Goal: Task Accomplishment & Management: Manage account settings

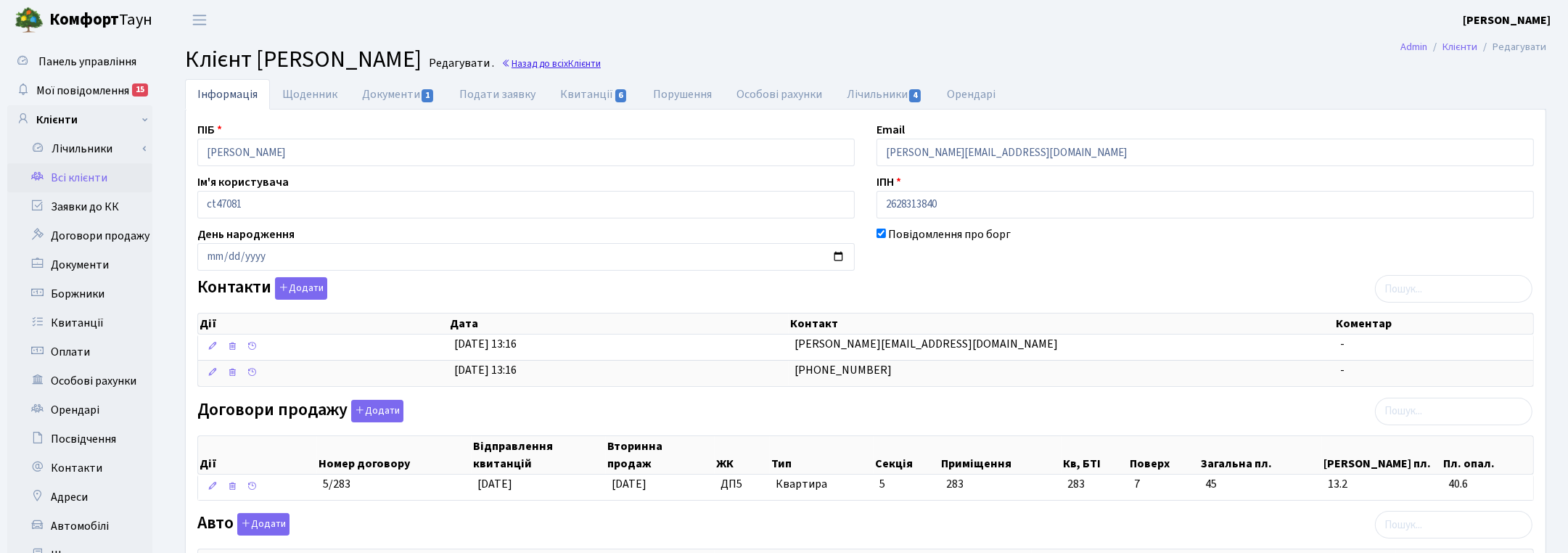
click at [601, 64] on link "Назад до всіх Клієнти" at bounding box center [551, 63] width 100 height 14
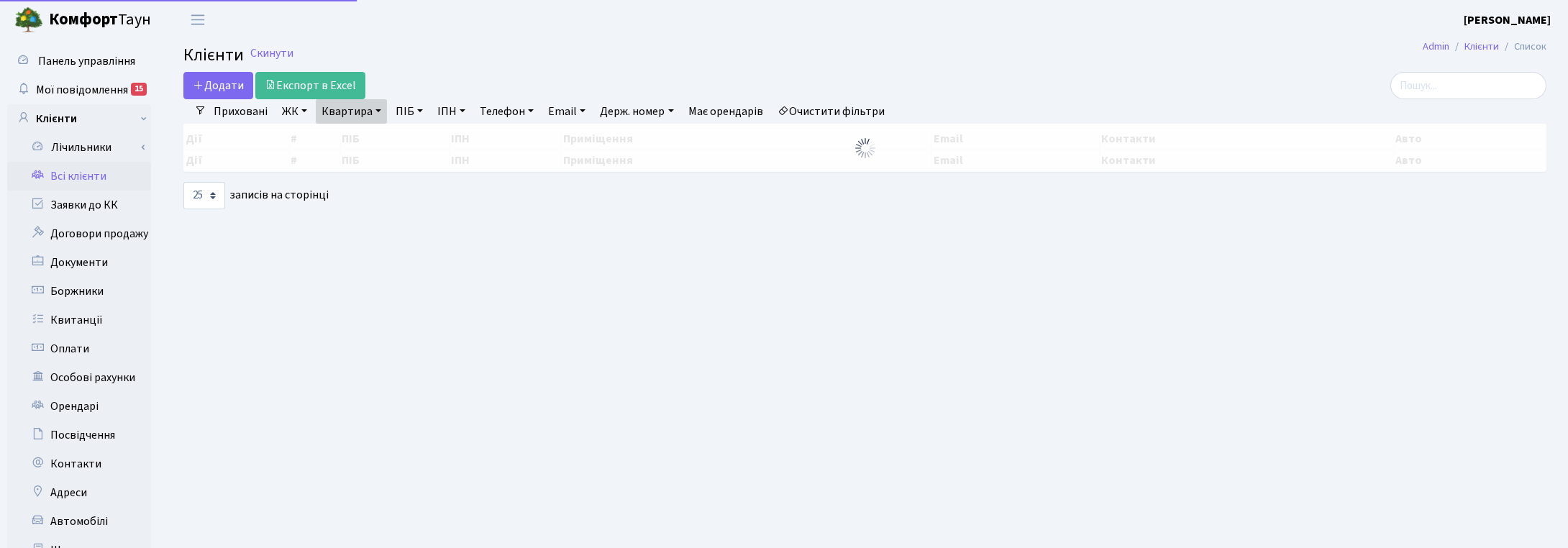
select select "25"
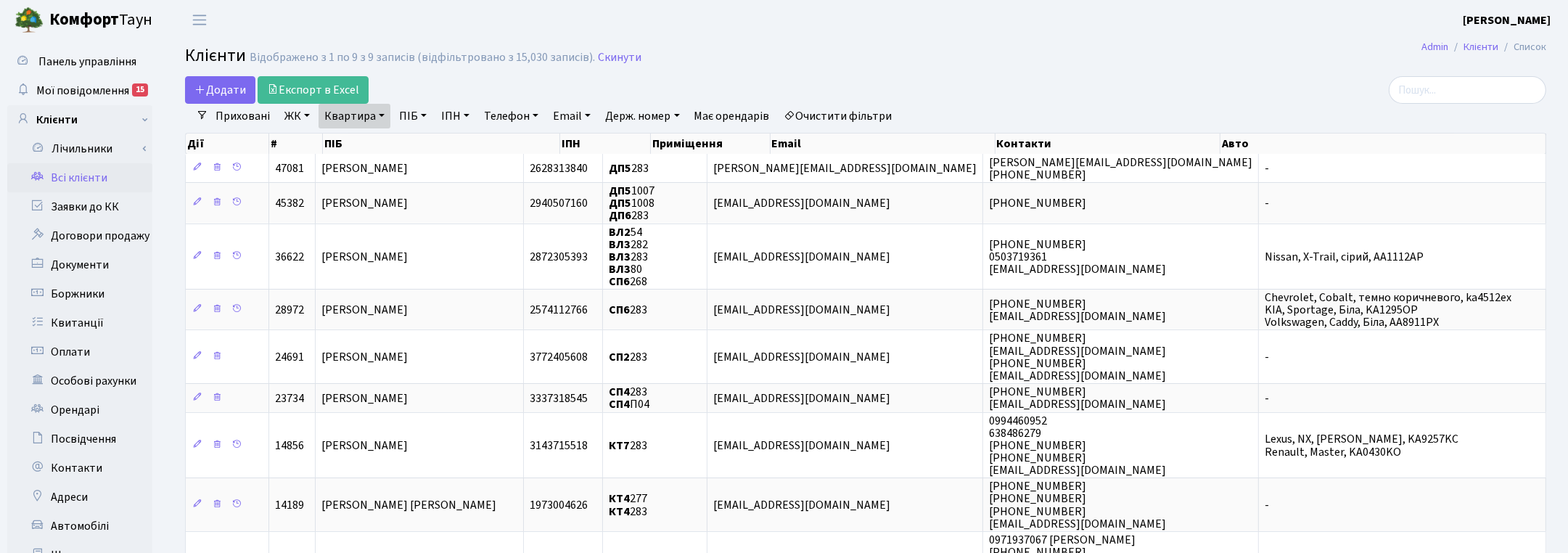
click at [700, 55] on h2 "Клієнти Відображено з 1 по 9 з 9 записів (відфільтровано з 15,030 записів). Ски…" at bounding box center [865, 58] width 1361 height 25
click at [377, 120] on link "Квартира" at bounding box center [354, 116] width 72 height 25
click at [1553, 114] on div "Додати Експорт в Excel Фільтри Приховані ЖК ТХ, вул. Ділова, 1/2 КТ, вул. Реген…" at bounding box center [865, 361] width 1384 height 570
click at [377, 117] on link "Квартира" at bounding box center [354, 116] width 72 height 25
click at [367, 139] on input "283" at bounding box center [362, 145] width 85 height 28
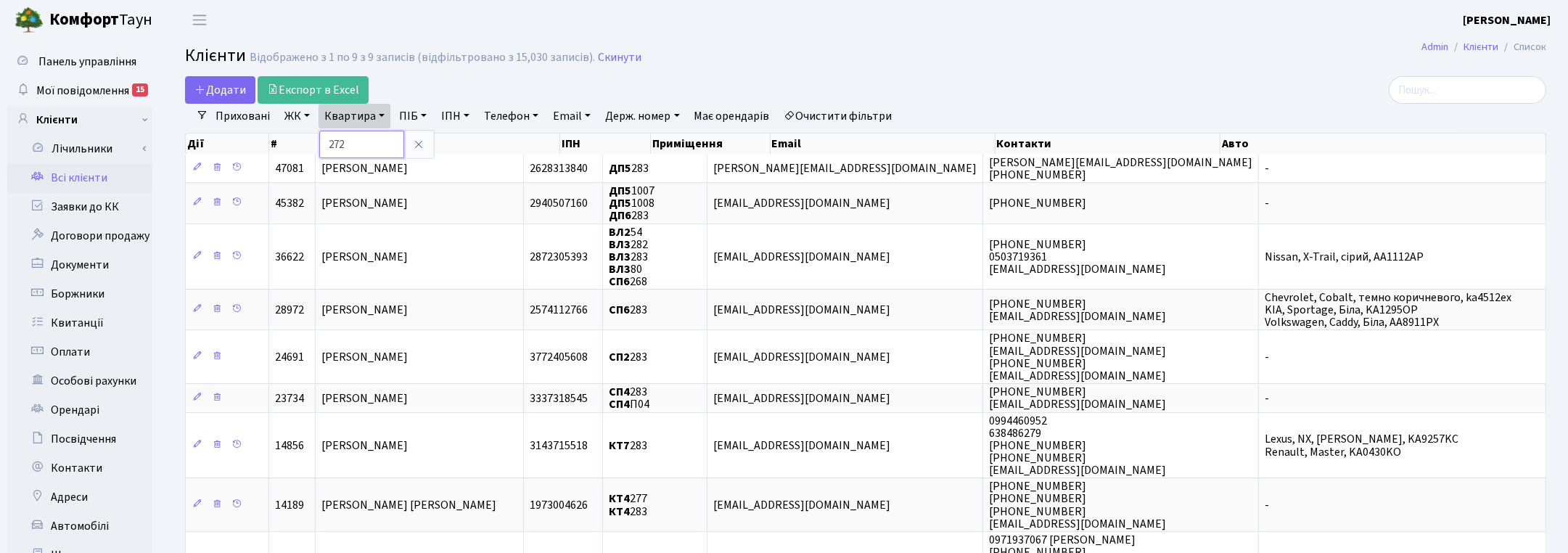
type input "272"
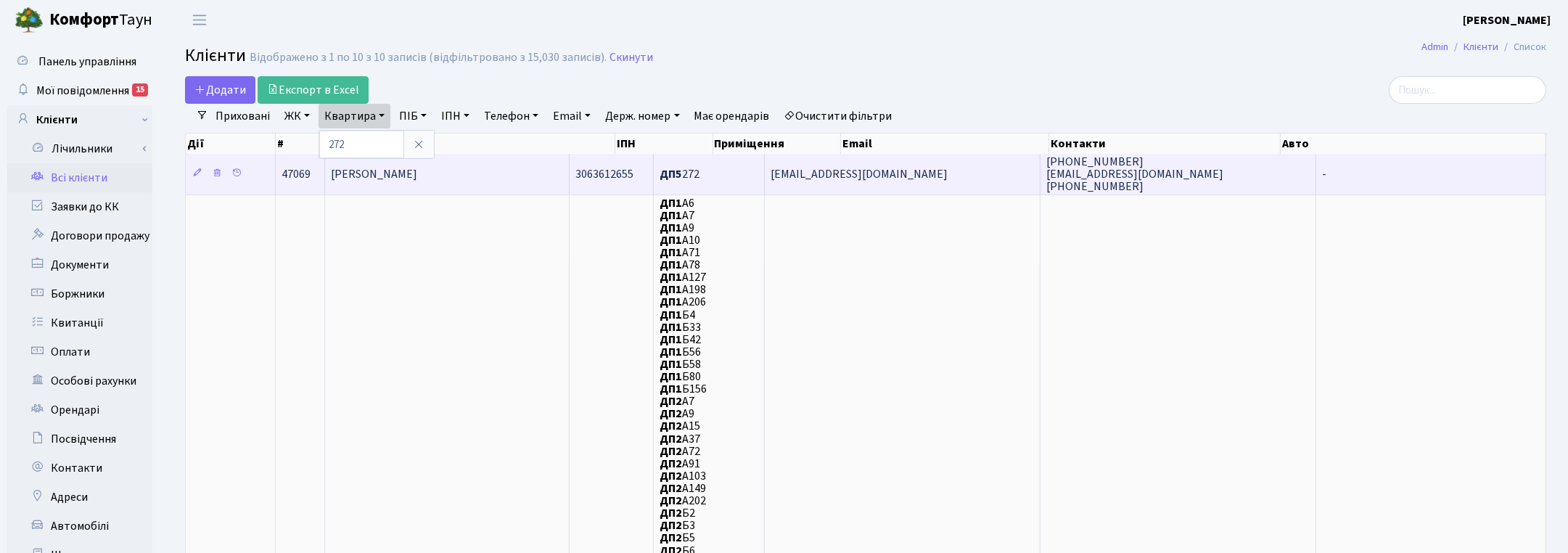
click at [408, 169] on span "[PERSON_NAME]" at bounding box center [374, 174] width 87 height 16
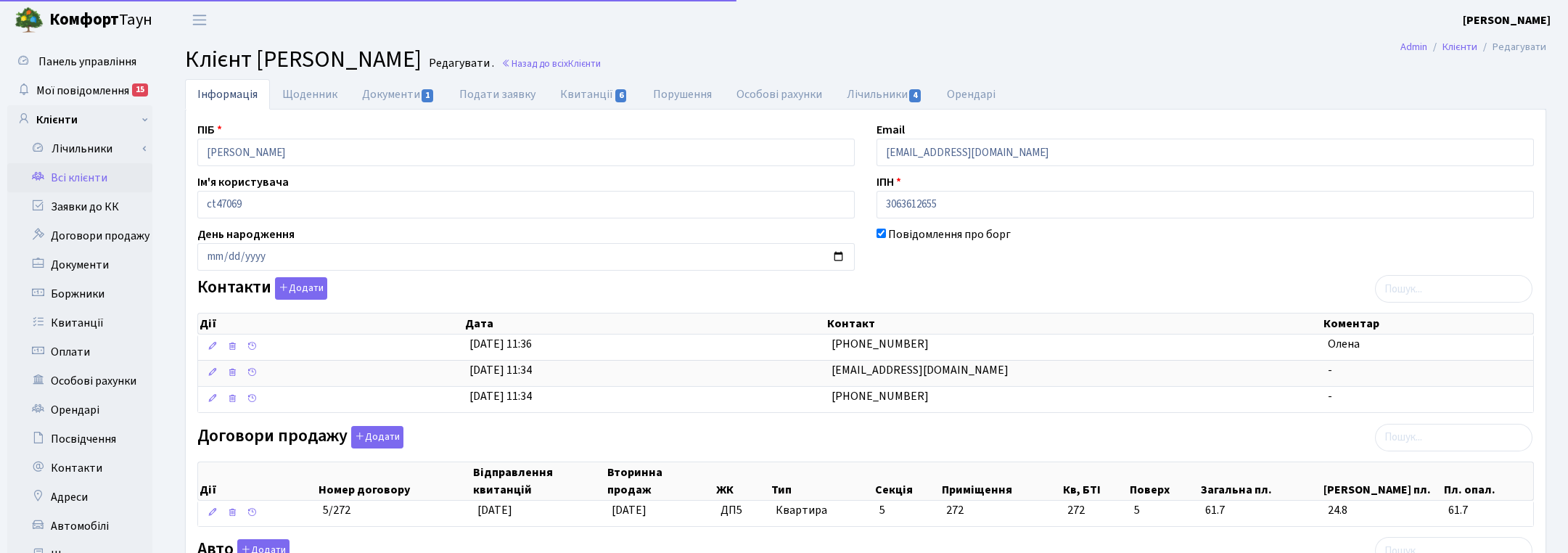
select select "25"
drag, startPoint x: 345, startPoint y: 145, endPoint x: 172, endPoint y: 150, distance: 173.1
click at [172, 150] on div "Інформація Щоденник Документи 1 Подати заявку Квитанції 6 Порушення Особові рах…" at bounding box center [866, 476] width 1405 height 795
click at [1293, 248] on div "Повідомлення про борг" at bounding box center [1205, 248] width 679 height 45
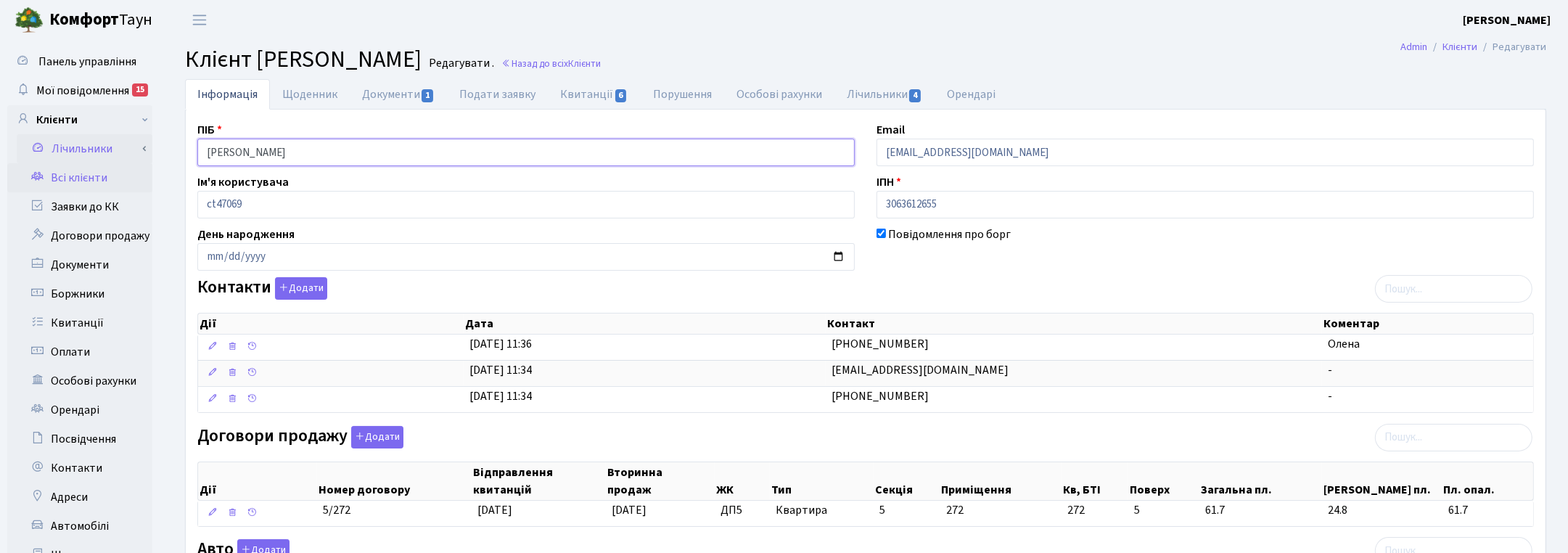
drag, startPoint x: 385, startPoint y: 149, endPoint x: 87, endPoint y: 155, distance: 298.1
click at [87, 155] on div "Панель управління Мої повідомлення 15 Клієнти Лічильники" at bounding box center [784, 457] width 1568 height 835
click at [1519, 82] on ul "Інформація Щоденник Документи 1 Подати заявку Квитанції 6 Порушення Особові рах…" at bounding box center [865, 93] width 1361 height 30
click at [601, 61] on link "Назад до всіх Клієнти" at bounding box center [551, 63] width 100 height 14
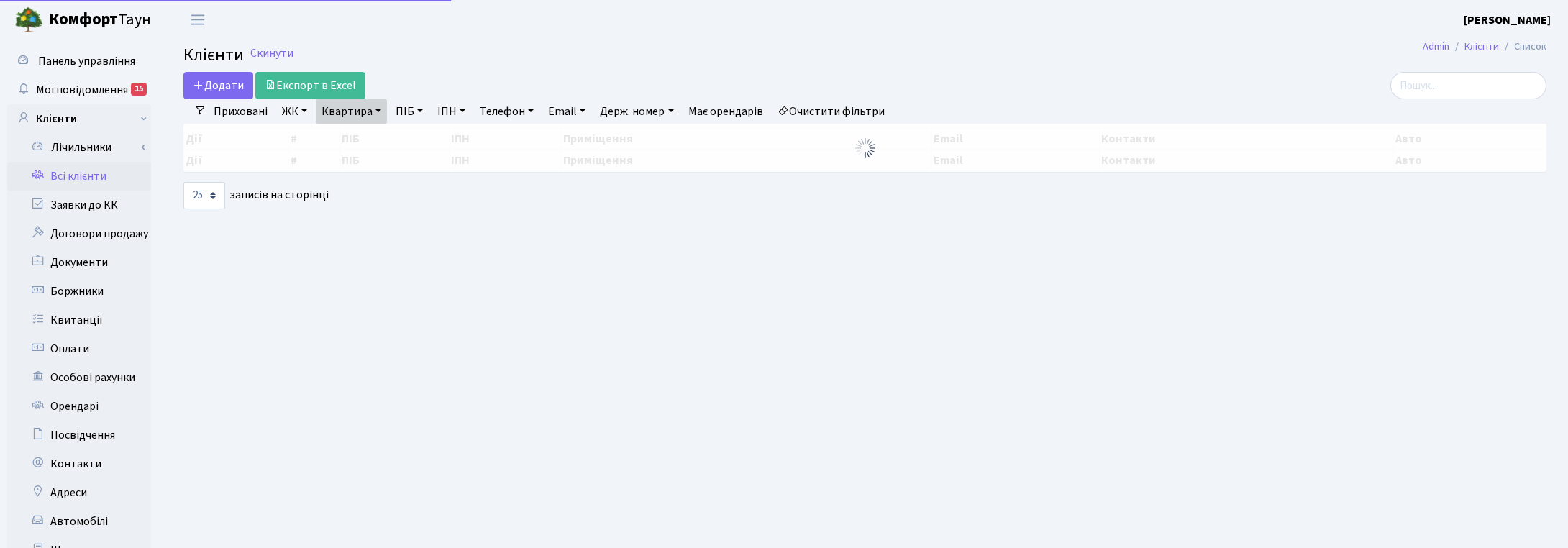
select select "25"
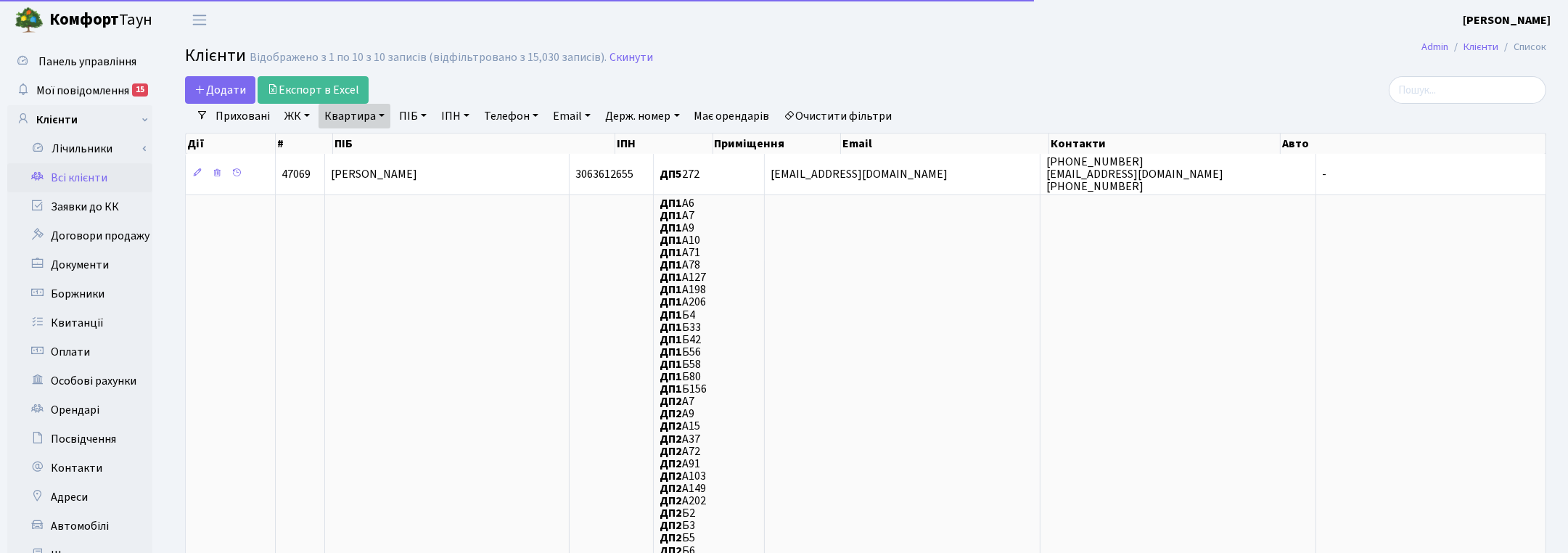
click at [369, 113] on link "Квартира" at bounding box center [354, 116] width 72 height 25
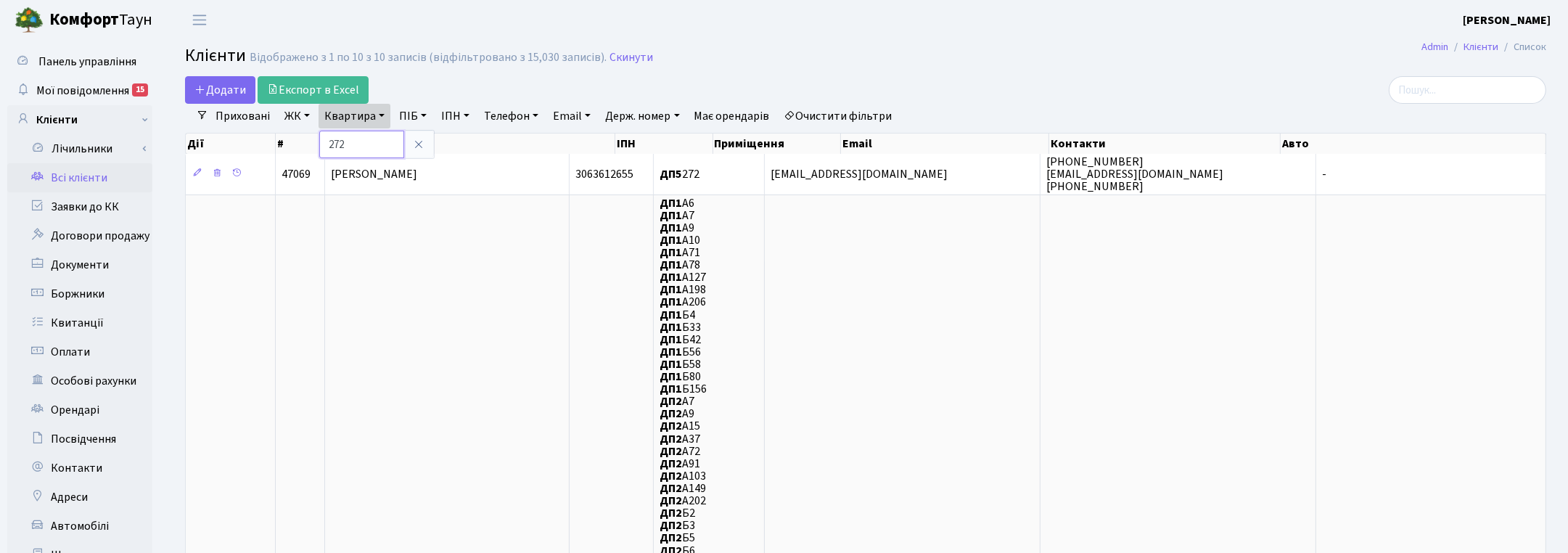
drag, startPoint x: 360, startPoint y: 139, endPoint x: 323, endPoint y: 138, distance: 37.0
click at [323, 138] on input "272" at bounding box center [362, 145] width 85 height 28
type input "109"
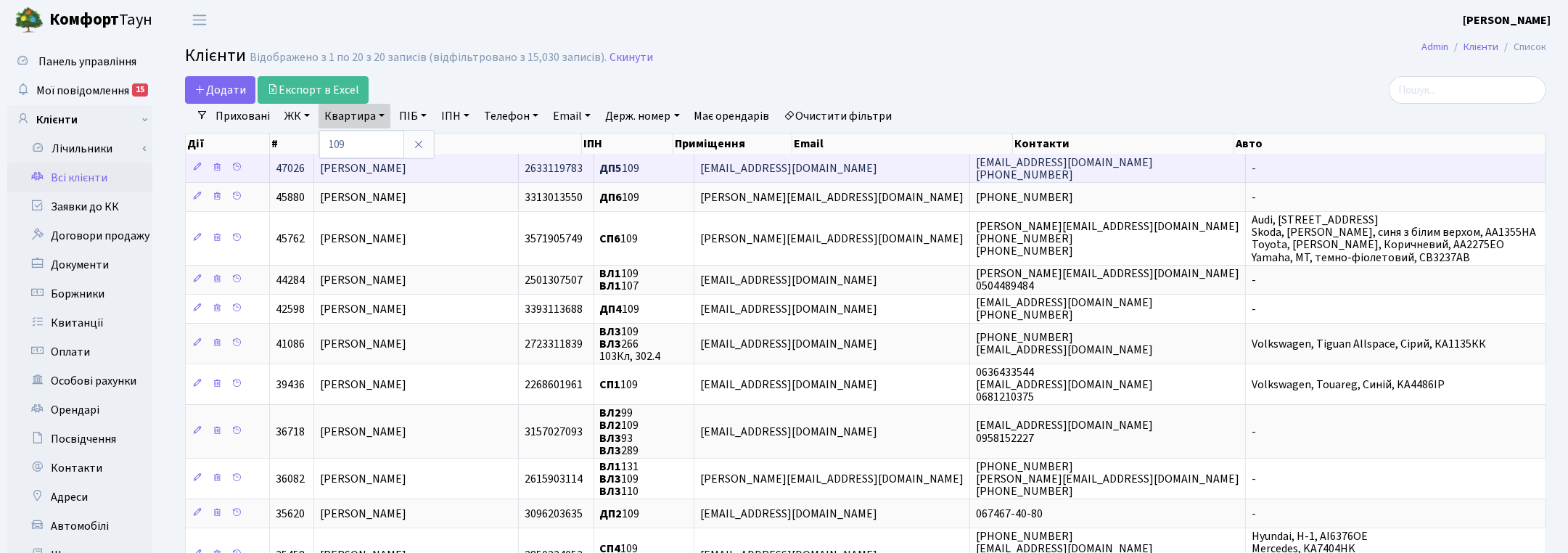
click at [436, 172] on td "[PERSON_NAME]" at bounding box center [416, 168] width 205 height 29
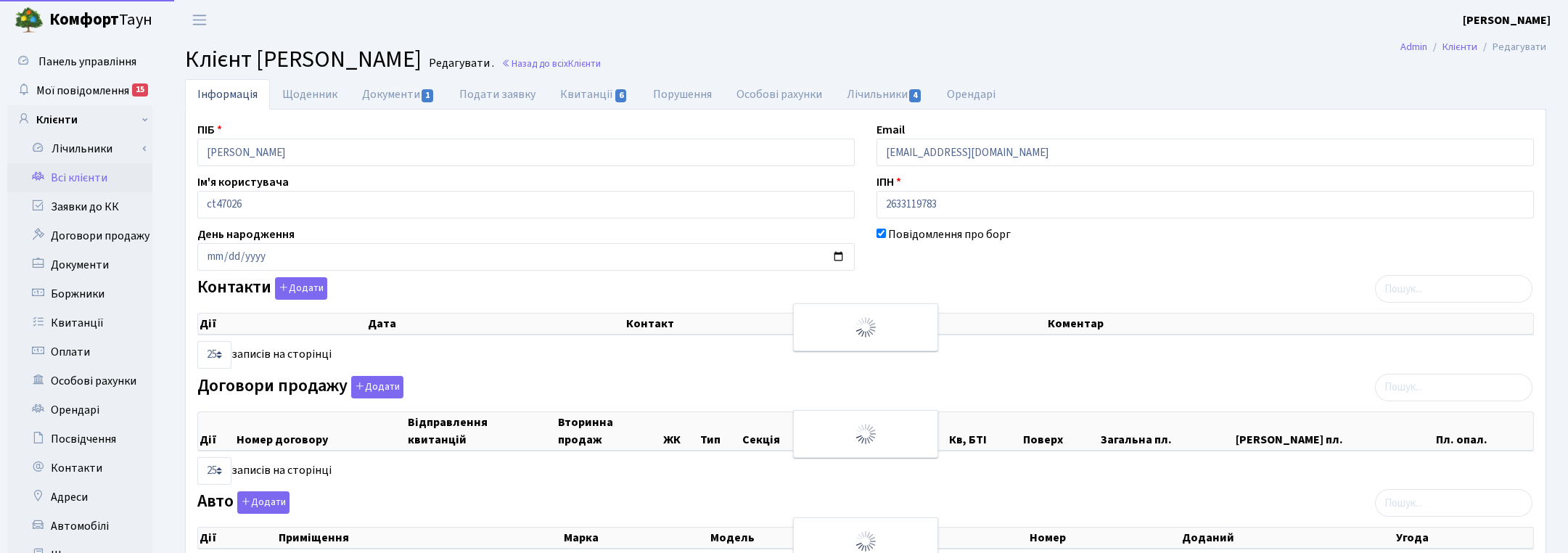
select select "25"
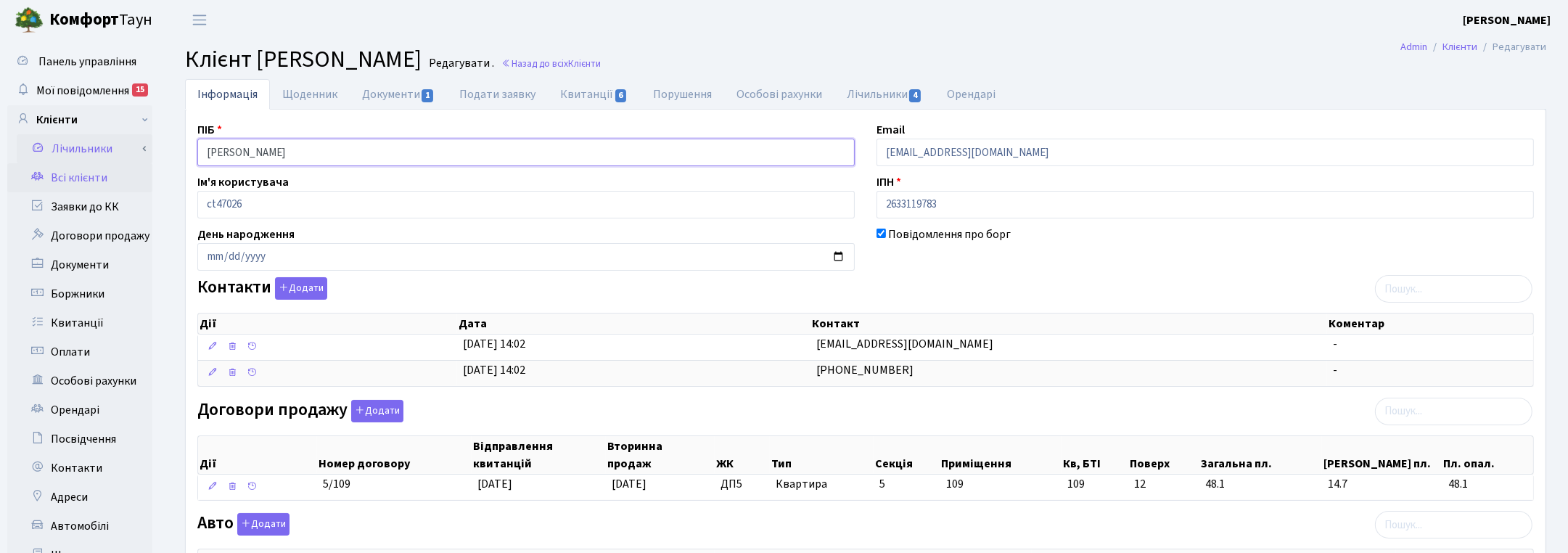
drag, startPoint x: 277, startPoint y: 151, endPoint x: 124, endPoint y: 146, distance: 153.1
click at [124, 146] on div "Панель управління Мої повідомлення 15 Клієнти Лічильники" at bounding box center [784, 444] width 1568 height 808
click at [1370, 106] on ul "Інформація Щоденник Документи 1 Подати заявку Квитанції 6 Порушення Особові рах…" at bounding box center [865, 93] width 1361 height 30
click at [597, 62] on link "Назад до всіх Клієнти" at bounding box center [551, 63] width 100 height 14
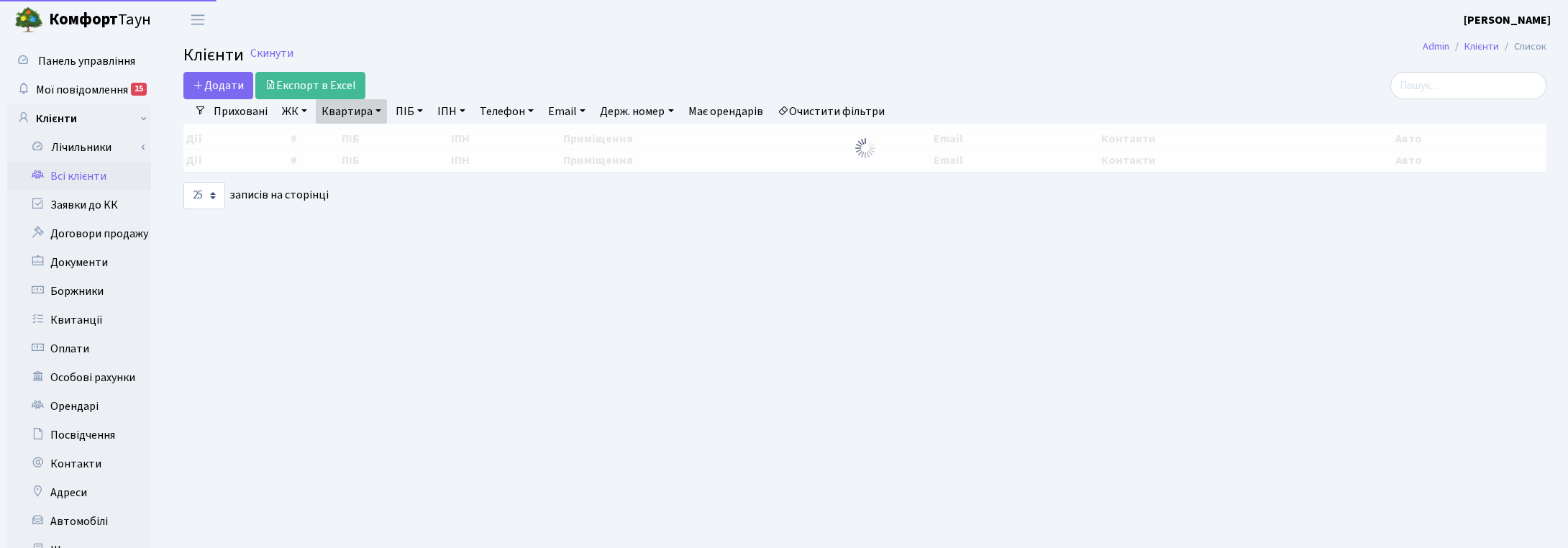
select select "25"
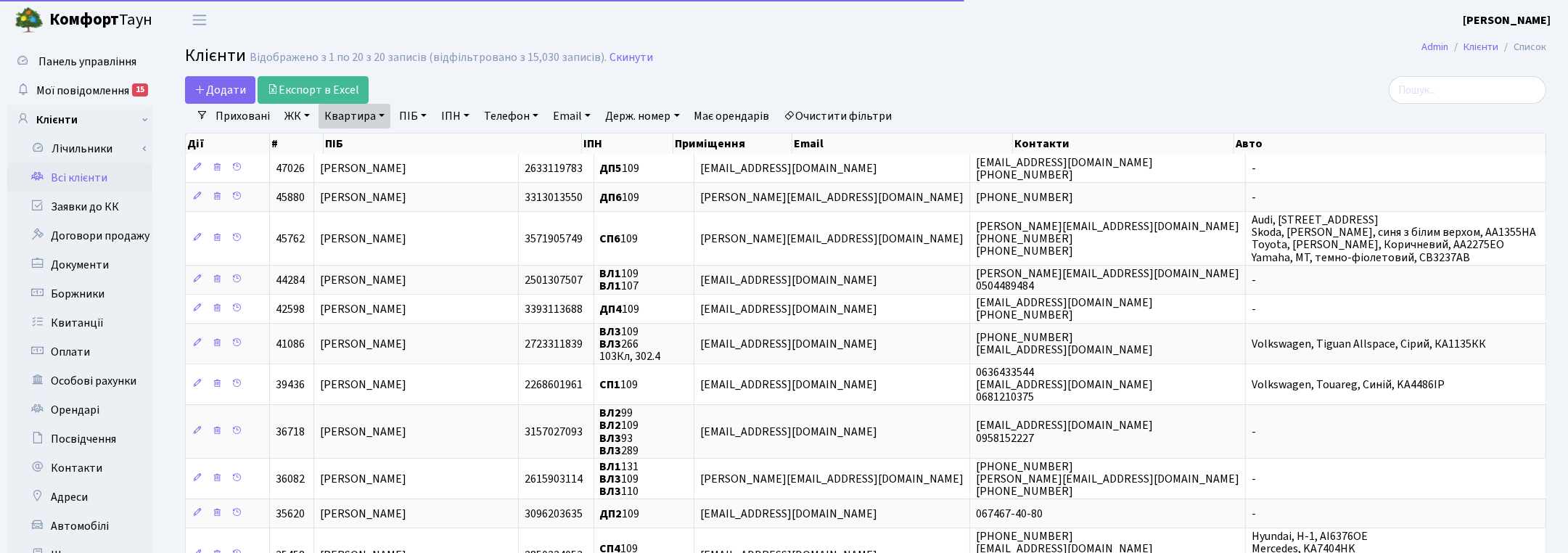
click at [367, 116] on link "Квартира" at bounding box center [354, 116] width 72 height 25
drag, startPoint x: 372, startPoint y: 142, endPoint x: 292, endPoint y: 138, distance: 80.1
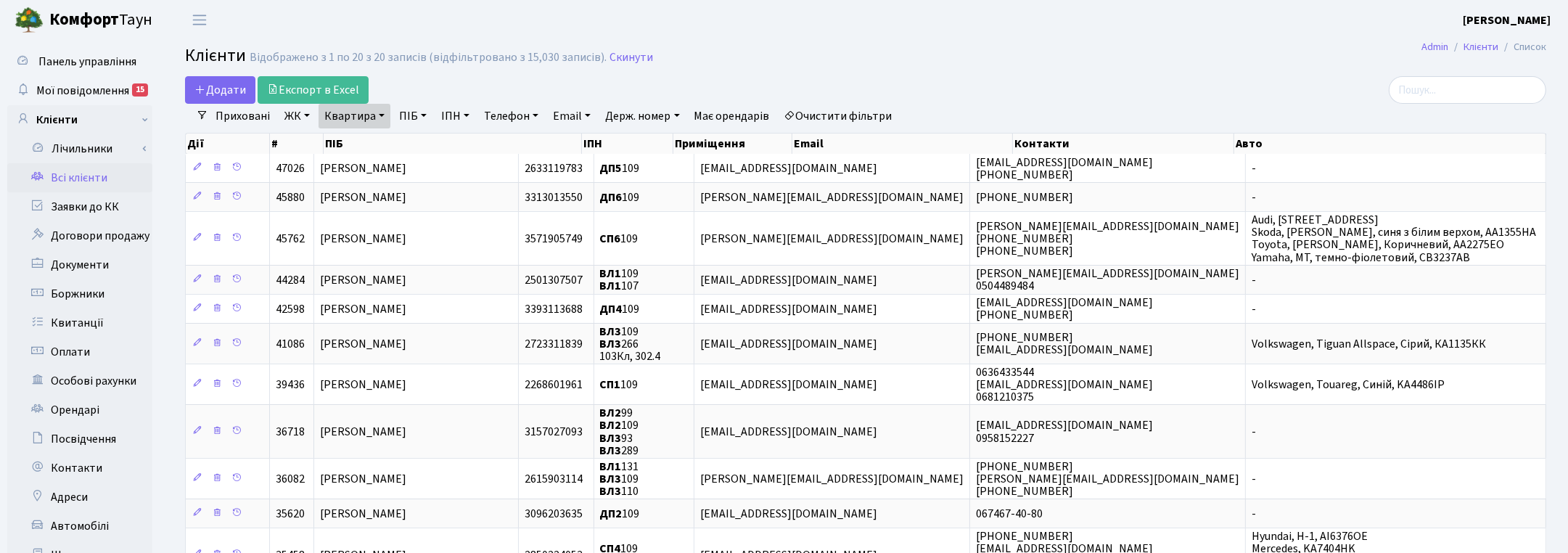
click at [352, 111] on link "Квартира" at bounding box center [354, 116] width 72 height 25
type input "254"
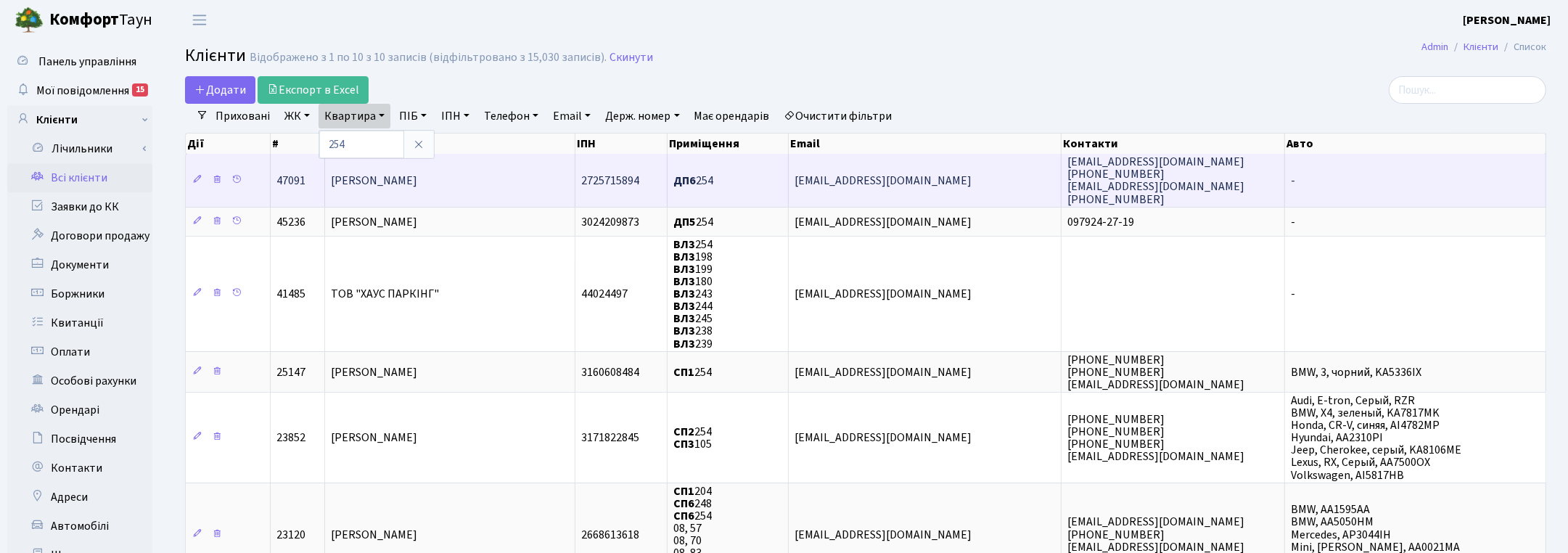
click at [404, 182] on span "Данканич Василь Васильович" at bounding box center [374, 181] width 87 height 16
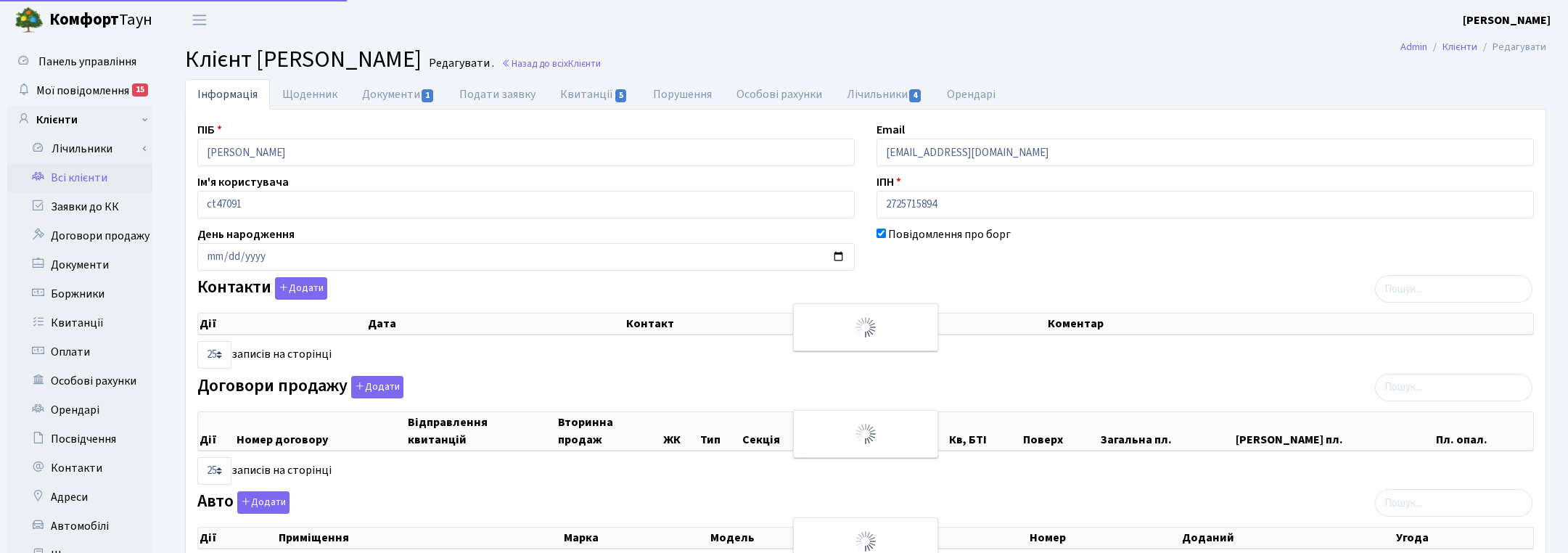
select select "25"
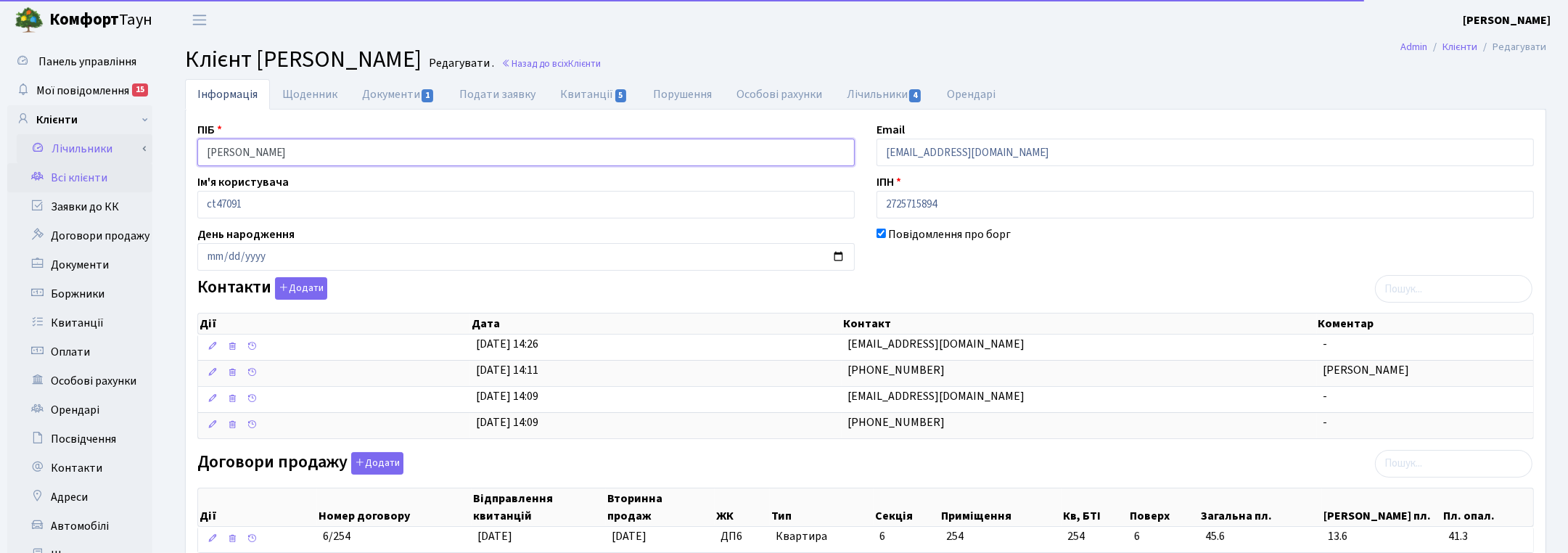
drag, startPoint x: 374, startPoint y: 154, endPoint x: 80, endPoint y: 135, distance: 294.6
click at [80, 135] on div "Панель управління Мої повідомлення 15 Клієнти Лічильники" at bounding box center [784, 470] width 1568 height 861
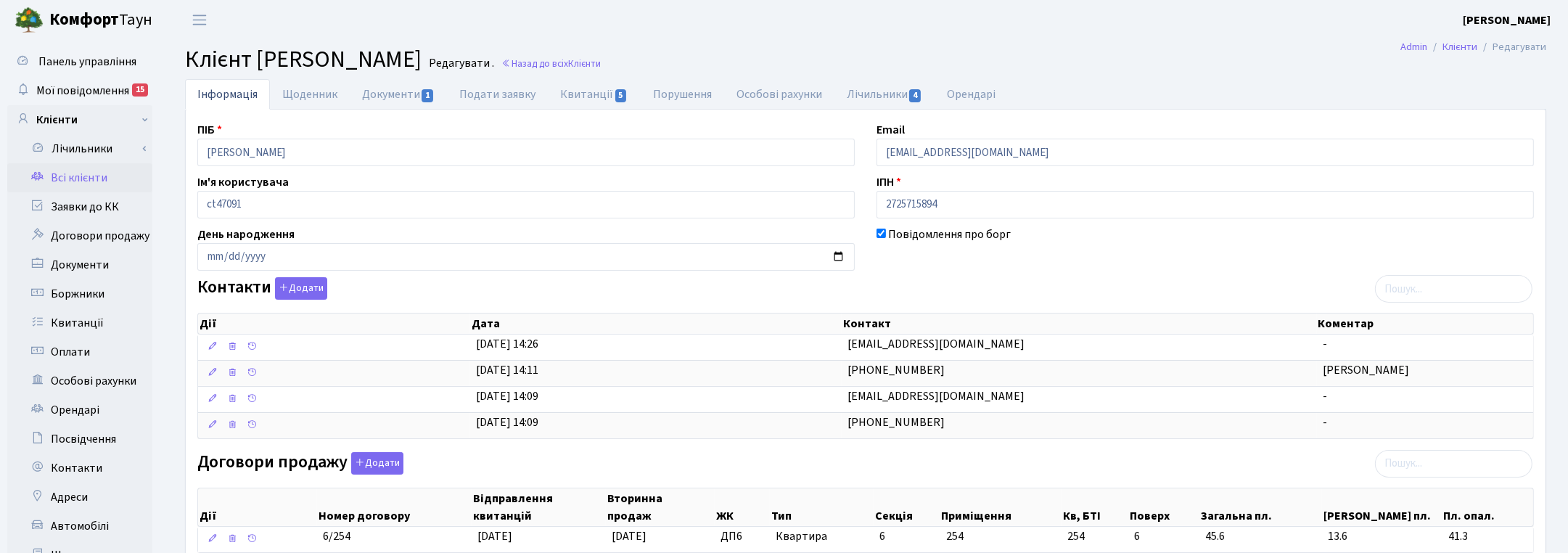
click at [1481, 100] on ul "Інформація Щоденник Документи 1 Подати заявку Квитанції 5 Порушення Особові рах…" at bounding box center [865, 93] width 1361 height 30
click at [601, 69] on span "Клієнти" at bounding box center [585, 63] width 33 height 14
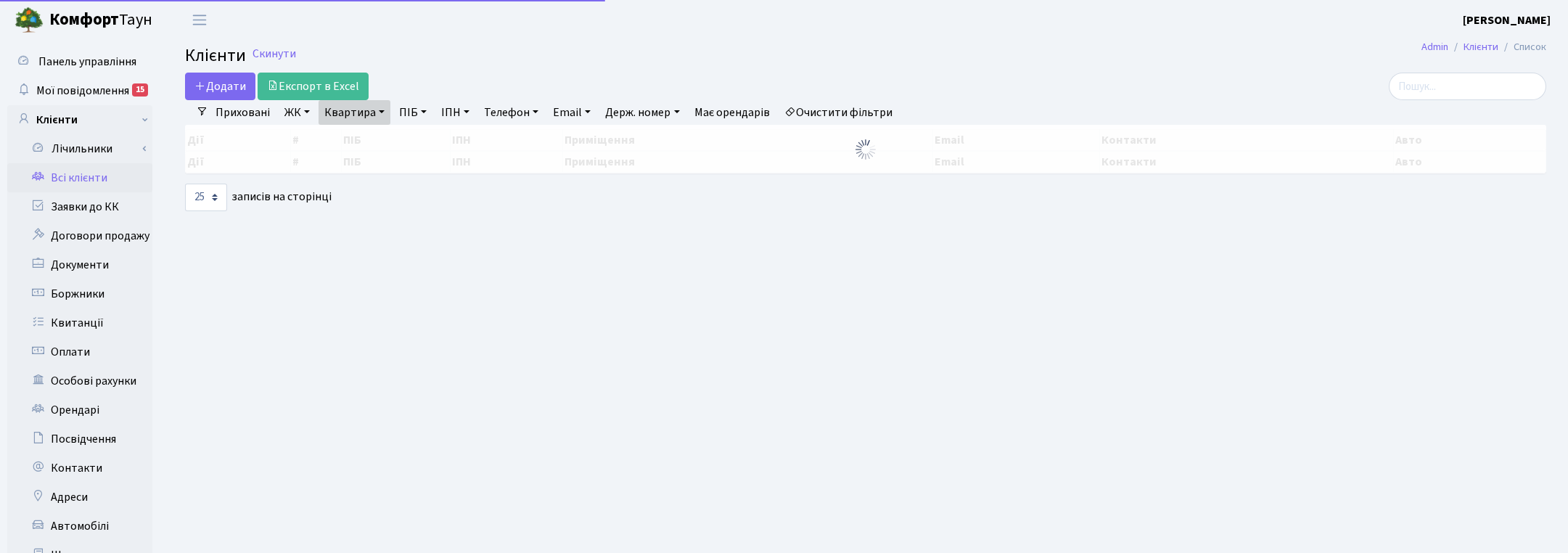
select select "25"
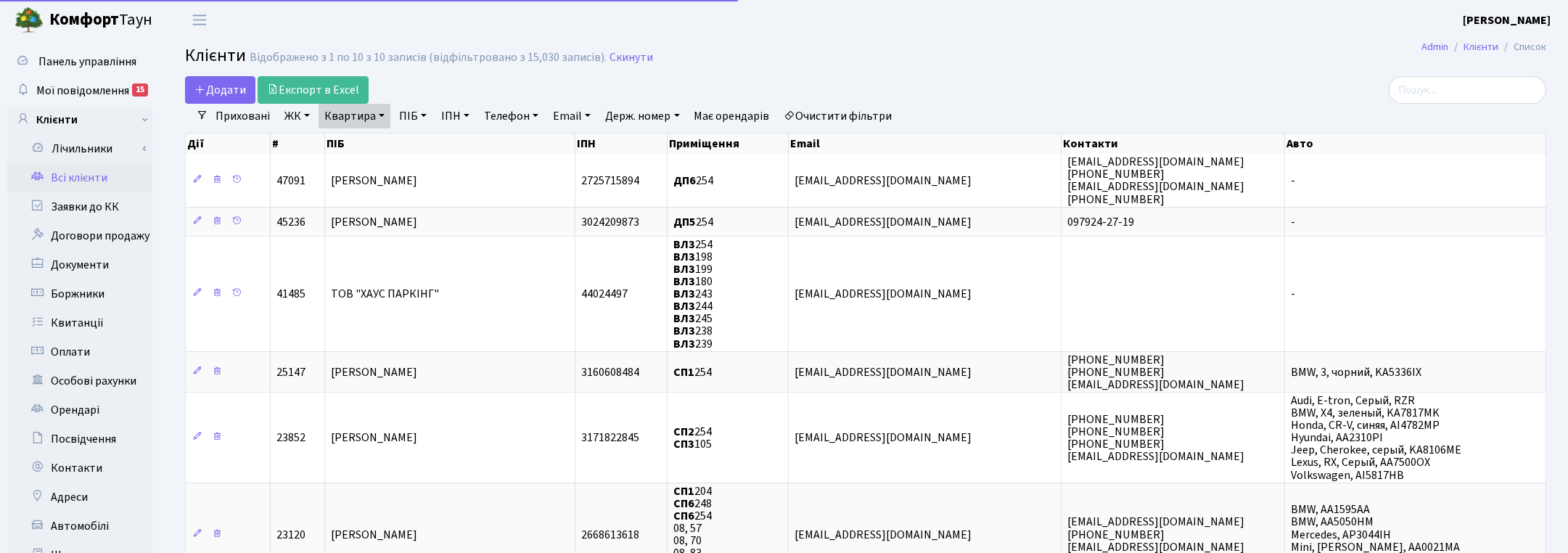
click at [362, 111] on link "Квартира" at bounding box center [354, 116] width 72 height 25
click at [371, 139] on input "254" at bounding box center [362, 145] width 85 height 28
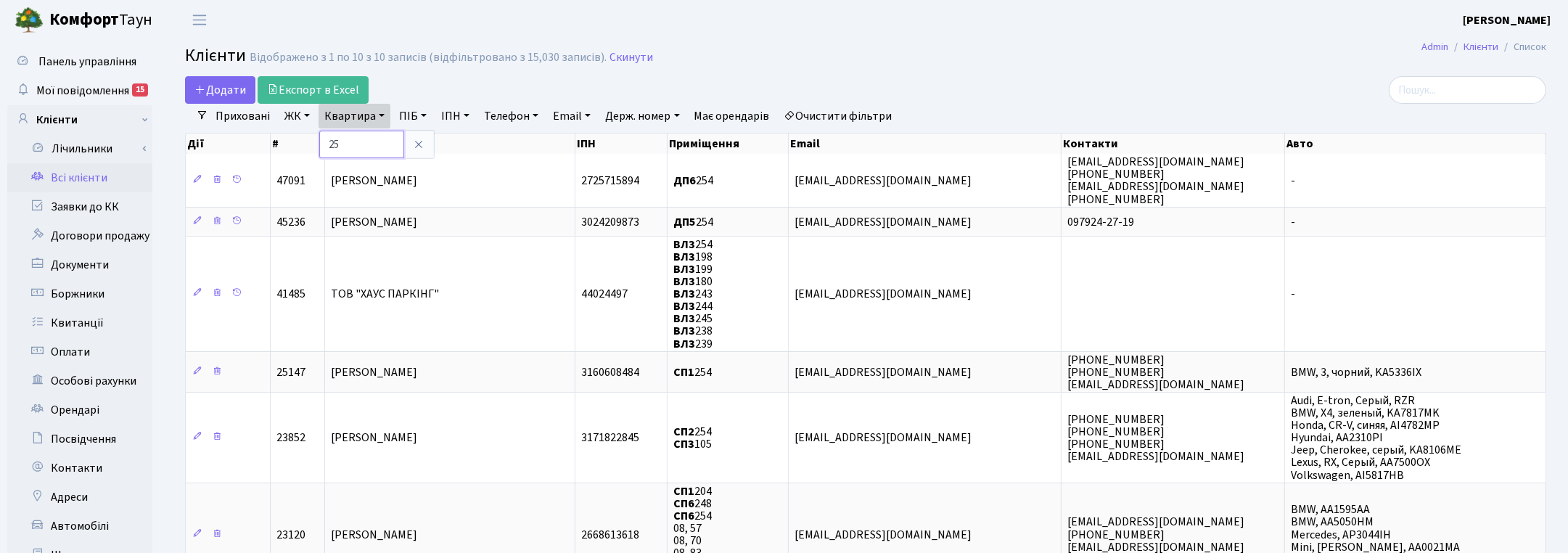
type input "2"
type input "165"
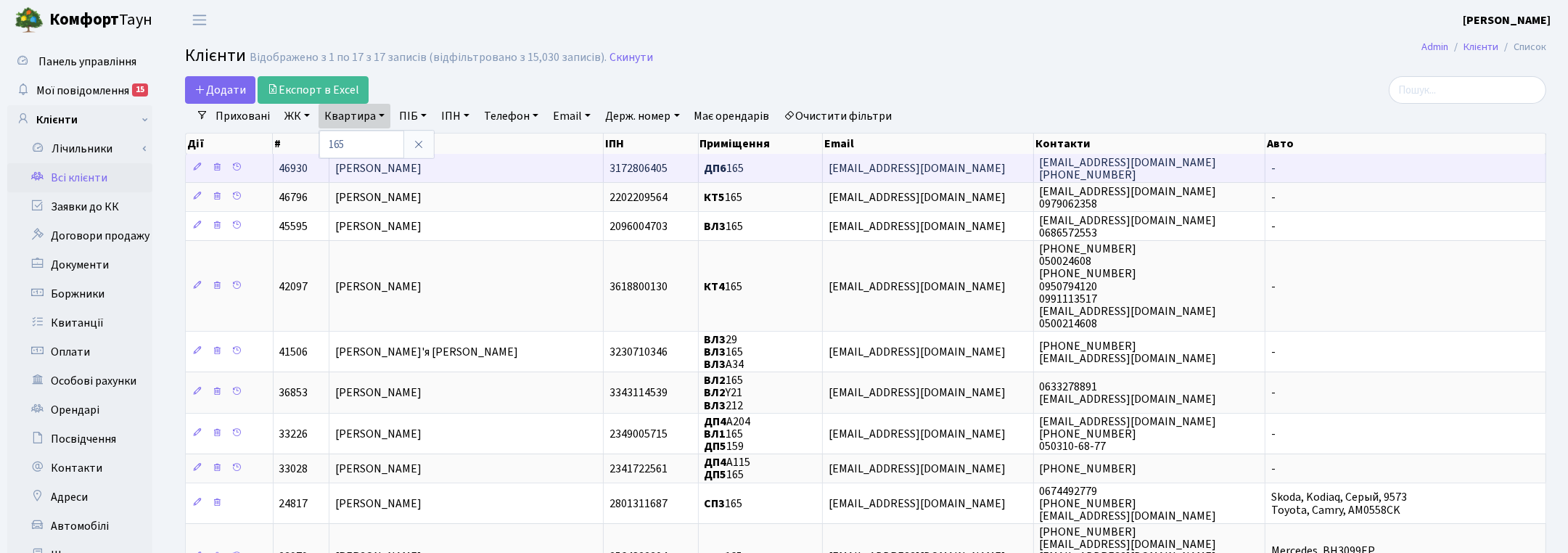
click at [408, 174] on span "[PERSON_NAME]" at bounding box center [378, 168] width 87 height 16
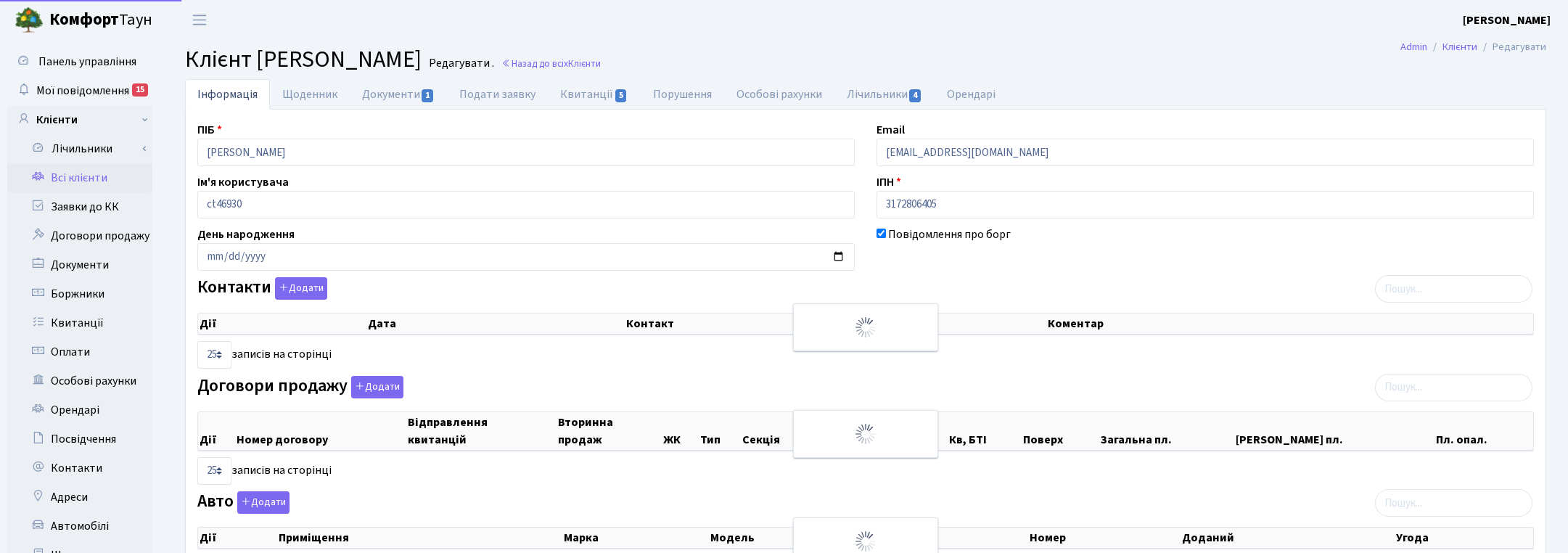
select select "25"
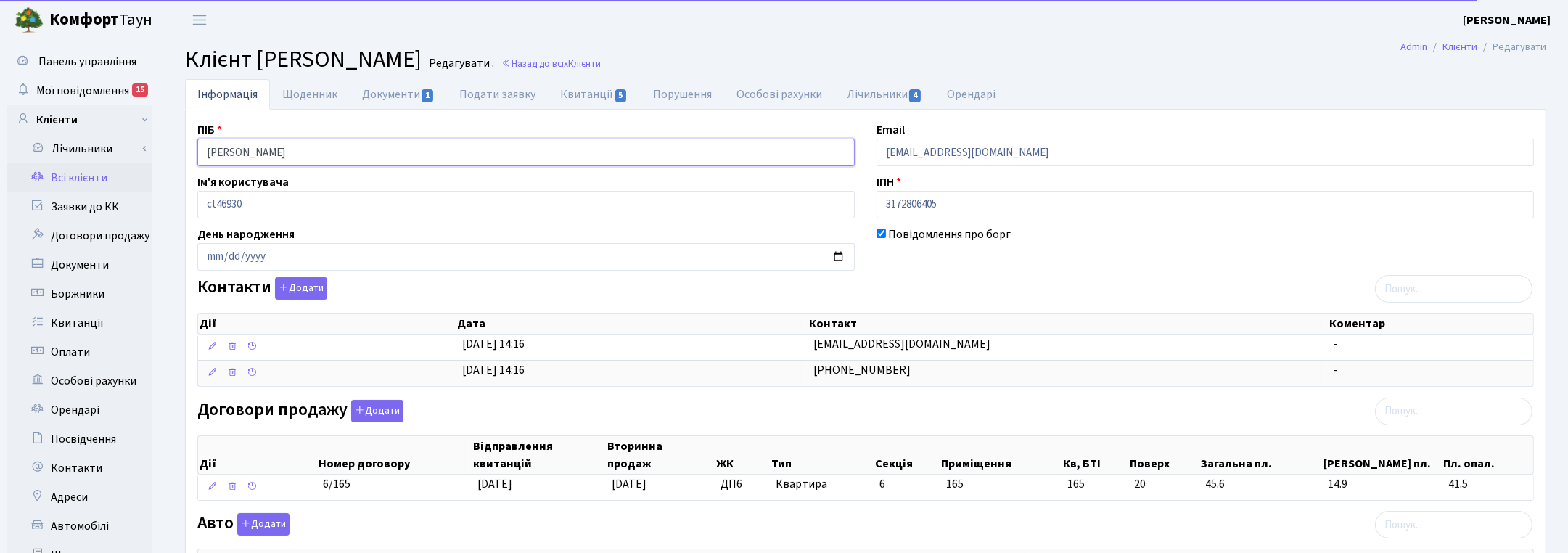
drag, startPoint x: 342, startPoint y: 156, endPoint x: 157, endPoint y: 146, distance: 185.3
click at [157, 146] on div "Панель управління Мої повідомлення 15 Клієнти Лічильники" at bounding box center [784, 444] width 1568 height 808
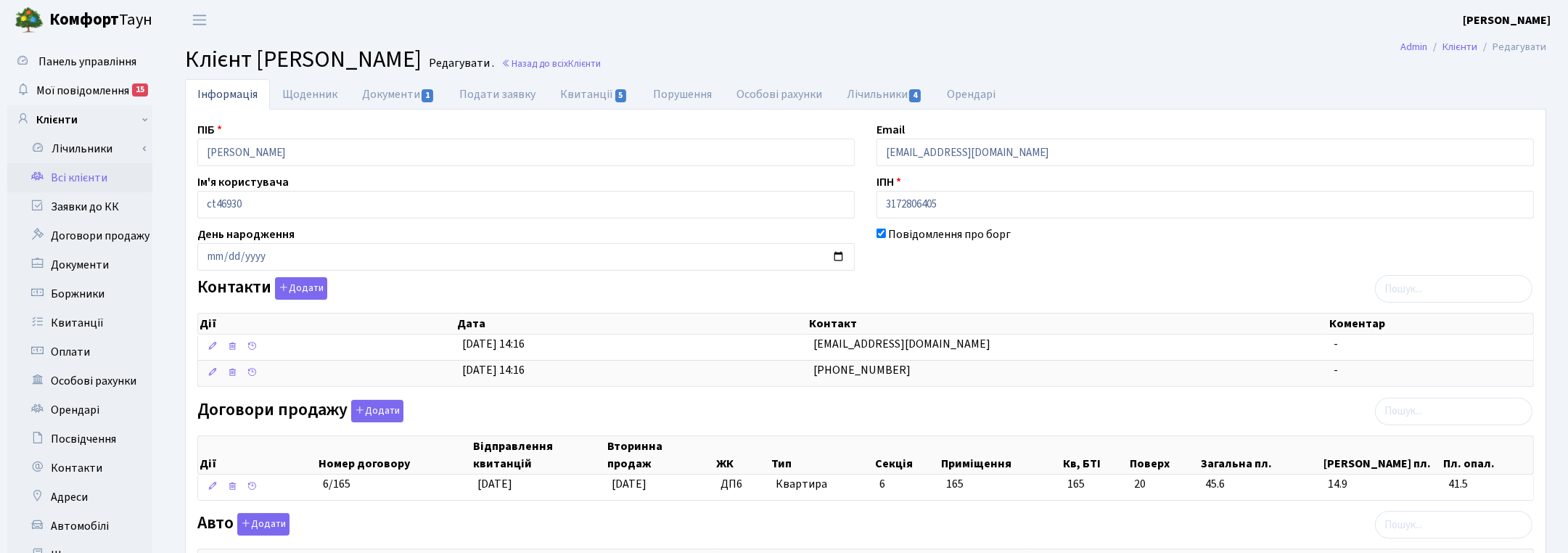
click at [660, 303] on div at bounding box center [526, 304] width 658 height 9
click at [601, 64] on link "Назад до всіх Клієнти" at bounding box center [551, 63] width 100 height 14
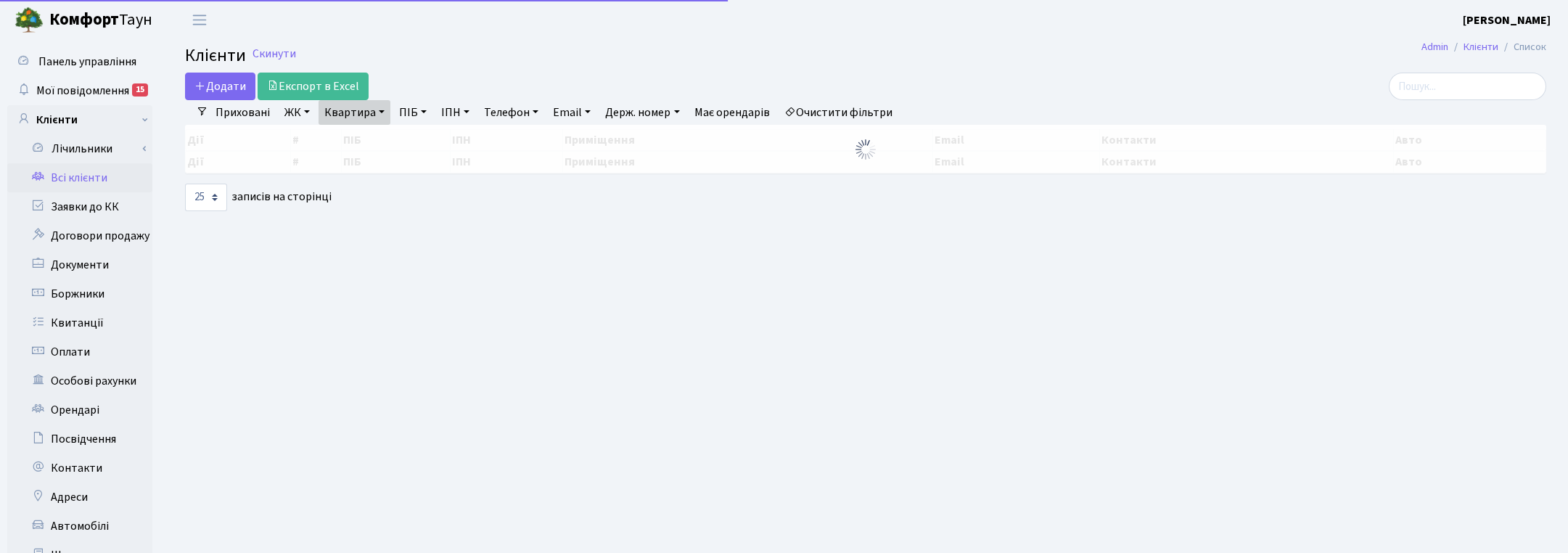
select select "25"
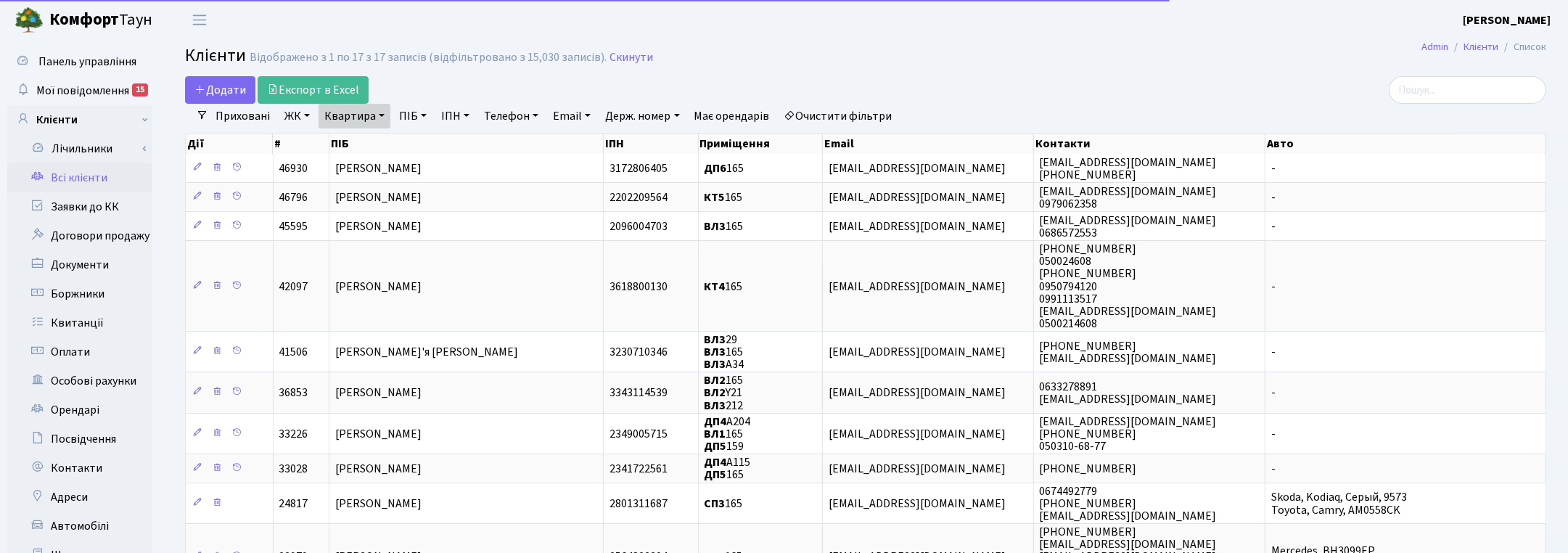
click at [383, 111] on link "Квартира" at bounding box center [354, 116] width 72 height 25
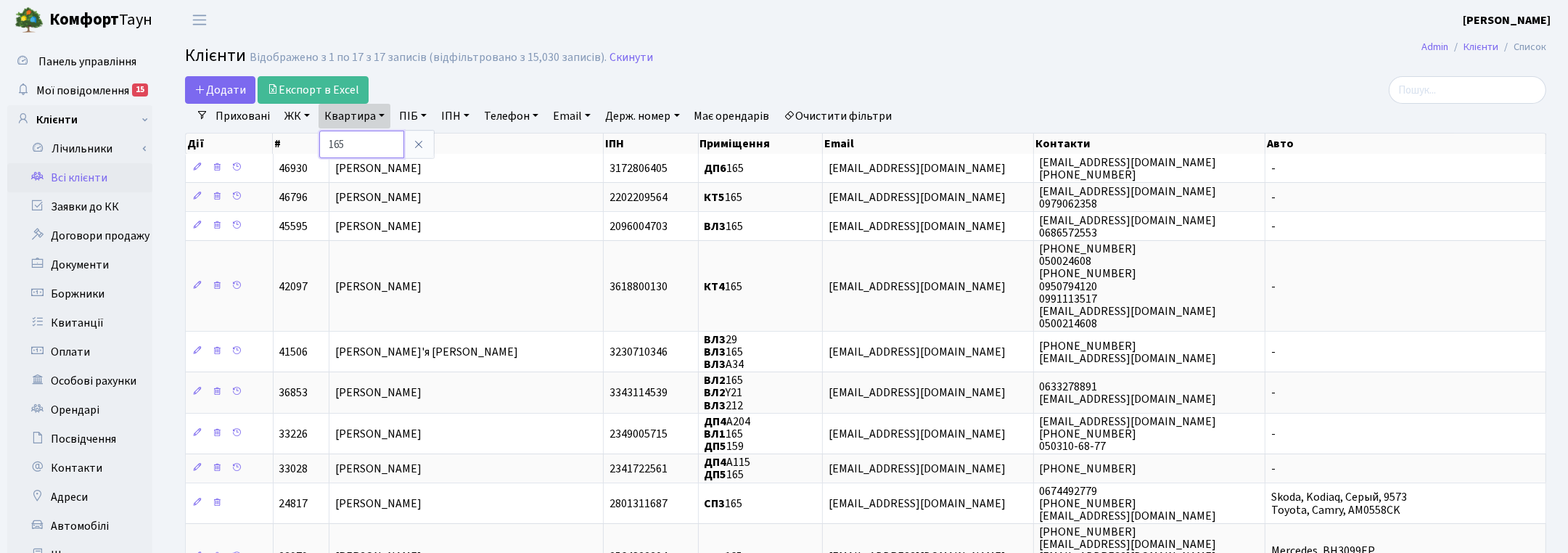
drag, startPoint x: 337, startPoint y: 137, endPoint x: 311, endPoint y: 138, distance: 26.0
click at [331, 110] on link "Квартира" at bounding box center [354, 116] width 72 height 25
type input "10-163"
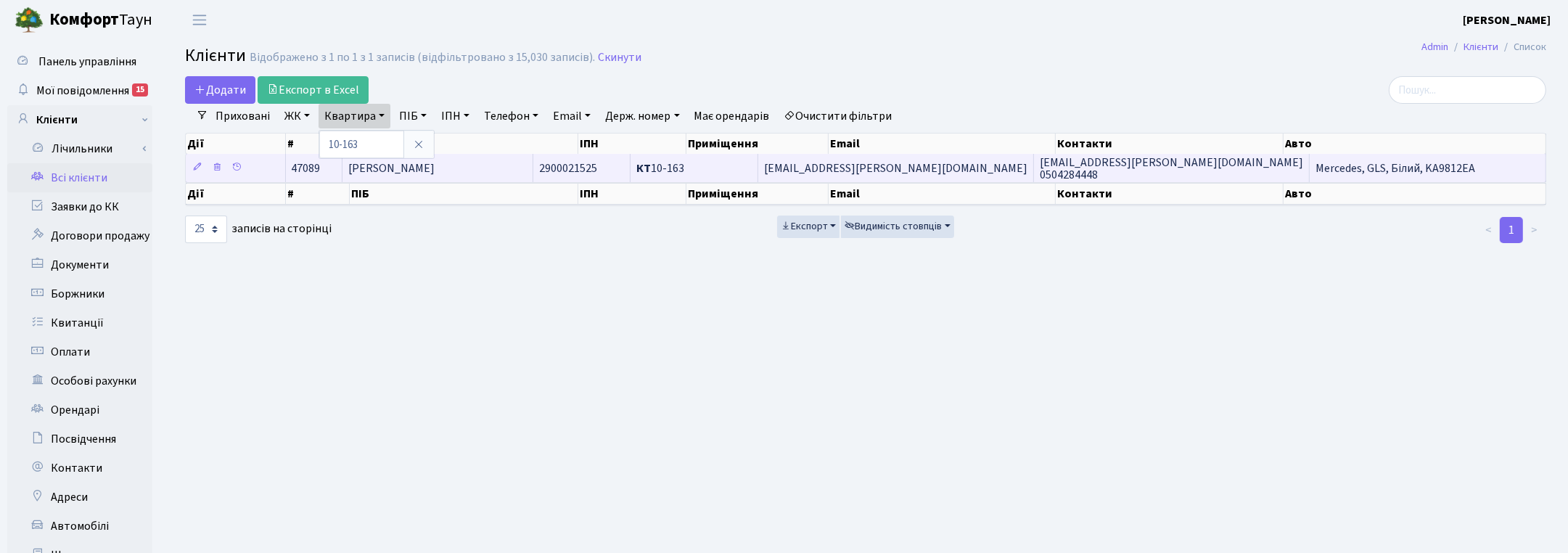
click at [421, 165] on span "Мишкова Ірина Валеріївна" at bounding box center [392, 168] width 87 height 16
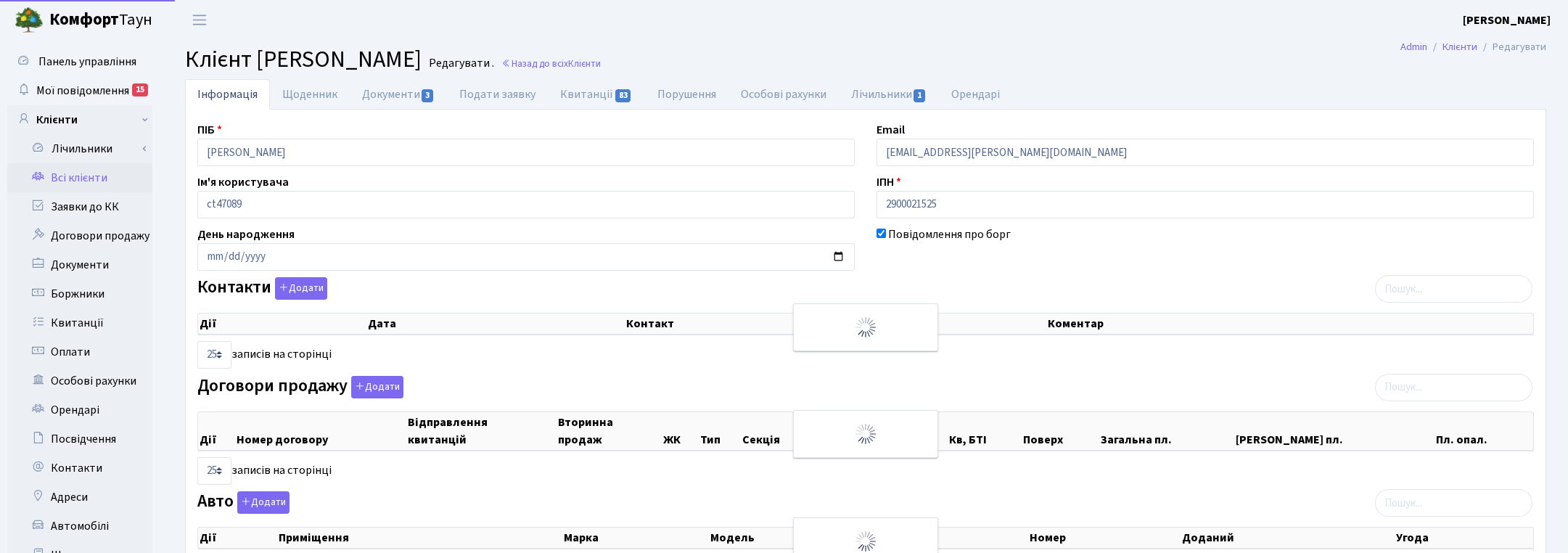
select select "25"
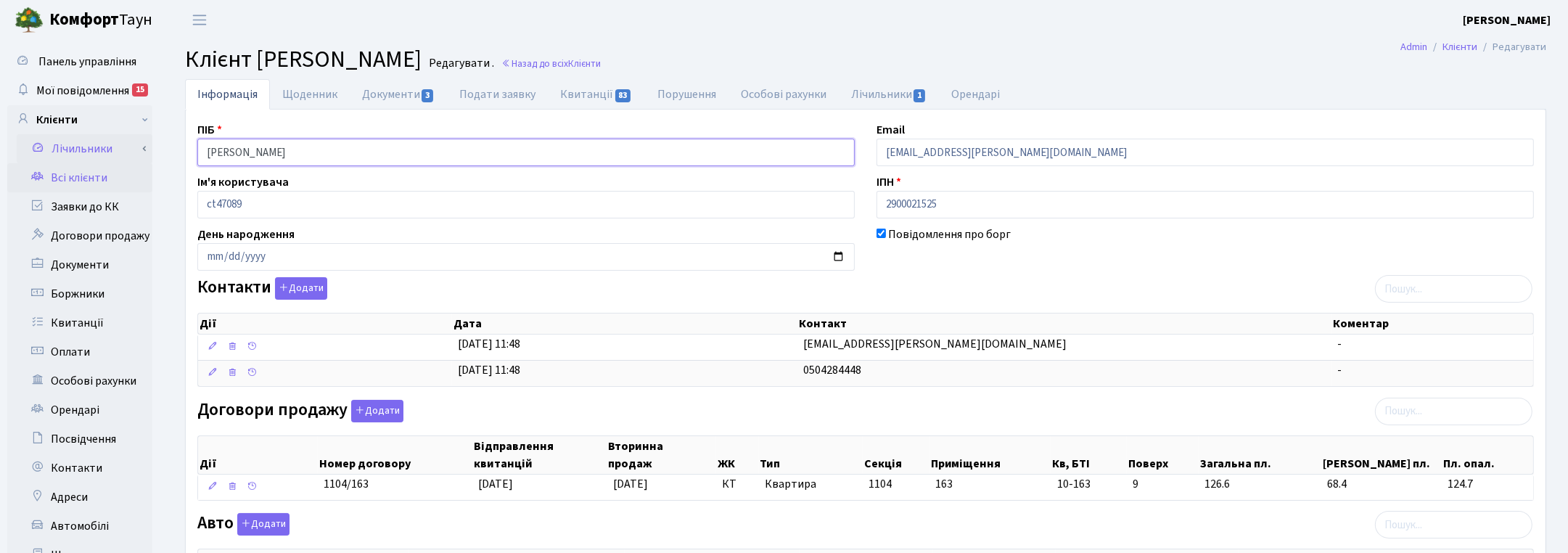
drag, startPoint x: 160, startPoint y: 153, endPoint x: 35, endPoint y: 151, distance: 125.0
click at [35, 151] on div "Панель управління Мої повідомлення 15 Клієнти Лічильники" at bounding box center [784, 448] width 1568 height 817
click at [1089, 278] on div "Контакти Додати Дії Дата Контакт Коментар Дії Дата Контакт Коментар" at bounding box center [866, 334] width 1359 height 115
drag, startPoint x: 659, startPoint y: 58, endPoint x: 650, endPoint y: 64, distance: 10.8
click at [601, 56] on link "Назад до всіх Клієнти" at bounding box center [551, 63] width 100 height 14
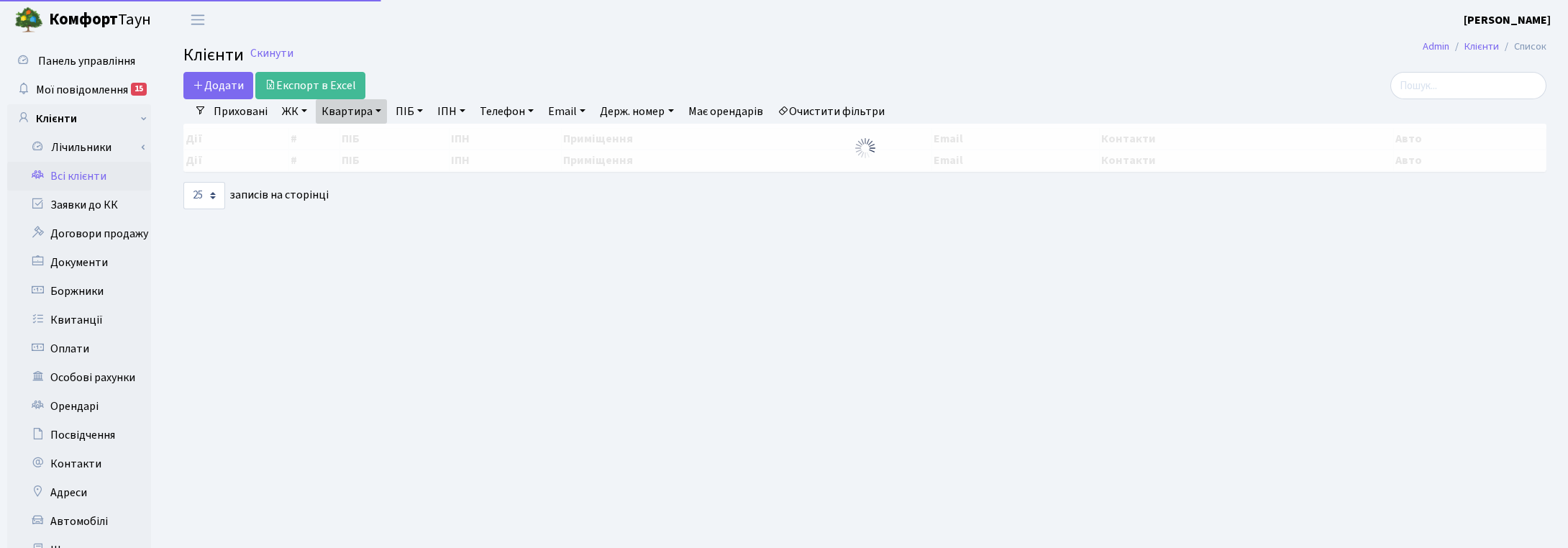
select select "25"
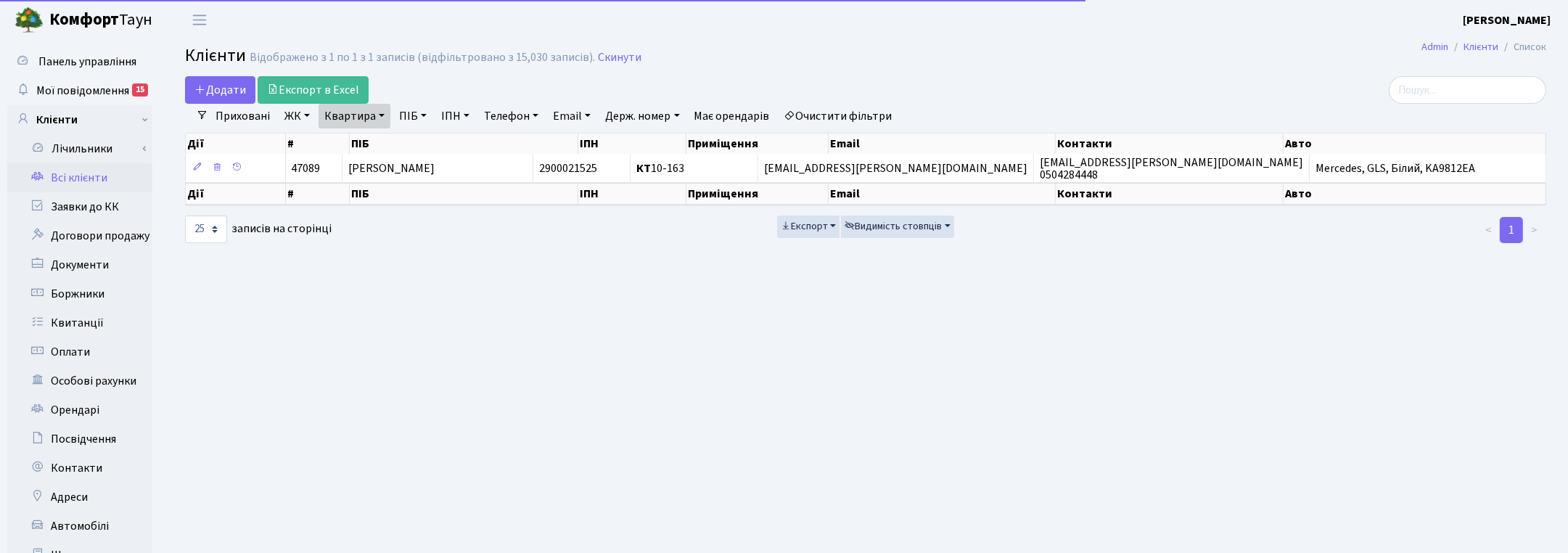
drag, startPoint x: 367, startPoint y: 107, endPoint x: 378, endPoint y: 127, distance: 22.8
click at [367, 107] on link "Квартира" at bounding box center [354, 116] width 72 height 25
click at [364, 132] on div "10-163" at bounding box center [376, 145] width 116 height 29
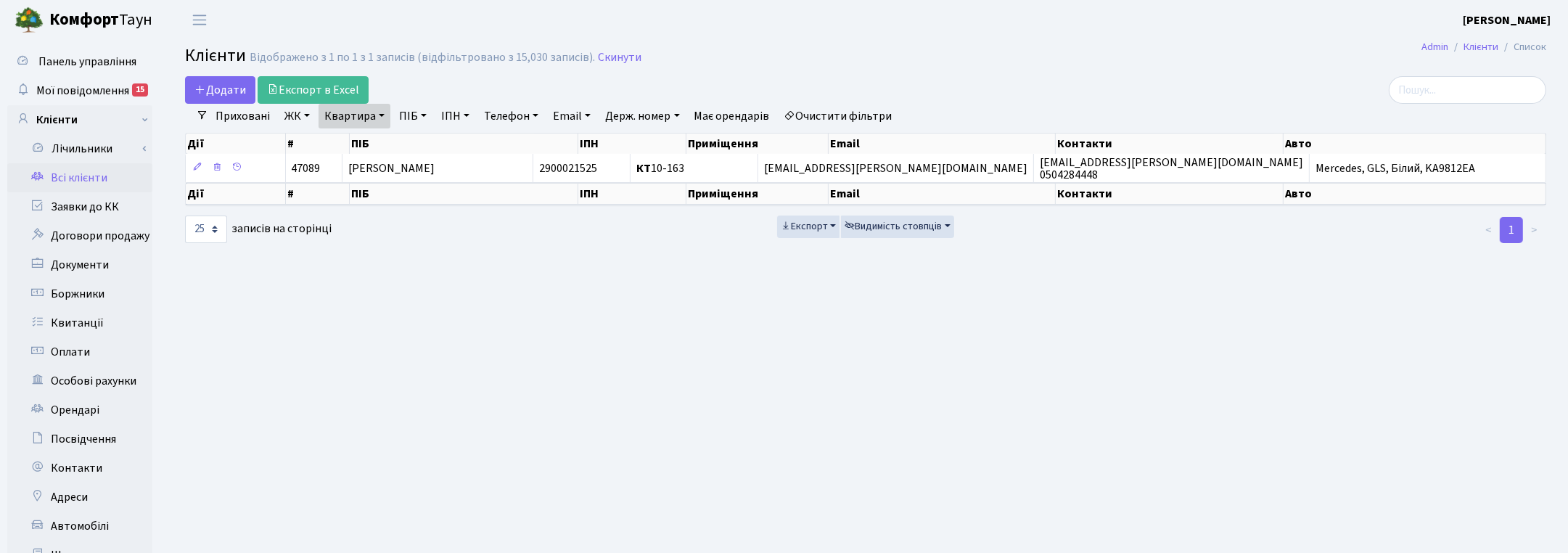
click at [382, 114] on link "Квартира" at bounding box center [354, 116] width 72 height 25
type input "3"
type input "16-76"
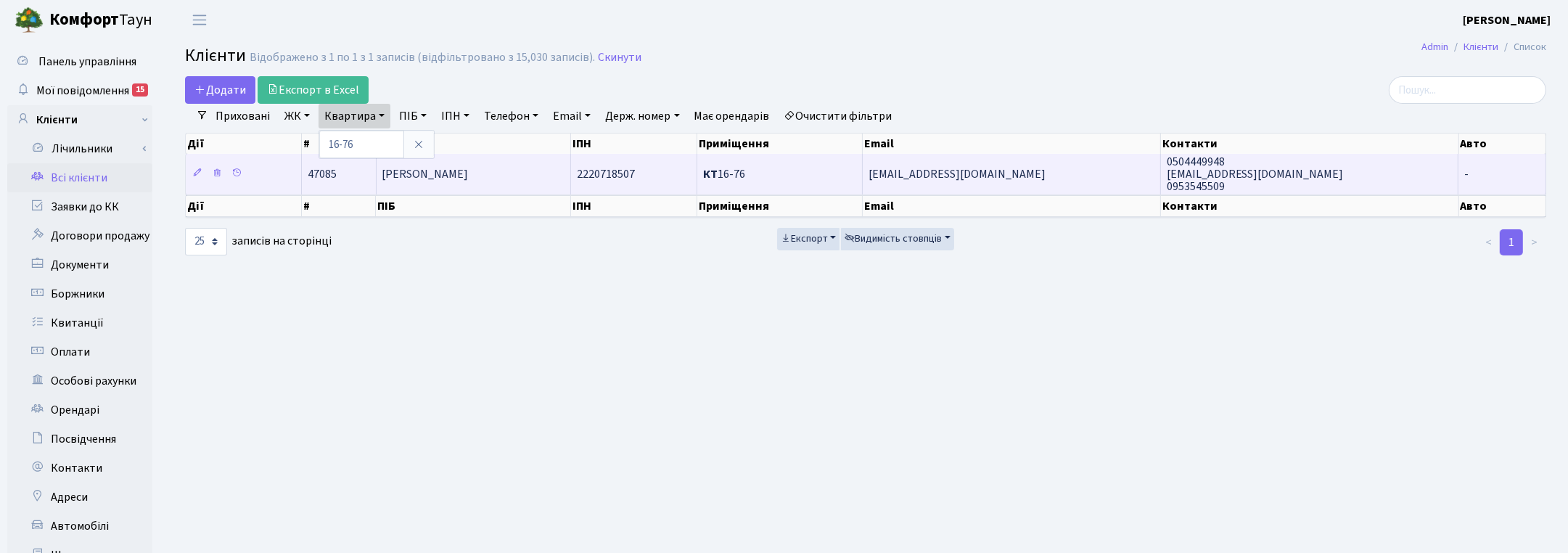
click at [440, 187] on td "Сич Ольга Іванівна" at bounding box center [474, 174] width 196 height 40
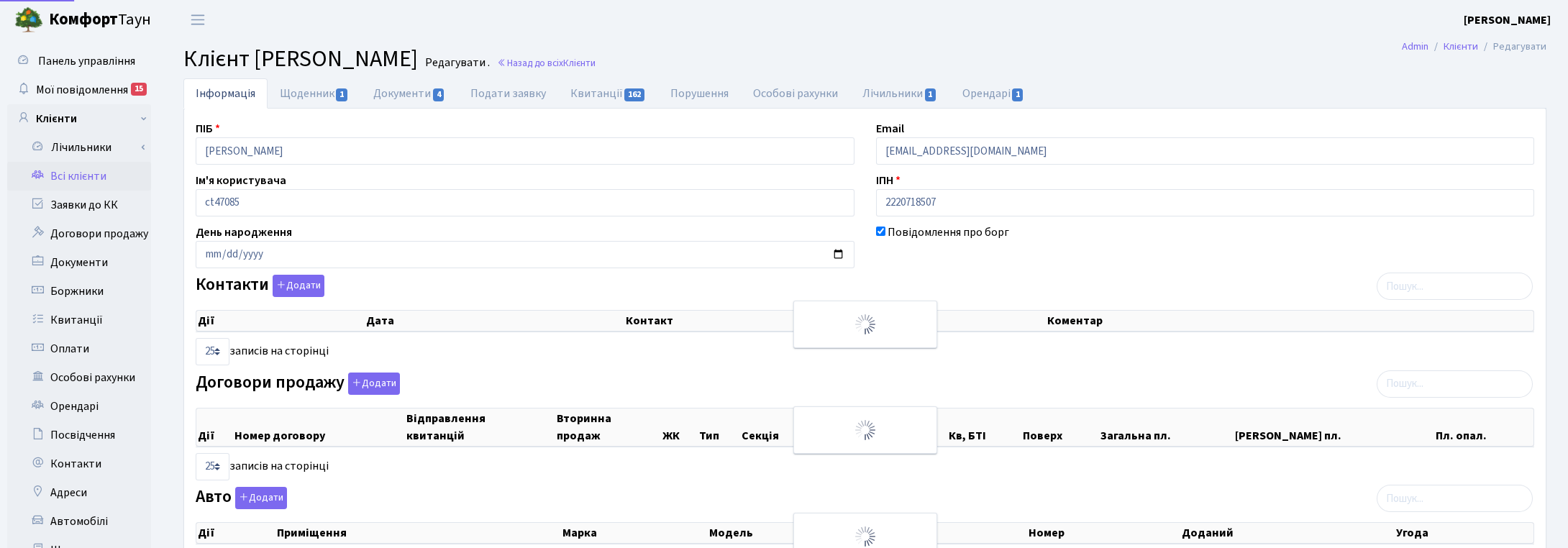
select select "25"
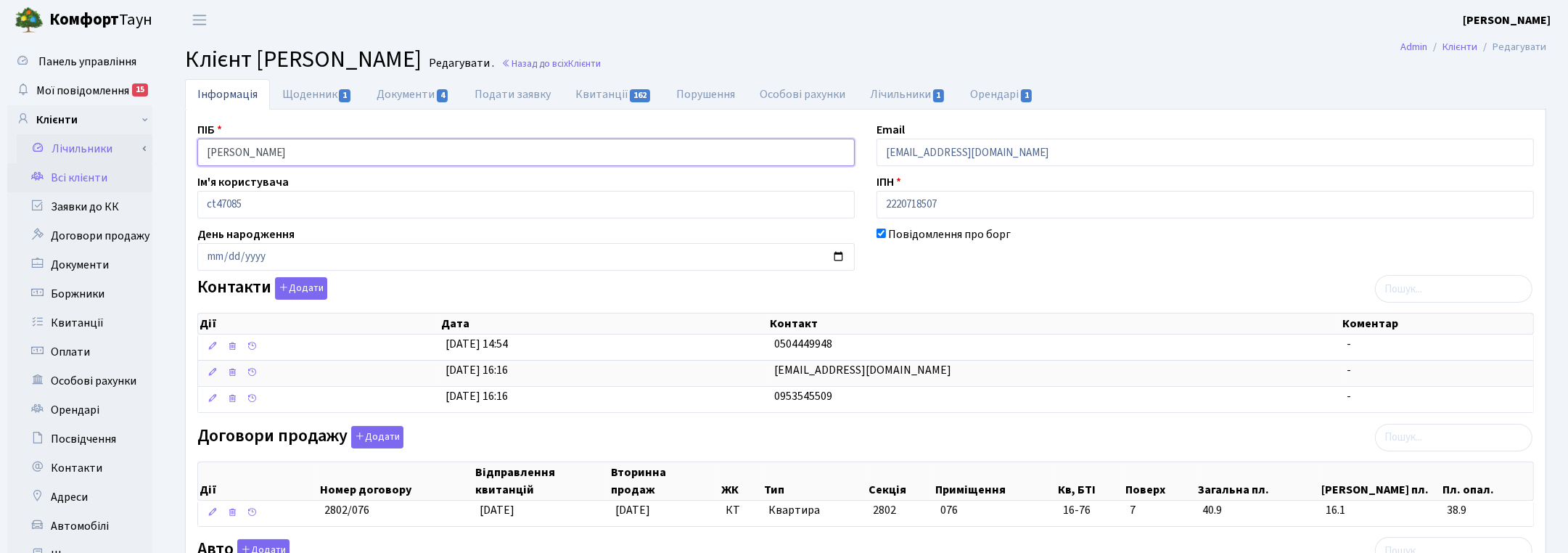
drag, startPoint x: 316, startPoint y: 151, endPoint x: 128, endPoint y: 140, distance: 188.3
click at [128, 140] on div "Панель управління Мої повідомлення 15 Клієнти Лічильники" at bounding box center [784, 457] width 1568 height 835
click at [973, 280] on div "Контакти Додати Дії Дата Контакт Коментар Дії Дата Контакт Коментар" at bounding box center [866, 348] width 1359 height 142
click at [575, 71] on h2 "Клієнт Сич Ольга Іванівна Редагувати . Назад до всіх Клієнти" at bounding box center [865, 60] width 1361 height 28
click at [563, 61] on link "Назад до всіх Клієнти" at bounding box center [551, 63] width 100 height 14
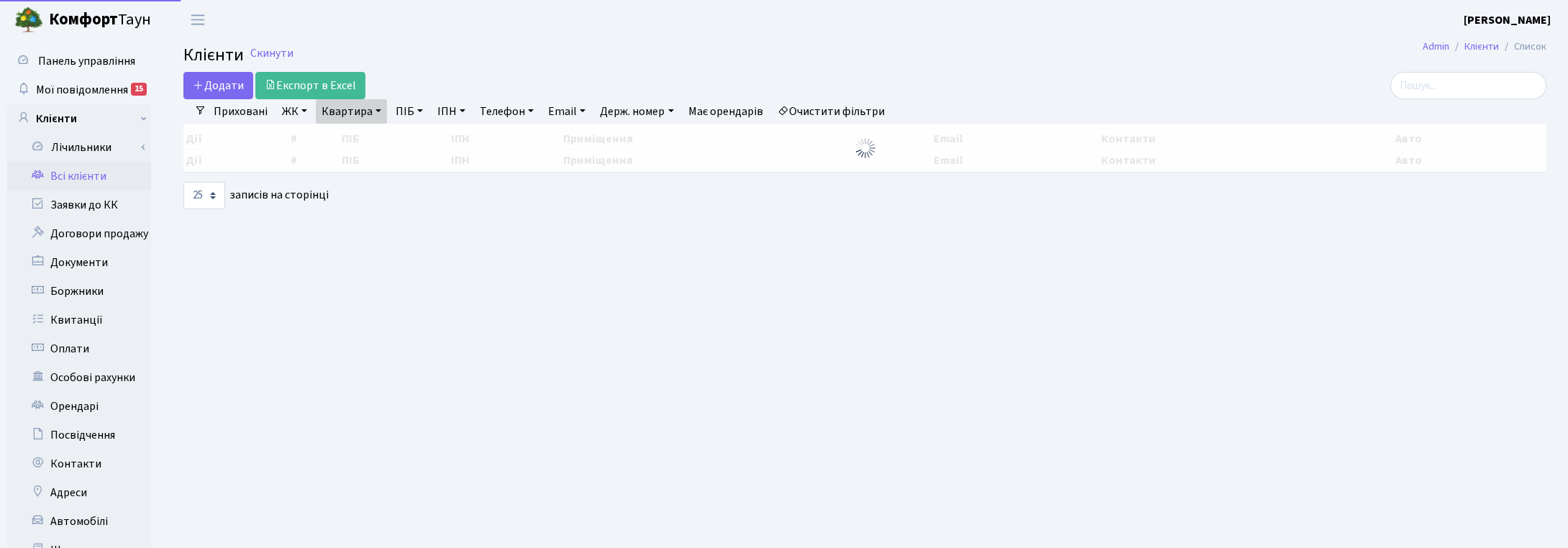
select select "25"
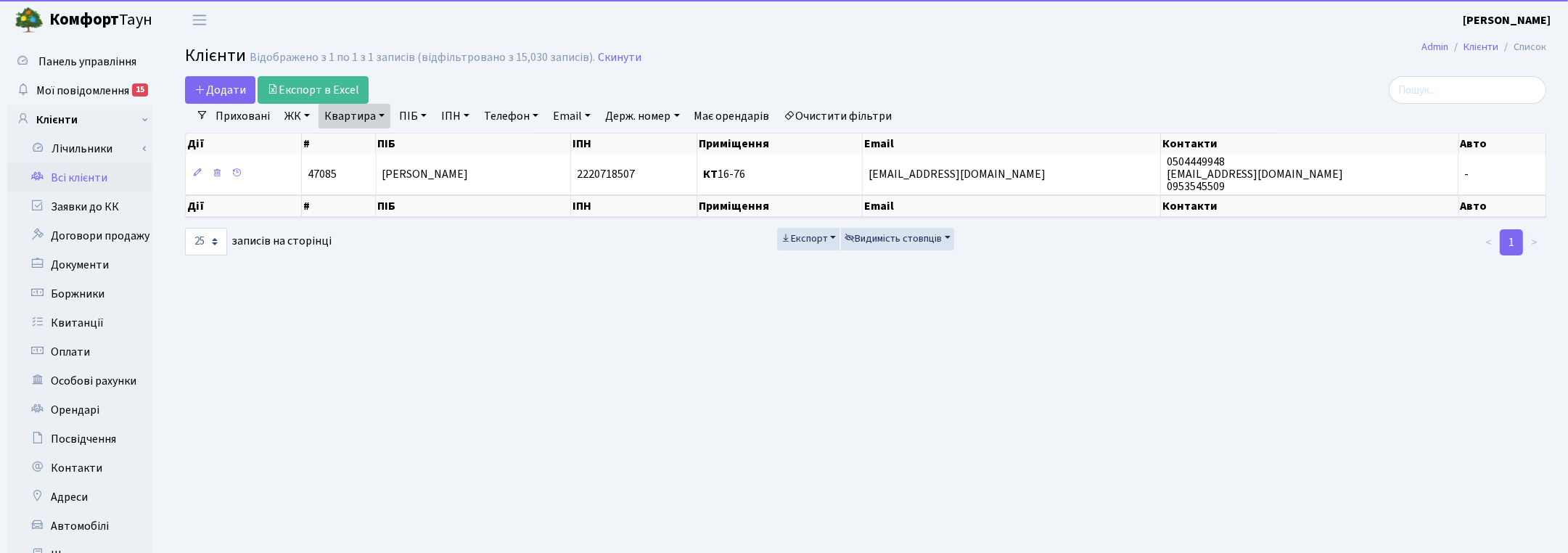
click at [370, 110] on link "Квартира" at bounding box center [354, 116] width 72 height 25
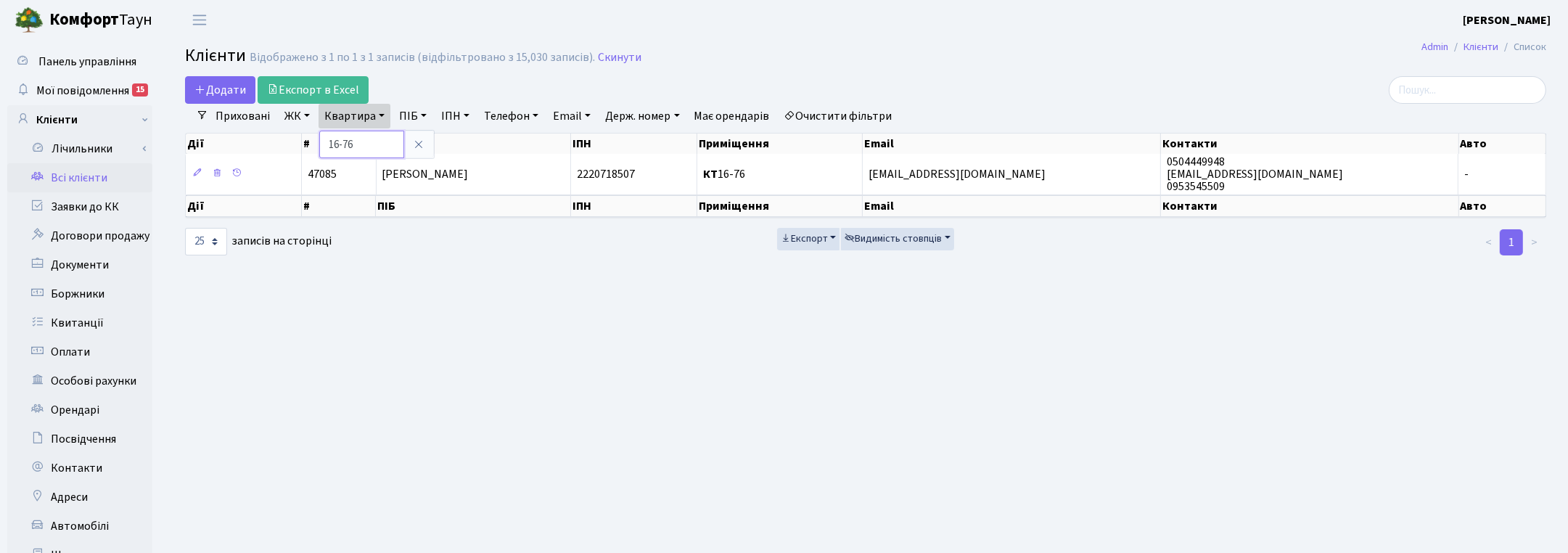
click at [354, 138] on input "16-76" at bounding box center [362, 145] width 85 height 28
type input "1"
type input "2-292"
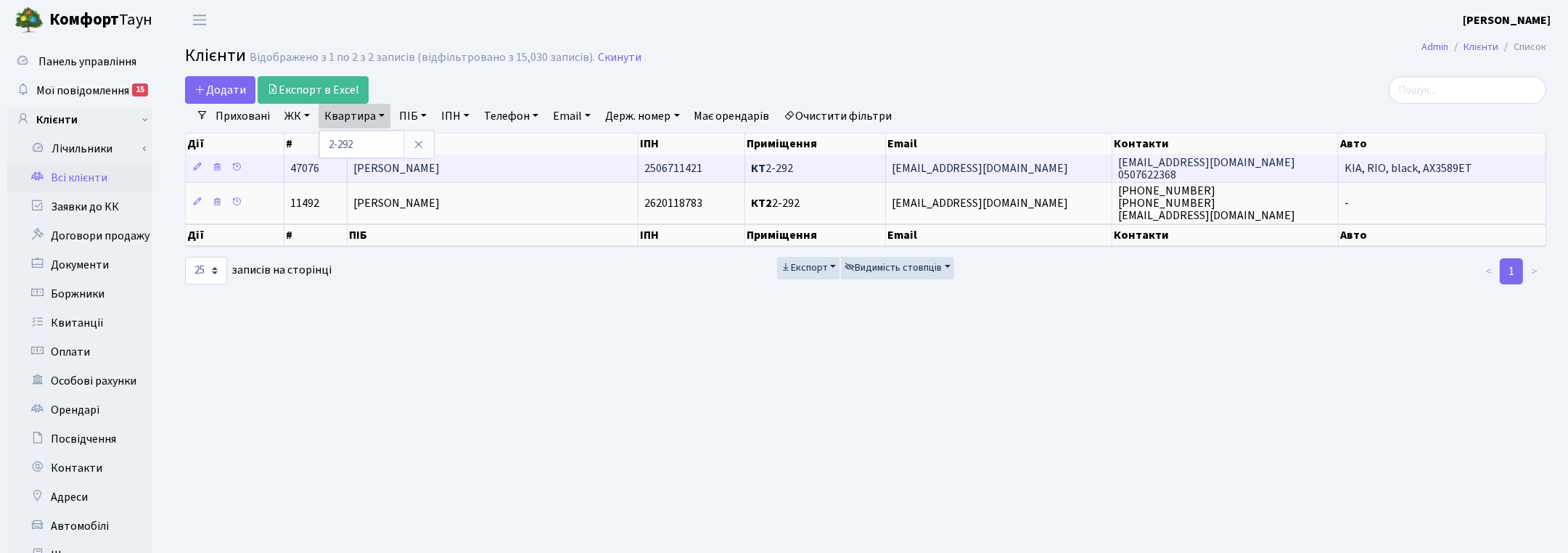
click at [491, 164] on td "[PERSON_NAME]" at bounding box center [493, 168] width 291 height 29
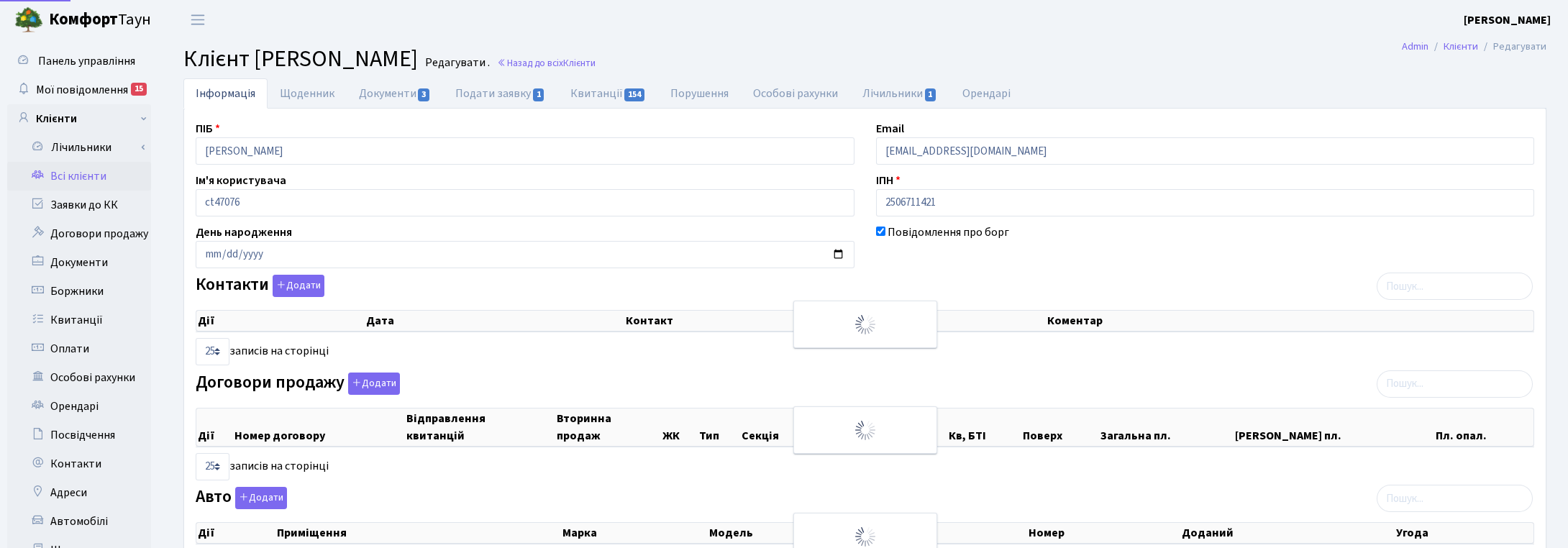
select select "25"
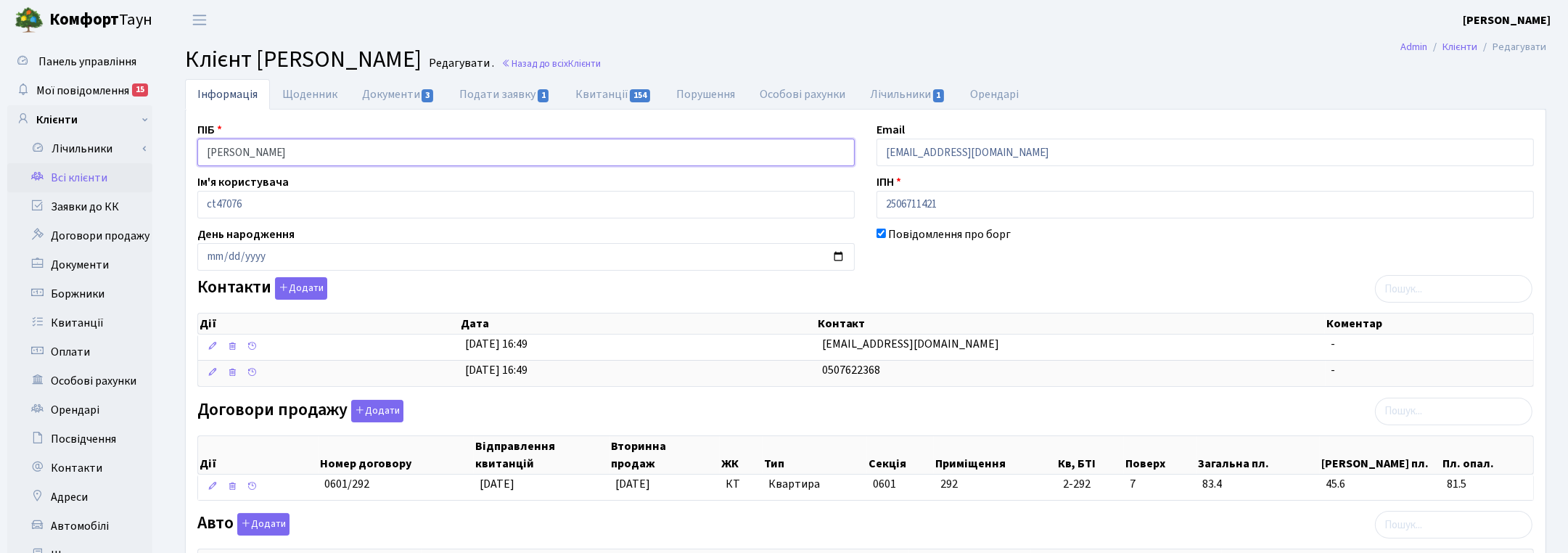
drag, startPoint x: 349, startPoint y: 150, endPoint x: 128, endPoint y: 168, distance: 221.7
click at [128, 168] on div "Панель управління Мої повідомлення 15 Клієнти Лічильники" at bounding box center [784, 448] width 1568 height 817
click at [1100, 281] on div "Контакти Додати Дії Дата Контакт Коментар Дії Дата Контакт Коментар" at bounding box center [866, 334] width 1359 height 115
click at [601, 64] on span "Клієнти" at bounding box center [585, 63] width 33 height 14
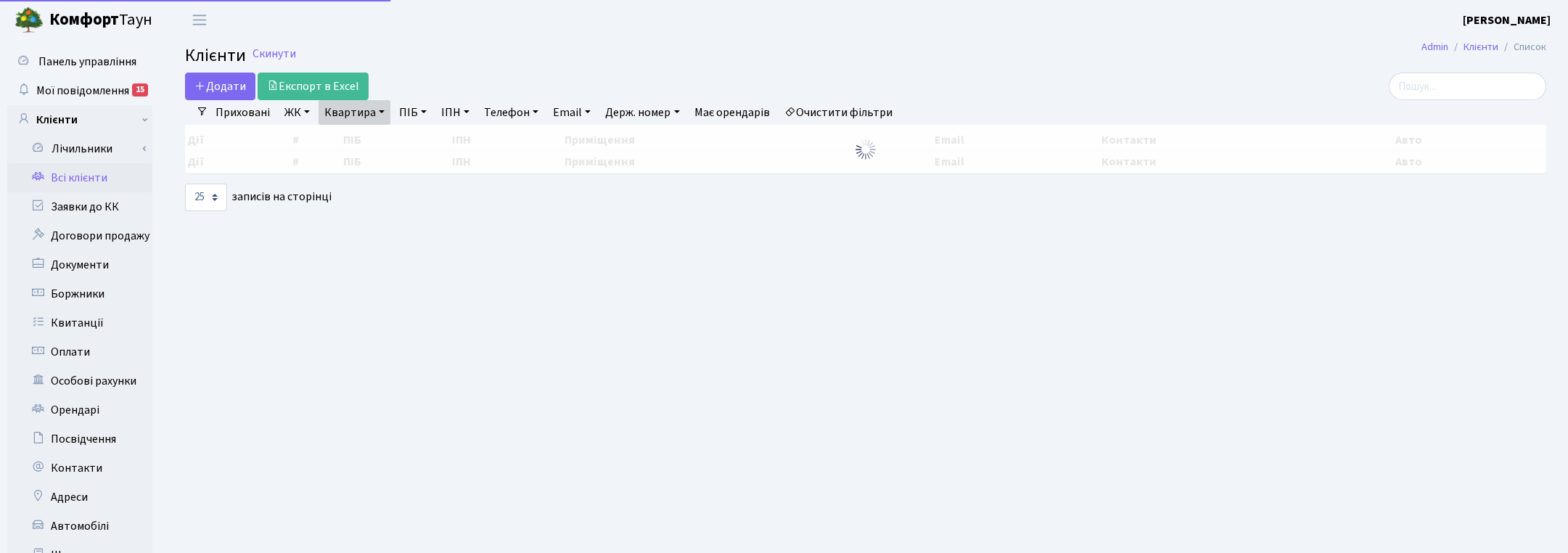
select select "25"
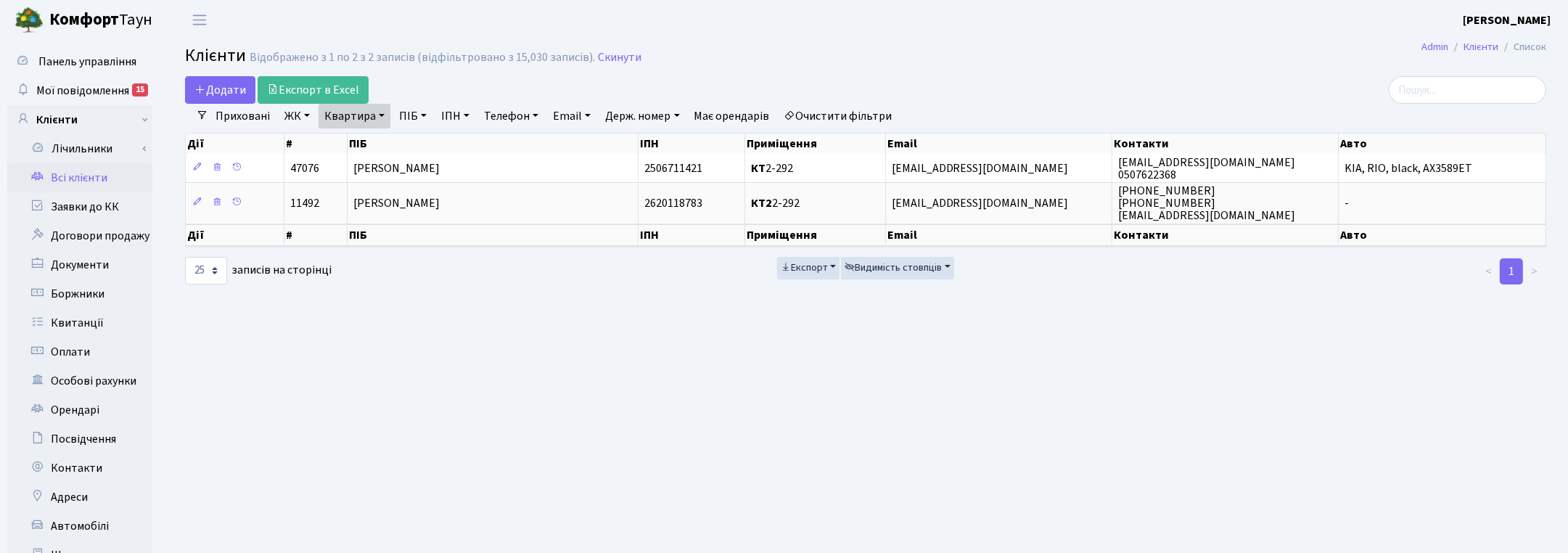
drag, startPoint x: 379, startPoint y: 110, endPoint x: 367, endPoint y: 129, distance: 22.5
click at [379, 110] on link "Квартира" at bounding box center [354, 116] width 72 height 25
drag, startPoint x: 362, startPoint y: 144, endPoint x: 320, endPoint y: 143, distance: 42.0
click at [320, 143] on input "2-292" at bounding box center [362, 145] width 85 height 28
type input "3"
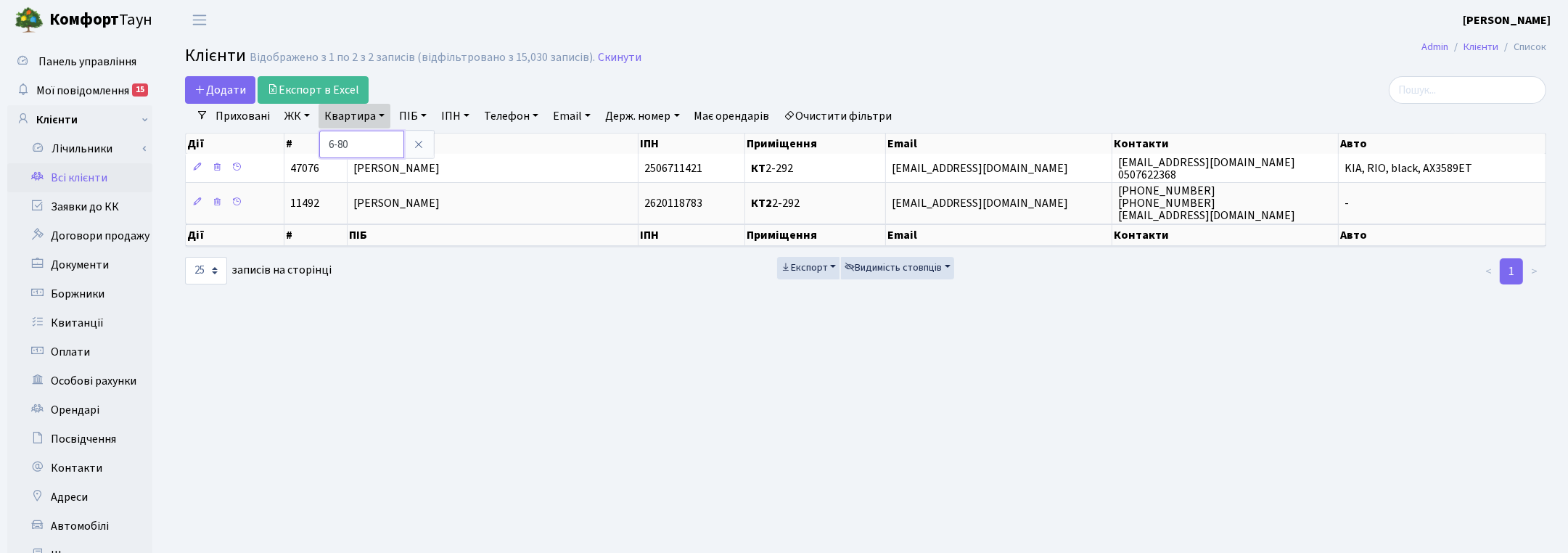
type input "6-80"
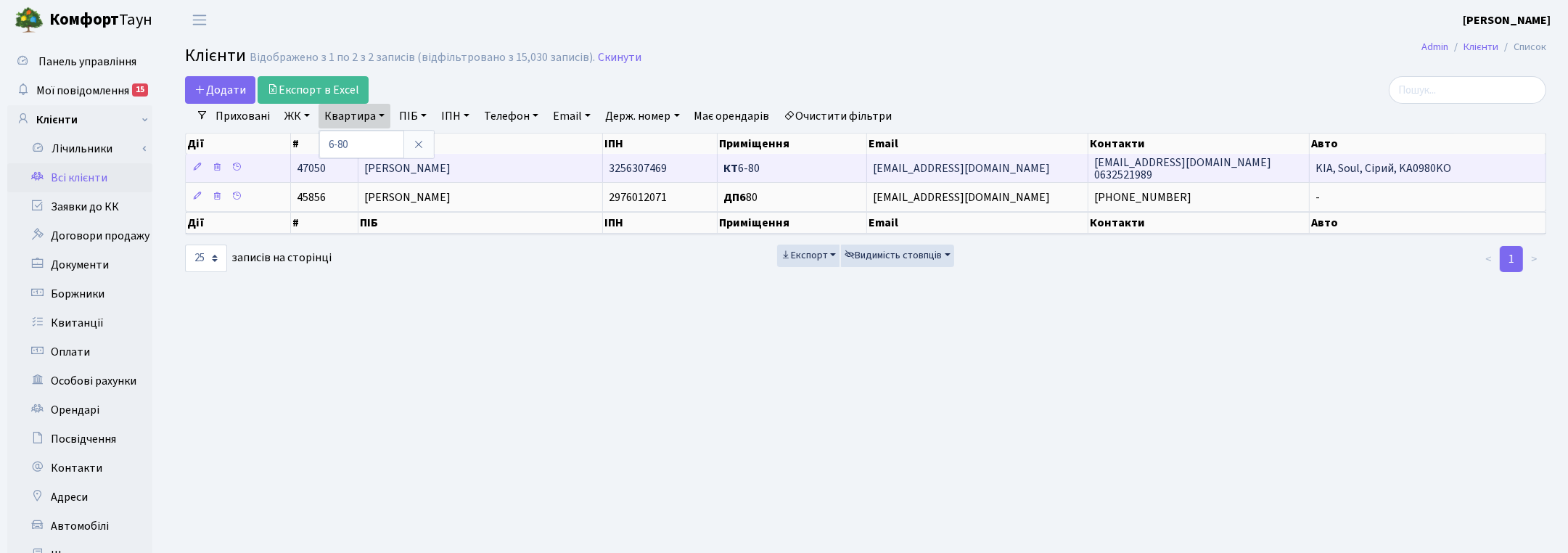
click at [451, 172] on span "[PERSON_NAME]" at bounding box center [408, 168] width 87 height 16
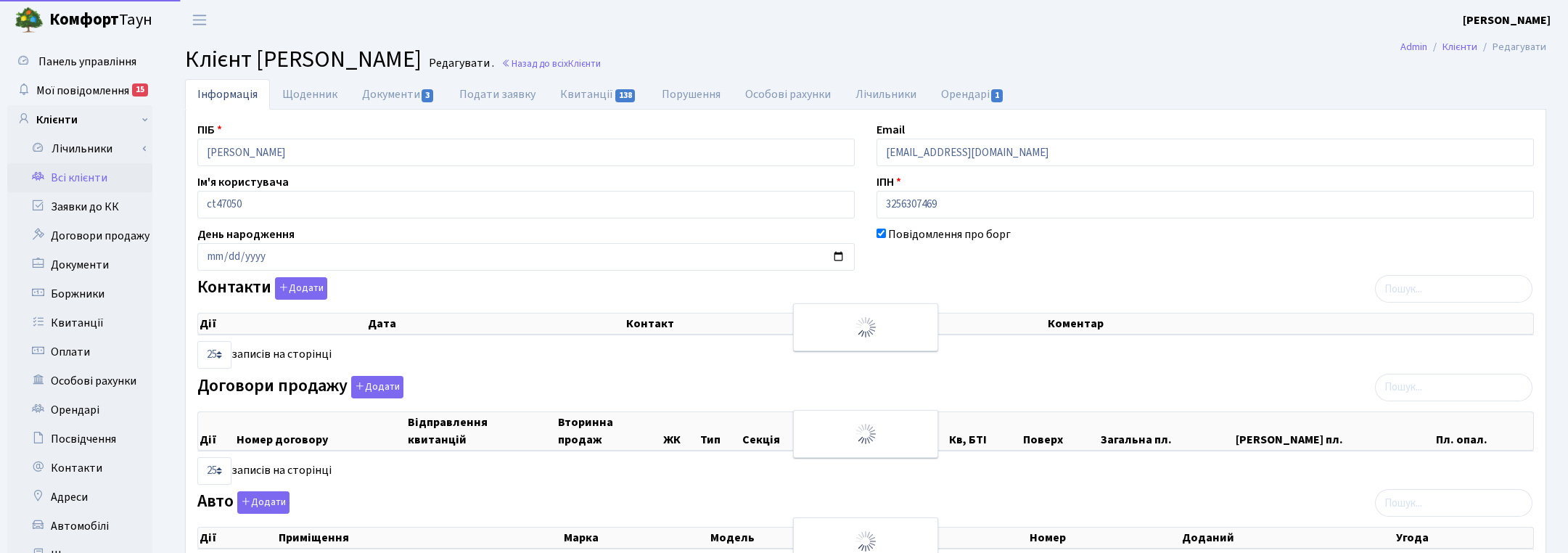
select select "25"
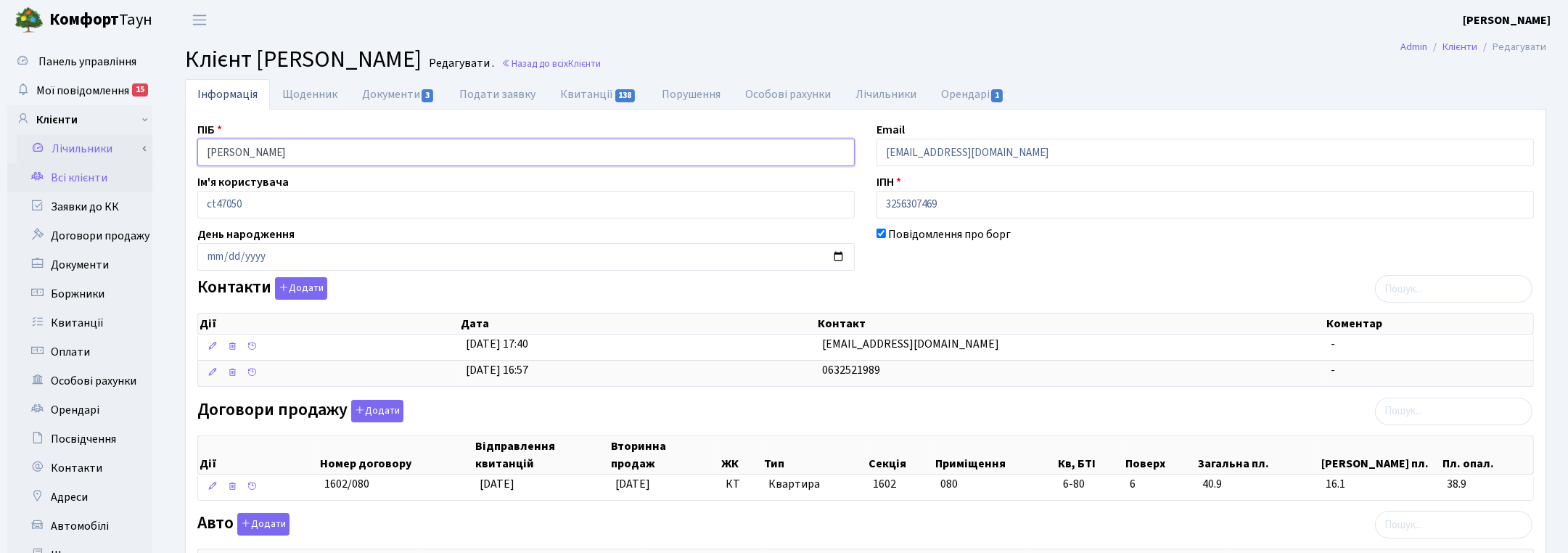
drag, startPoint x: 349, startPoint y: 156, endPoint x: 151, endPoint y: 146, distance: 198.3
click at [151, 146] on div "Панель управління Мої повідомлення 15 Клієнти Лічильники" at bounding box center [784, 448] width 1568 height 817
click at [1417, 260] on div "Повідомлення про борг" at bounding box center [1205, 248] width 679 height 45
click at [601, 56] on link "Назад до всіх Клієнти" at bounding box center [551, 63] width 100 height 14
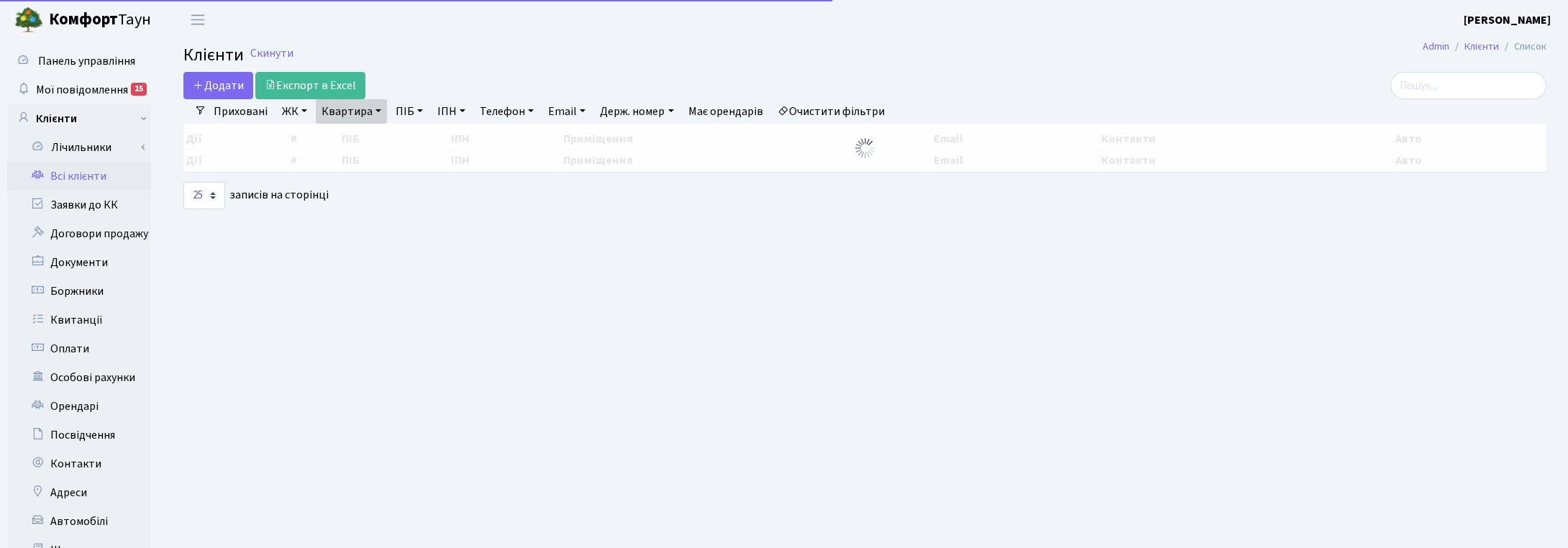
select select "25"
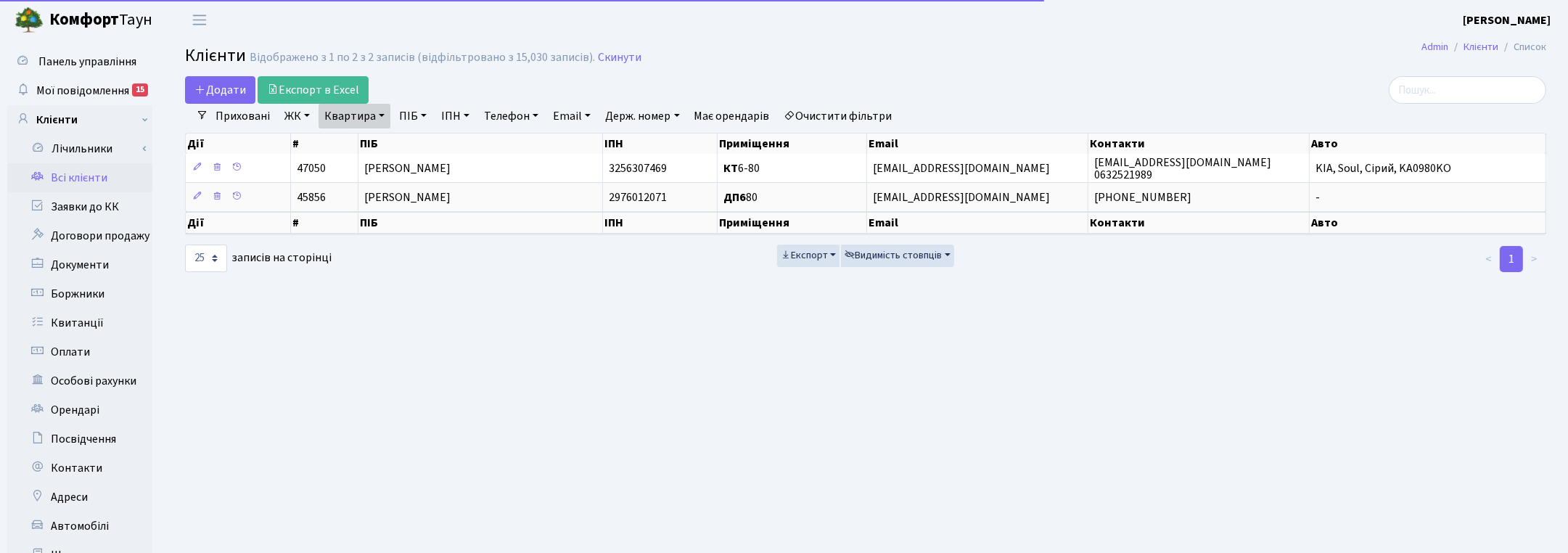
drag, startPoint x: 376, startPoint y: 110, endPoint x: 368, endPoint y: 134, distance: 25.3
click at [376, 110] on link "Квартира" at bounding box center [354, 116] width 72 height 25
drag, startPoint x: 360, startPoint y: 143, endPoint x: 327, endPoint y: 142, distance: 33.0
click at [327, 142] on input "6-80" at bounding box center [362, 145] width 85 height 28
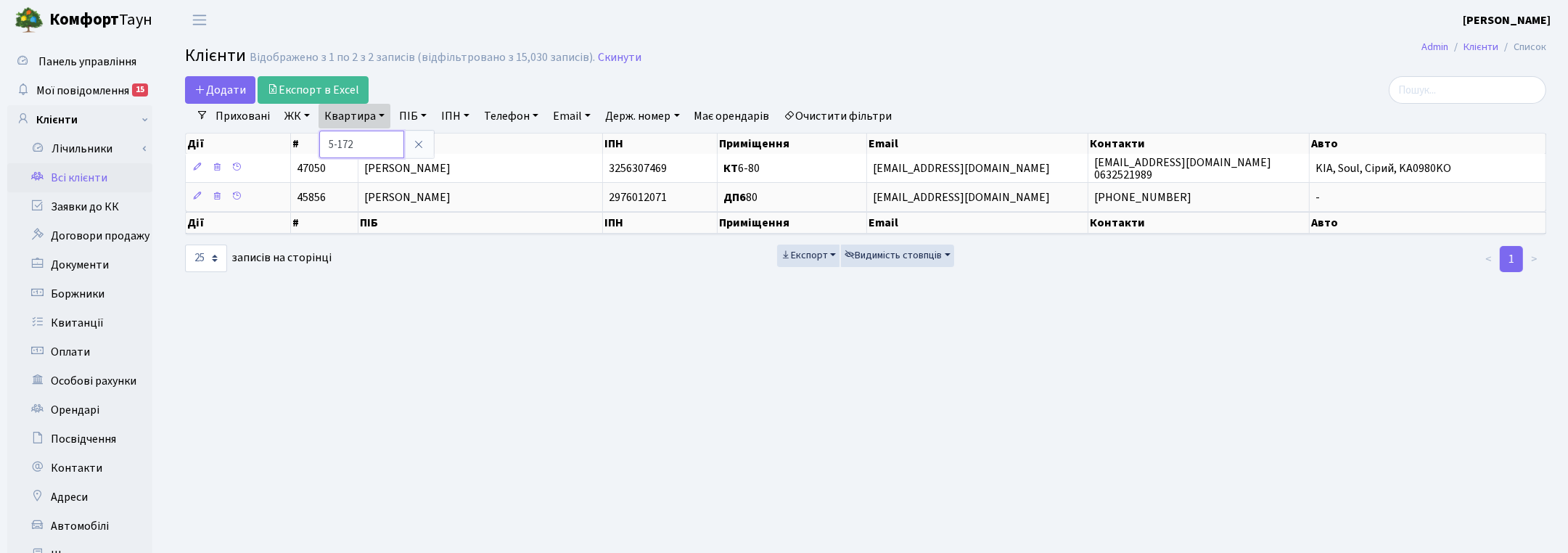
type input "5-172"
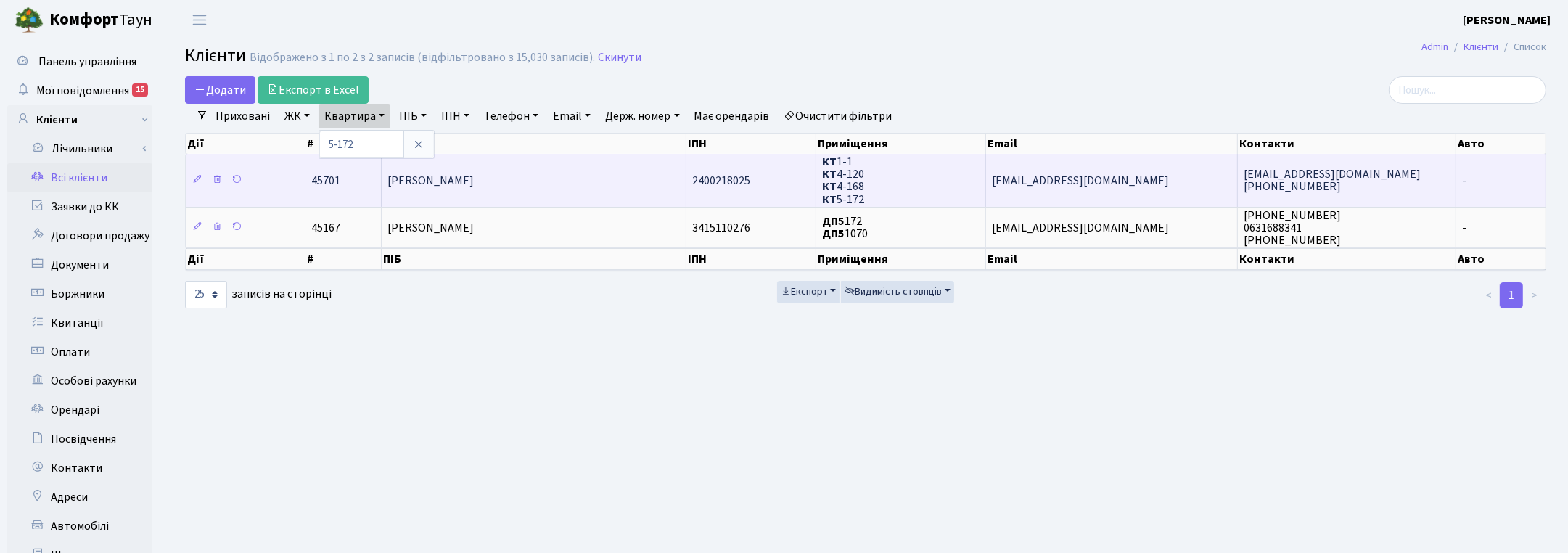
click at [447, 175] on span "Хорунжа Тетяна Миколаївна" at bounding box center [431, 181] width 87 height 16
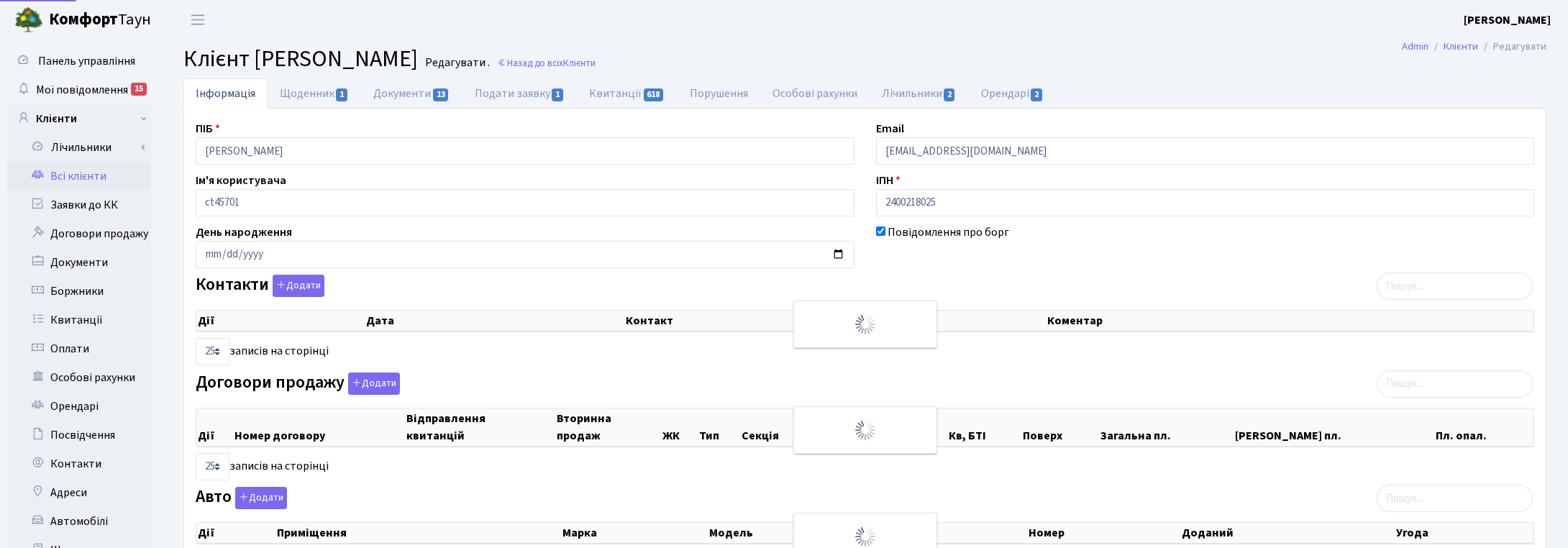
select select "25"
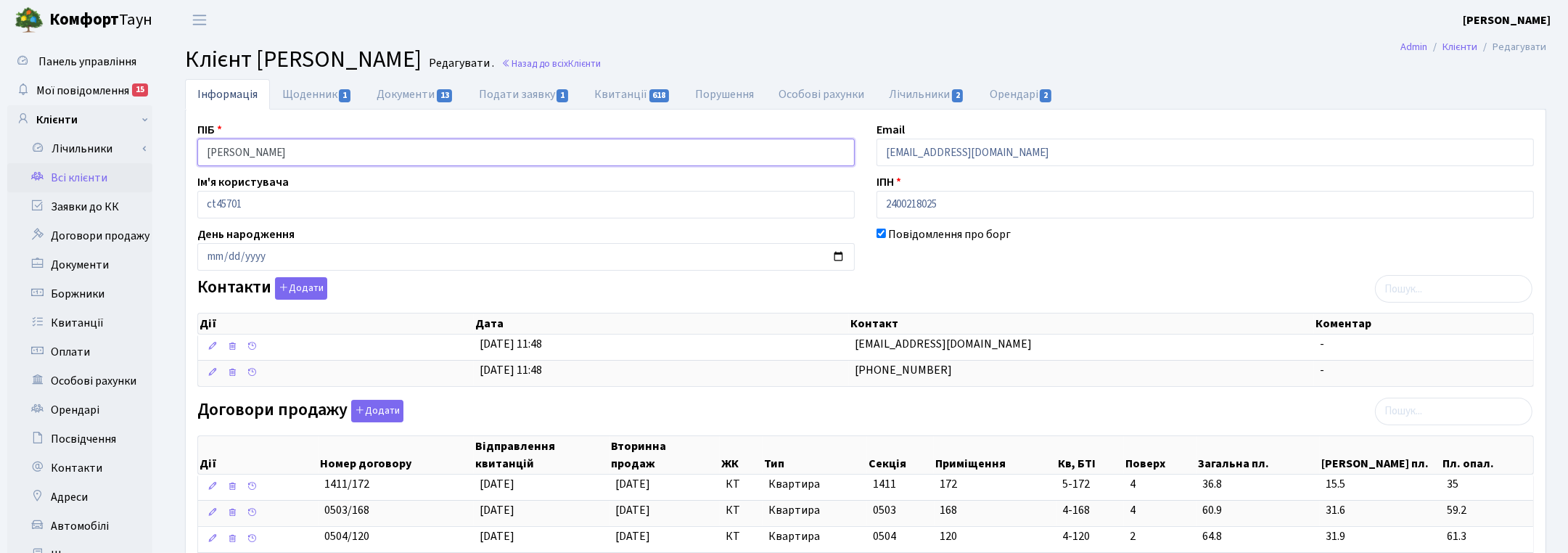
drag, startPoint x: 271, startPoint y: 142, endPoint x: 164, endPoint y: 124, distance: 108.5
click at [164, 124] on div "Інформація Щоденник 1 Документи 13 Подати заявку 1 Квитанції 618 Порушення Особ…" at bounding box center [866, 503] width 1405 height 848
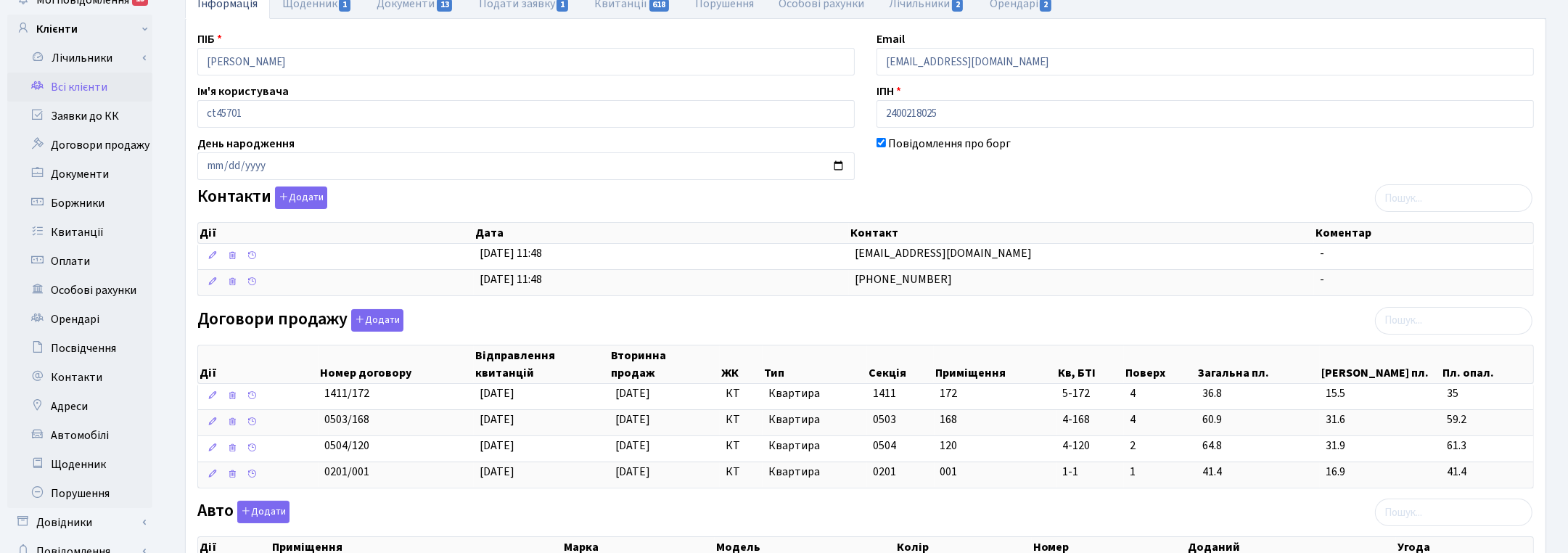
drag, startPoint x: 996, startPoint y: 178, endPoint x: 826, endPoint y: 80, distance: 196.2
click at [996, 177] on div "Повідомлення про борг" at bounding box center [1205, 158] width 679 height 45
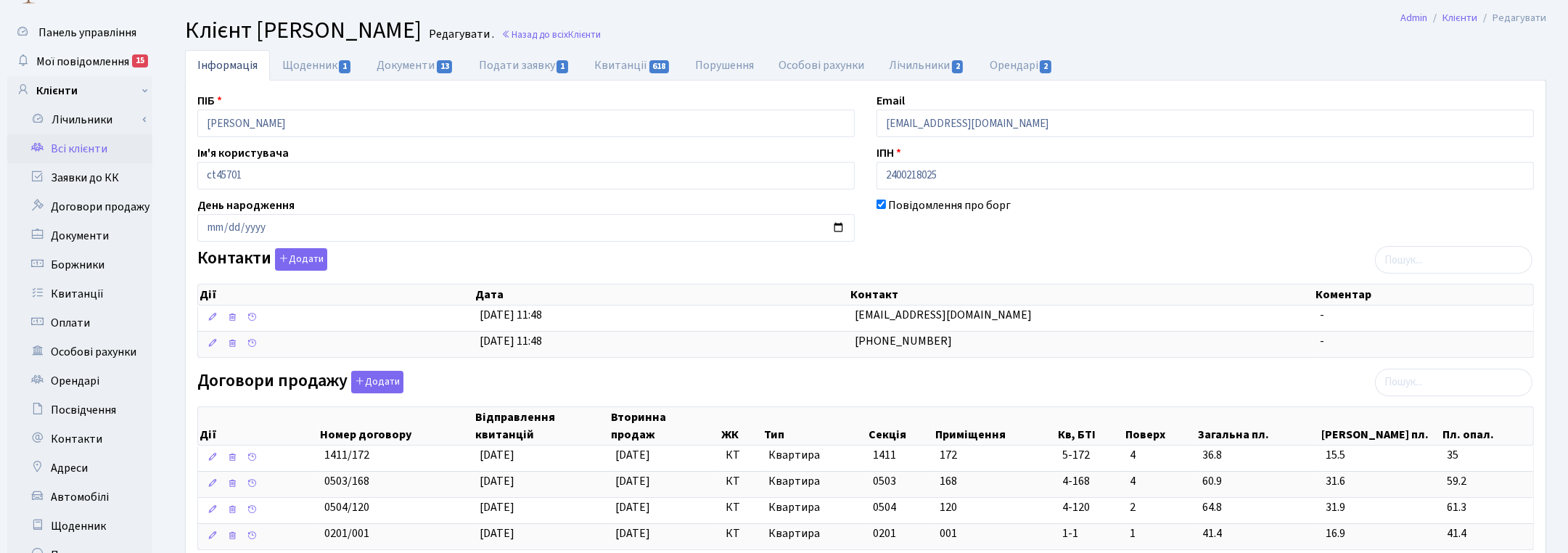
scroll to position [0, 0]
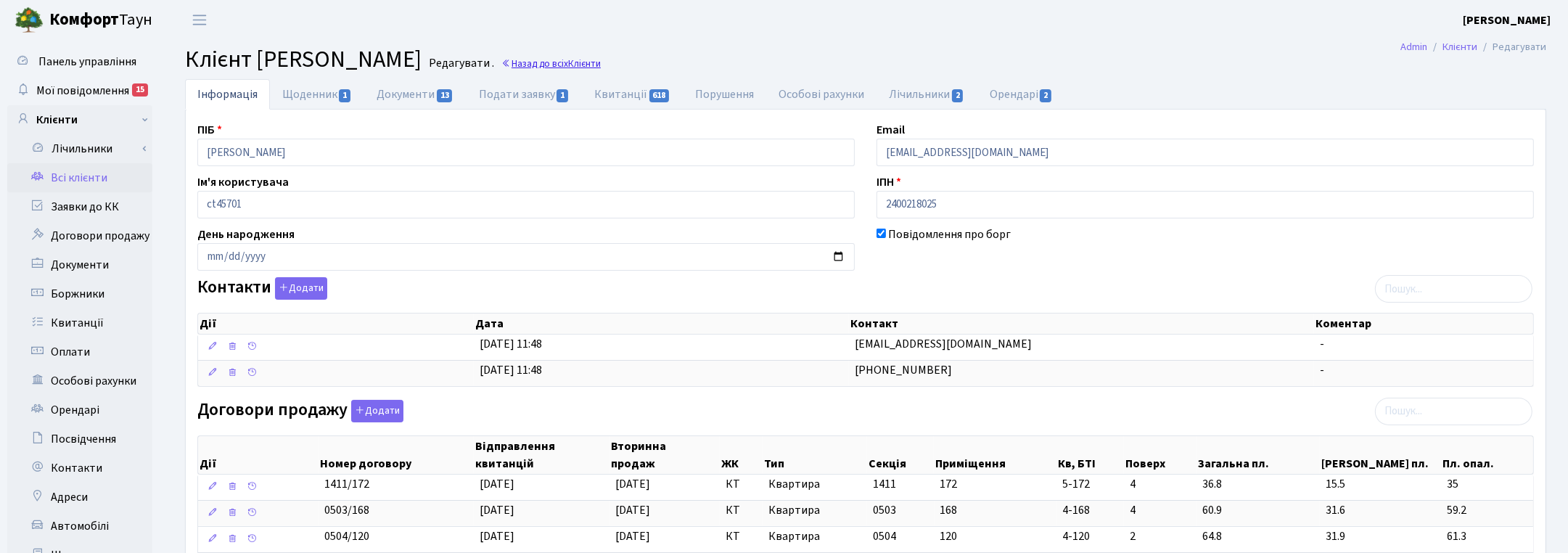
click at [601, 61] on link "Назад до всіх Клієнти" at bounding box center [551, 63] width 100 height 14
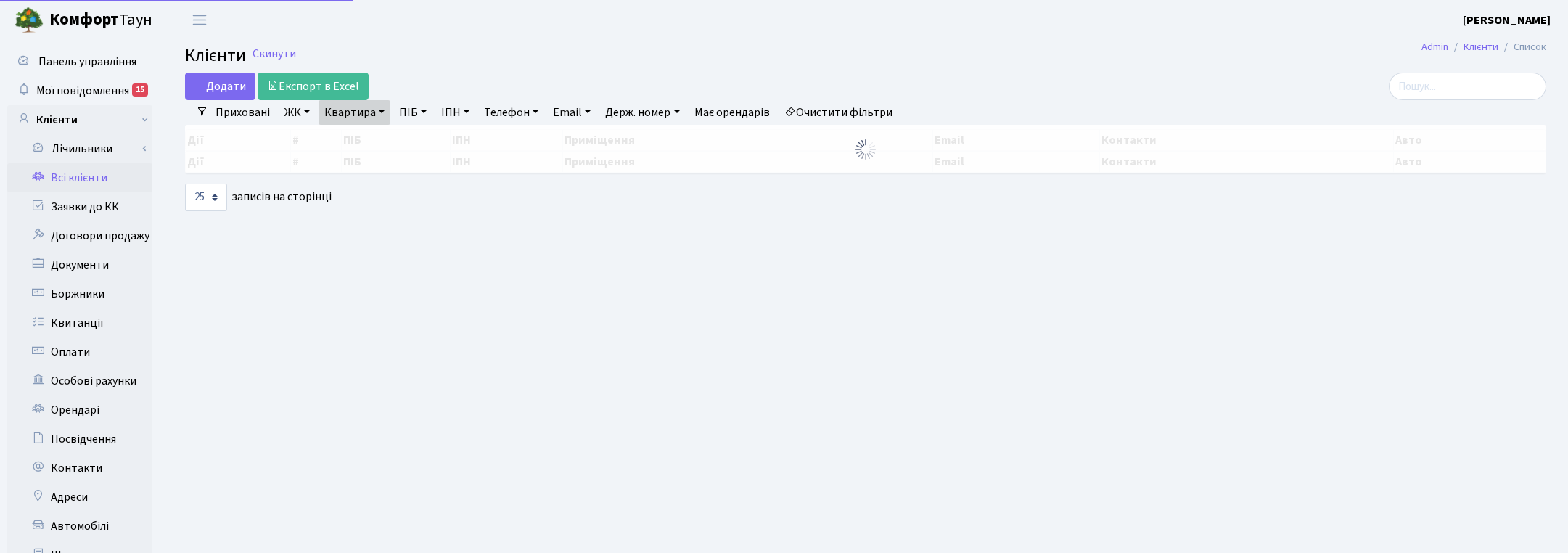
select select "25"
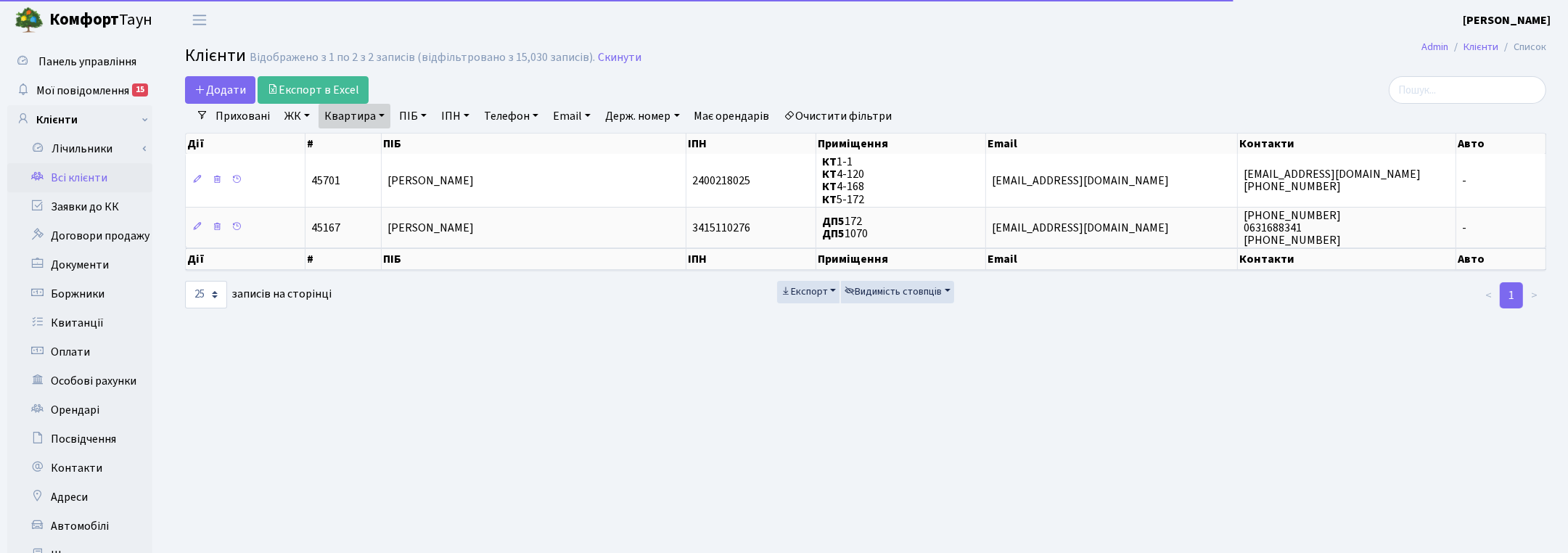
click at [376, 113] on link "Квартира" at bounding box center [354, 116] width 72 height 25
click at [369, 143] on input "5-172" at bounding box center [362, 145] width 85 height 28
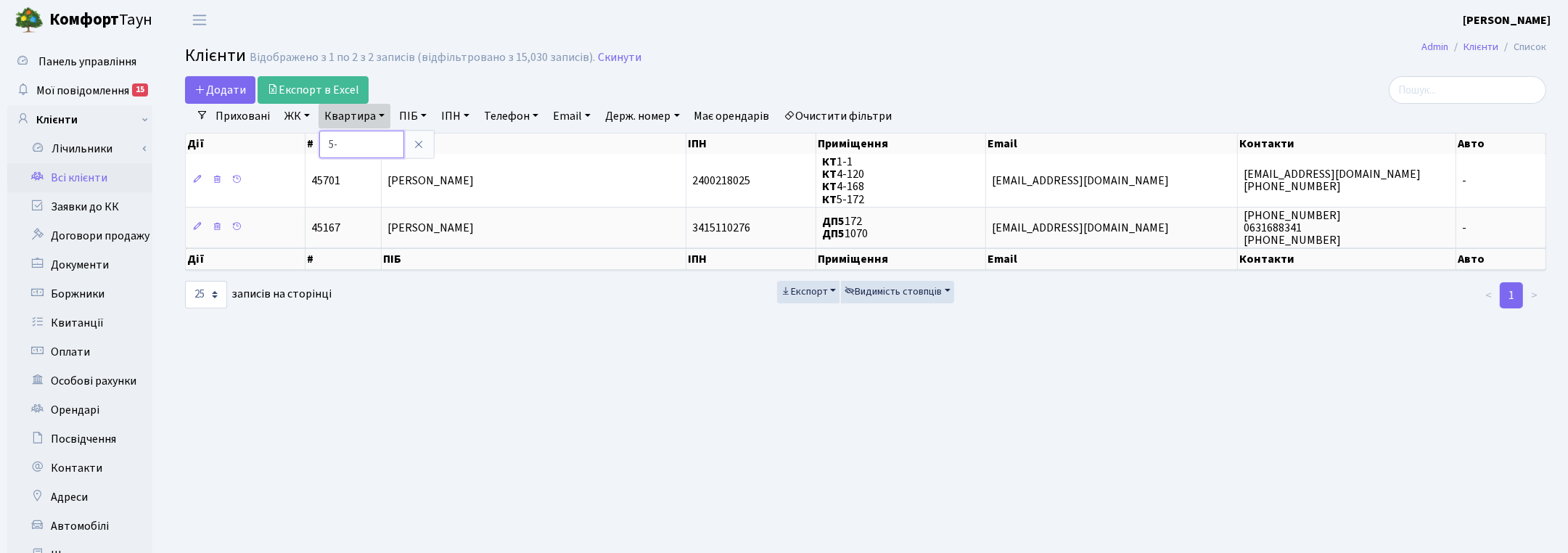
type input "5"
type input "11-135"
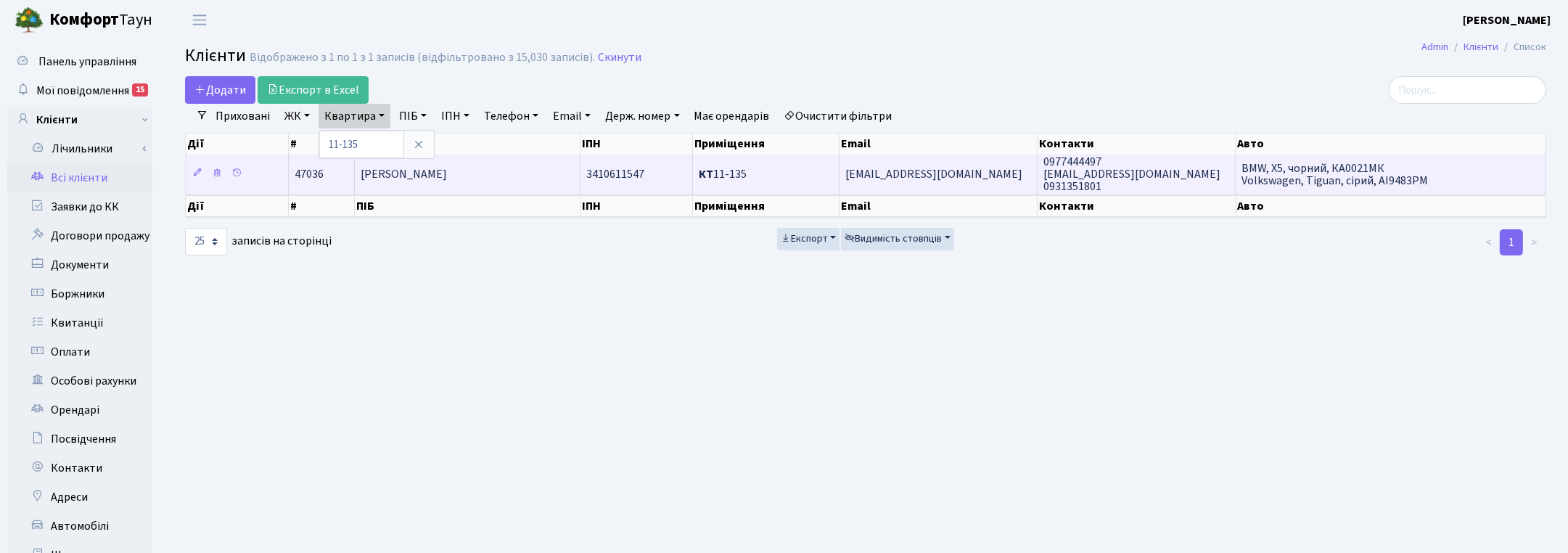
click at [400, 183] on td "[PERSON_NAME]" at bounding box center [467, 174] width 226 height 40
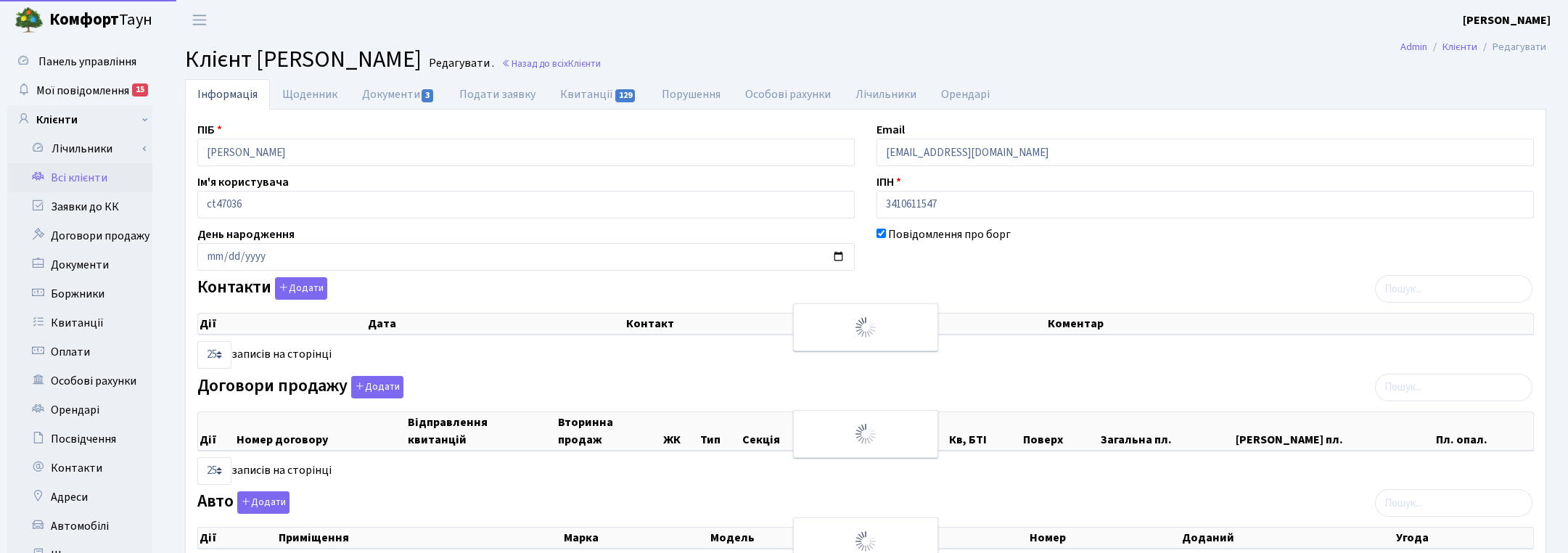
select select "25"
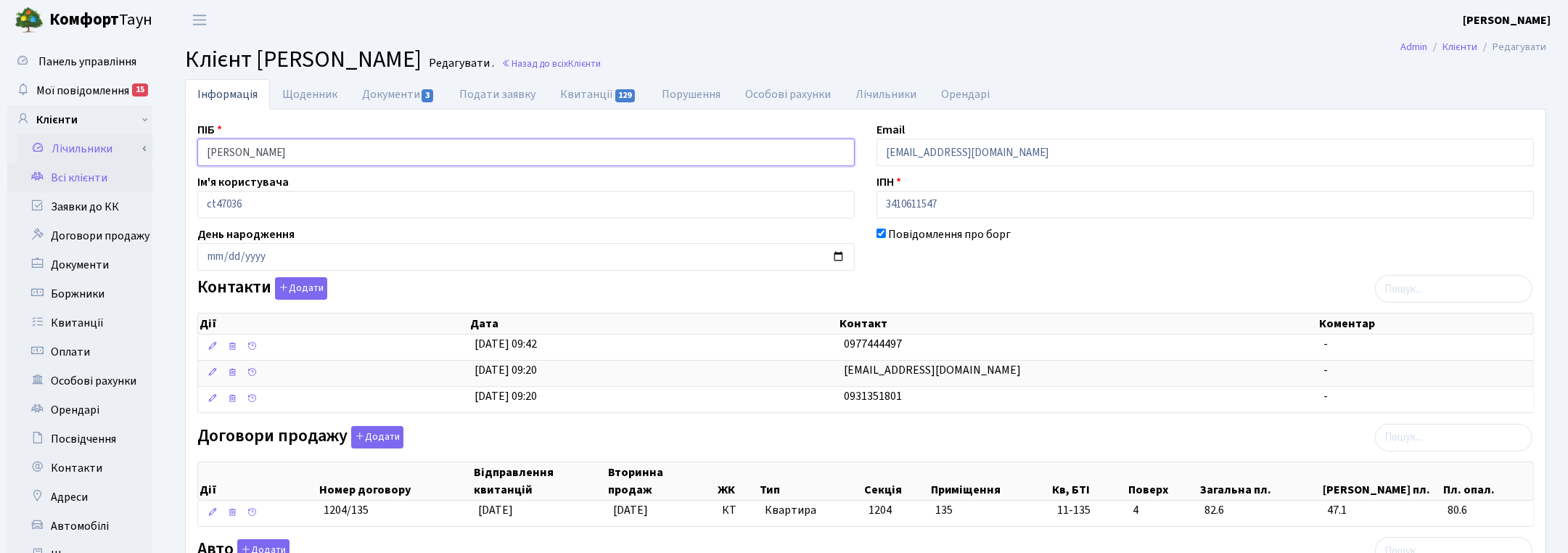
drag, startPoint x: 363, startPoint y: 158, endPoint x: 144, endPoint y: 160, distance: 219.0
click at [144, 160] on div "Панель управління Мої повідомлення 15 Клієнти Лічильники" at bounding box center [784, 475] width 1568 height 871
click at [1513, 78] on main "Admin Клієнти Редагувати [PERSON_NAME] [PERSON_NAME] . Назад до всіх Клієнти Ін…" at bounding box center [866, 475] width 1405 height 871
click at [601, 68] on link "Назад до всіх Клієнти" at bounding box center [551, 63] width 100 height 14
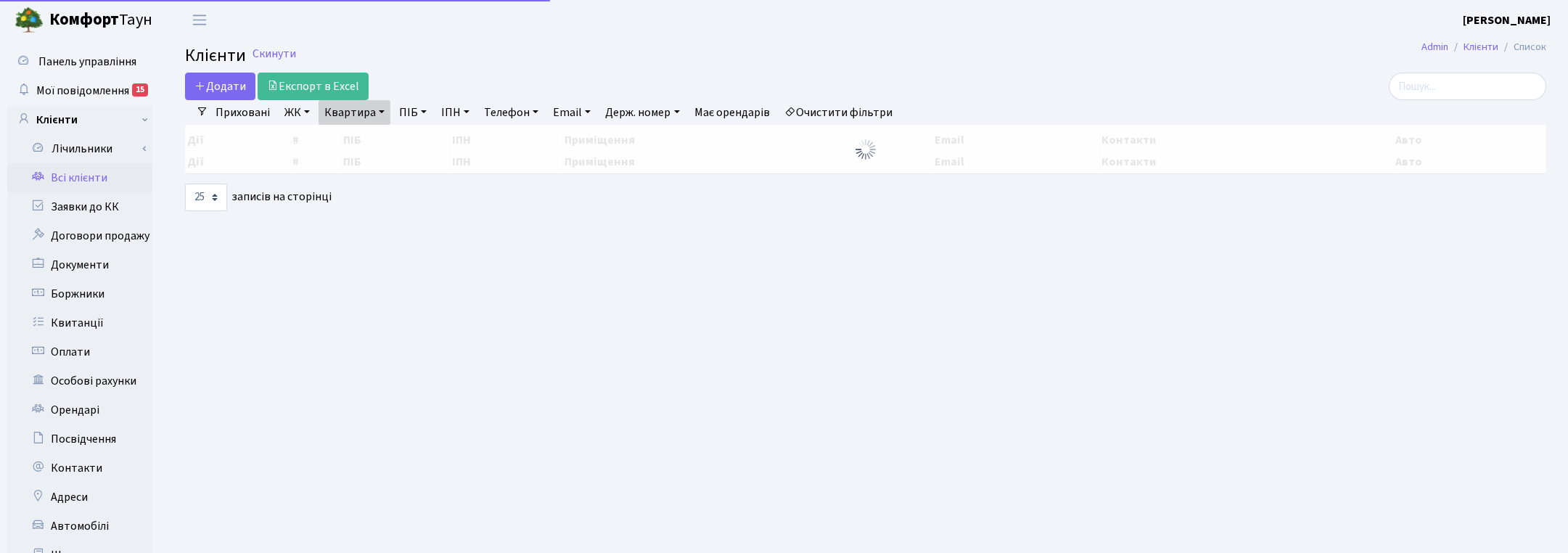
select select "25"
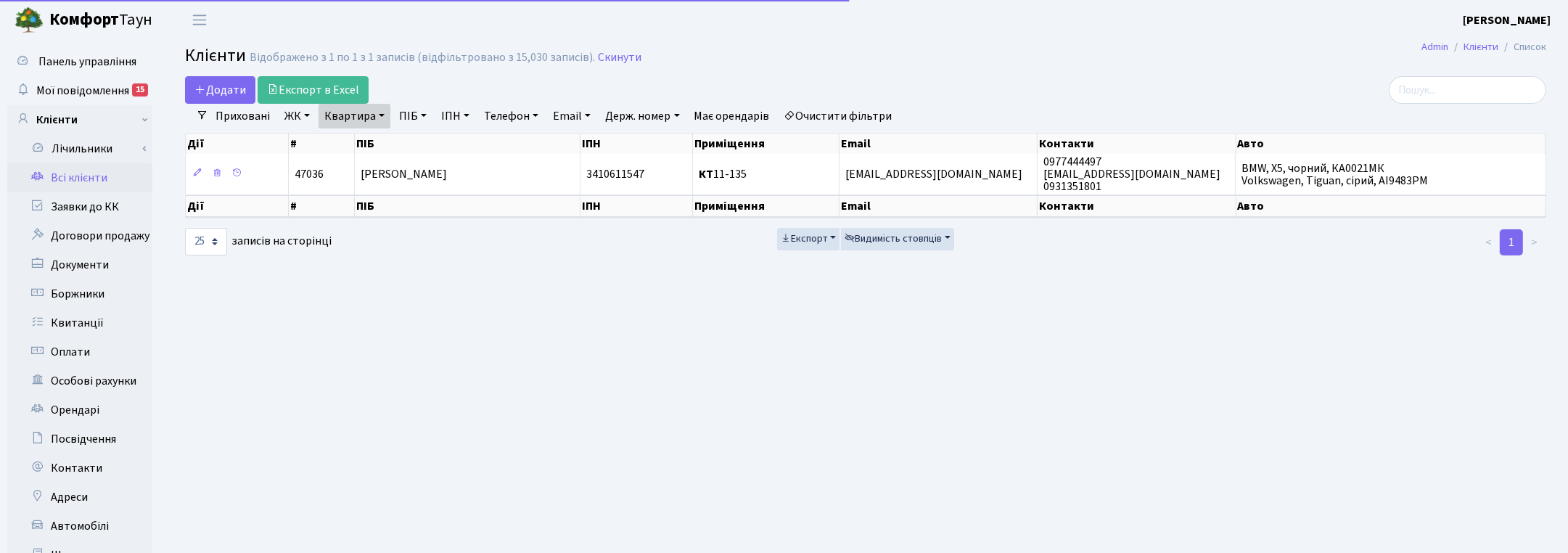
click at [378, 114] on link "Квартира" at bounding box center [354, 116] width 72 height 25
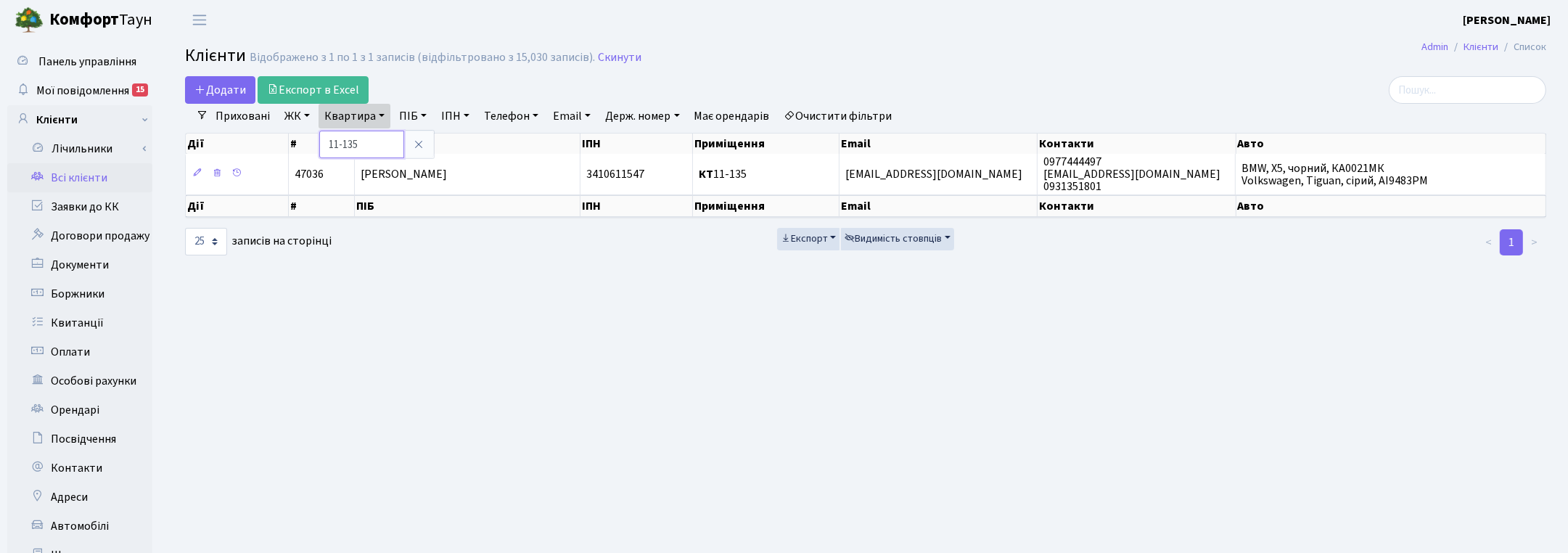
click at [376, 142] on input "11-135" at bounding box center [362, 145] width 85 height 28
type input "11-33"
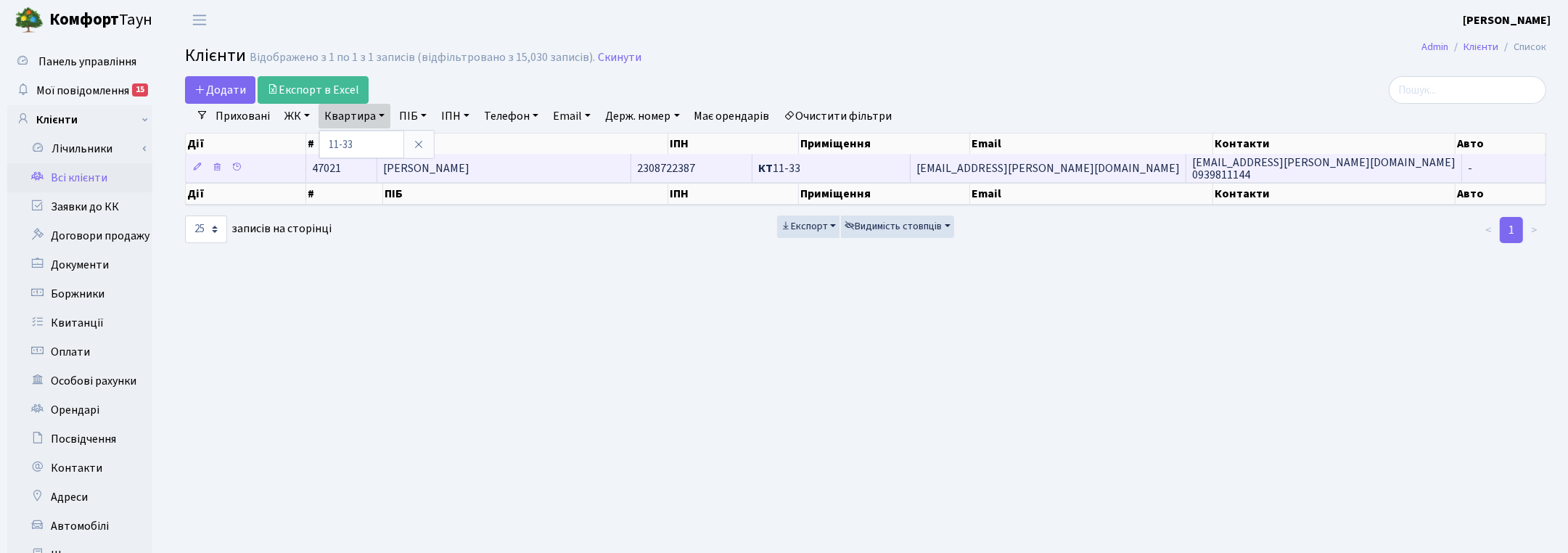
click at [470, 174] on span "Танцура Тетяна Миколаївна" at bounding box center [427, 168] width 87 height 16
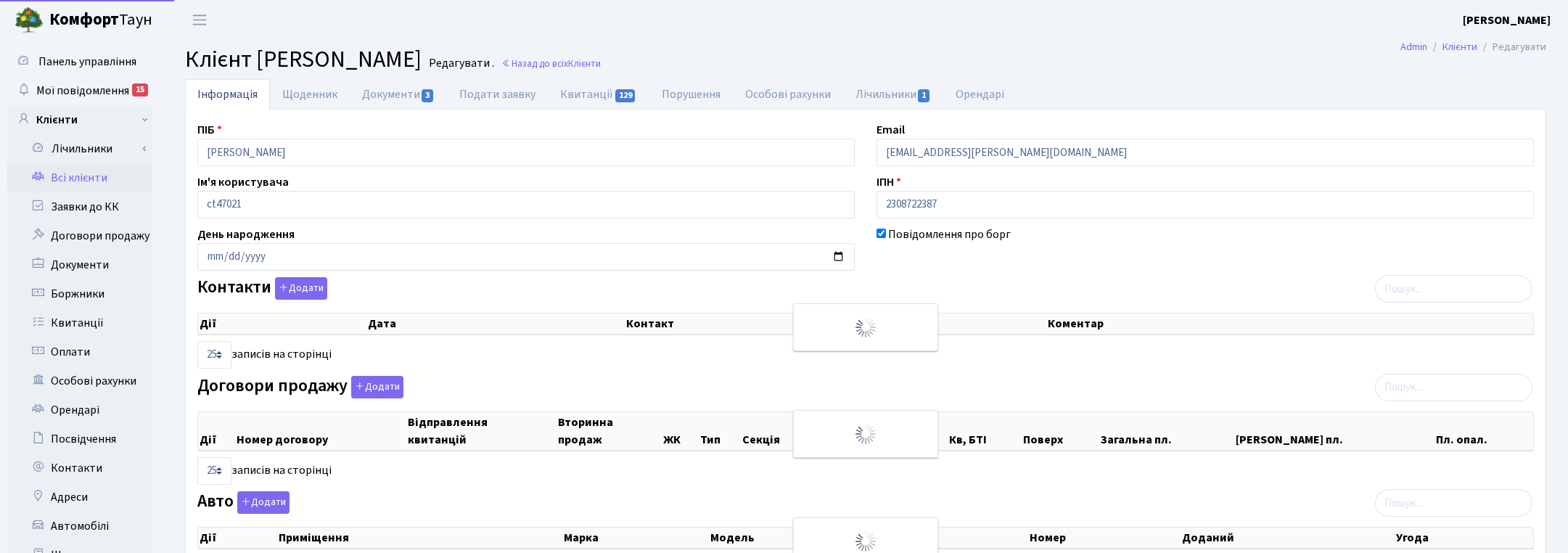
select select "25"
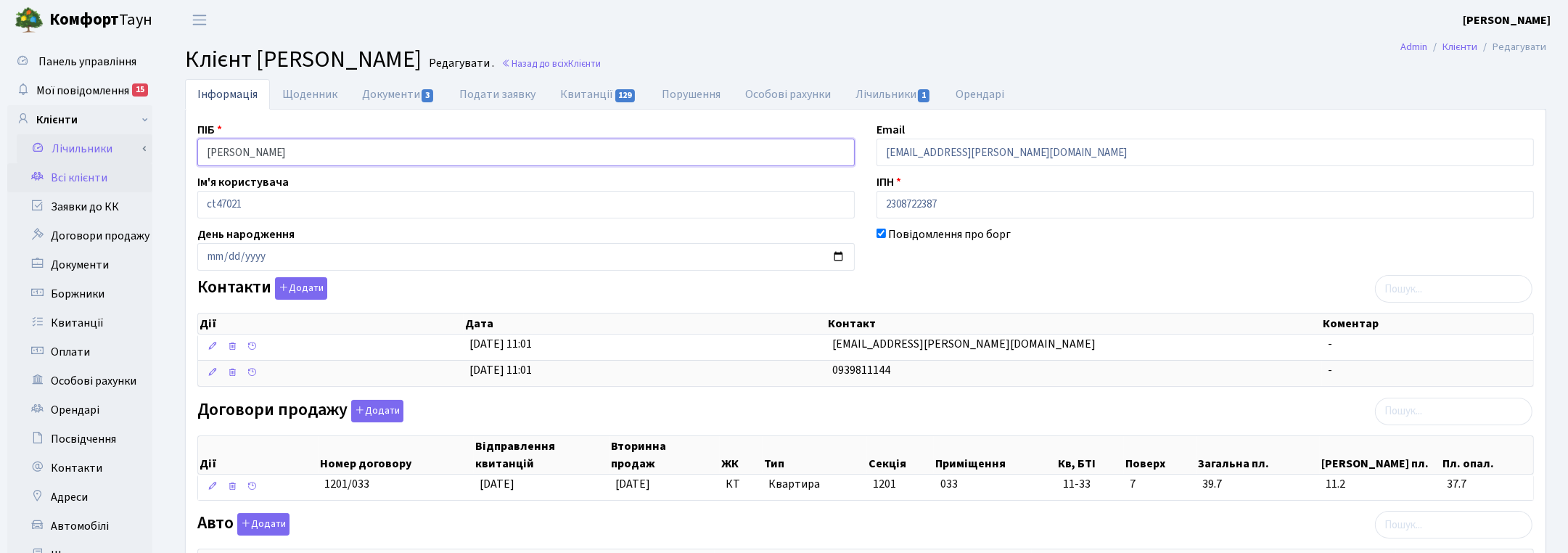
drag, startPoint x: 371, startPoint y: 164, endPoint x: 151, endPoint y: 158, distance: 220.1
click at [151, 158] on div "Панель управління Мої повідомлення 15 Клієнти Лічильники" at bounding box center [784, 444] width 1568 height 808
click at [1494, 89] on ul "Інформація Щоденник Документи 3 Подати заявку Квитанції 129 Порушення Особові р…" at bounding box center [865, 93] width 1361 height 30
click at [601, 62] on span "Клієнти" at bounding box center [585, 63] width 33 height 14
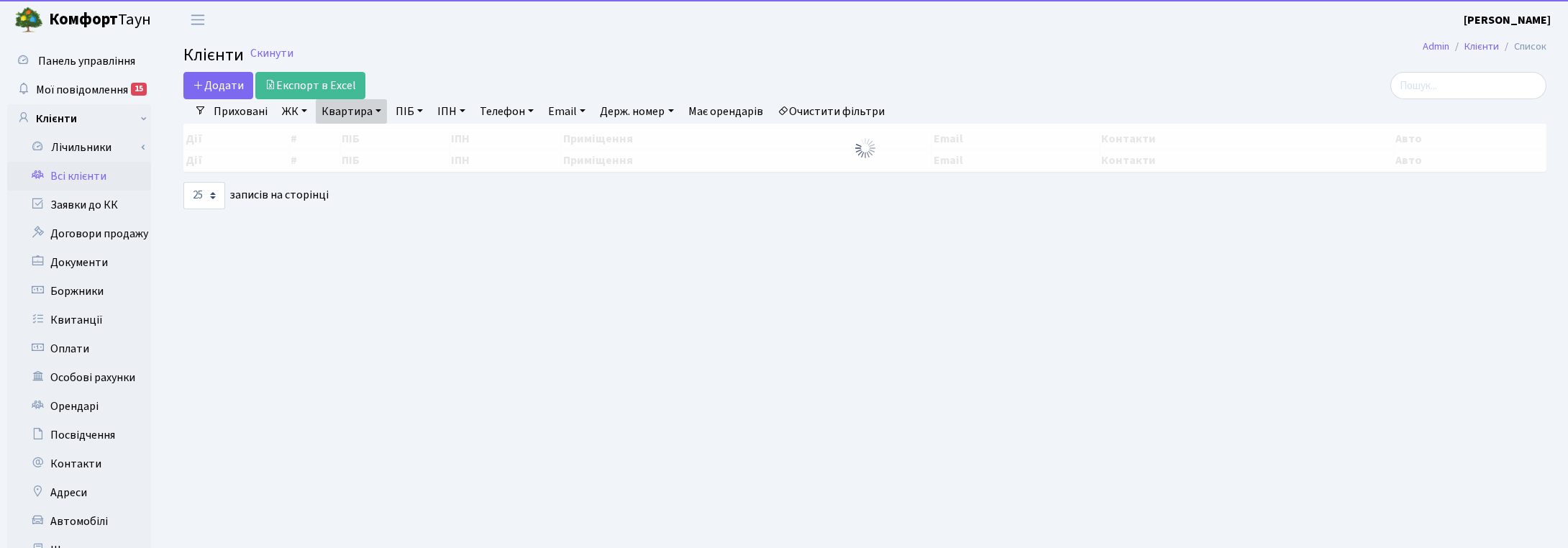
select select "25"
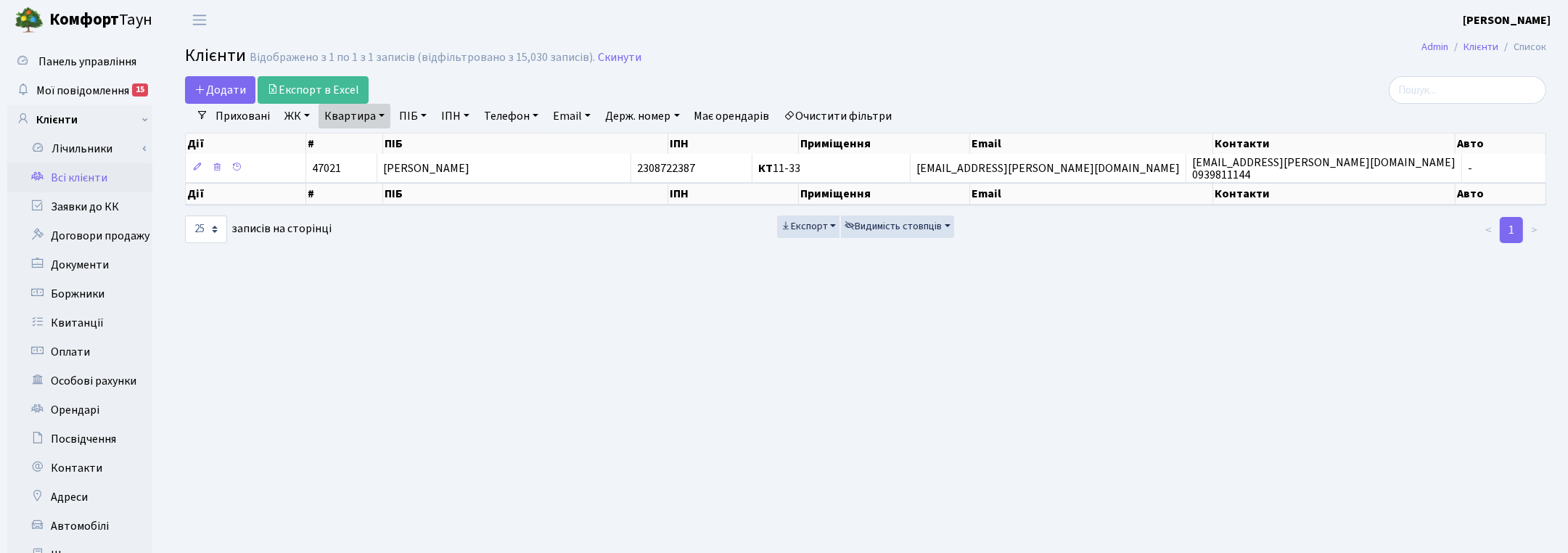
click at [383, 117] on link "Квартира" at bounding box center [354, 116] width 72 height 25
click at [377, 137] on input "11-33" at bounding box center [362, 145] width 85 height 28
type input "1"
type input "2-278"
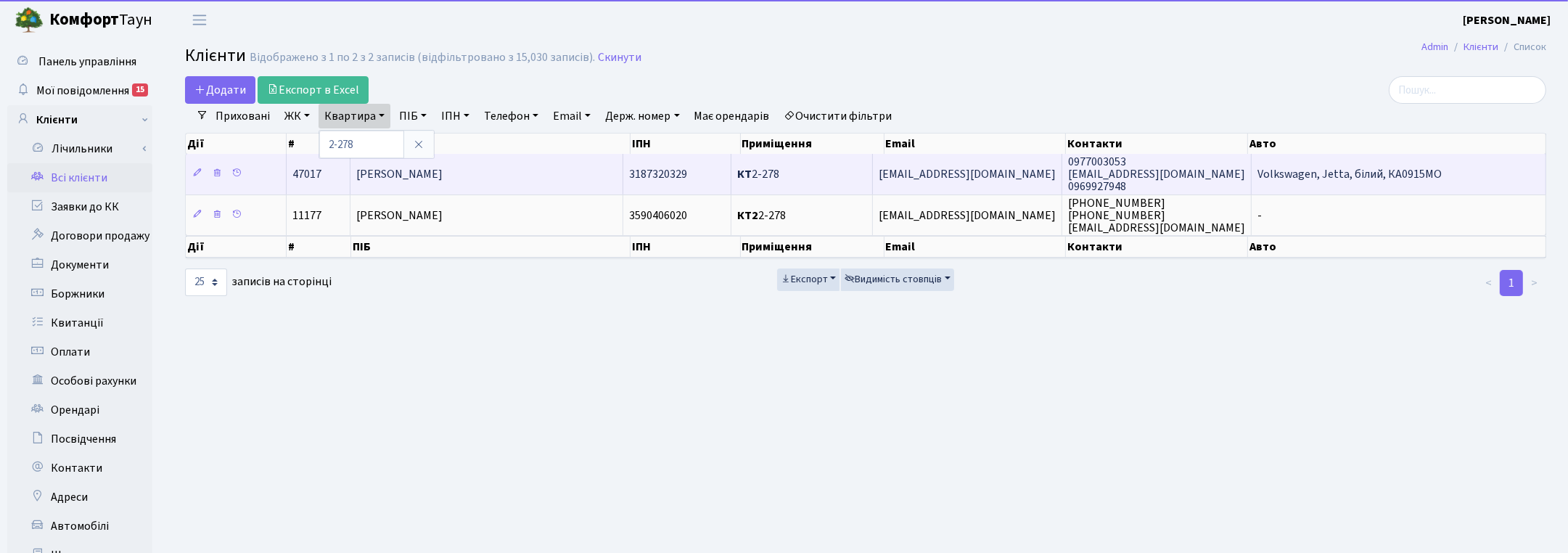
click at [483, 189] on td "Йовжій Людмила Олександрівна" at bounding box center [486, 174] width 273 height 40
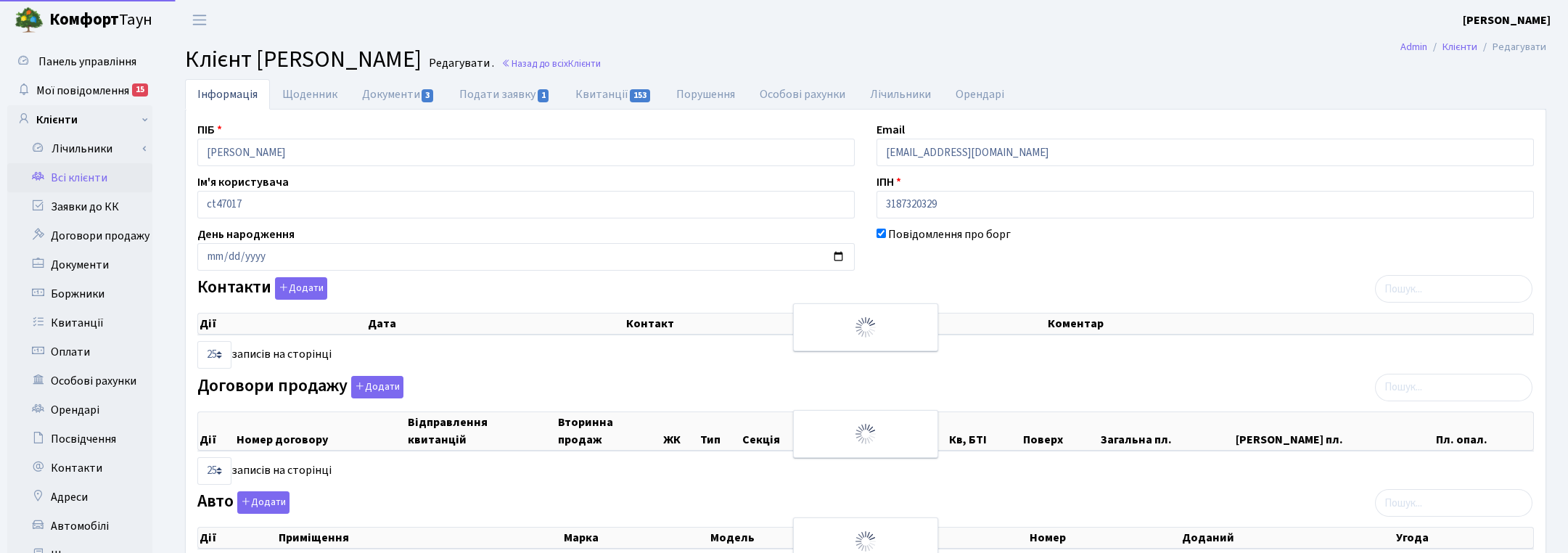
select select "25"
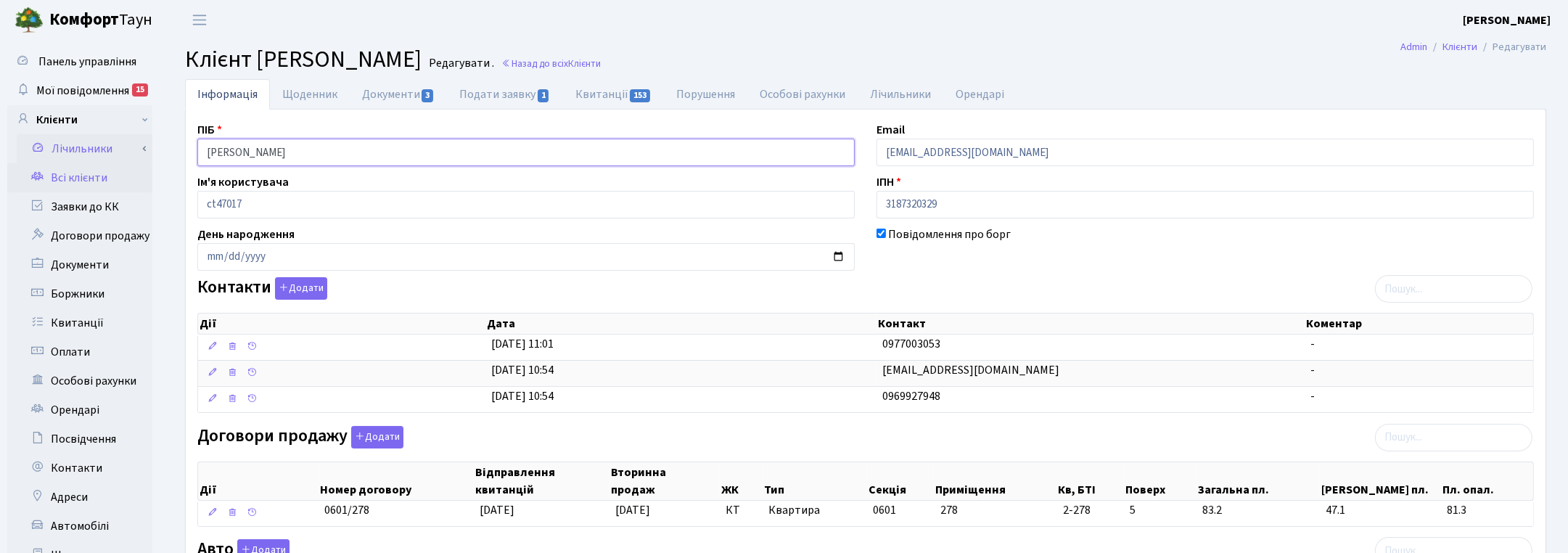
drag, startPoint x: 379, startPoint y: 153, endPoint x: 140, endPoint y: 142, distance: 239.3
click at [140, 142] on div "Панель управління Мої повідомлення 15 Клієнти Лічильники" at bounding box center [784, 461] width 1568 height 843
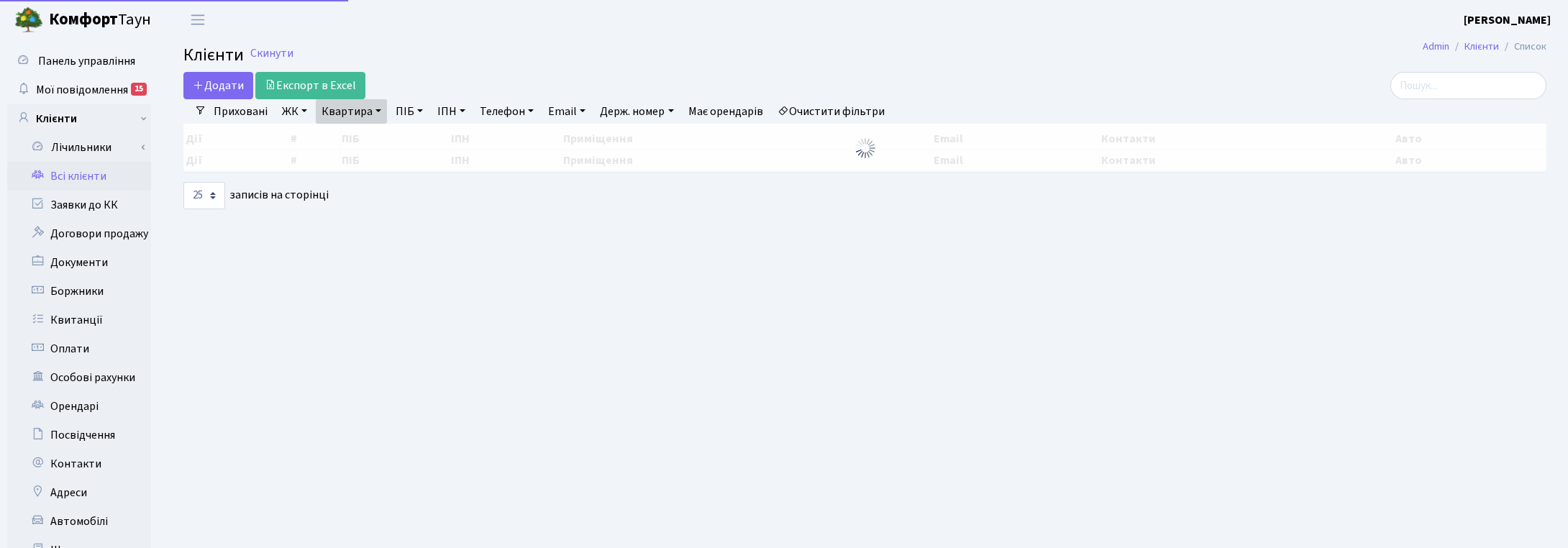
select select "25"
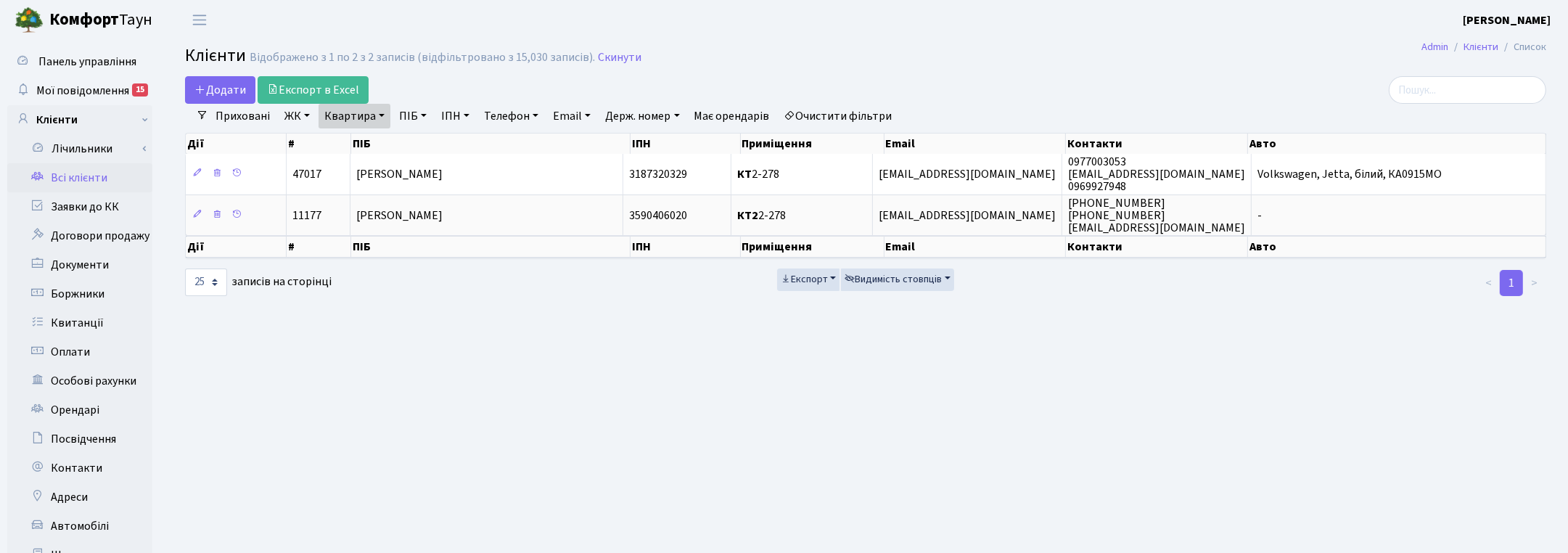
drag, startPoint x: 1319, startPoint y: 395, endPoint x: 1281, endPoint y: 372, distance: 44.4
click at [1317, 393] on main "Admin Клієнти Список Клієнти Відображено з 1 по 2 з 2 записів (відфільтровано з…" at bounding box center [866, 366] width 1405 height 653
click at [383, 115] on link "Квартира" at bounding box center [354, 116] width 72 height 25
drag, startPoint x: 363, startPoint y: 146, endPoint x: 312, endPoint y: 140, distance: 51.4
click at [312, 140] on div "Додати Експорт в Excel Фільтри Приховані ЖК ТХ, вул. [PERSON_NAME], 1/2 КТ, вул…" at bounding box center [865, 187] width 1384 height 222
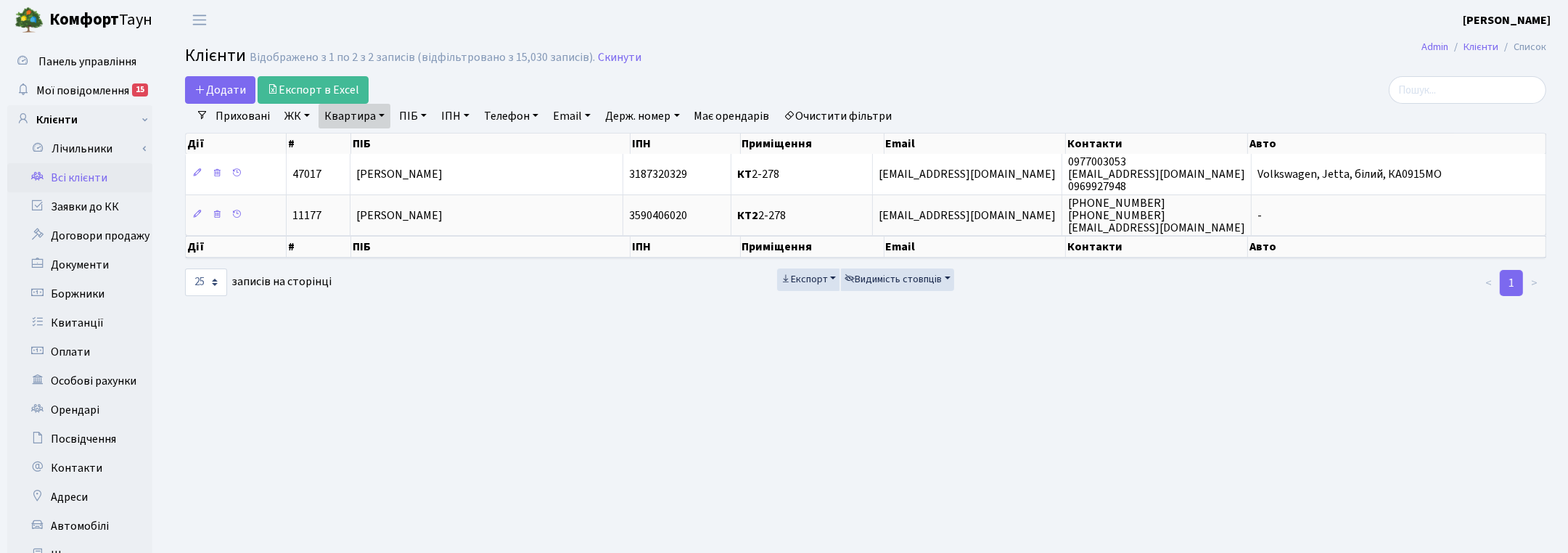
click at [344, 119] on link "Квартира" at bounding box center [354, 116] width 72 height 25
type input "10-31"
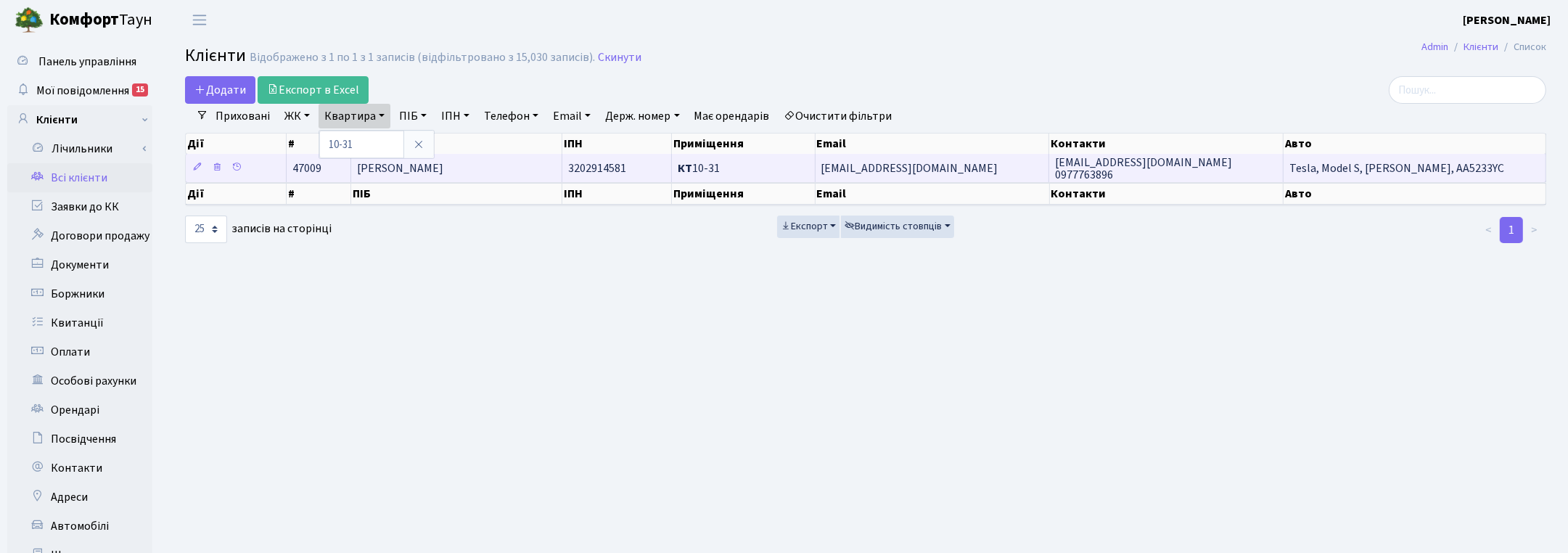
click at [429, 173] on span "[PERSON_NAME]" at bounding box center [401, 168] width 87 height 16
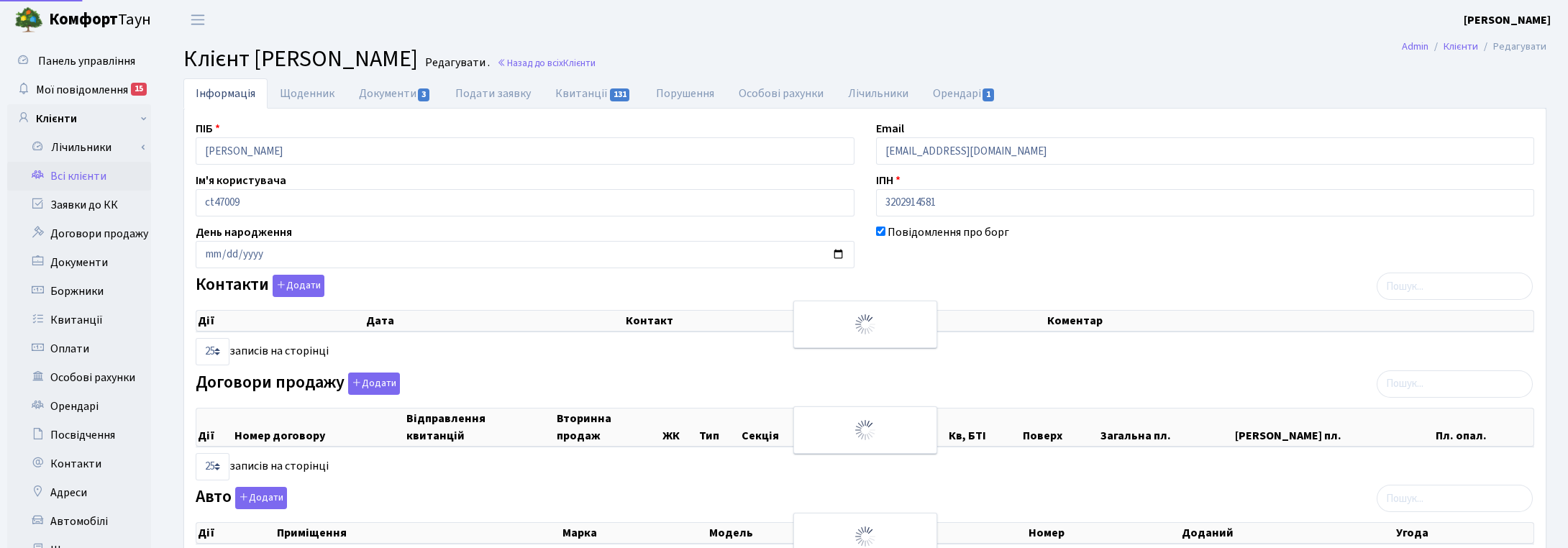
select select "25"
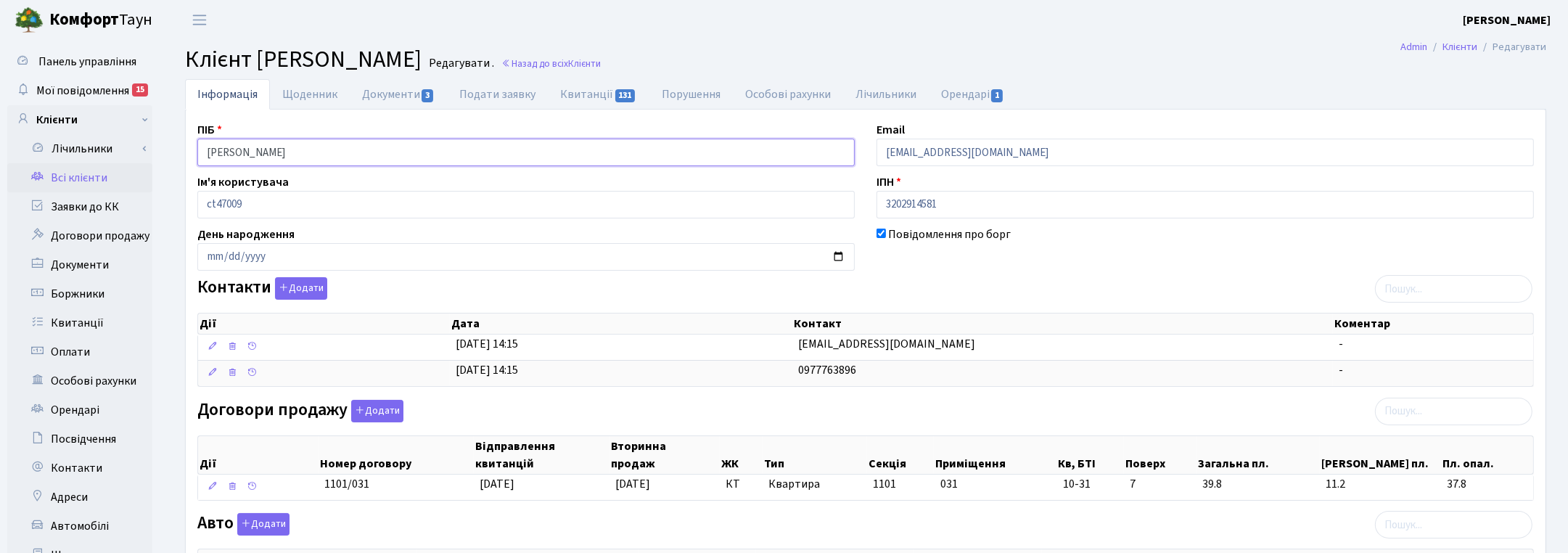
drag, startPoint x: 336, startPoint y: 153, endPoint x: 164, endPoint y: 138, distance: 172.7
click at [164, 138] on div "Інформація Щоденник Документи 3 Подати заявку Квитанції 131 Порушення Особові р…" at bounding box center [866, 466] width 1405 height 776
drag, startPoint x: 963, startPoint y: 267, endPoint x: 889, endPoint y: 196, distance: 102.6
click at [962, 267] on div "Повідомлення про борг" at bounding box center [1205, 248] width 679 height 45
click at [601, 64] on link "Назад до всіх Клієнти" at bounding box center [551, 63] width 100 height 14
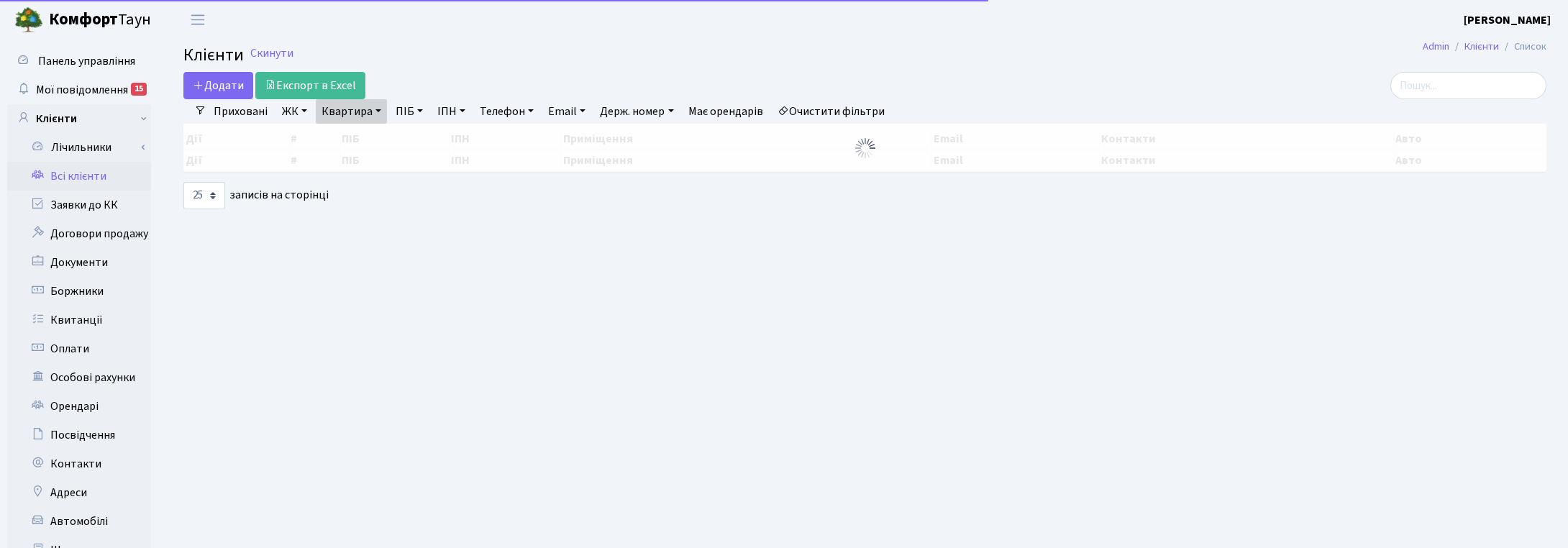
select select "25"
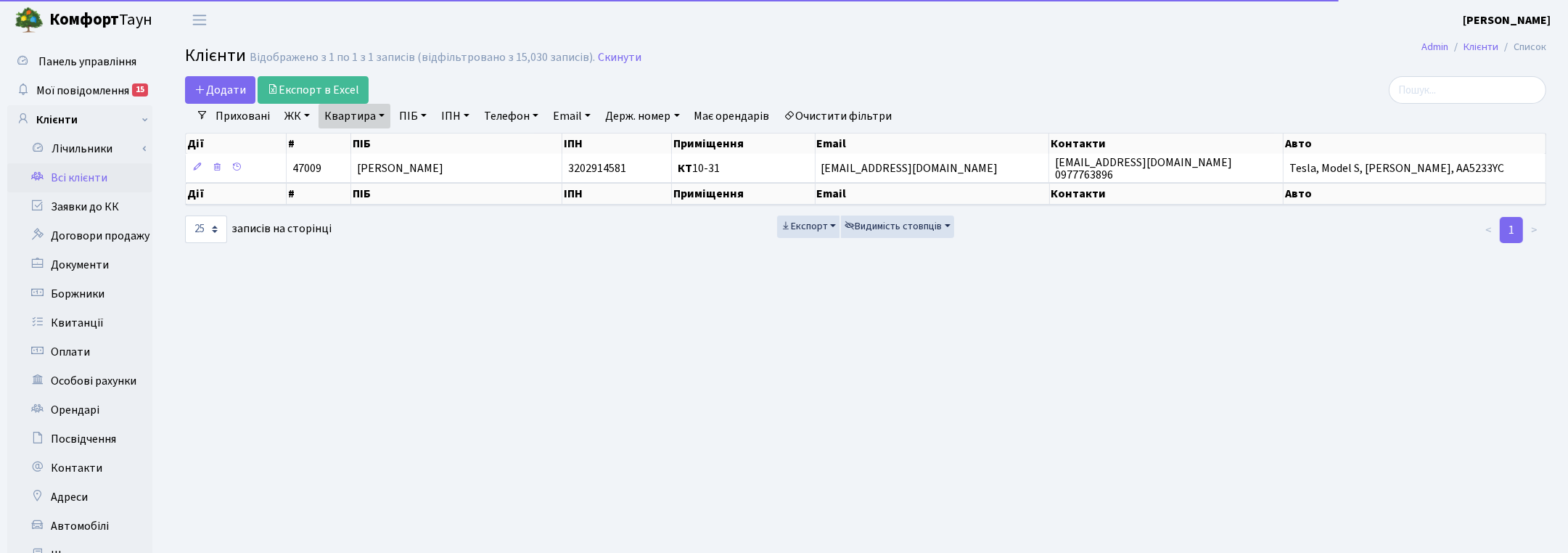
click at [362, 114] on link "Квартира" at bounding box center [354, 116] width 72 height 25
click at [360, 144] on input "10-31" at bounding box center [362, 145] width 85 height 28
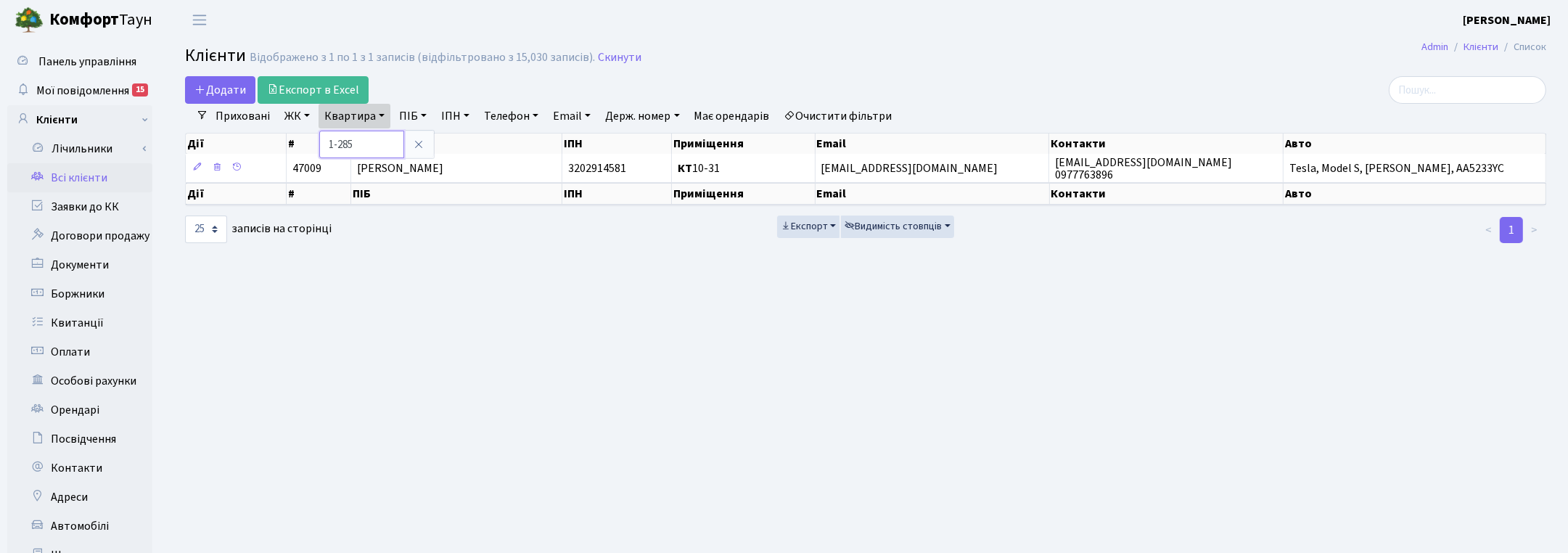
type input "1-285"
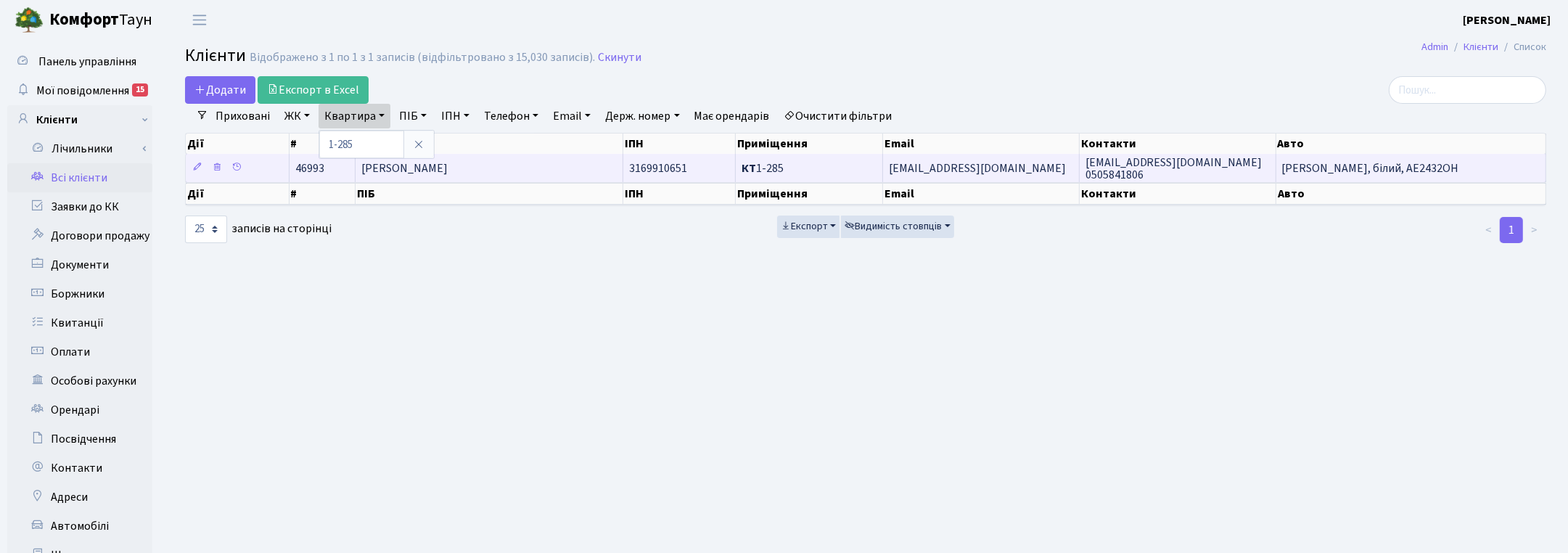
click at [411, 168] on span "[PERSON_NAME]" at bounding box center [405, 168] width 87 height 16
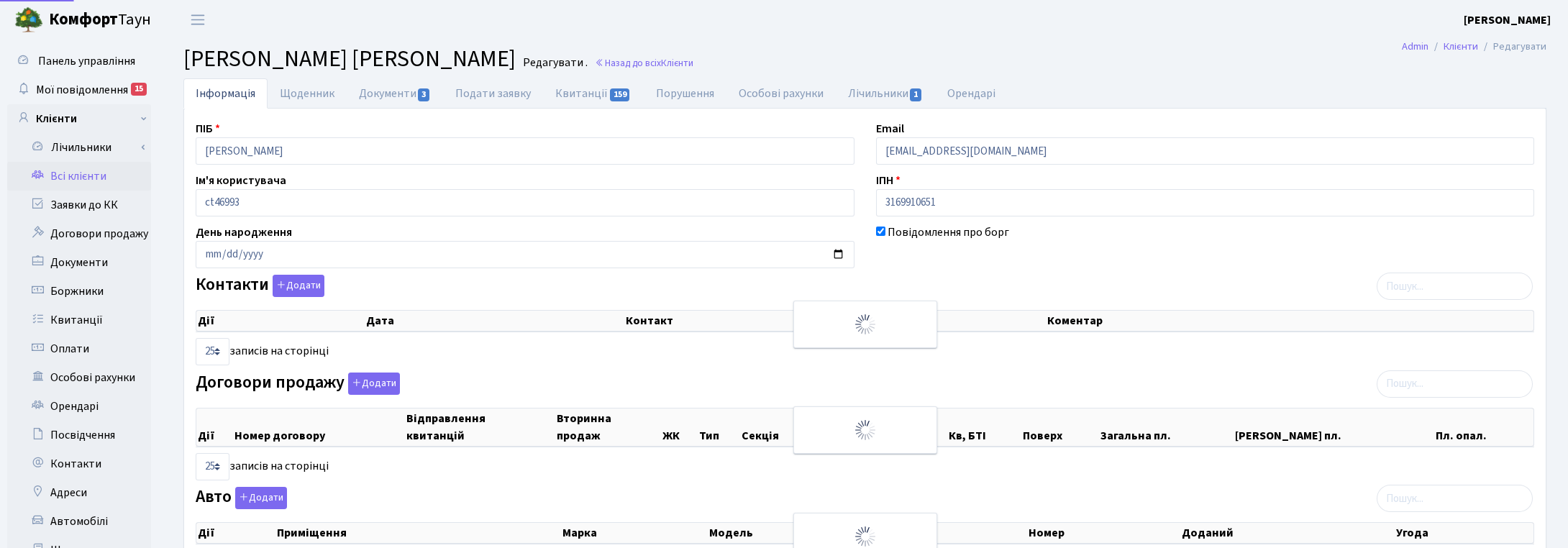
select select "25"
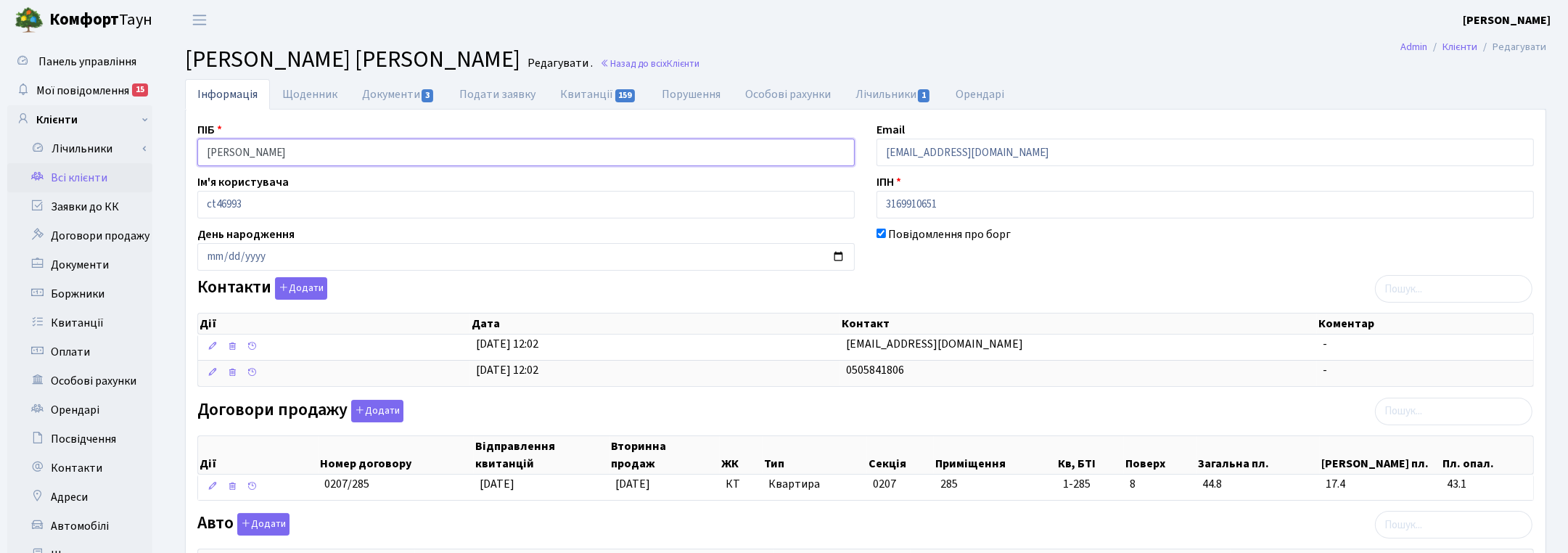
drag, startPoint x: 359, startPoint y: 153, endPoint x: 189, endPoint y: 153, distance: 170.0
click at [189, 153] on div "ПІБ [PERSON_NAME]" at bounding box center [526, 144] width 679 height 45
drag, startPoint x: 1366, startPoint y: 259, endPoint x: 1308, endPoint y: 222, distance: 68.8
click at [1366, 259] on div "Повідомлення про борг" at bounding box center [1205, 248] width 679 height 45
click at [680, 70] on small "Назад до всіх Клієнти" at bounding box center [648, 63] width 102 height 14
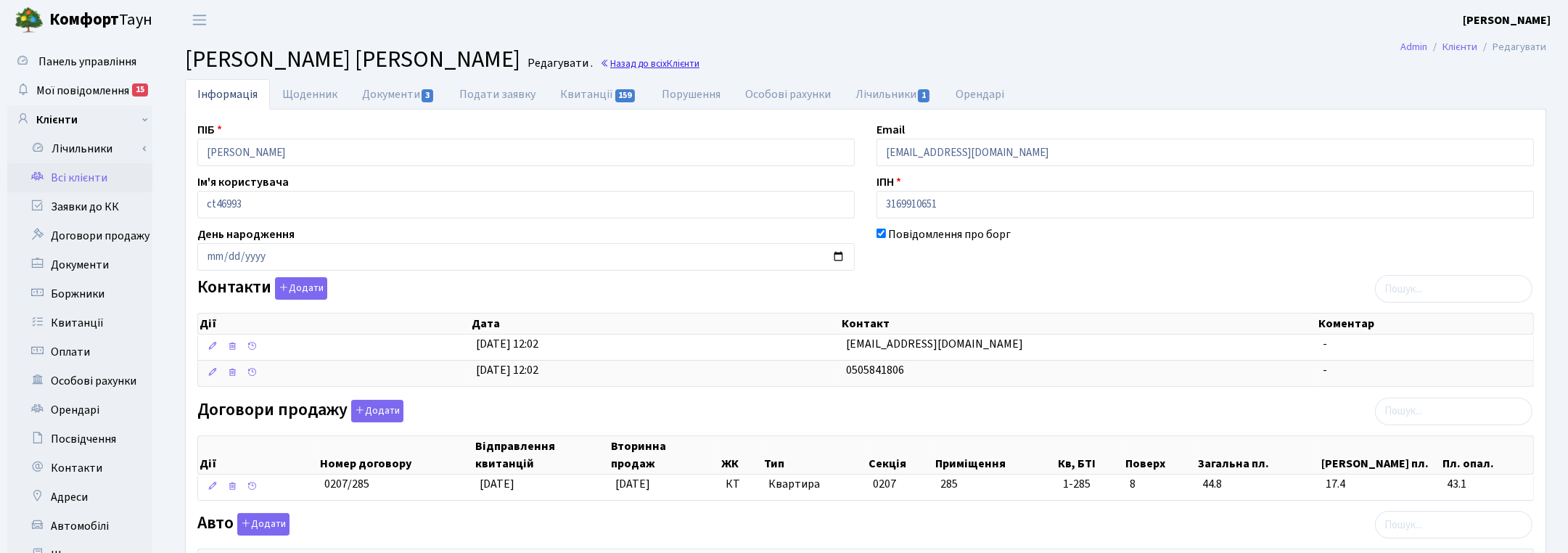
click at [669, 61] on link "Назад до всіх Клієнти" at bounding box center [650, 63] width 100 height 14
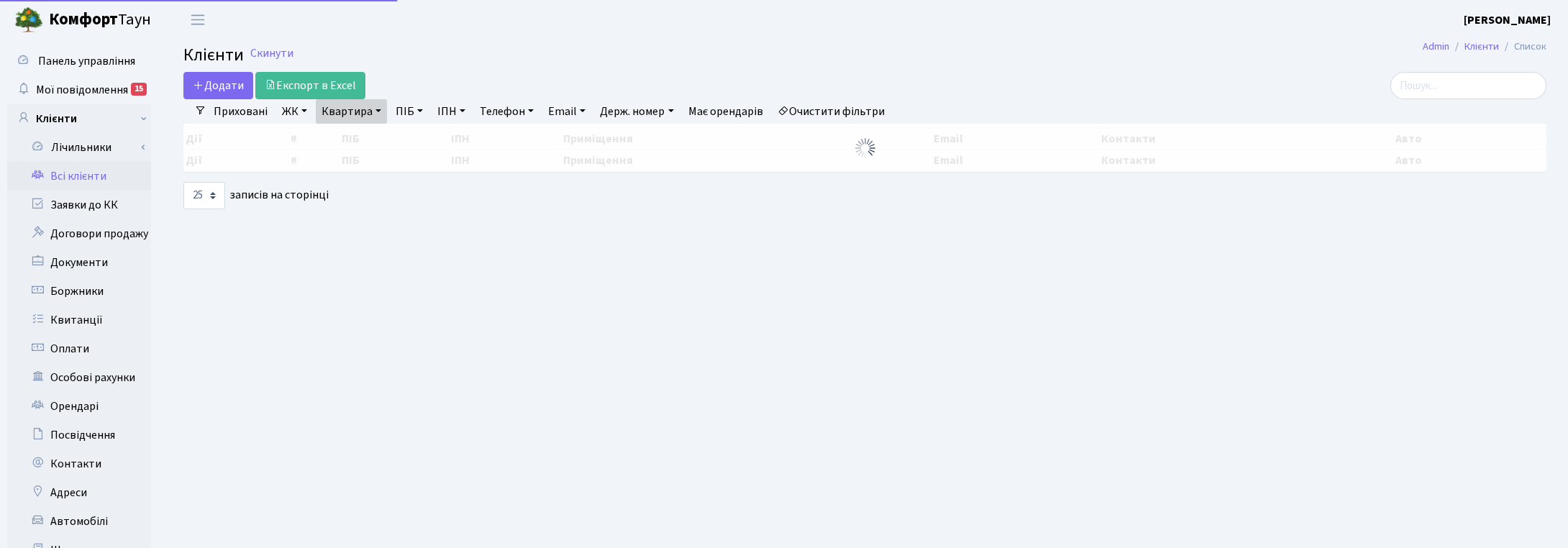
select select "25"
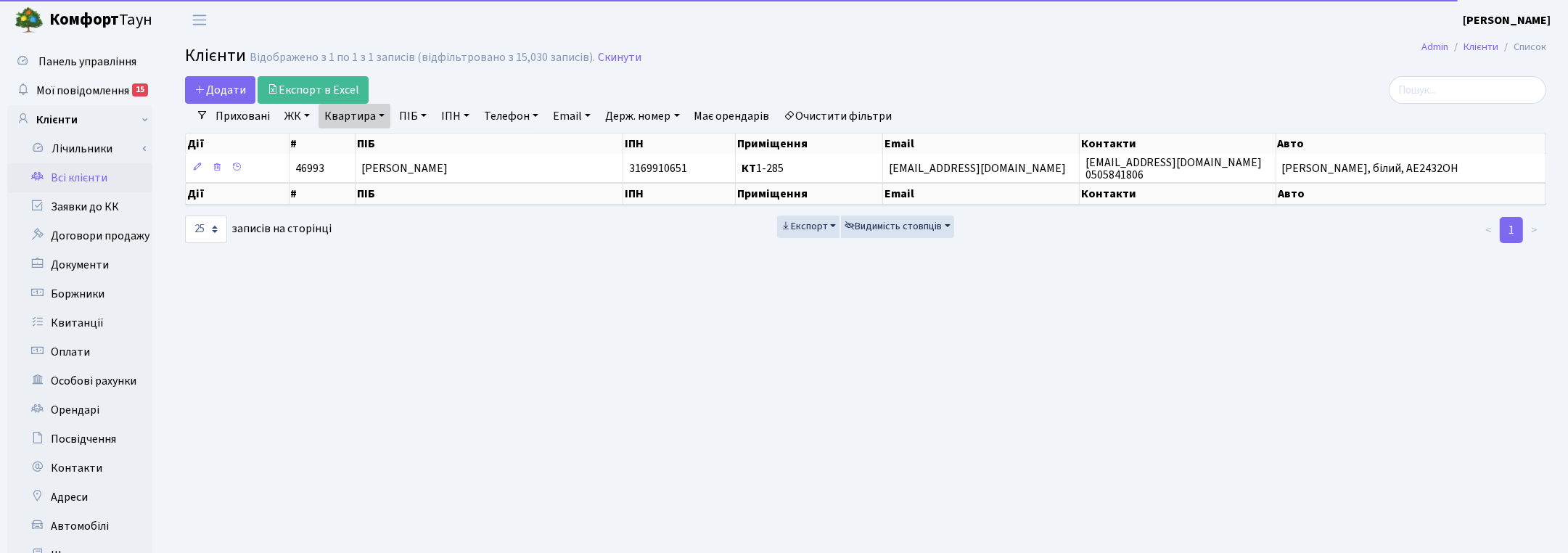
click at [370, 115] on link "Квартира" at bounding box center [354, 116] width 72 height 25
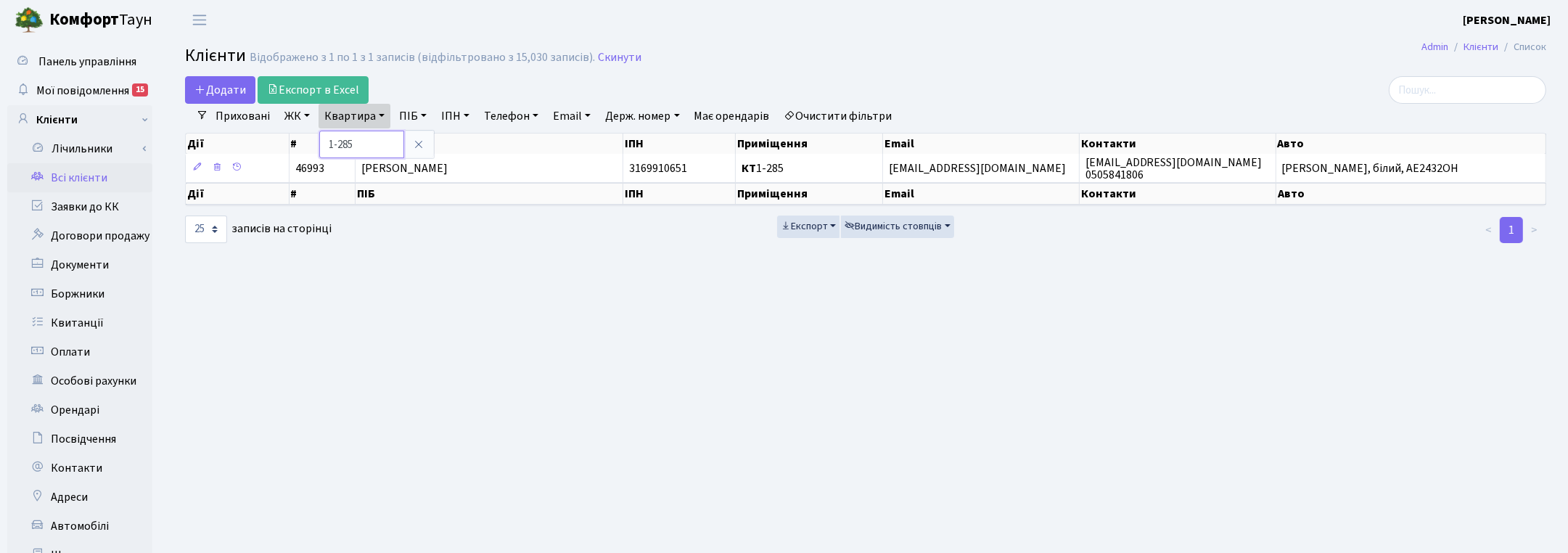
click at [369, 139] on input "1-285" at bounding box center [362, 145] width 85 height 28
type input "1-256"
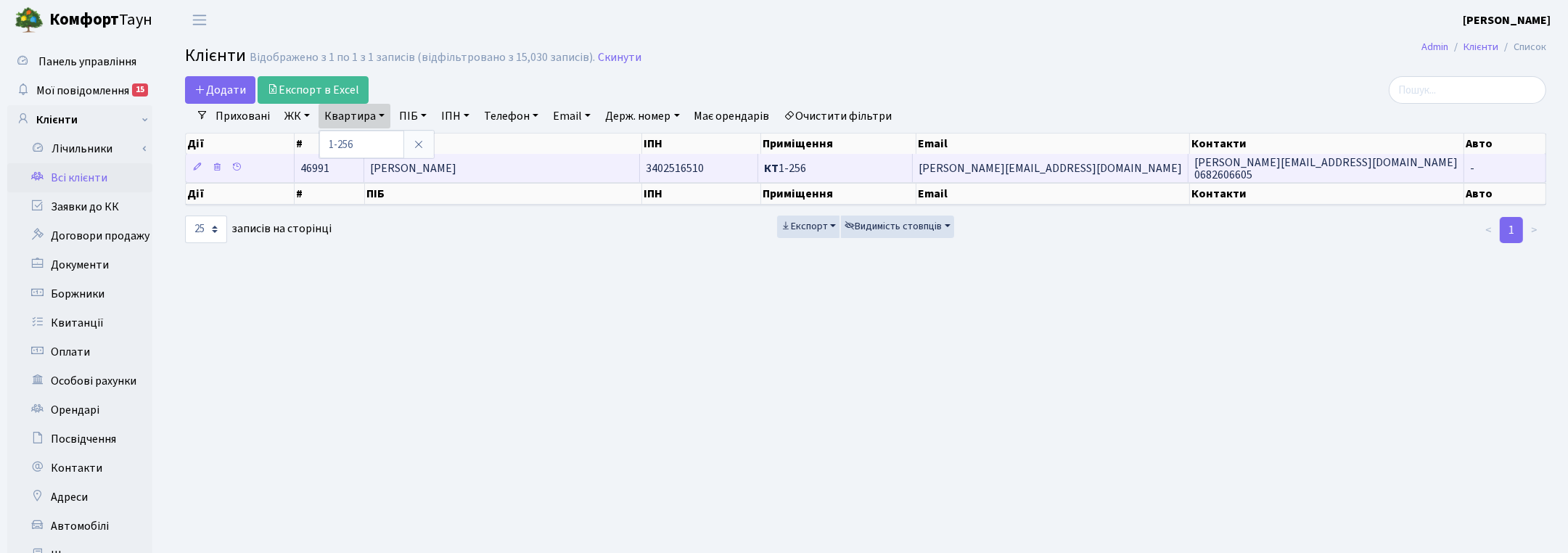
click at [421, 176] on span "[PERSON_NAME]" at bounding box center [414, 168] width 87 height 16
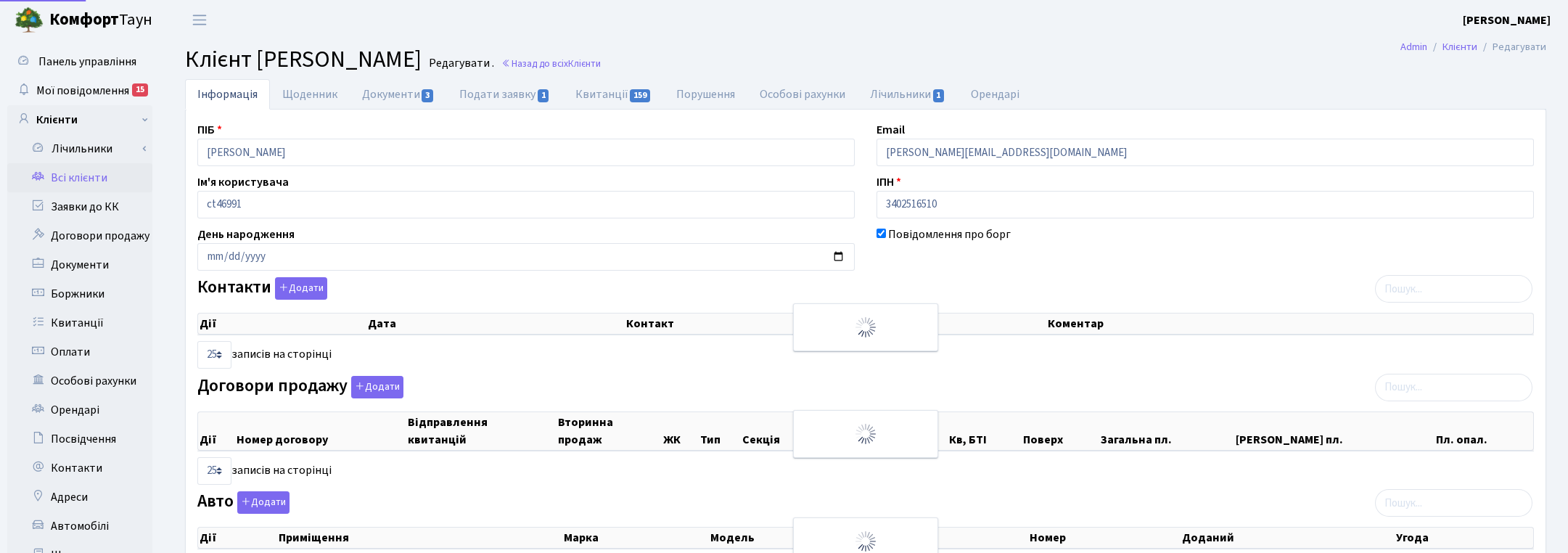
select select "25"
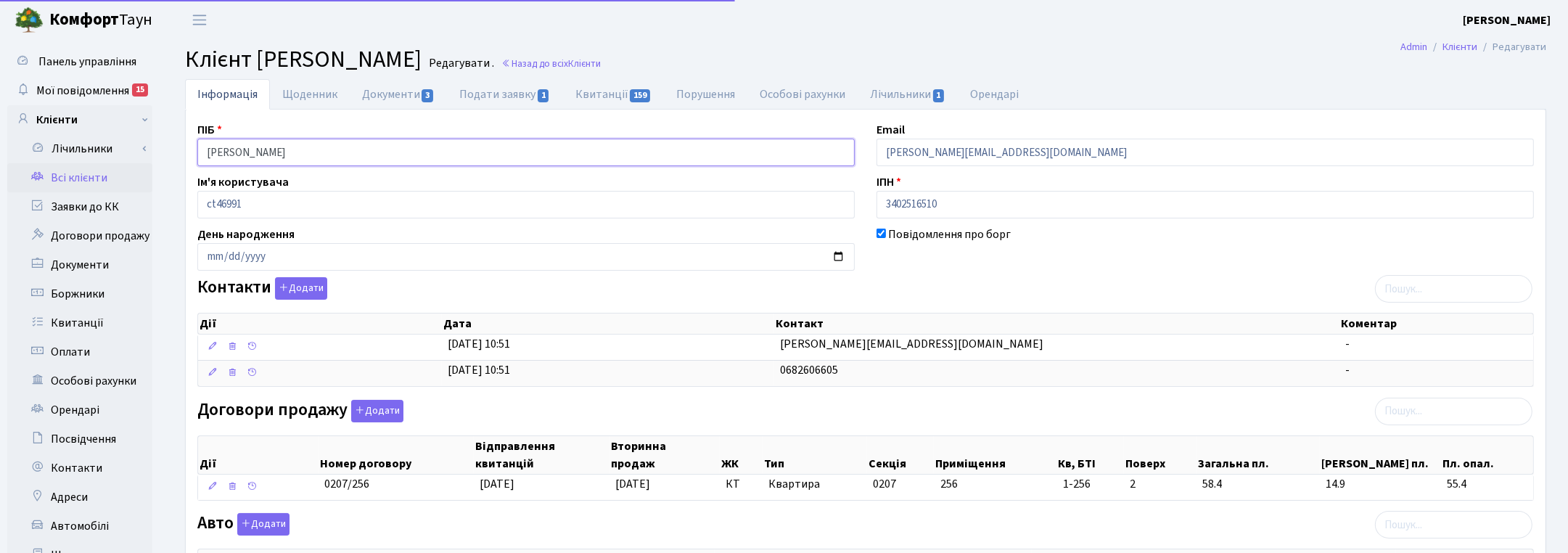
drag, startPoint x: 365, startPoint y: 150, endPoint x: 164, endPoint y: 151, distance: 201.0
click at [164, 151] on div "Інформація Щоденник Документи 3 Подати заявку 1 Квитанції 159 Порушення Особові…" at bounding box center [866, 463] width 1405 height 769
click at [1507, 93] on ul "Інформація Щоденник Документи 3 Подати заявку 1 Квитанції 159 Порушення Особові…" at bounding box center [865, 93] width 1361 height 30
click at [601, 67] on link "Назад до всіх Клієнти" at bounding box center [551, 63] width 100 height 14
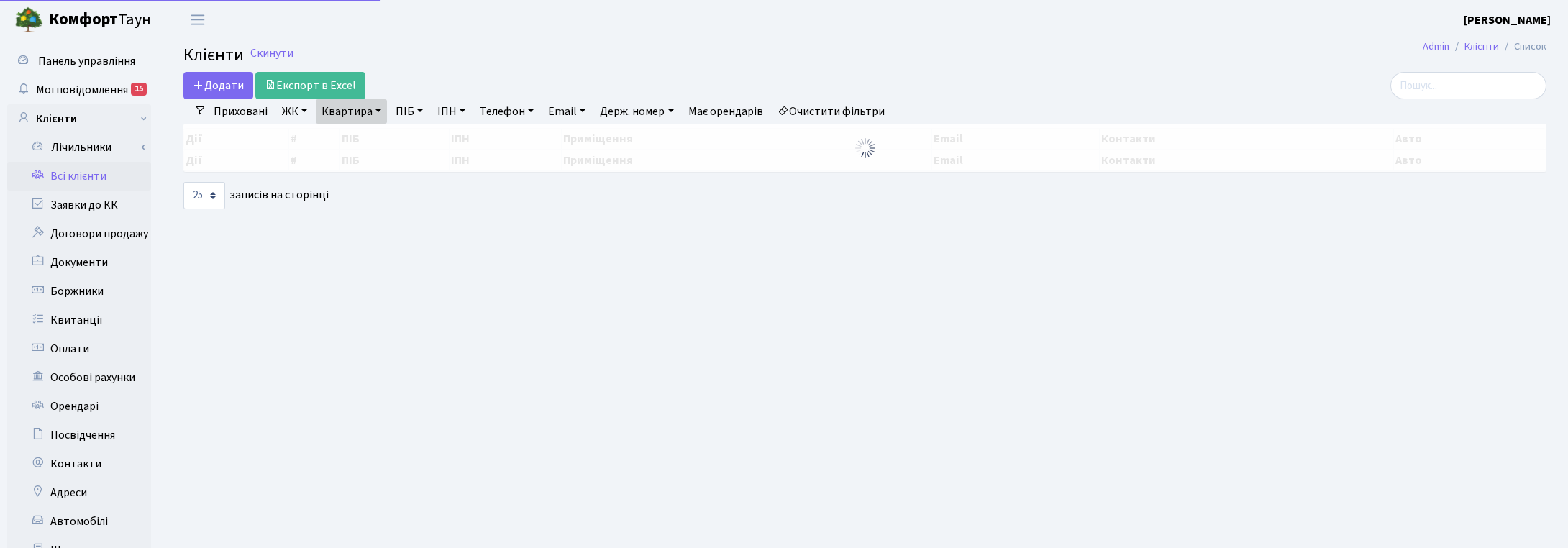
select select "25"
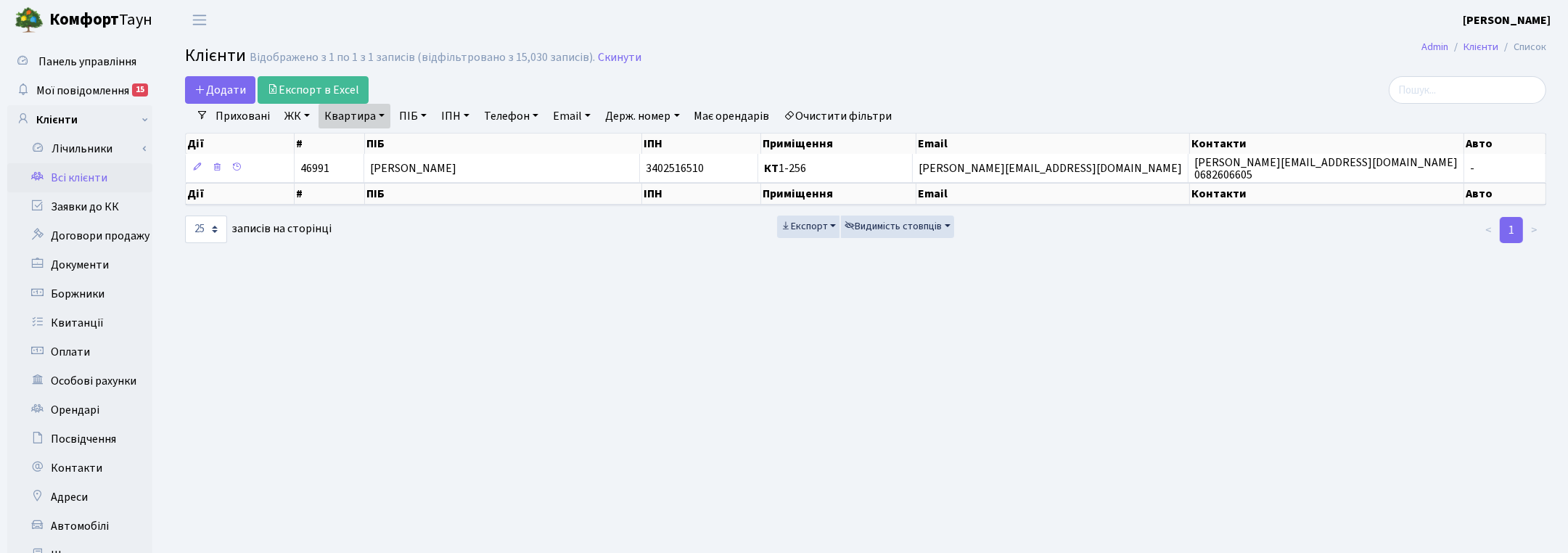
click at [364, 111] on link "Квартира" at bounding box center [354, 116] width 72 height 25
click at [375, 137] on input "1-256" at bounding box center [362, 145] width 85 height 28
type input "1-73"
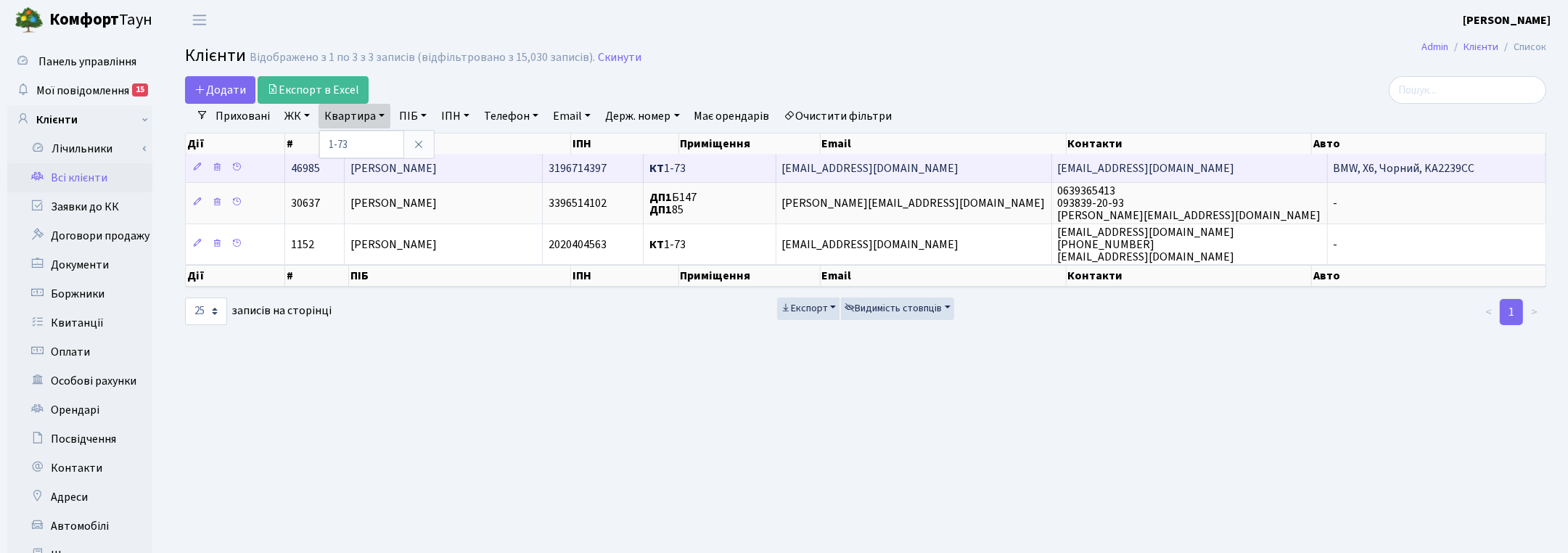
click at [387, 171] on span "[PERSON_NAME]" at bounding box center [394, 168] width 87 height 16
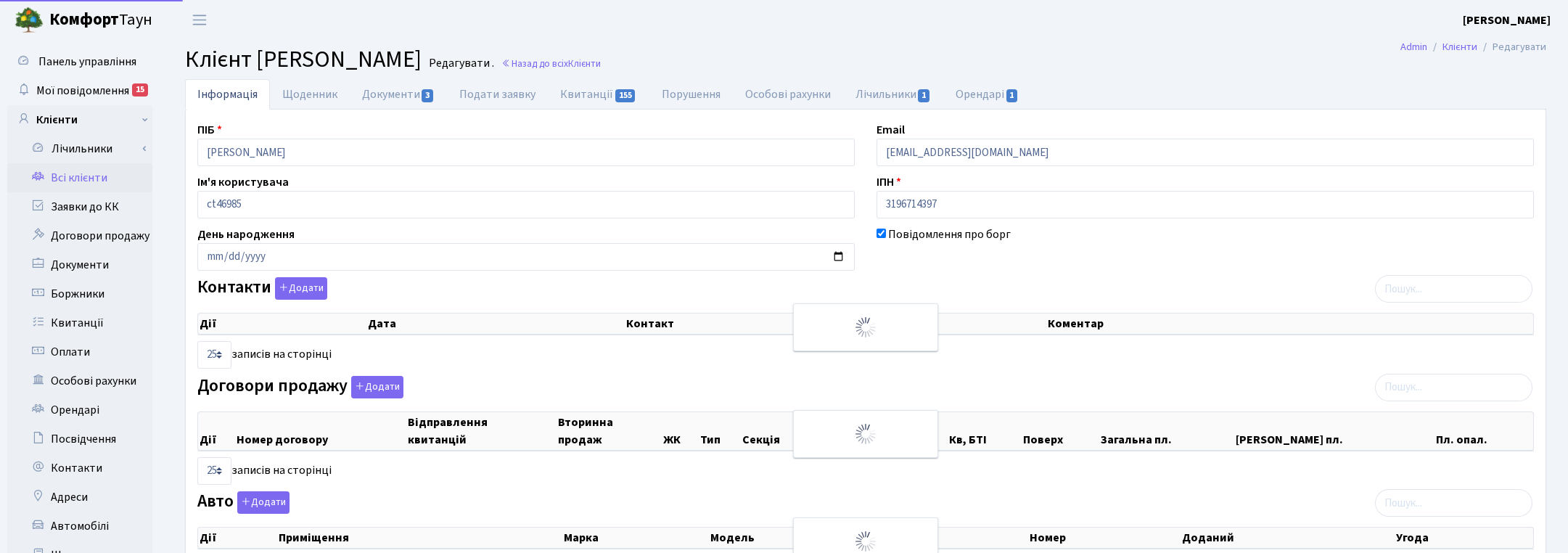
select select "25"
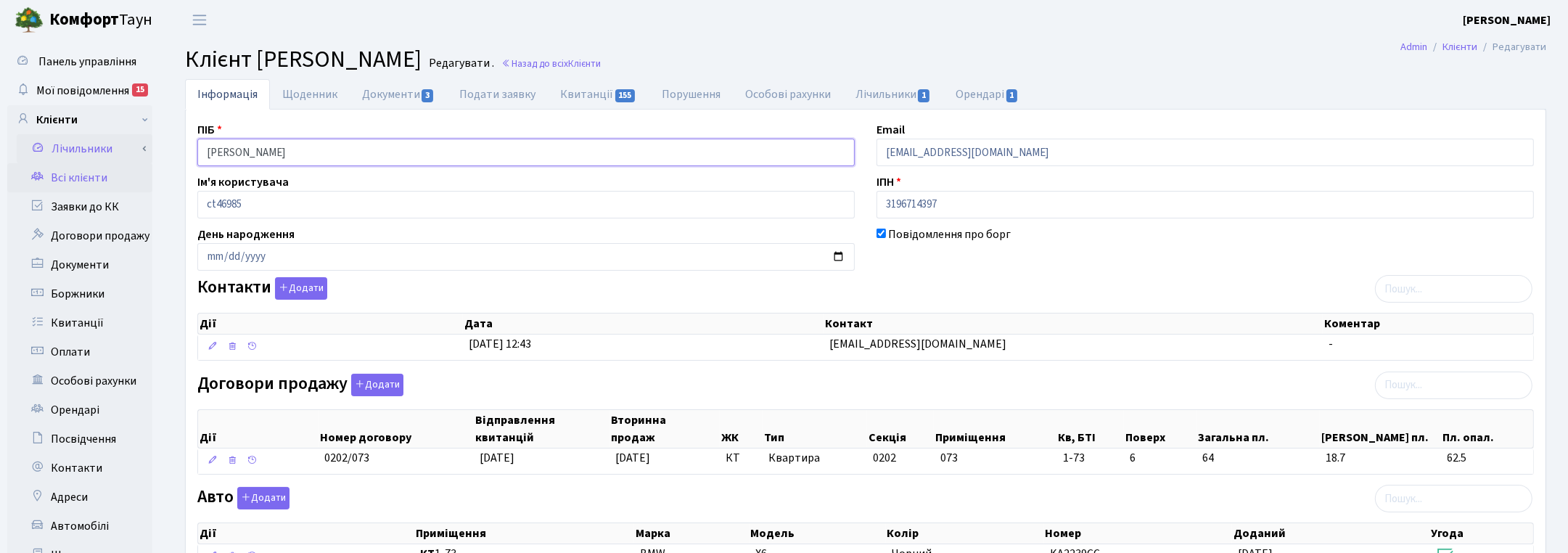
drag, startPoint x: 254, startPoint y: 160, endPoint x: 142, endPoint y: 161, distance: 112.0
click at [142, 161] on div "Панель управління Мої повідомлення 15 Клієнти Лічильники" at bounding box center [784, 434] width 1568 height 790
click at [1376, 249] on div "Повідомлення про борг" at bounding box center [1205, 248] width 679 height 45
click at [601, 62] on span "Клієнти" at bounding box center [585, 63] width 33 height 14
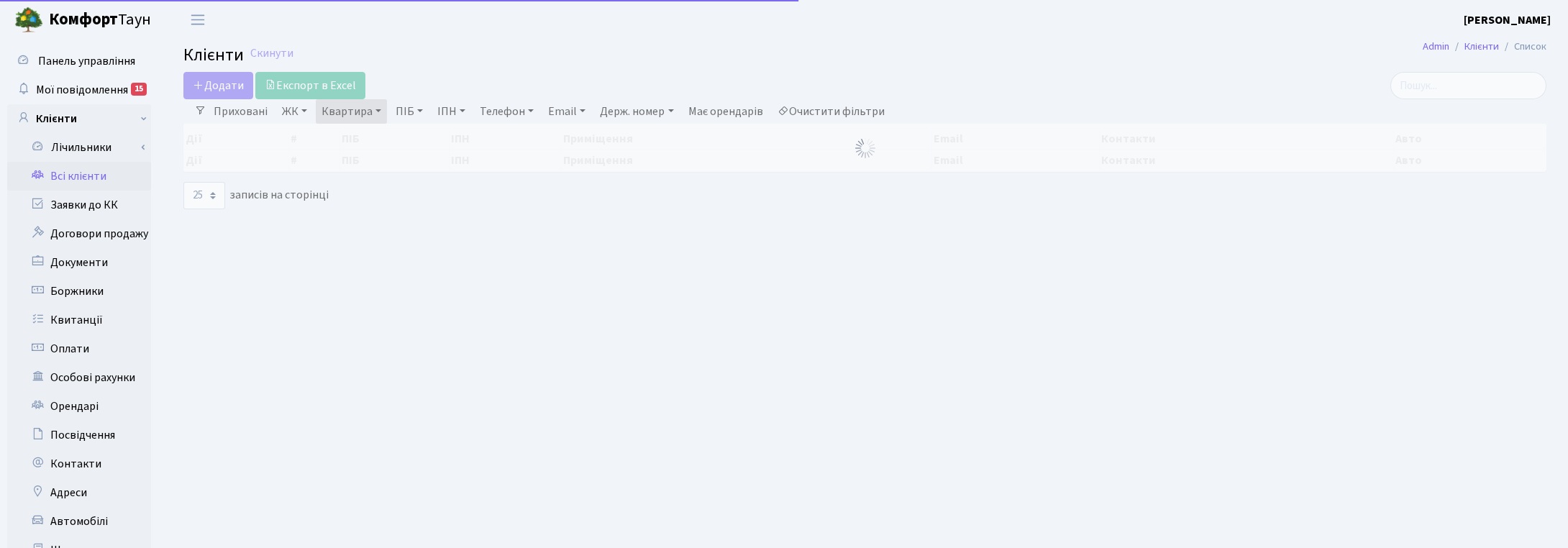
select select "25"
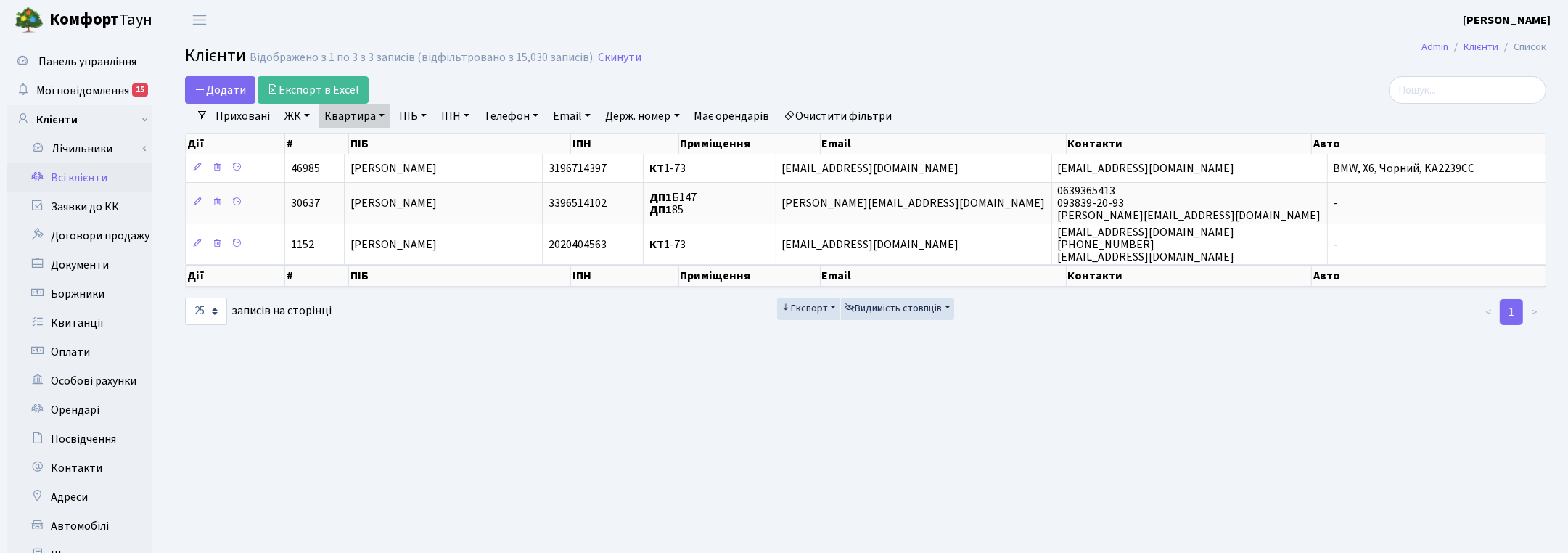
click at [377, 114] on link "Квартира" at bounding box center [354, 116] width 72 height 25
click at [371, 145] on input "1-73" at bounding box center [362, 145] width 85 height 28
type input "1"
type input "4-071"
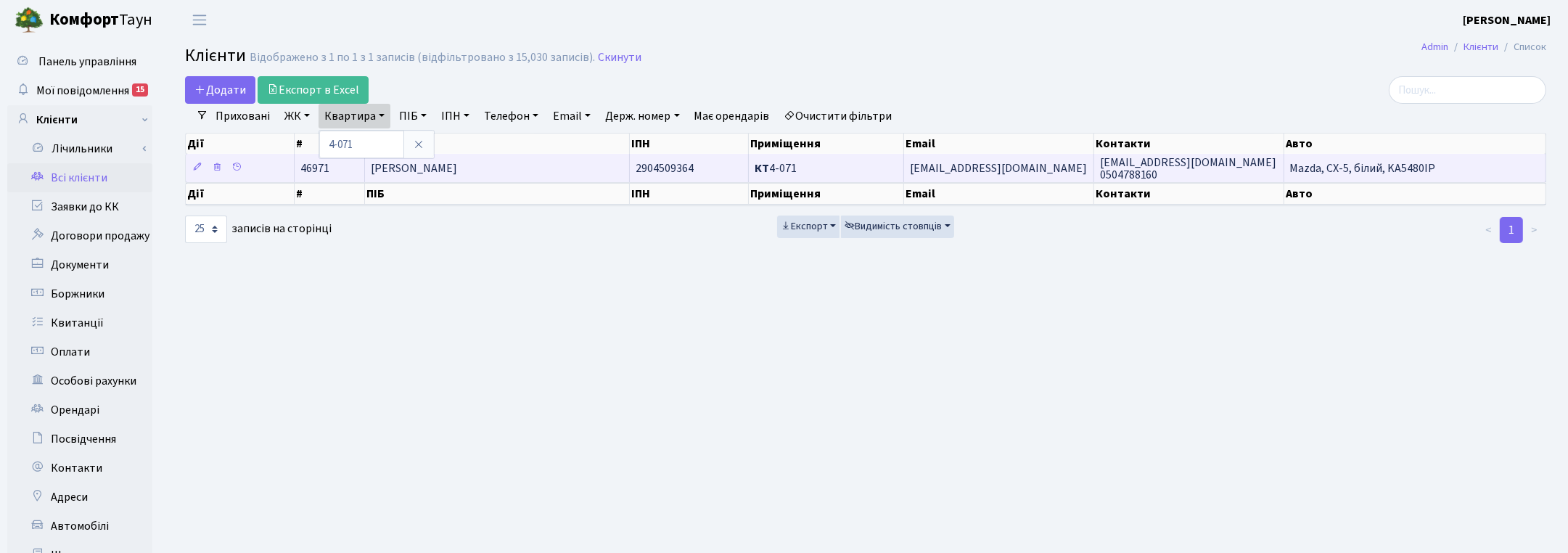
click at [407, 174] on span "[PERSON_NAME]" at bounding box center [414, 168] width 87 height 16
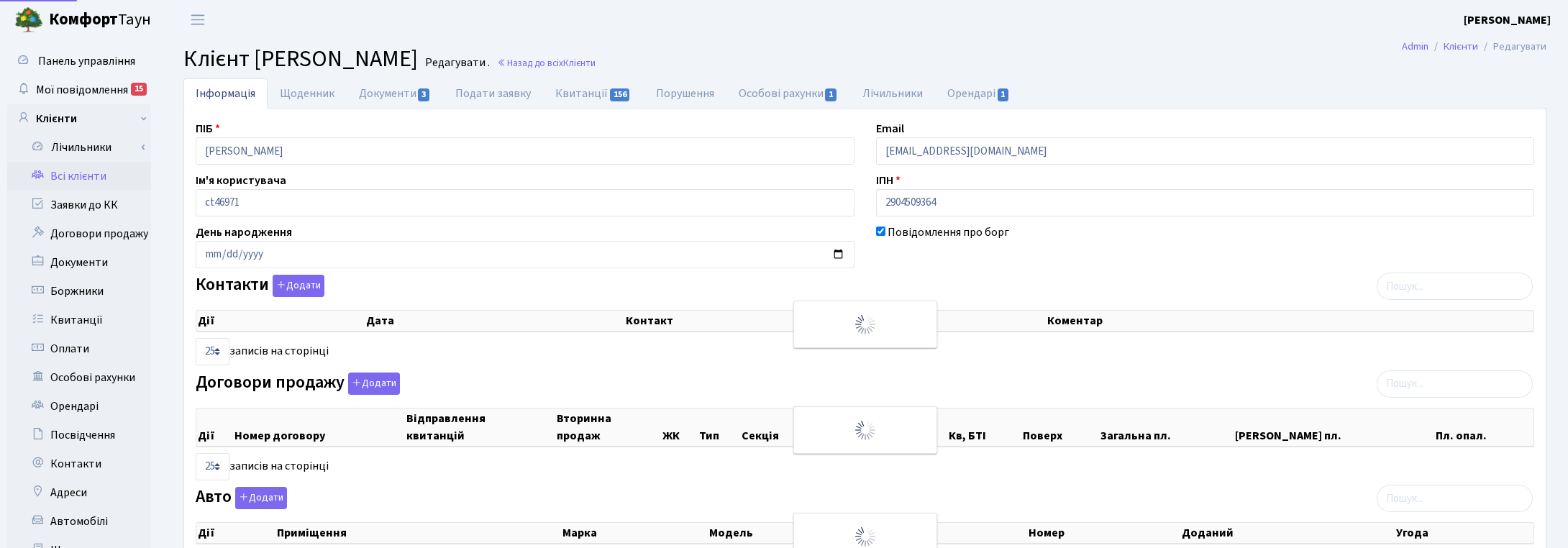
select select "25"
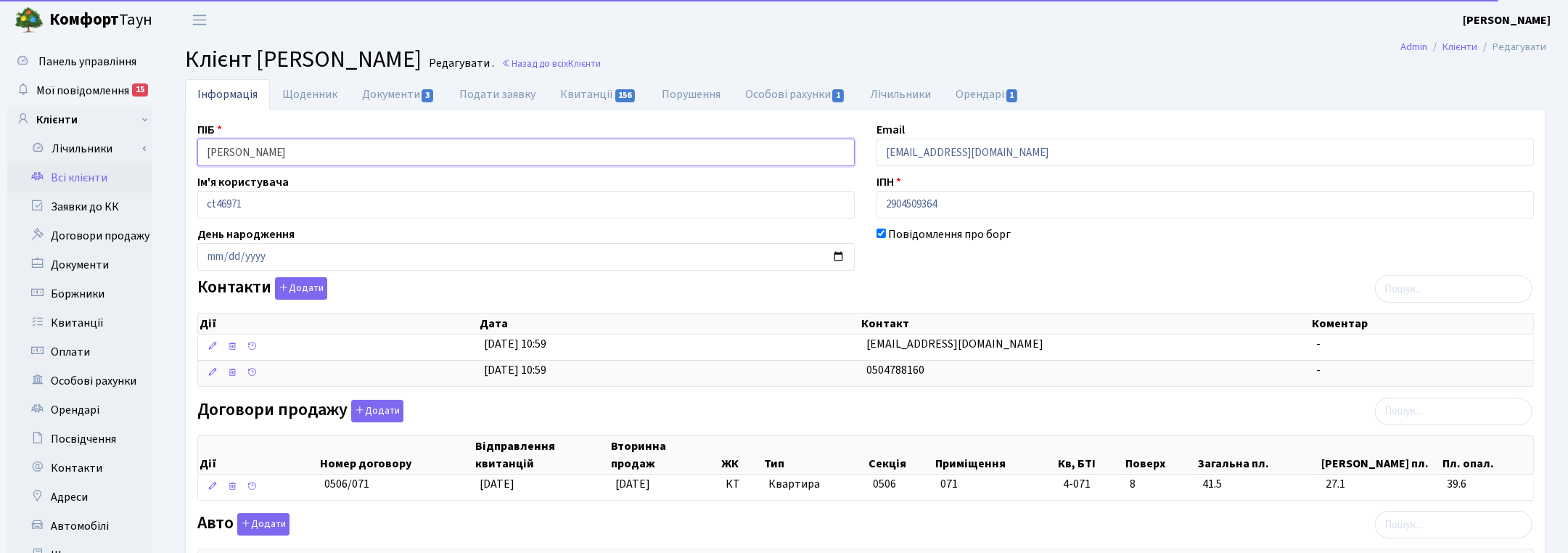
drag, startPoint x: 357, startPoint y: 158, endPoint x: 155, endPoint y: 165, distance: 202.1
click at [155, 165] on div "Панель управління Мої повідомлення 15 Клієнти Лічильники" at bounding box center [784, 448] width 1568 height 817
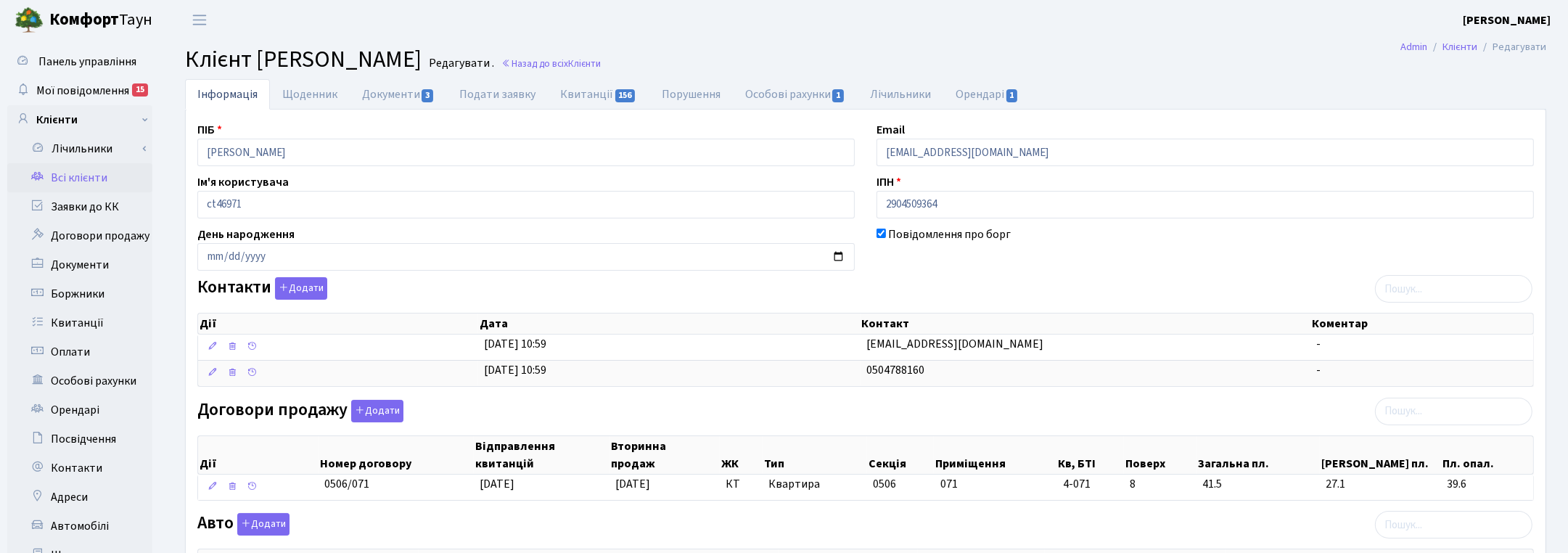
click at [1496, 91] on ul "Інформація Щоденник Документи 3 Подати заявку Квитанції 156 Порушення Особові р…" at bounding box center [865, 93] width 1361 height 30
click at [601, 60] on link "Назад до всіх Клієнти" at bounding box center [551, 63] width 100 height 14
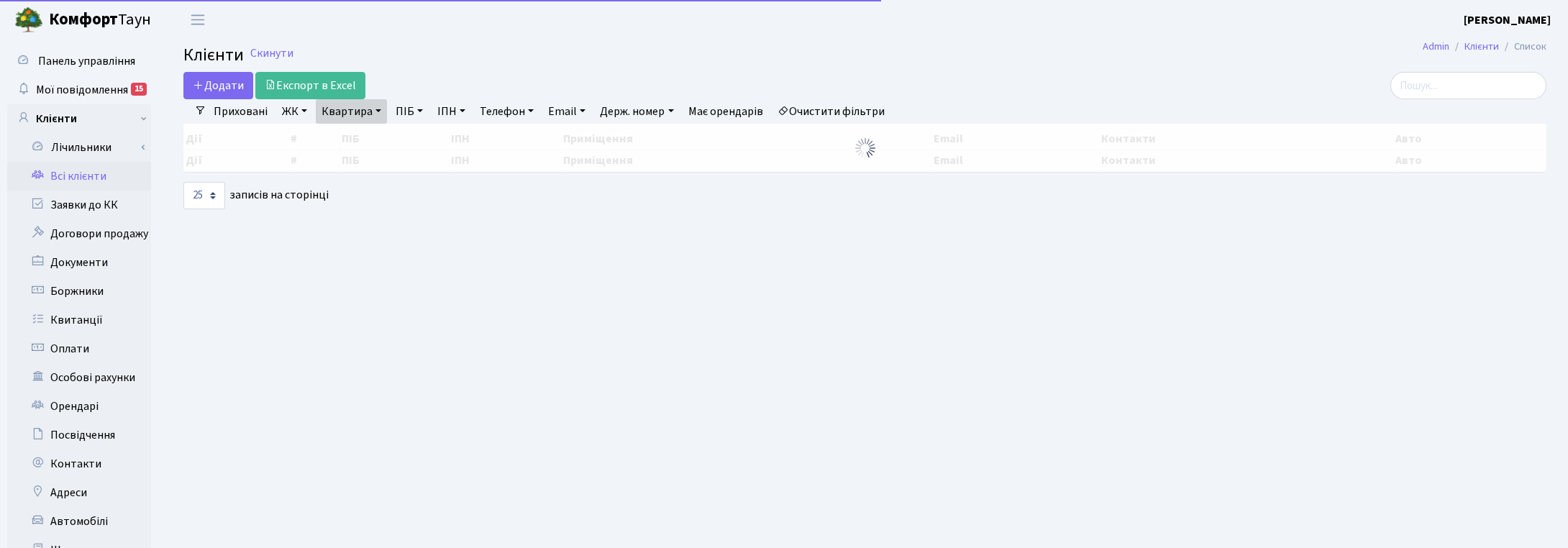
select select "25"
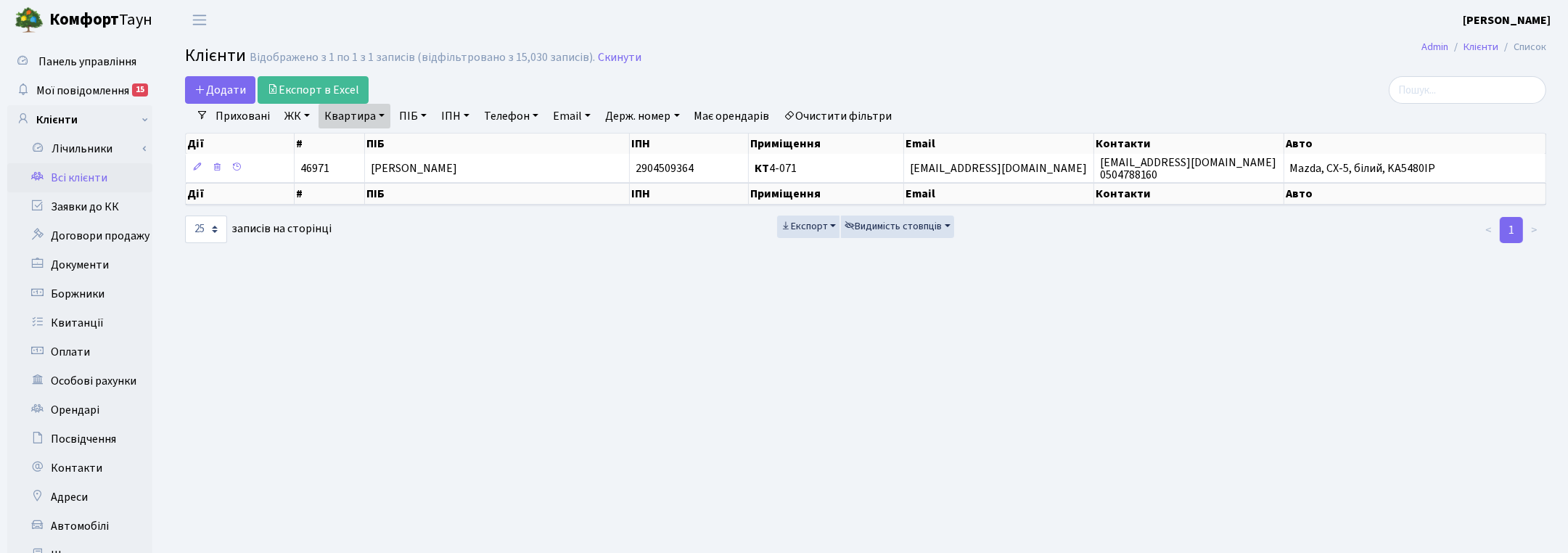
click at [1392, 289] on main "Admin Клієнти Список Клієнти Відображено з 1 по 1 з 1 записів (відфільтровано з…" at bounding box center [866, 366] width 1405 height 653
click at [370, 116] on link "Квартира" at bounding box center [354, 116] width 72 height 25
click at [349, 132] on input "4-071" at bounding box center [362, 145] width 85 height 28
drag, startPoint x: 361, startPoint y: 145, endPoint x: 296, endPoint y: 140, distance: 65.2
click at [296, 140] on div "Додати Експорт в Excel Фільтри Приховані ЖК ТХ, вул. Ділова, 1/2 КТ, вул. Реген…" at bounding box center [865, 160] width 1384 height 169
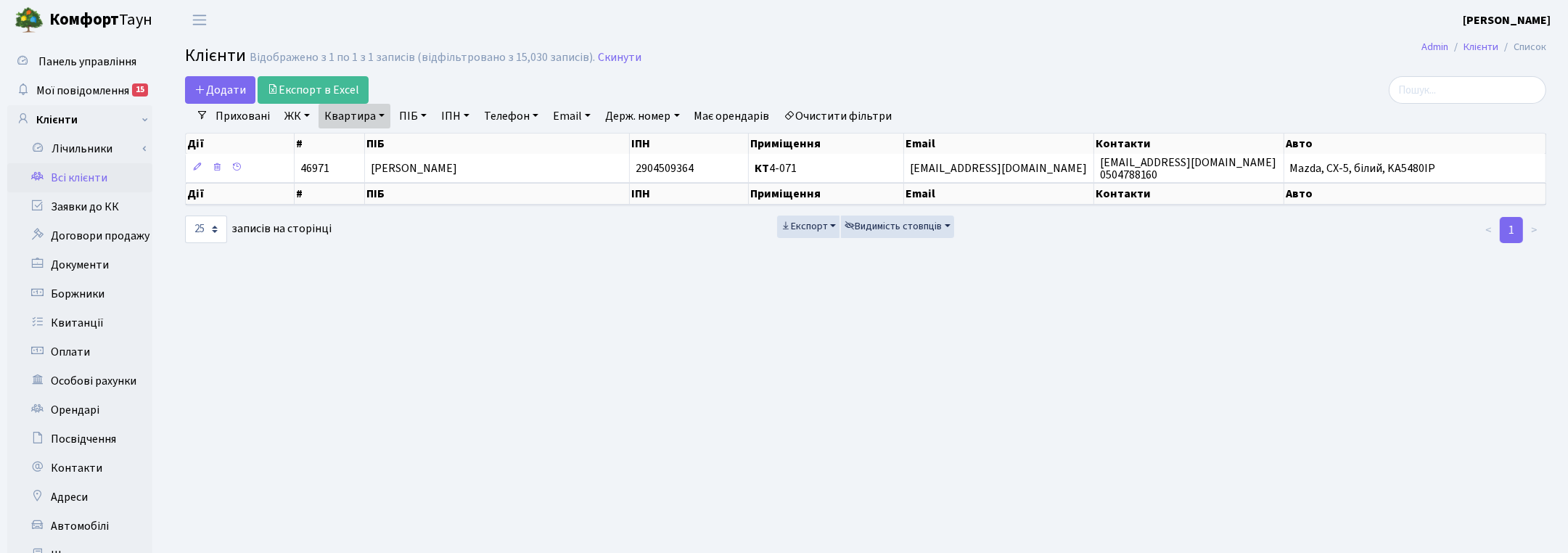
click at [350, 114] on link "Квартира" at bounding box center [354, 116] width 72 height 25
type input "12-216"
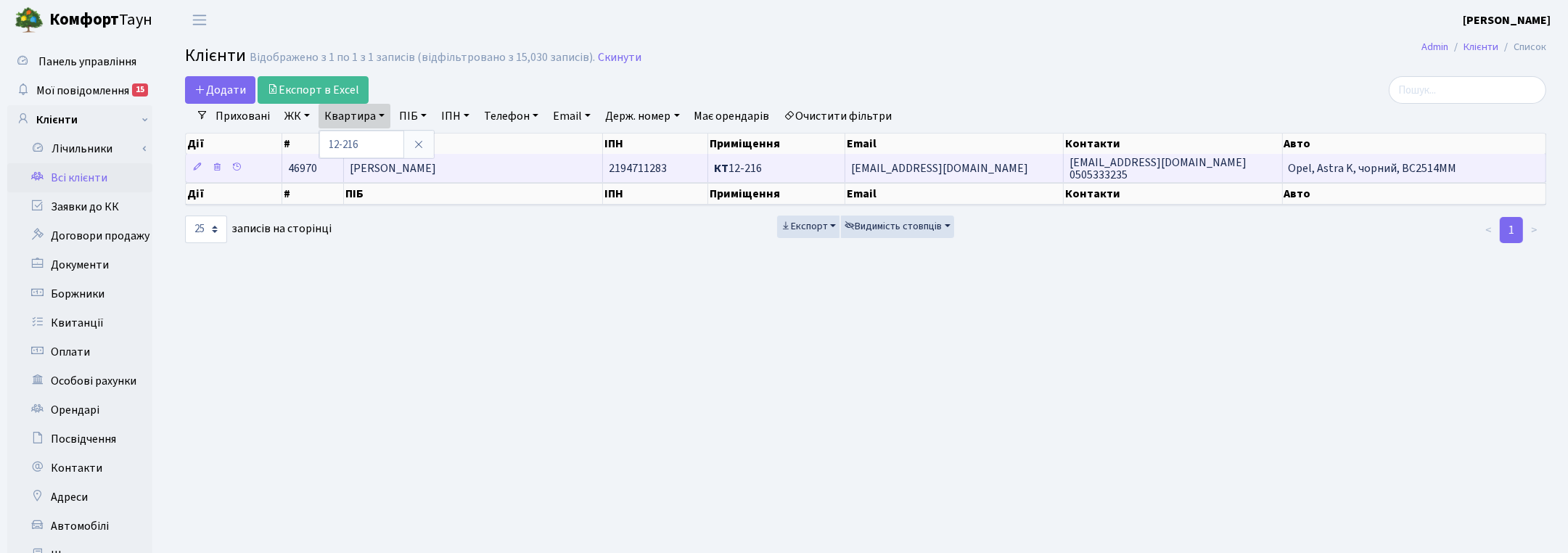
click at [436, 168] on span "Базелюк Галина Олександрівна" at bounding box center [393, 168] width 87 height 16
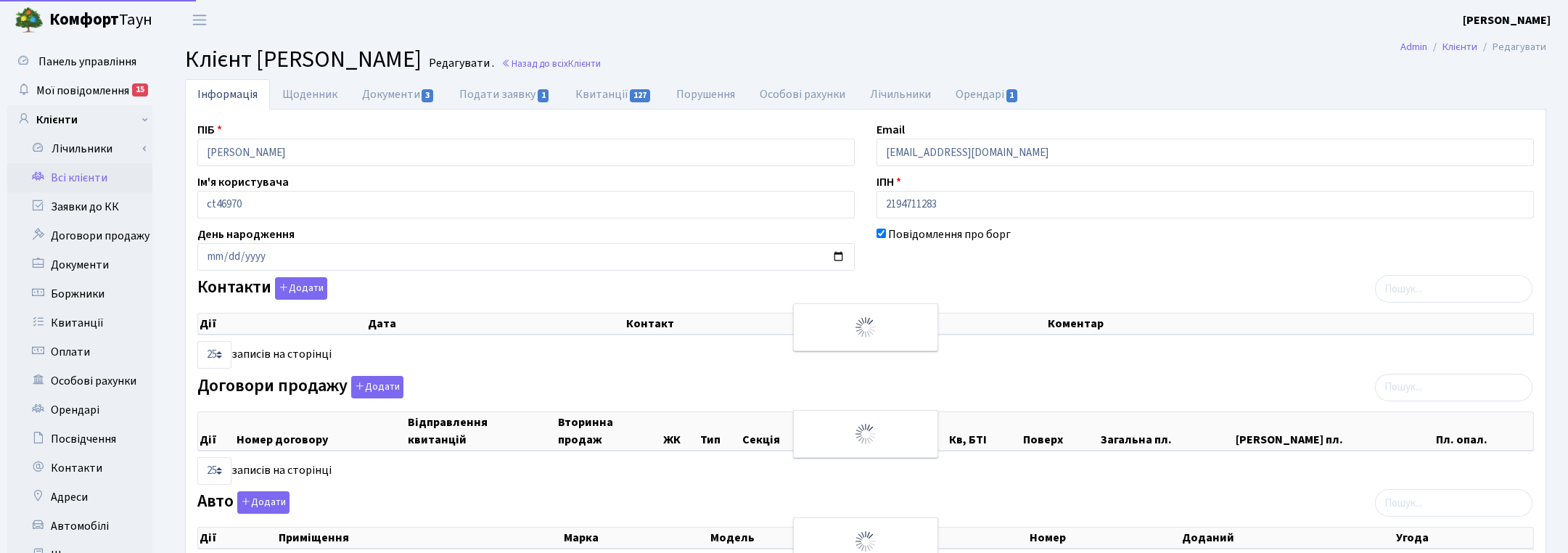
select select "25"
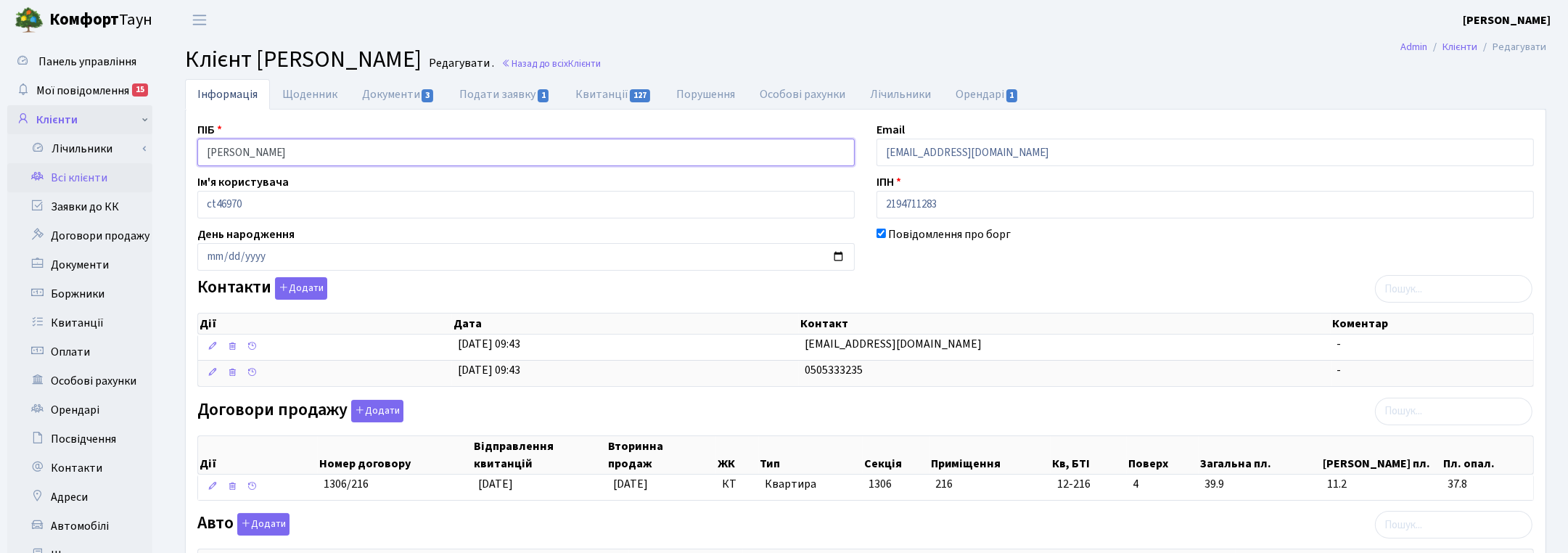
drag, startPoint x: 367, startPoint y: 153, endPoint x: 128, endPoint y: 132, distance: 239.9
click at [128, 132] on div "Панель управління Мої повідомлення 15 Клієнти Лічильники" at bounding box center [784, 448] width 1568 height 817
click at [1536, 88] on ul "Інформація Щоденник Документи 3 Подати заявку 1 Квитанції 127 Порушення Особові…" at bounding box center [865, 93] width 1361 height 30
click at [601, 59] on link "Назад до всіх Клієнти" at bounding box center [551, 63] width 100 height 14
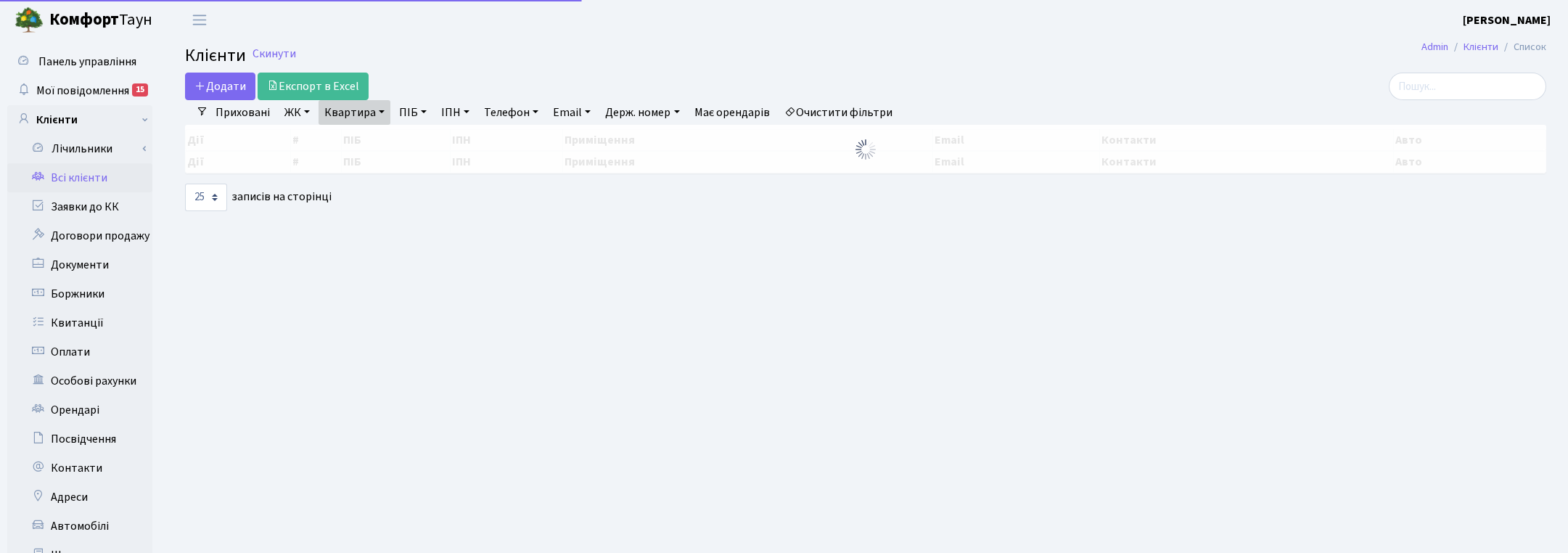
select select "25"
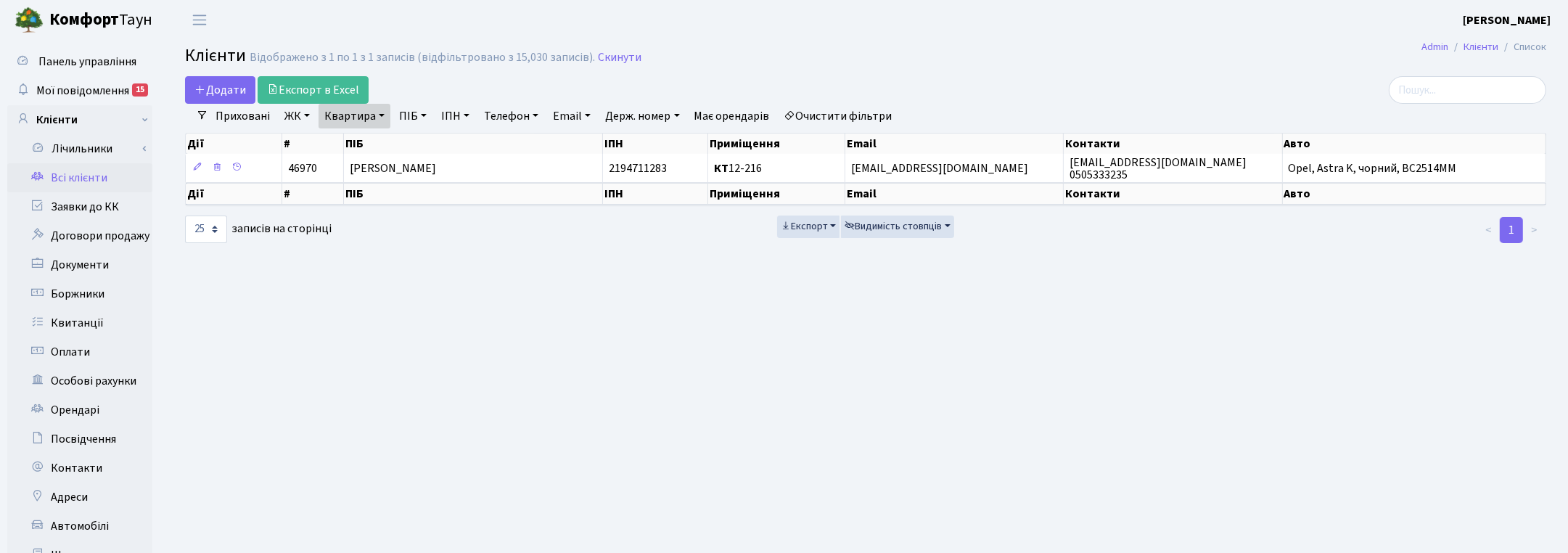
click at [379, 119] on link "Квартира" at bounding box center [354, 116] width 72 height 25
click at [377, 142] on input "12-216" at bounding box center [362, 145] width 85 height 28
type input "1"
type input "3-130"
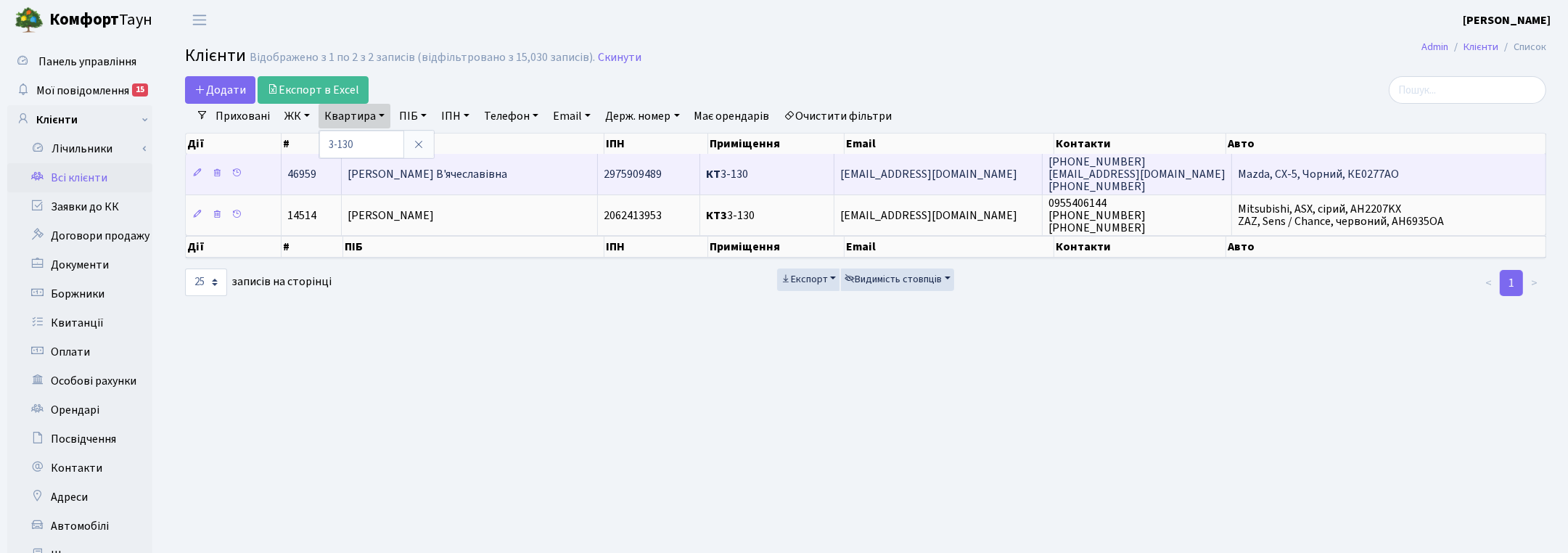
click at [434, 182] on span "Ковальова Олена В'ячеславівна" at bounding box center [427, 174] width 160 height 16
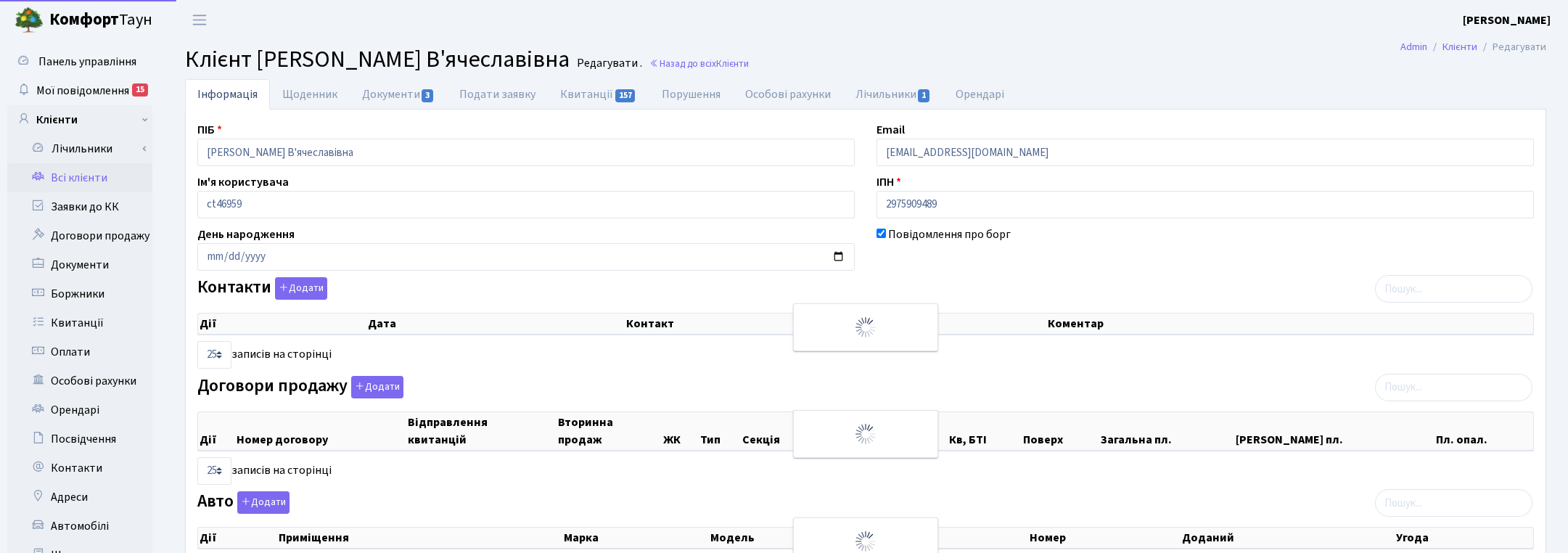
select select "25"
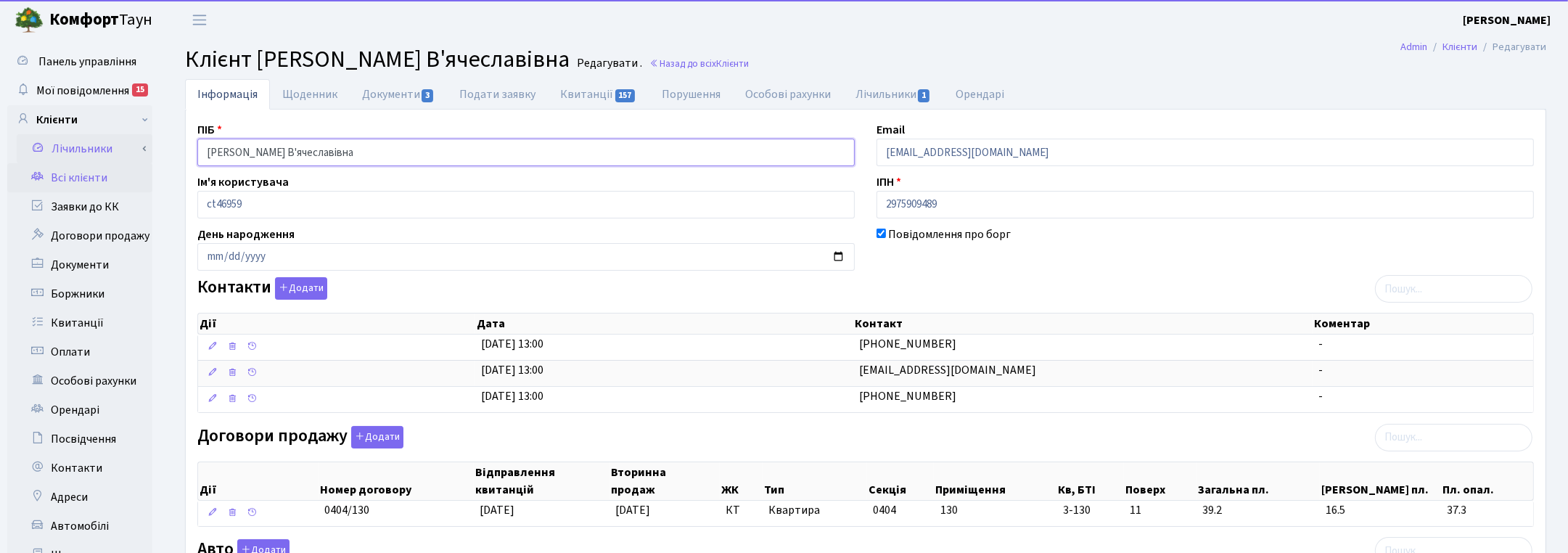
drag, startPoint x: 377, startPoint y: 160, endPoint x: 113, endPoint y: 152, distance: 264.1
click at [113, 152] on div "Панель управління Мої повідомлення 15 Клієнти Лічильники" at bounding box center [784, 461] width 1568 height 843
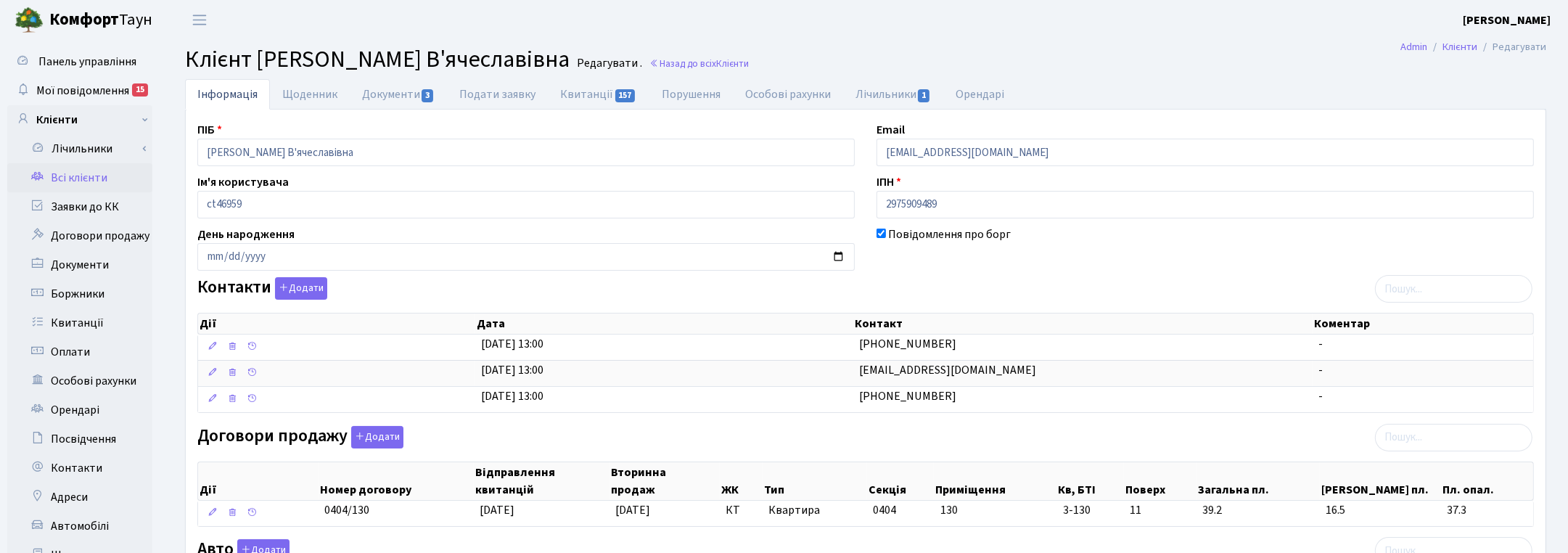
click at [1399, 223] on div "ПІБ Ковальова Олена В'ячеславівна Email ciliegia.e@gmail.com Ім'я користувача c…" at bounding box center [866, 475] width 1359 height 709
click at [749, 59] on span "Клієнти" at bounding box center [733, 63] width 33 height 14
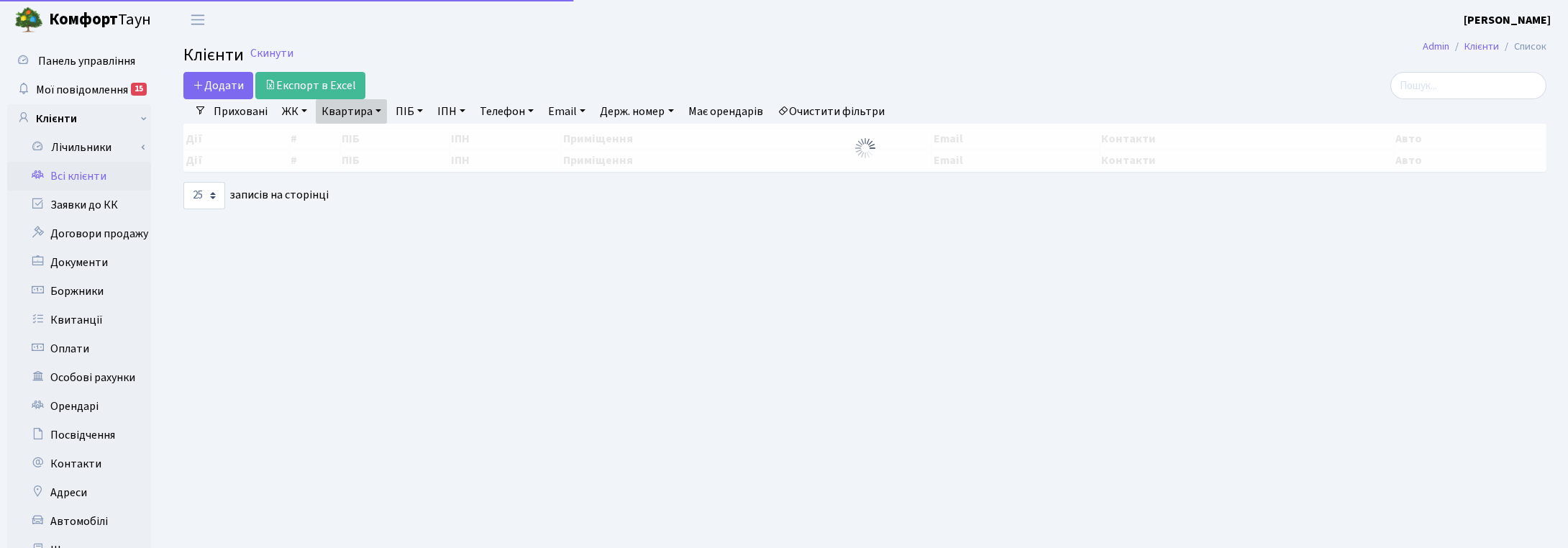
select select "25"
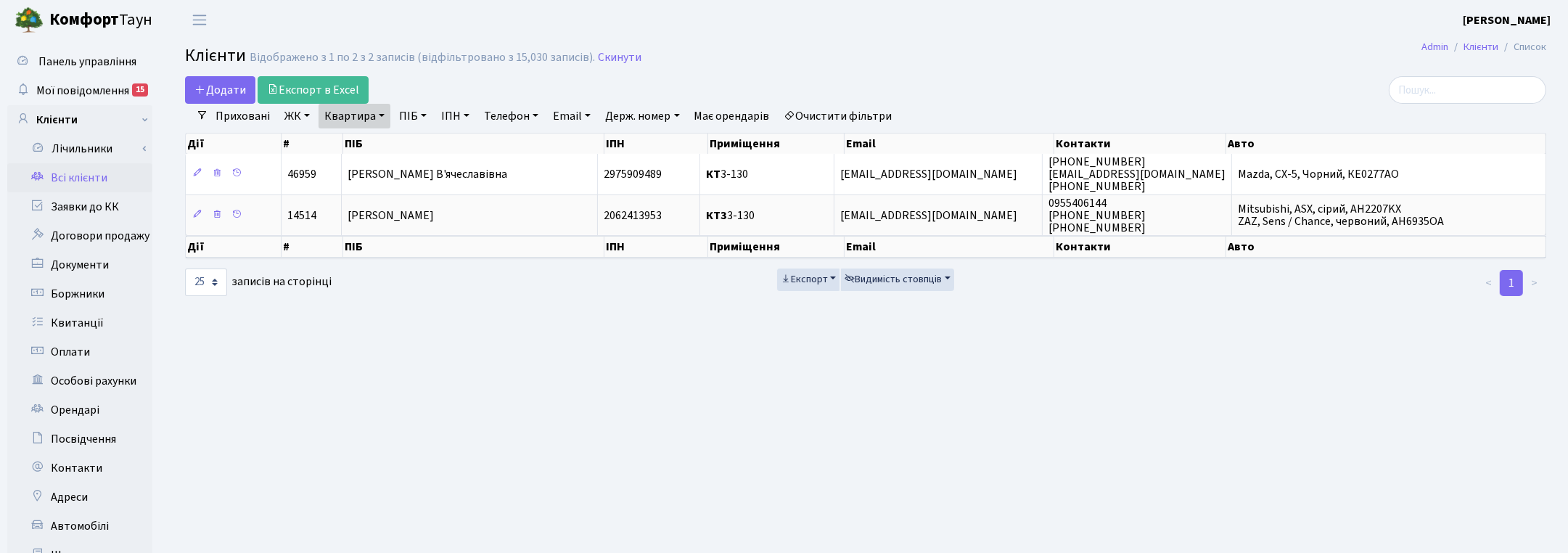
click at [367, 113] on link "Квартира" at bounding box center [354, 116] width 72 height 25
drag, startPoint x: 357, startPoint y: 142, endPoint x: 325, endPoint y: 142, distance: 32.0
click at [325, 142] on input "3-130" at bounding box center [362, 145] width 85 height 28
type input "10-233"
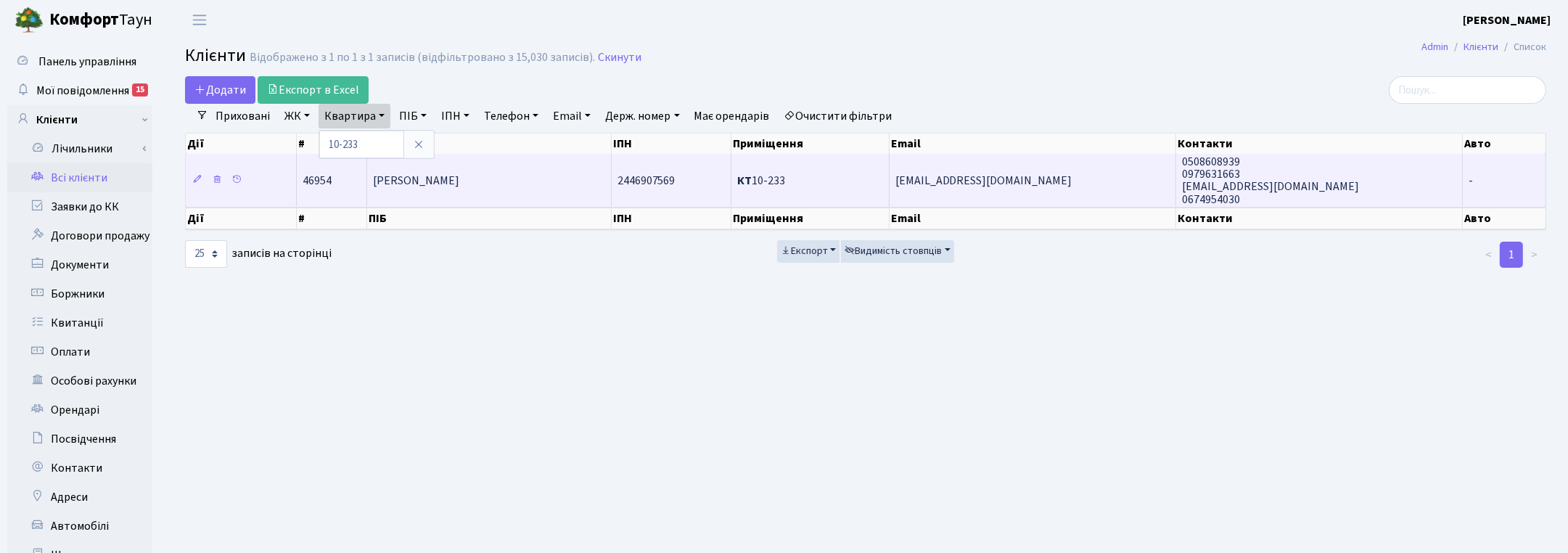
click at [392, 196] on td "[PERSON_NAME]" at bounding box center [489, 180] width 244 height 52
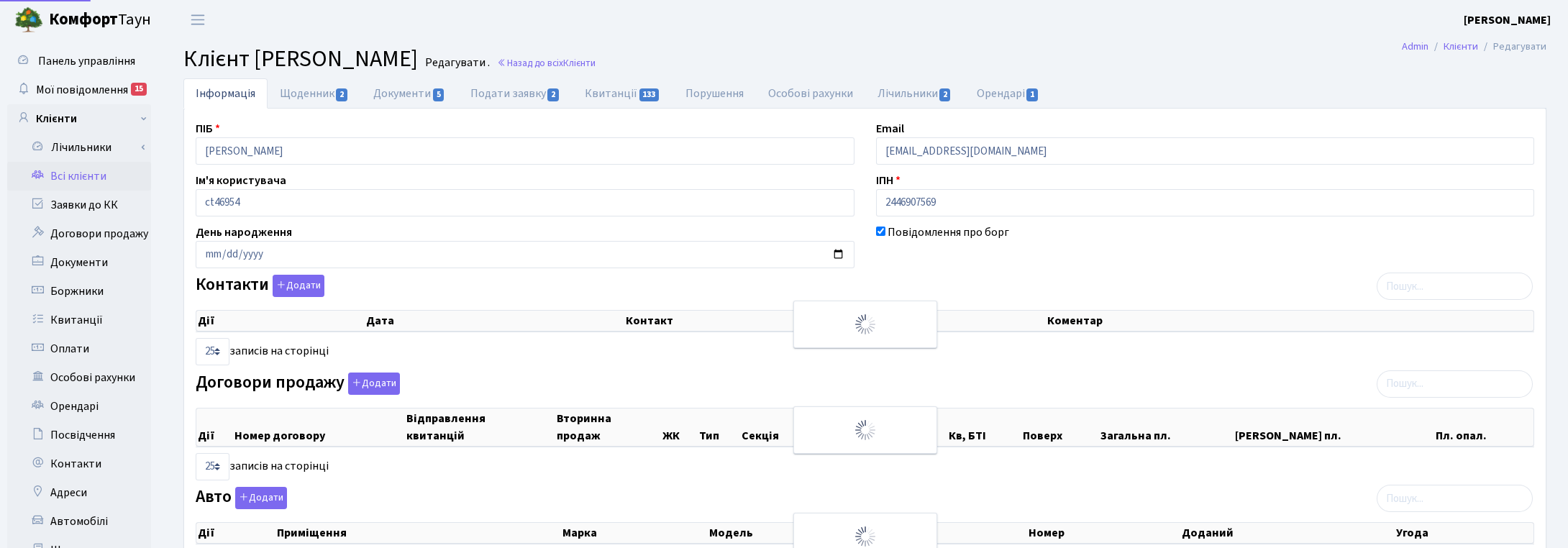
select select "25"
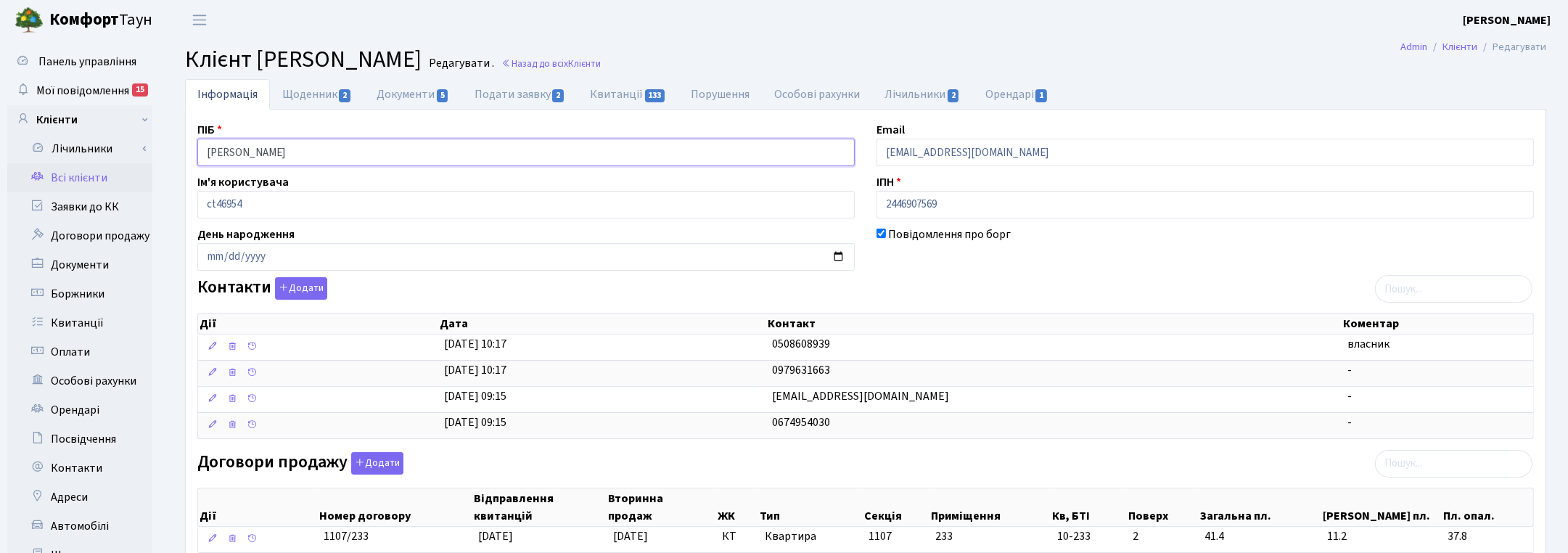
drag, startPoint x: 357, startPoint y: 160, endPoint x: 178, endPoint y: 157, distance: 179.0
click at [178, 157] on div "Інформація Щоденник 2 Документи 5 Подати заявку 2 Квитанції 133 Порушення Особо…" at bounding box center [865, 489] width 1384 height 821
click at [1518, 83] on ul "Інформація Щоденник 2 Документи 5 Подати заявку 2 Квитанції 133 Порушення Особо…" at bounding box center [865, 93] width 1361 height 30
click at [601, 58] on link "Назад до всіх Клієнти" at bounding box center [551, 63] width 100 height 14
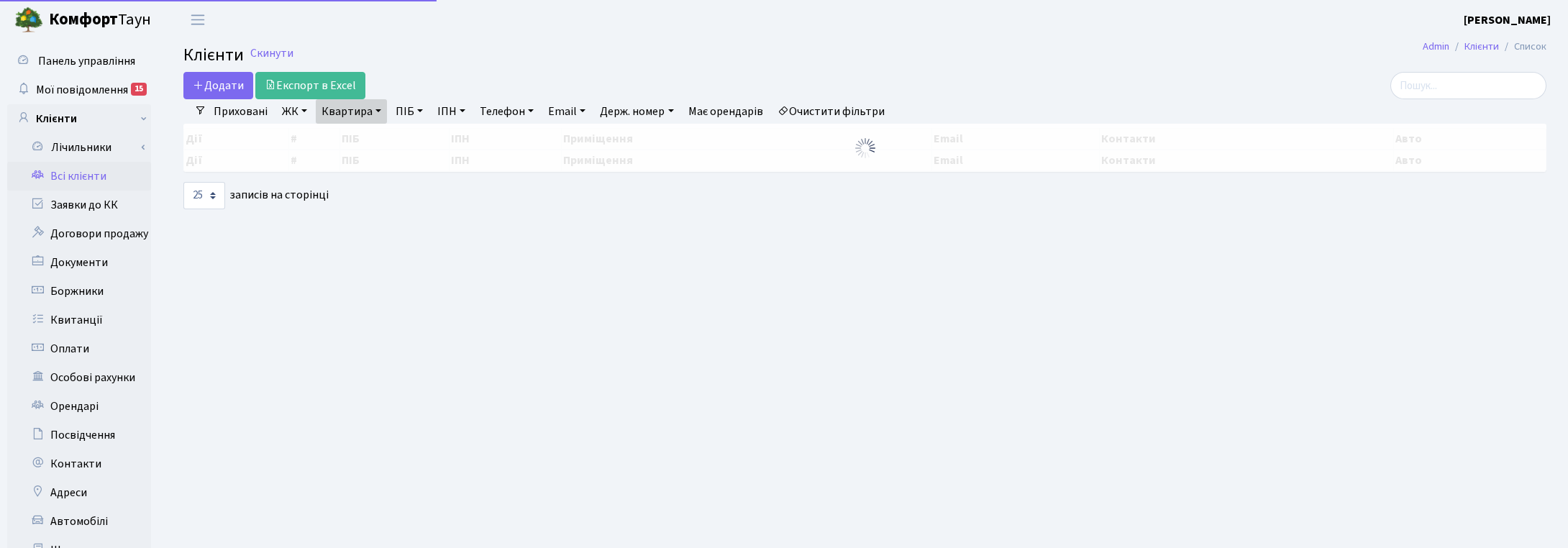
select select "25"
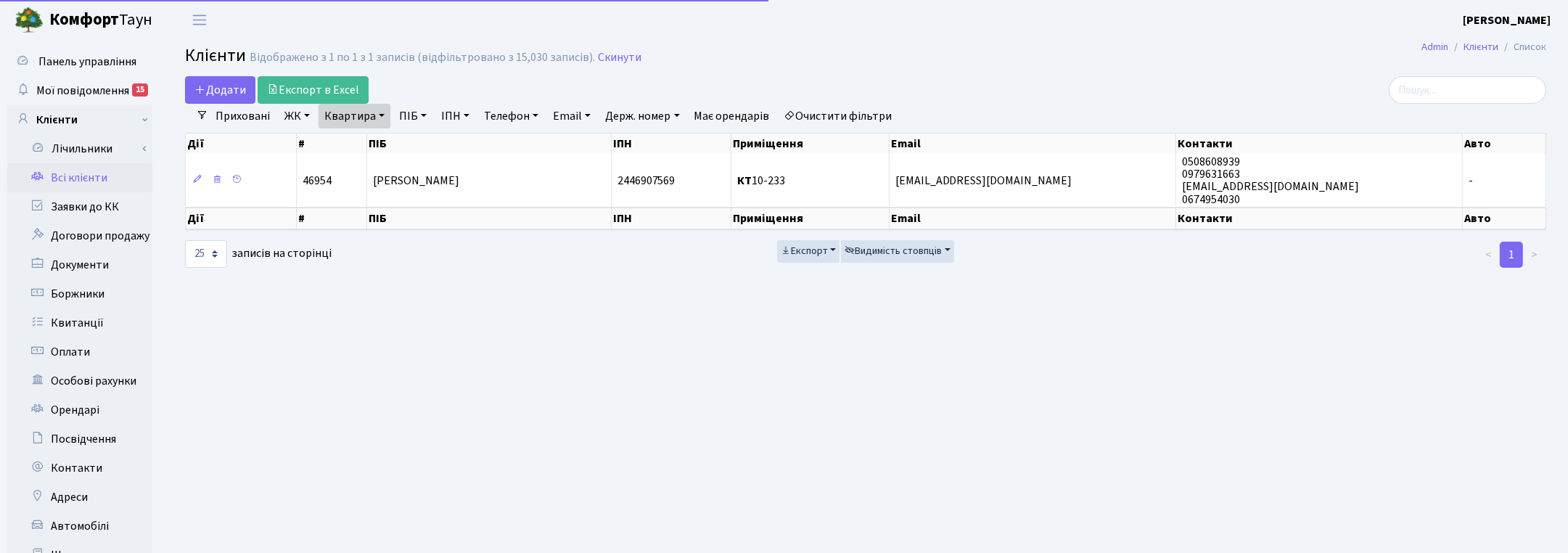
drag, startPoint x: 367, startPoint y: 107, endPoint x: 378, endPoint y: 120, distance: 17.0
click at [367, 107] on link "Квартира" at bounding box center [354, 116] width 72 height 25
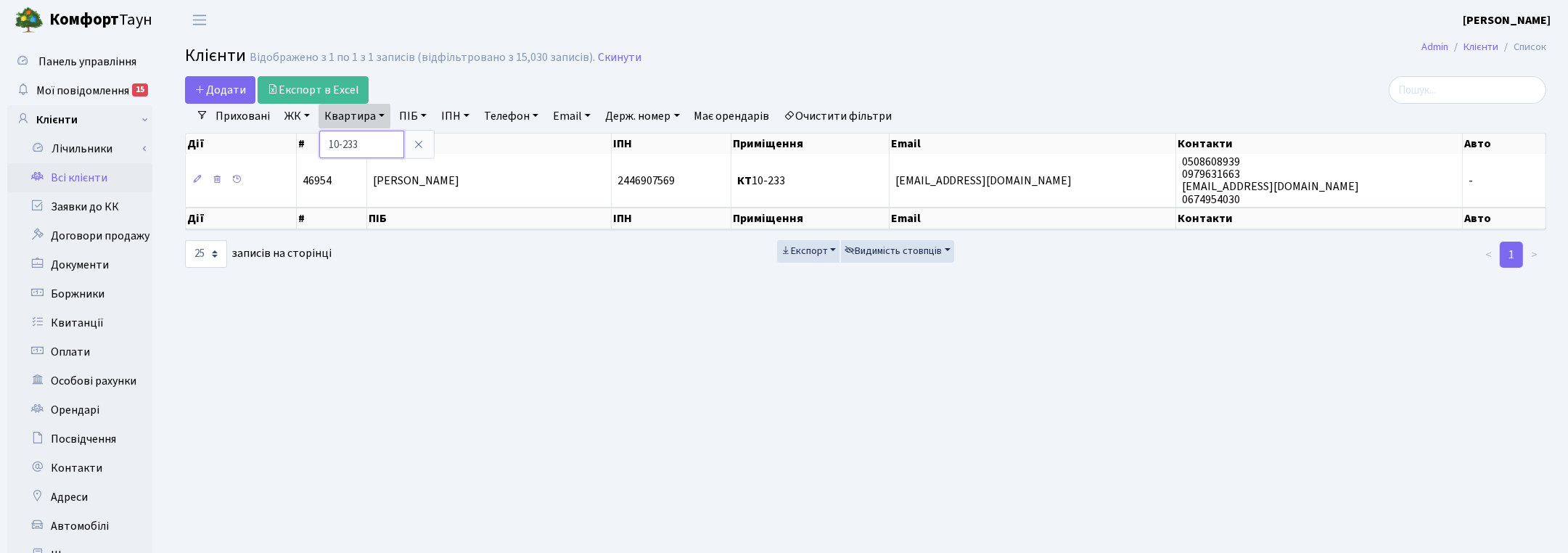
drag, startPoint x: 364, startPoint y: 146, endPoint x: 325, endPoint y: 143, distance: 39.1
click at [325, 143] on input "10-233" at bounding box center [362, 145] width 85 height 28
type input "2-433"
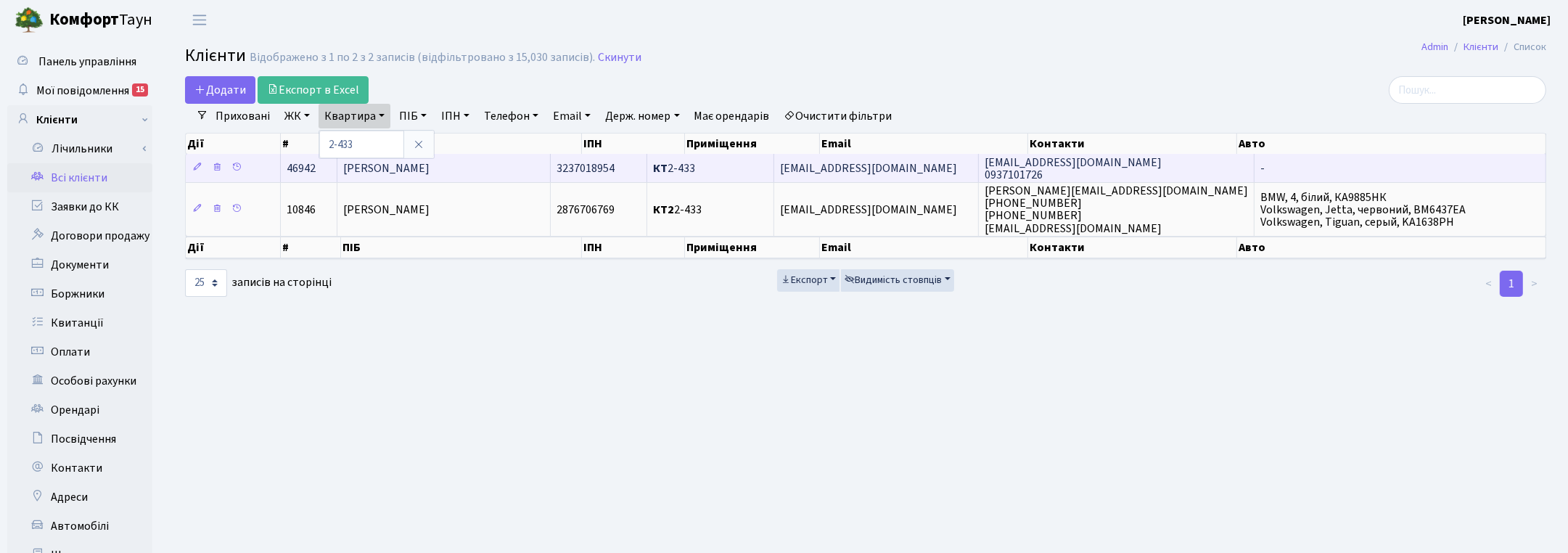
click at [430, 172] on span "[PERSON_NAME]" at bounding box center [387, 168] width 87 height 16
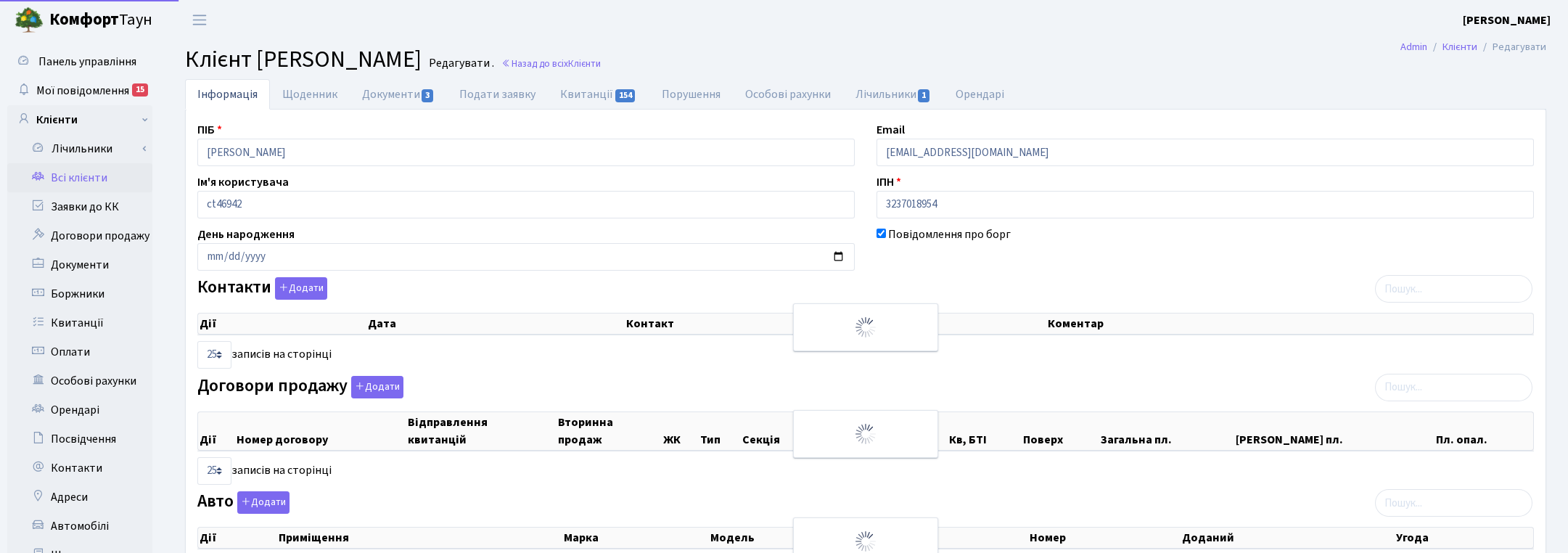
select select "25"
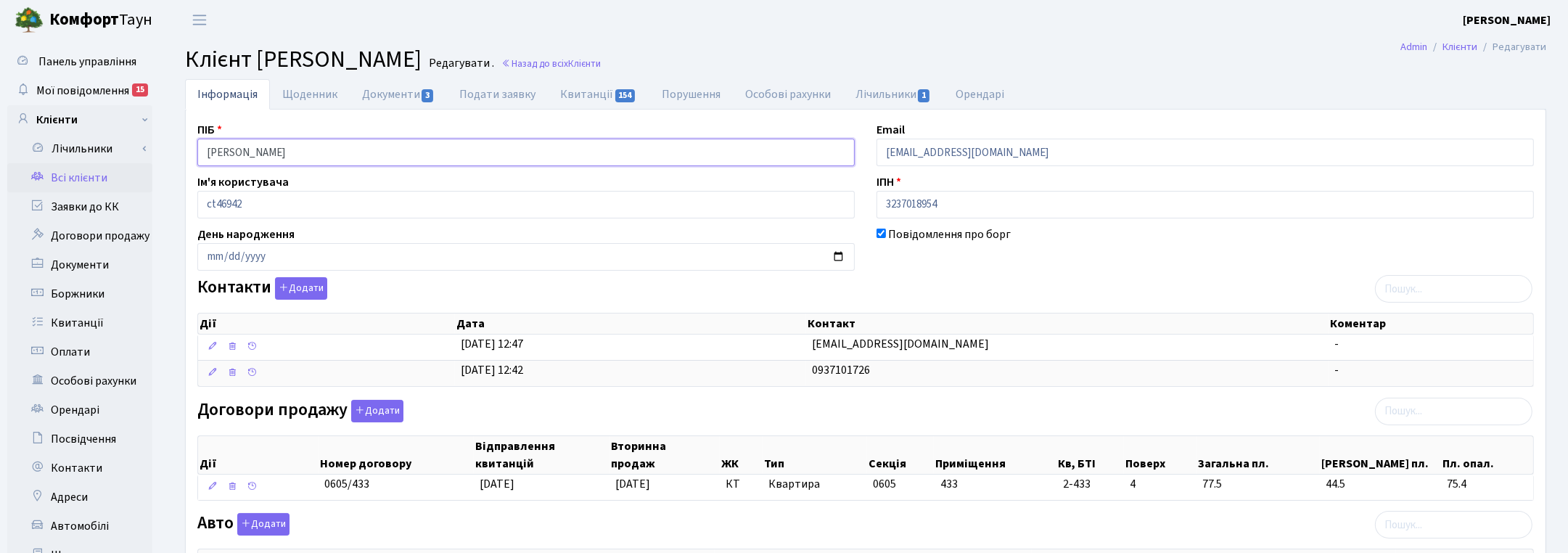
drag, startPoint x: 362, startPoint y: 154, endPoint x: 160, endPoint y: 151, distance: 202.0
click at [160, 151] on div "Панель управління Мої повідомлення 15 Клієнти Лічильники" at bounding box center [784, 444] width 1568 height 808
click at [1522, 82] on ul "Інформація Щоденник Документи 3 Подати заявку Квитанції 154 Порушення Особові р…" at bounding box center [865, 93] width 1361 height 30
click at [672, 55] on h2 "Клієнт Скрипка Олександр Олегович Редагувати . Назад до всіх Клієнти" at bounding box center [865, 60] width 1361 height 28
click at [601, 62] on link "Назад до всіх Клієнти" at bounding box center [551, 63] width 100 height 14
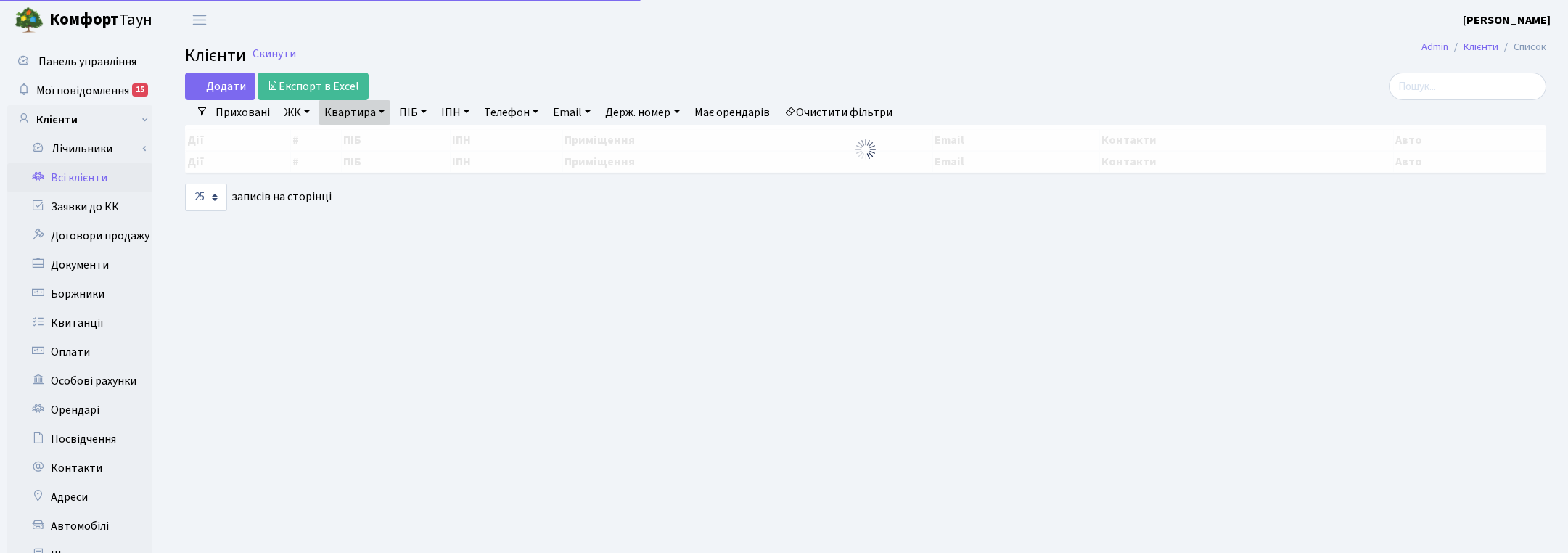
select select "25"
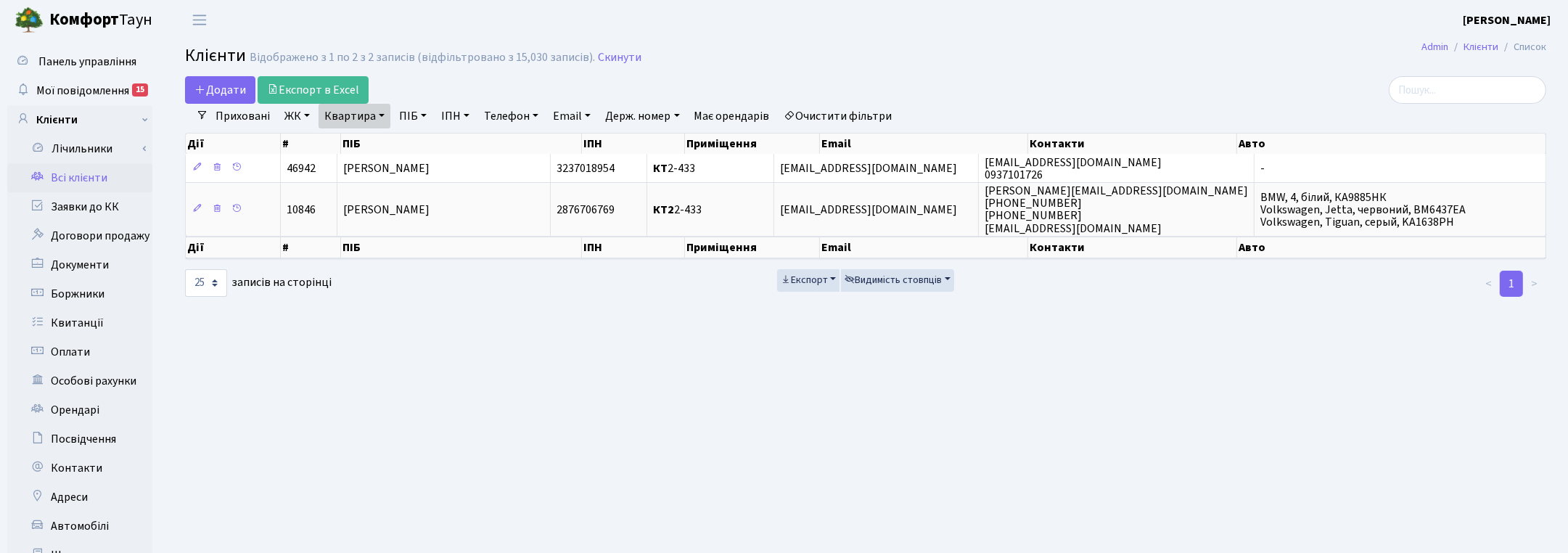
drag, startPoint x: 370, startPoint y: 111, endPoint x: 370, endPoint y: 121, distance: 10.0
click at [370, 110] on link "Квартира" at bounding box center [354, 116] width 72 height 25
click at [362, 143] on input "2-433" at bounding box center [362, 145] width 85 height 28
type input "2"
type input "15-60"
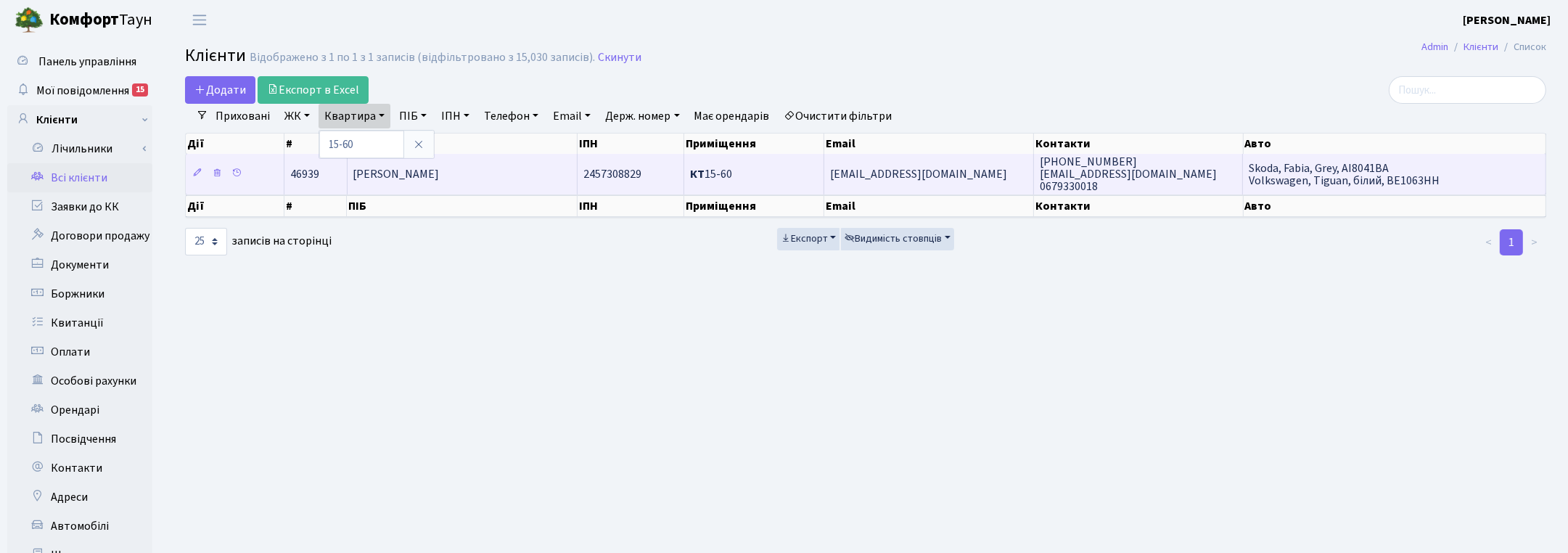
click at [418, 172] on span "[PERSON_NAME]" at bounding box center [396, 174] width 87 height 16
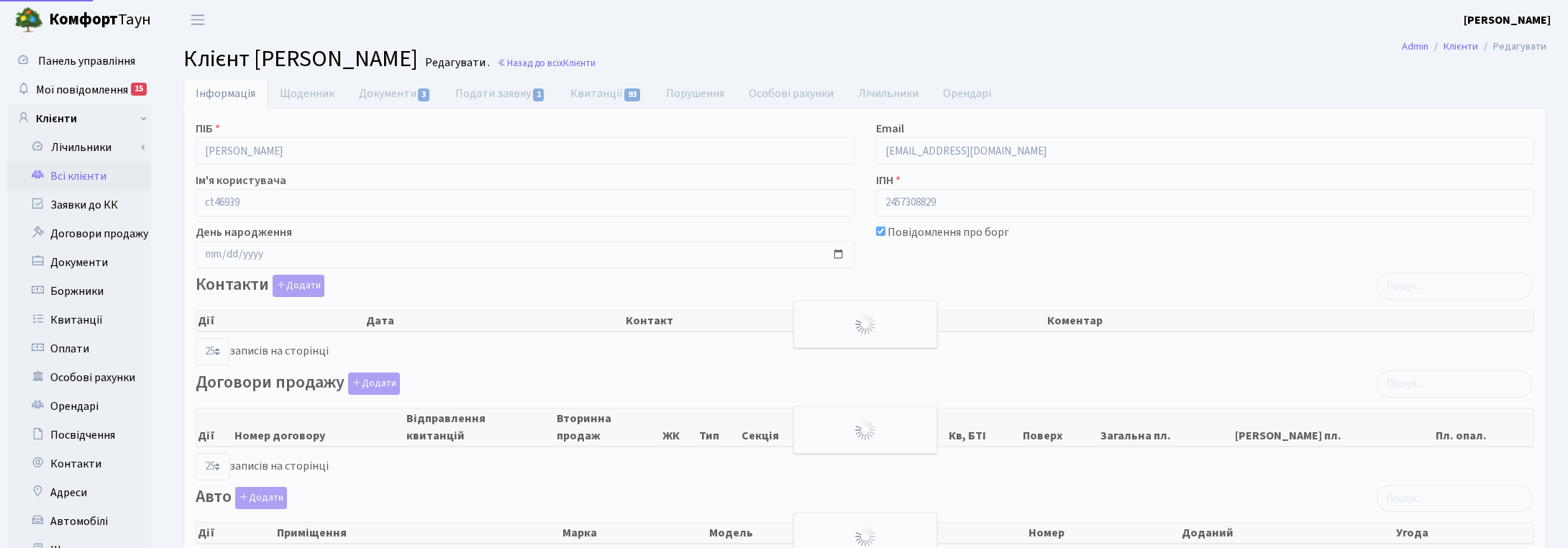
select select "25"
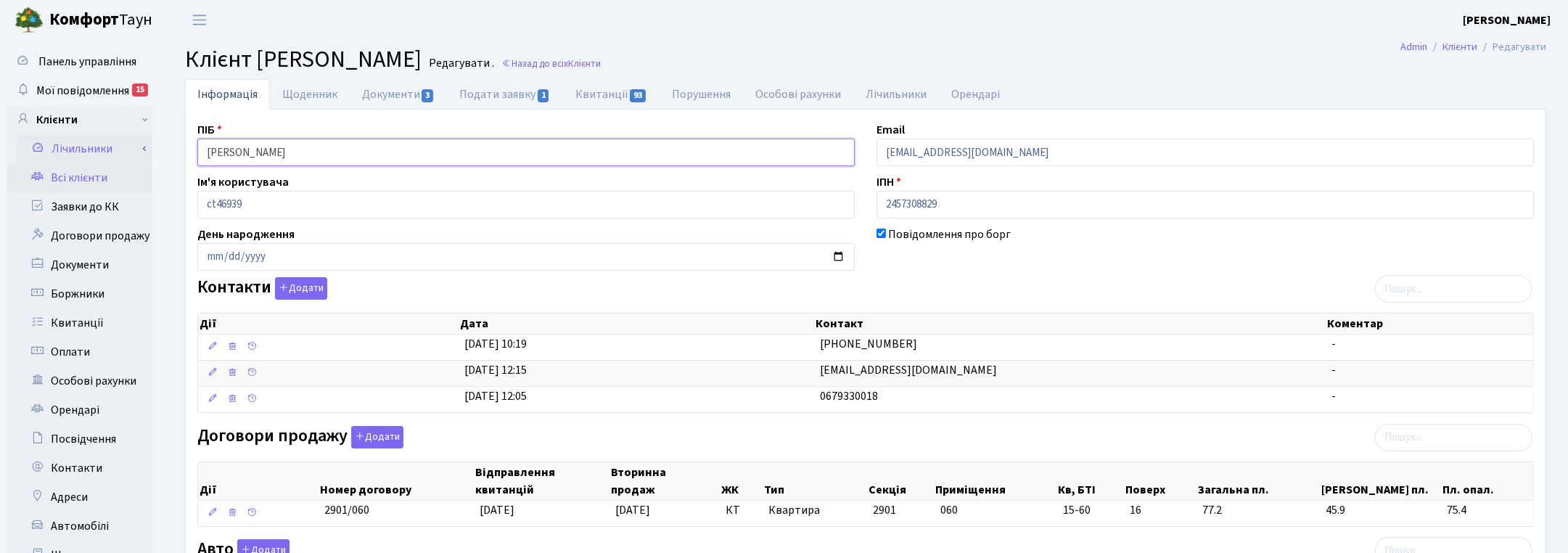
drag, startPoint x: 341, startPoint y: 158, endPoint x: 132, endPoint y: 154, distance: 209.0
click at [132, 154] on div "Панель управління Мої повідомлення 15 Клієнти Лічильники" at bounding box center [784, 475] width 1568 height 871
click at [601, 63] on link "Назад до всіх Клієнти" at bounding box center [551, 63] width 100 height 14
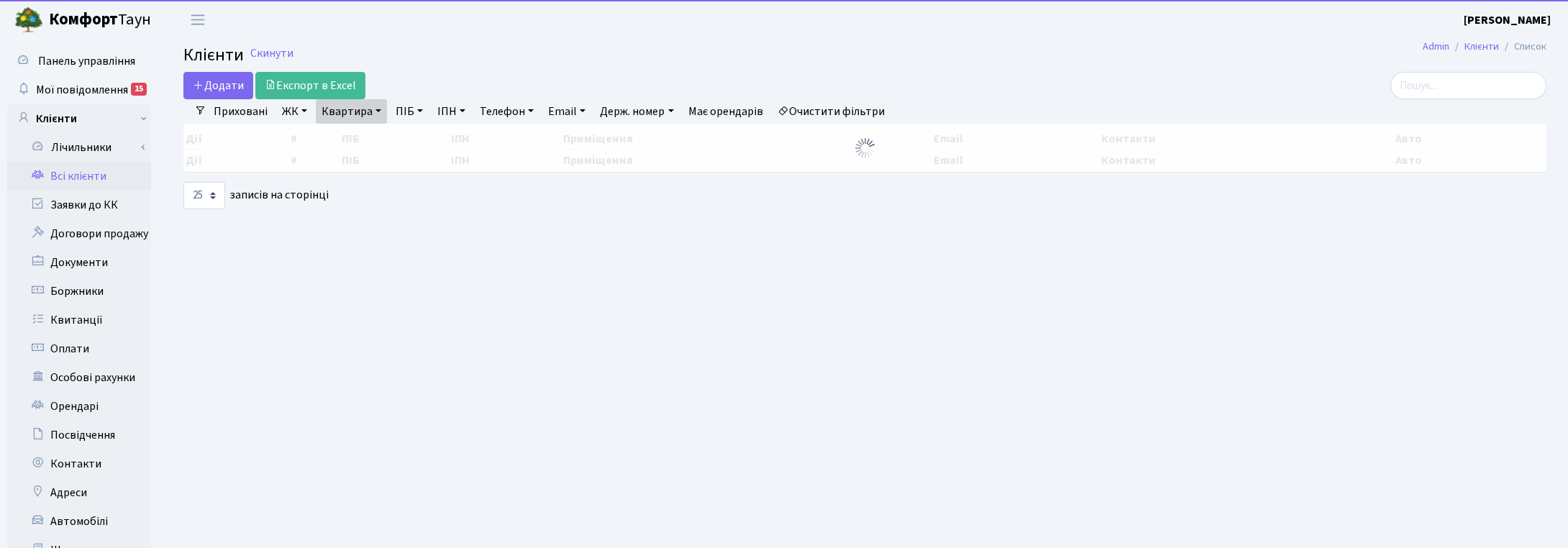
select select "25"
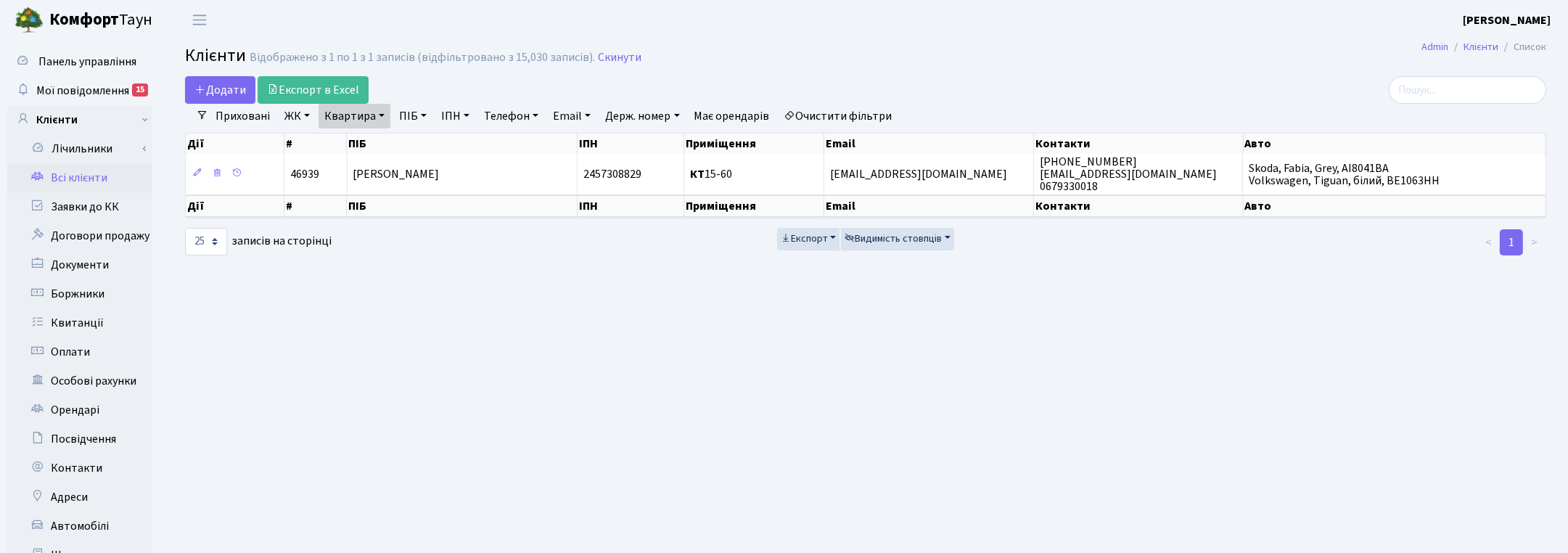
click at [371, 117] on link "Квартира" at bounding box center [354, 116] width 72 height 25
click at [377, 142] on input "15-60" at bounding box center [362, 145] width 85 height 28
type input "10-199"
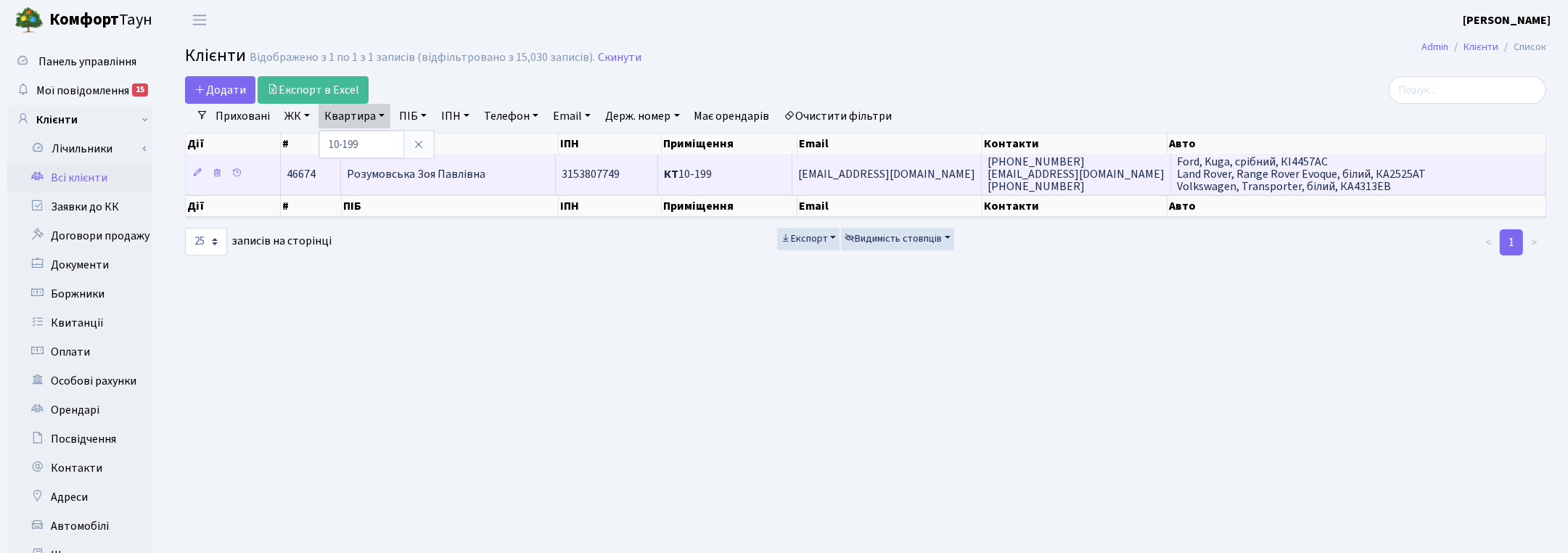
click at [426, 174] on span "Розумовська Зоя Павлівна" at bounding box center [416, 174] width 138 height 16
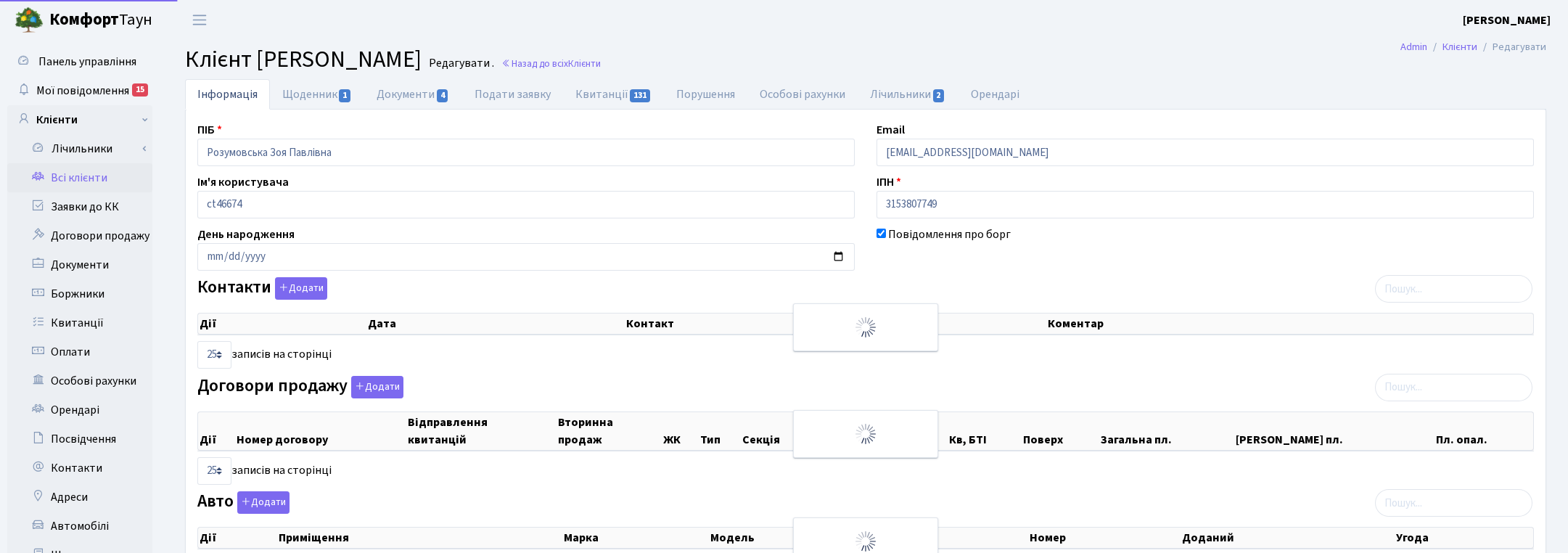
select select "25"
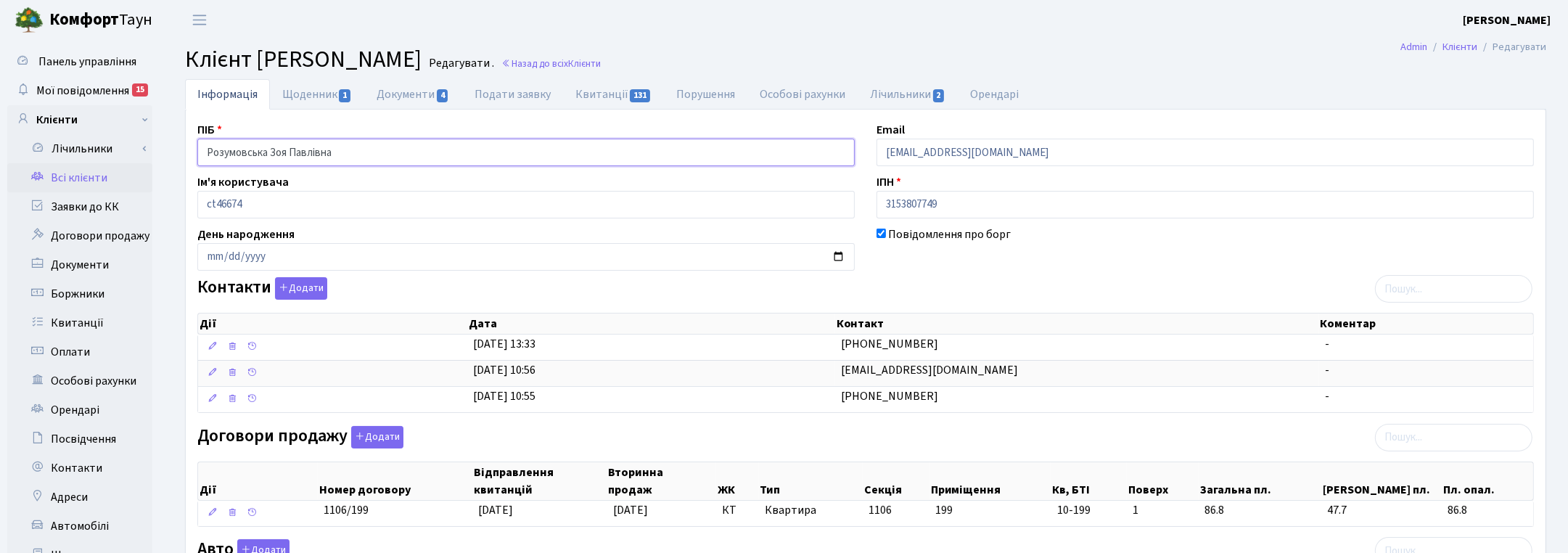
drag, startPoint x: 324, startPoint y: 156, endPoint x: 178, endPoint y: 149, distance: 146.2
click at [178, 149] on div "Інформація Щоденник 1 Документи 4 Подати заявку Квитанції 131 Порушення Особові…" at bounding box center [865, 508] width 1384 height 859
click at [1518, 78] on main "Admin Клієнти Редагувати Клієнт Розумовська Зоя Павлівна Редагувати . Назад до …" at bounding box center [866, 489] width 1405 height 898
click at [601, 58] on link "Назад до всіх Клієнти" at bounding box center [551, 63] width 100 height 14
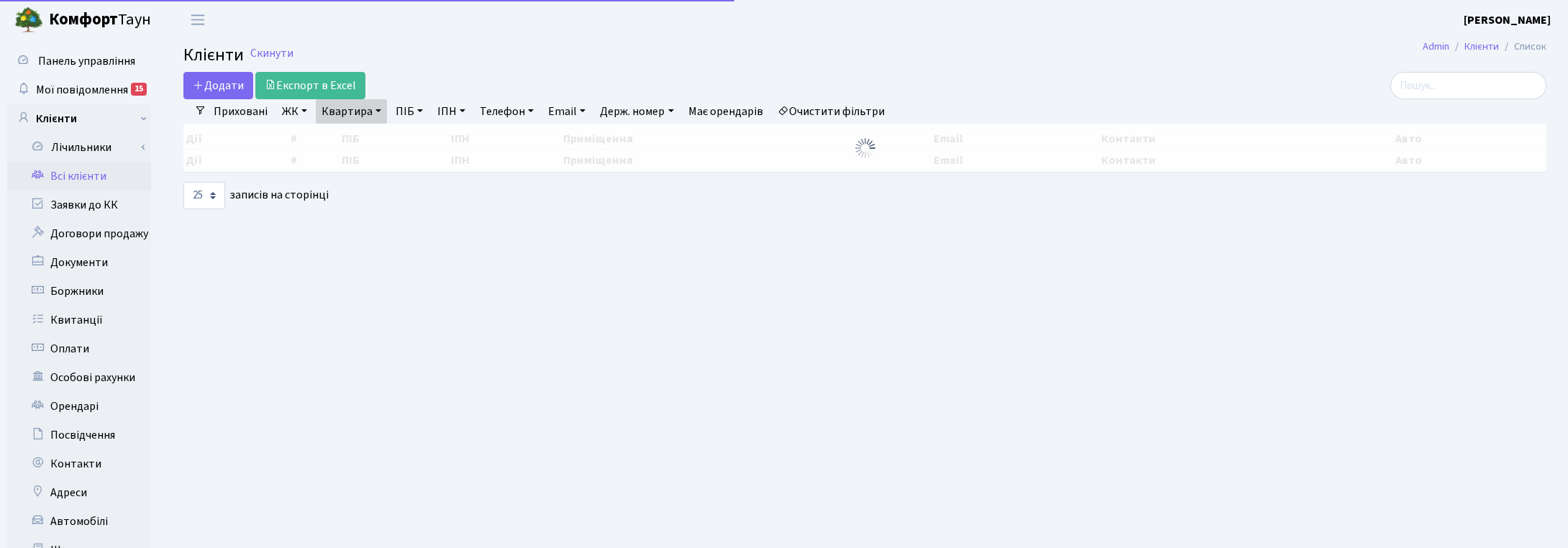
select select "25"
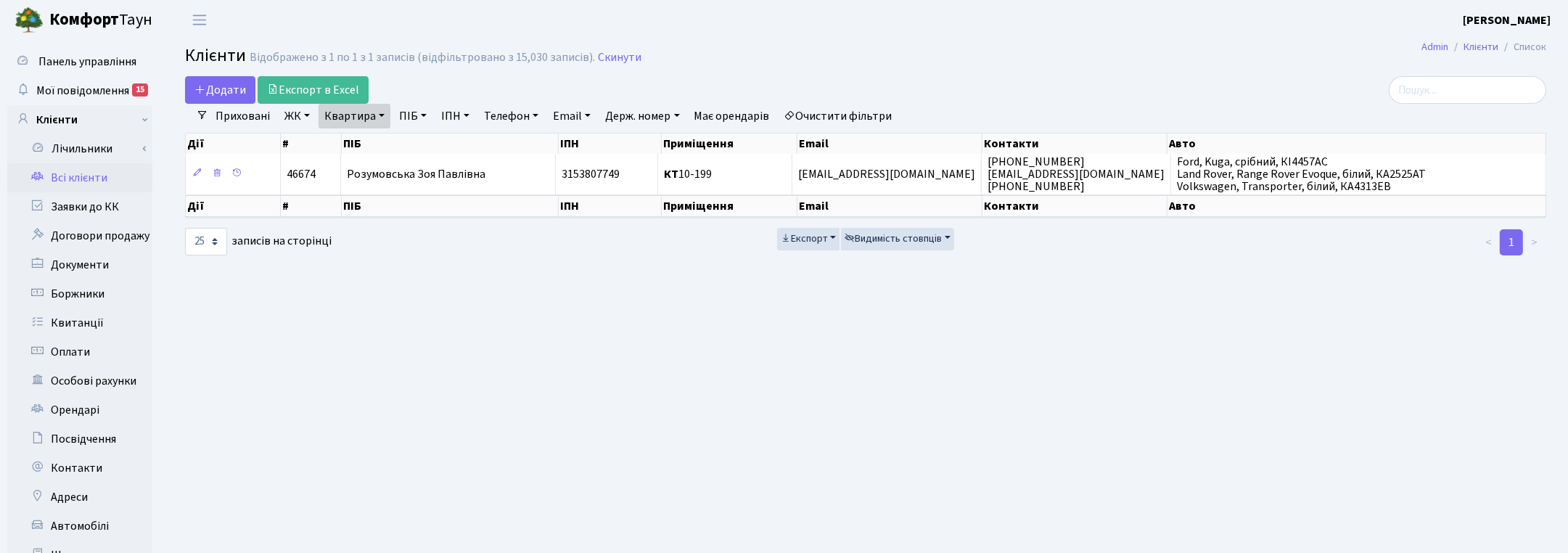
click at [378, 121] on link "Квартира" at bounding box center [354, 116] width 72 height 25
click at [376, 144] on input "10-199" at bounding box center [362, 145] width 85 height 28
type input "1"
type input "2-477"
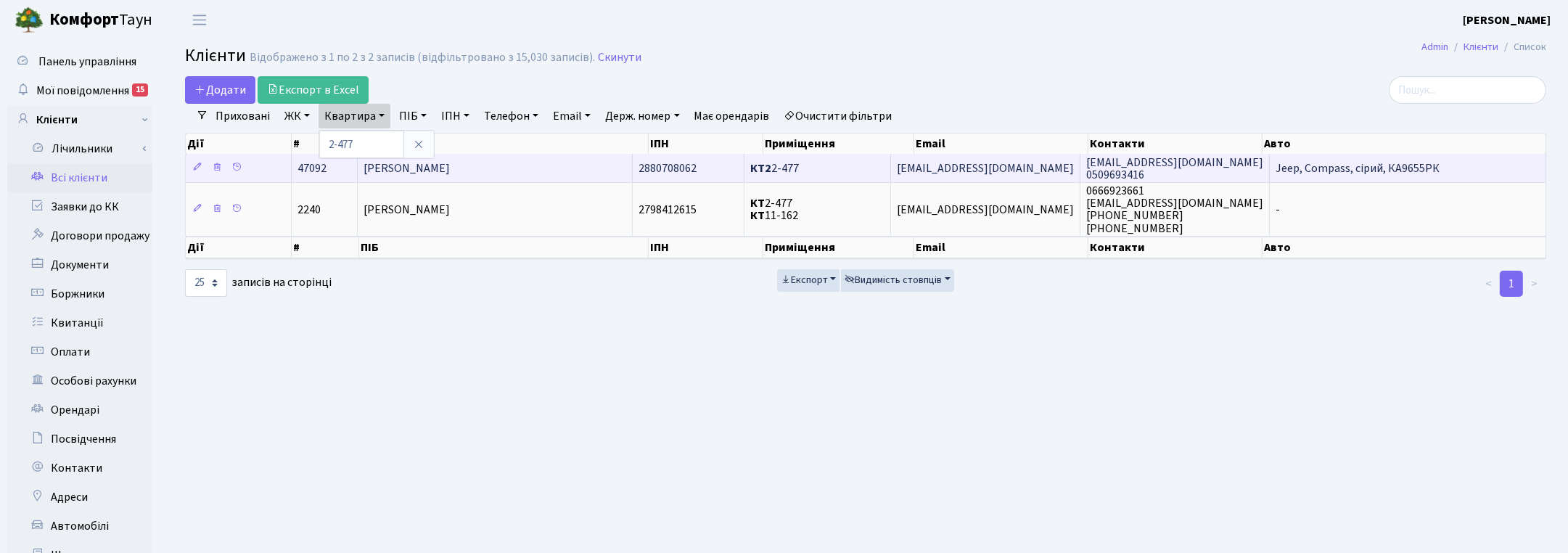
click at [450, 169] on span "Віхлянцева Інна Володимирівна" at bounding box center [407, 168] width 87 height 16
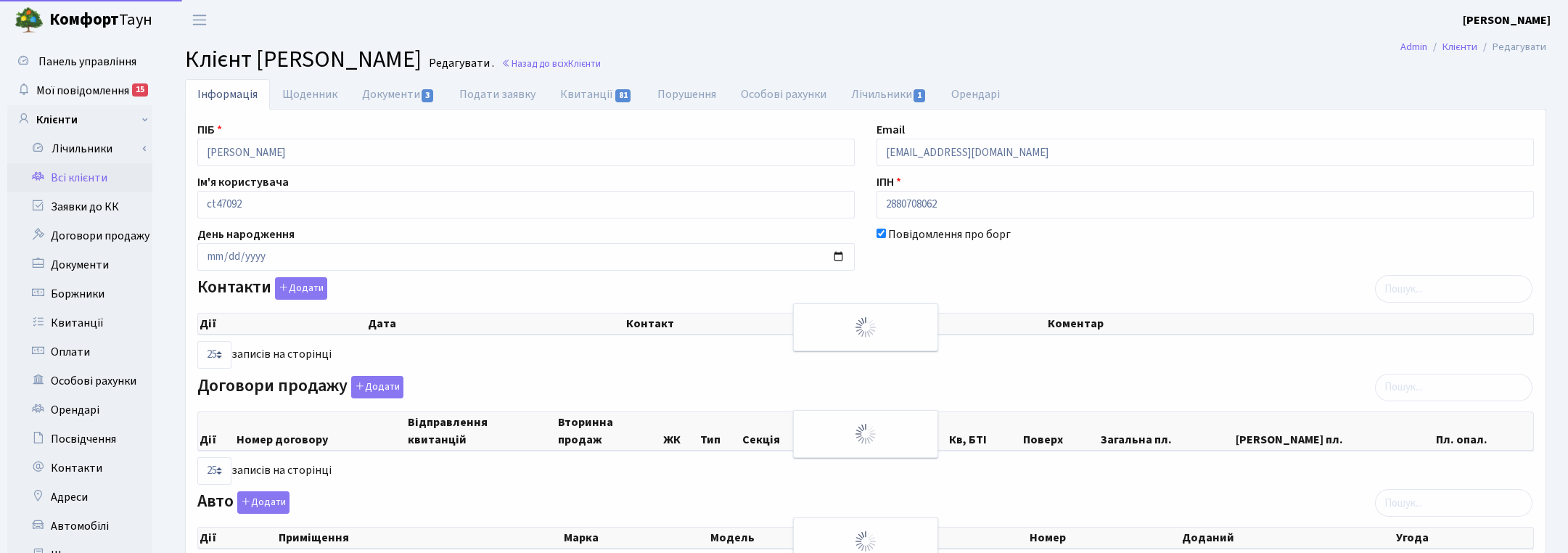
select select "25"
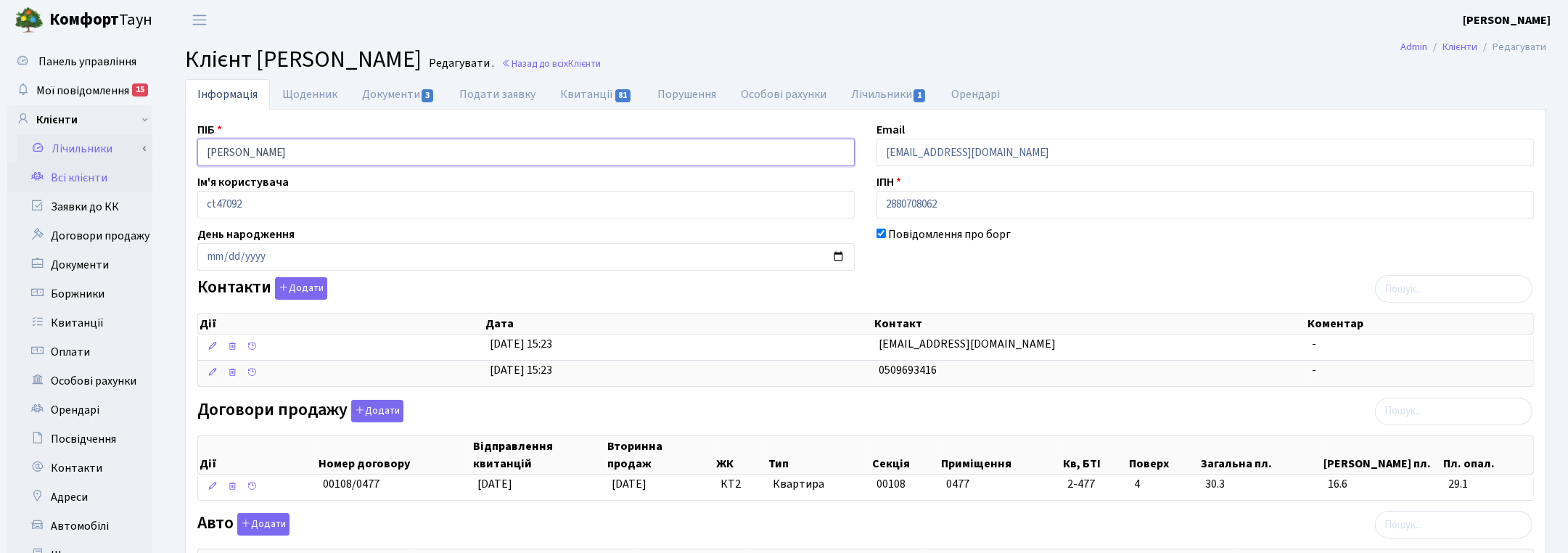
drag, startPoint x: 374, startPoint y: 151, endPoint x: 128, endPoint y: 158, distance: 246.1
click at [128, 158] on div "Панель управління Мої повідомлення 15 Клієнти Лічильники" at bounding box center [784, 448] width 1568 height 817
click at [1112, 96] on ul "Інформація Щоденник Документи 3 Подати заявку Квитанції 81 Порушення Особові ра…" at bounding box center [865, 93] width 1361 height 30
click at [601, 61] on link "Назад до всіх Клієнти" at bounding box center [551, 63] width 100 height 14
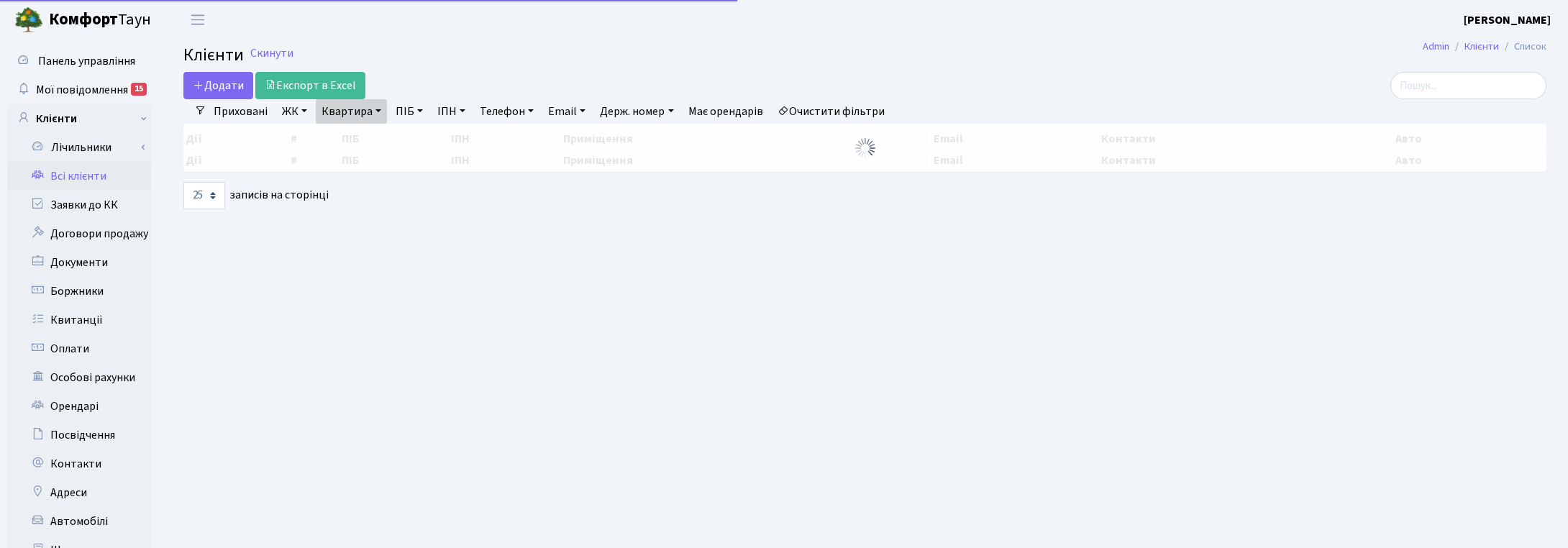
select select "25"
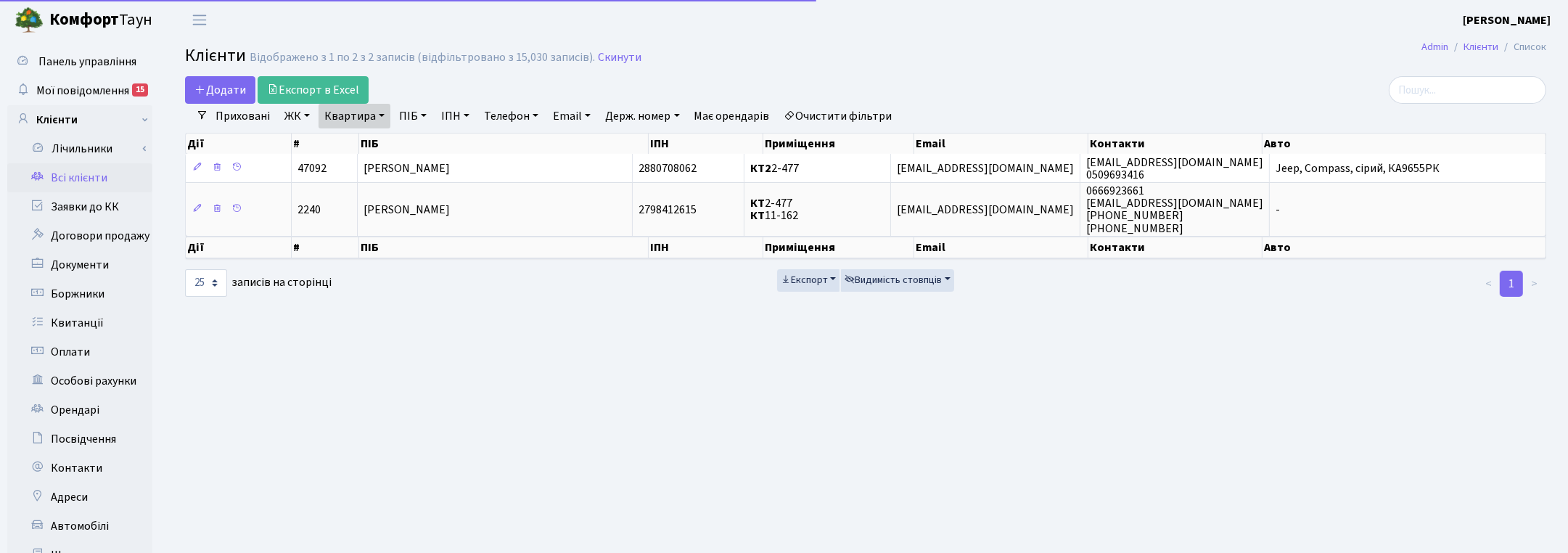
click at [382, 110] on link "Квартира" at bounding box center [354, 116] width 72 height 25
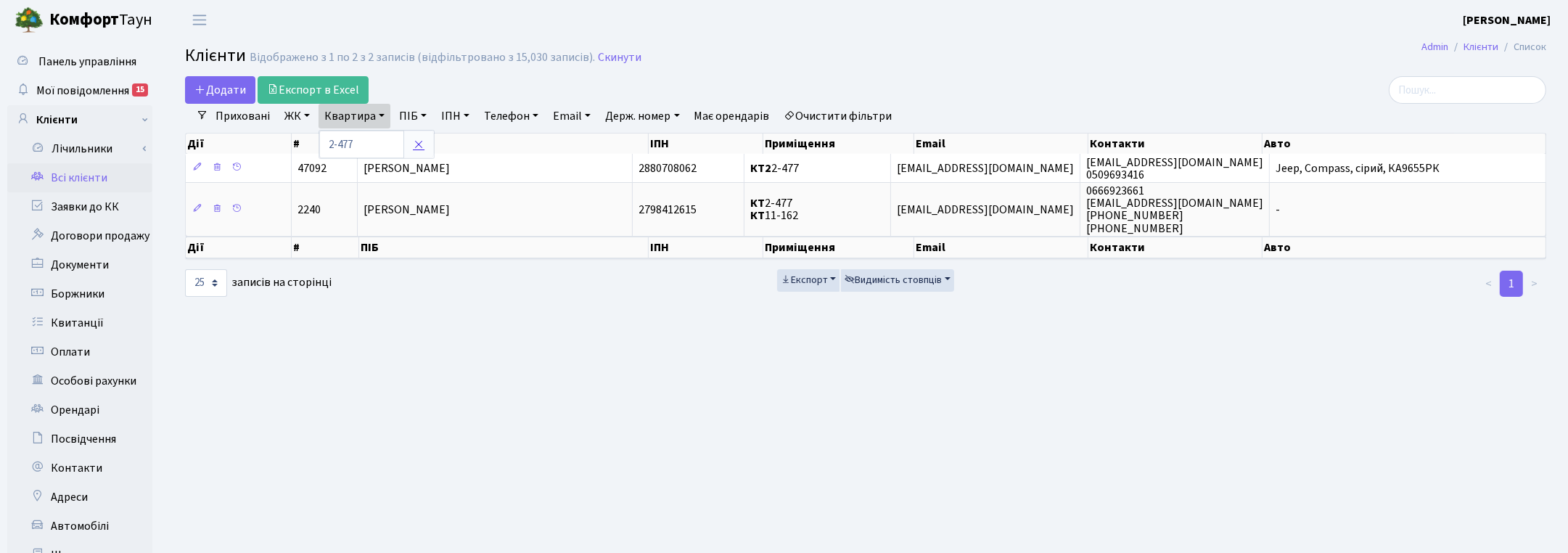
click at [412, 151] on link at bounding box center [418, 145] width 30 height 28
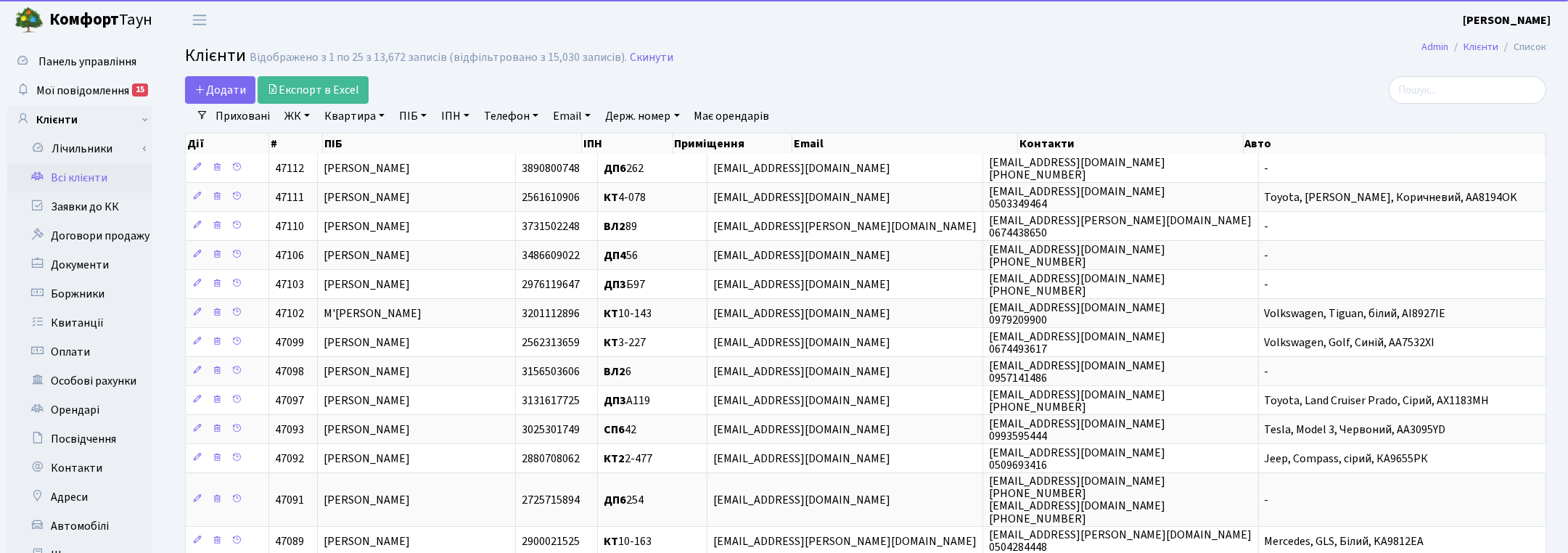
click at [411, 120] on link "ПІБ" at bounding box center [413, 116] width 39 height 25
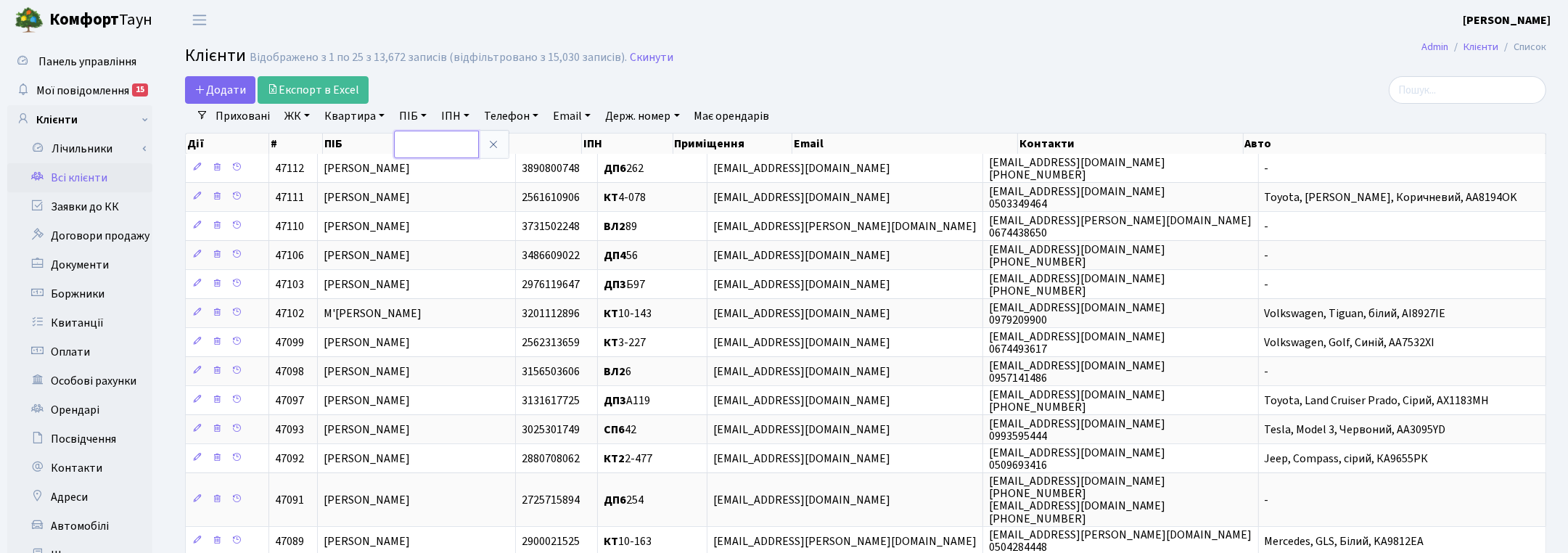
click at [404, 139] on input "text" at bounding box center [436, 145] width 85 height 28
type input "шульг"
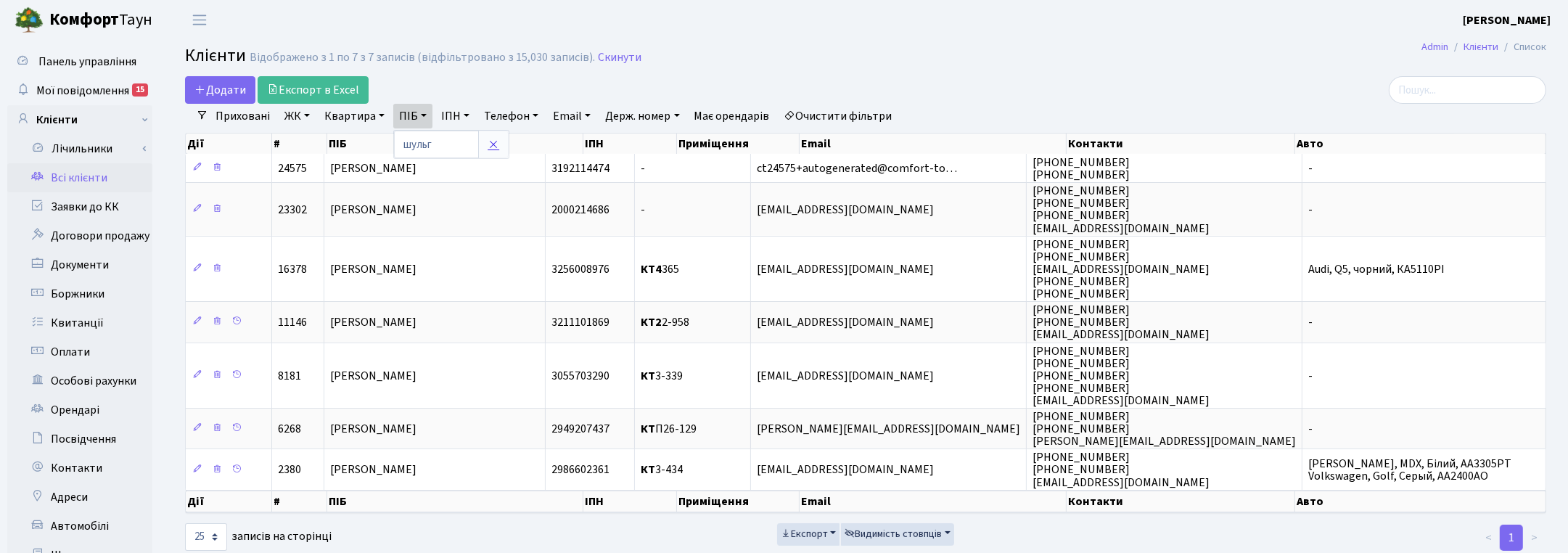
click at [492, 144] on icon at bounding box center [493, 144] width 11 height 11
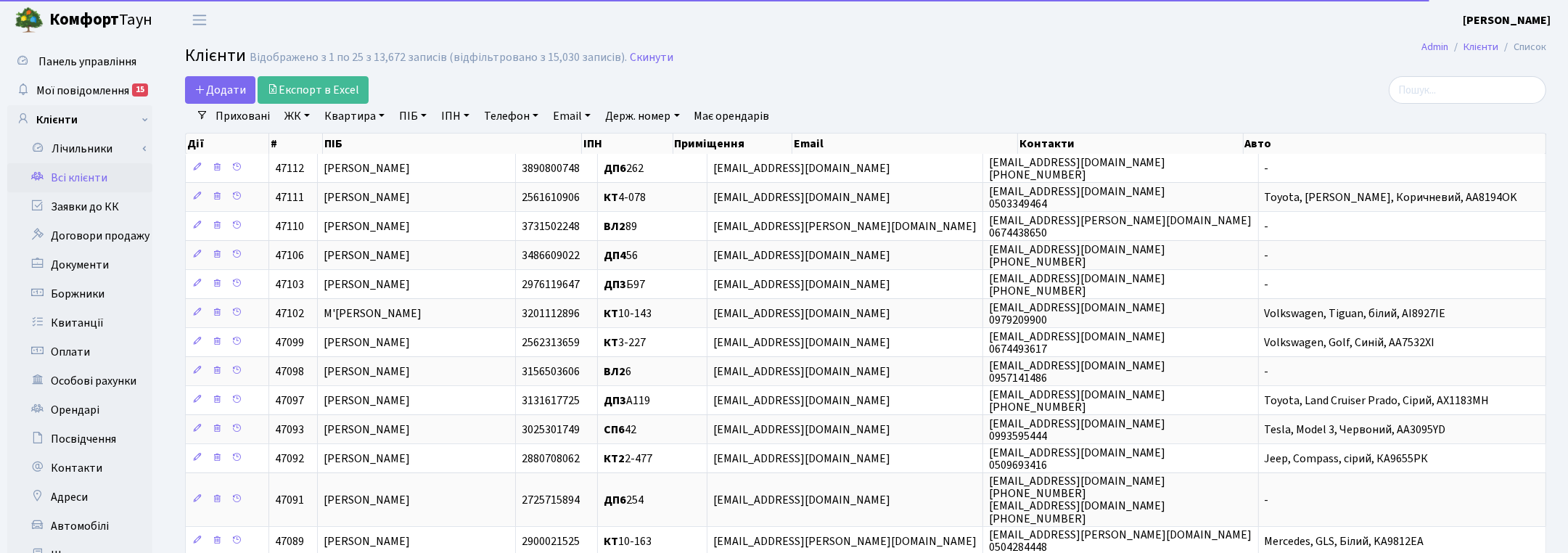
click at [371, 119] on link "Квартира" at bounding box center [354, 116] width 72 height 25
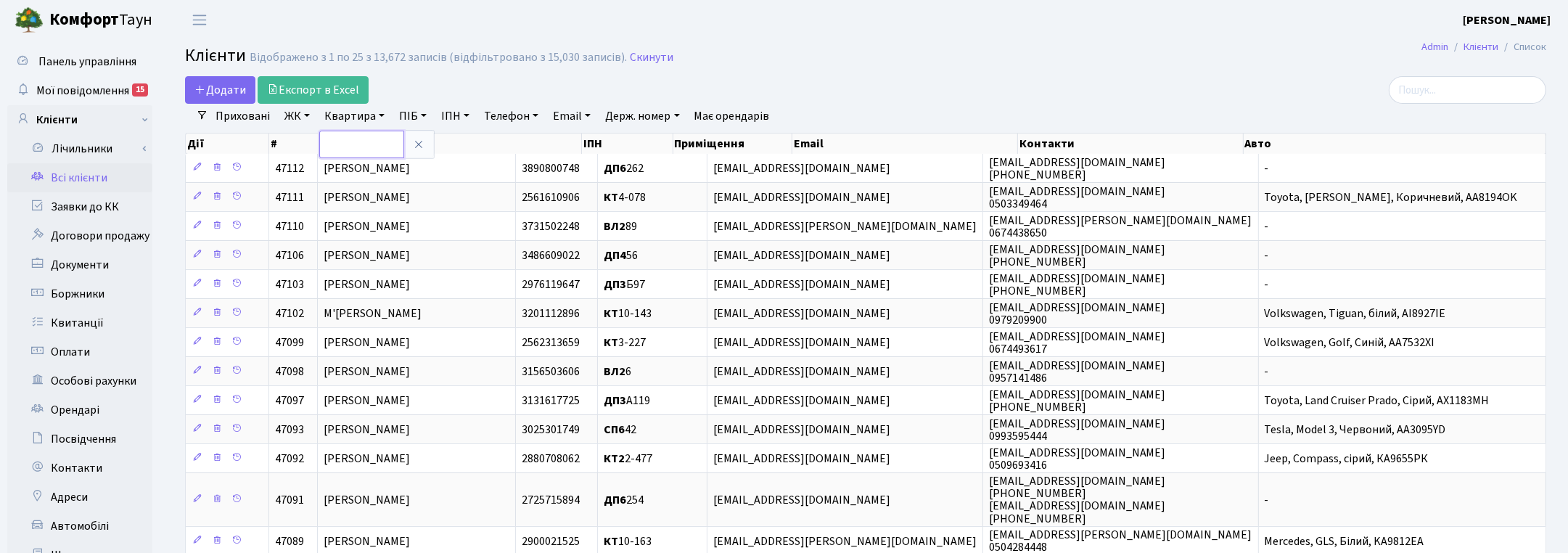
click at [368, 146] on input "text" at bounding box center [362, 145] width 85 height 28
type input "он"
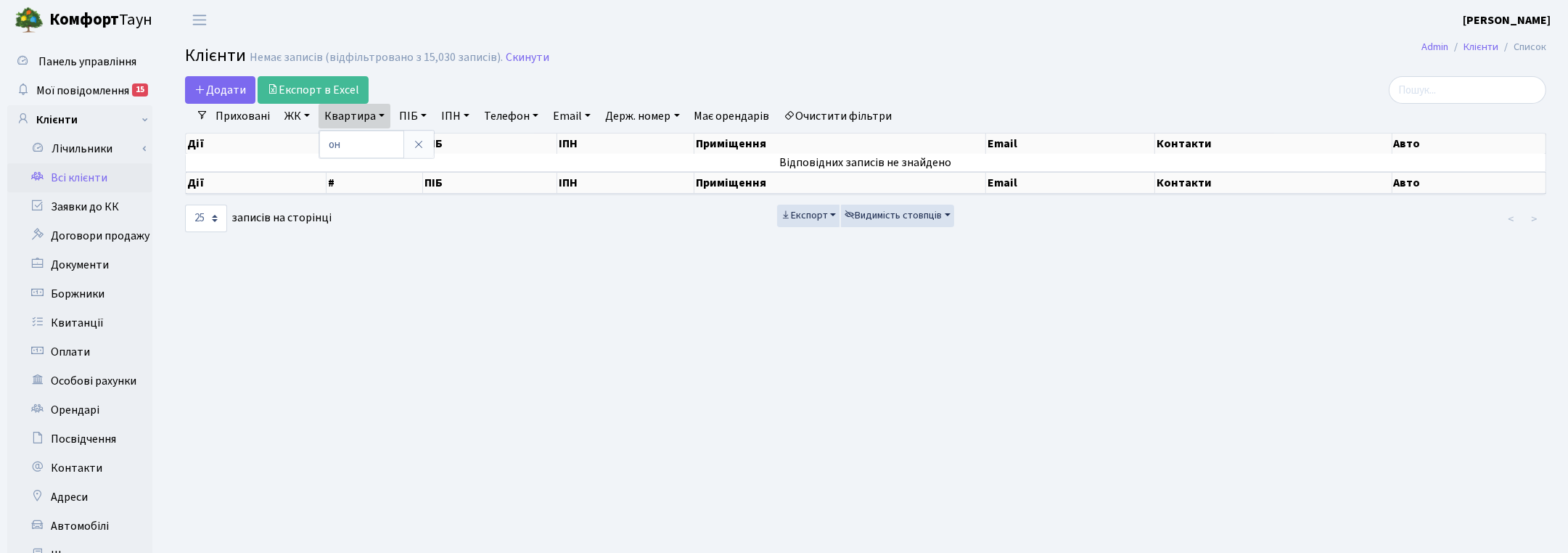
drag, startPoint x: 421, startPoint y: 143, endPoint x: 418, endPoint y: 125, distance: 18.2
click at [421, 143] on icon at bounding box center [418, 144] width 11 height 11
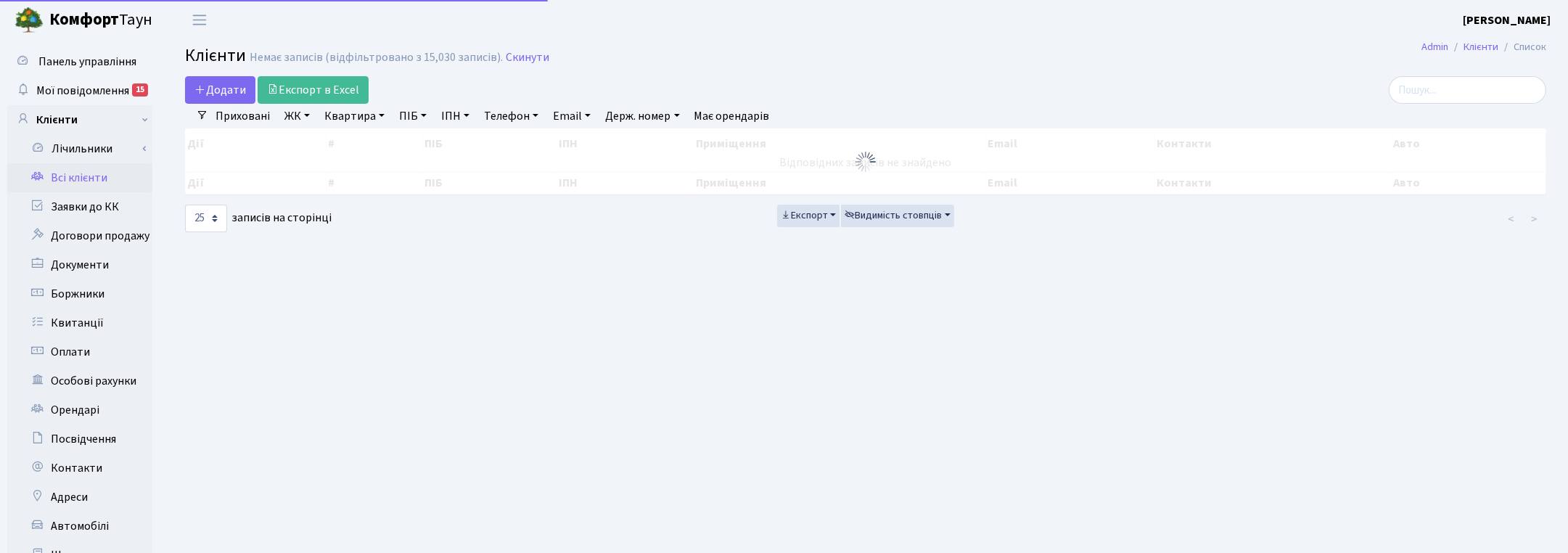
click at [416, 122] on link "ПІБ" at bounding box center [413, 116] width 39 height 25
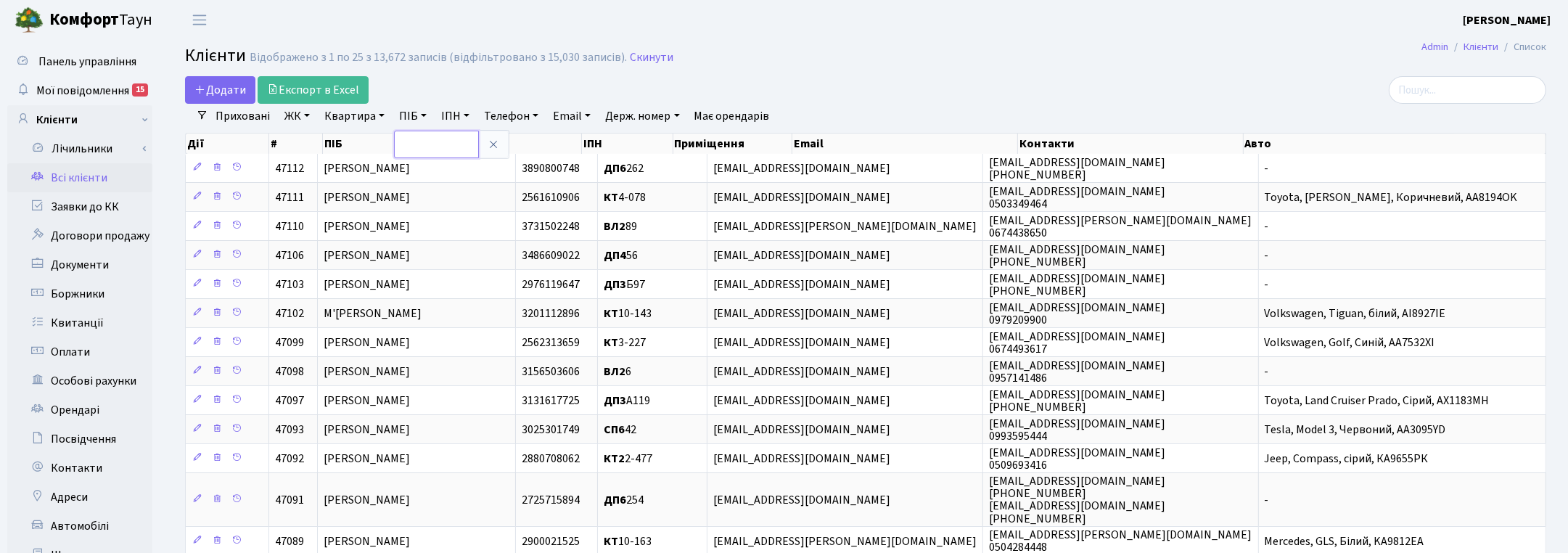
click at [414, 139] on input "text" at bounding box center [436, 145] width 85 height 28
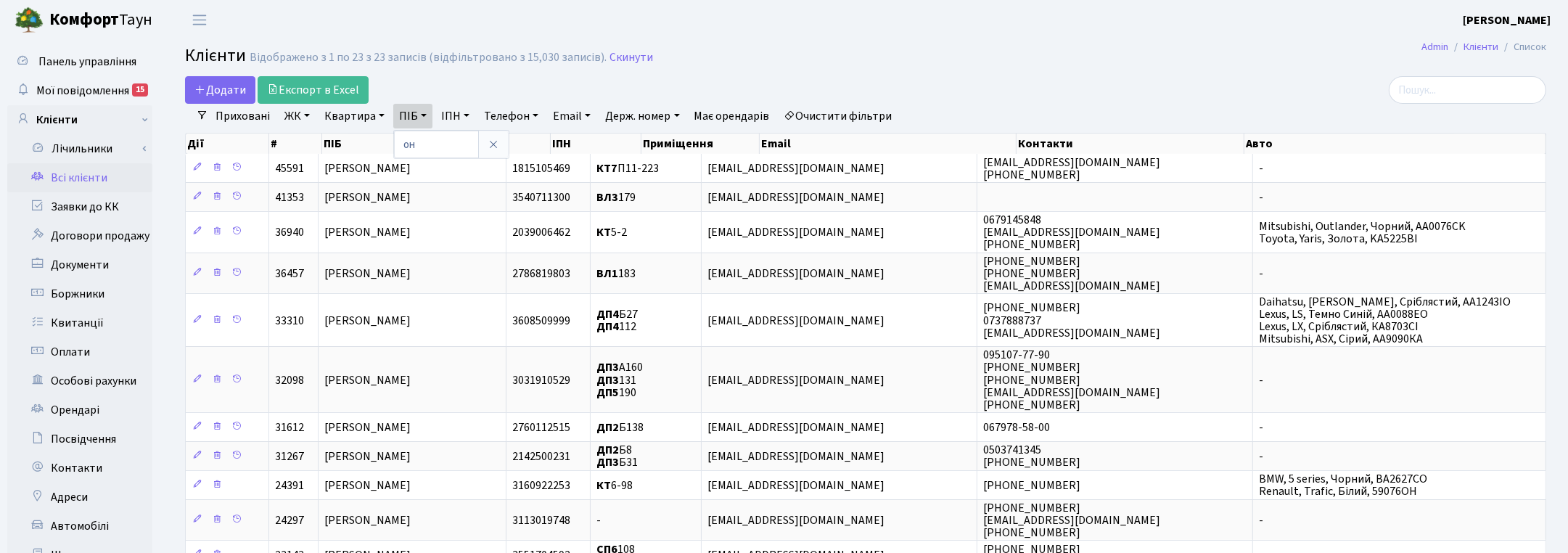
click at [302, 114] on link "ЖК" at bounding box center [297, 116] width 37 height 25
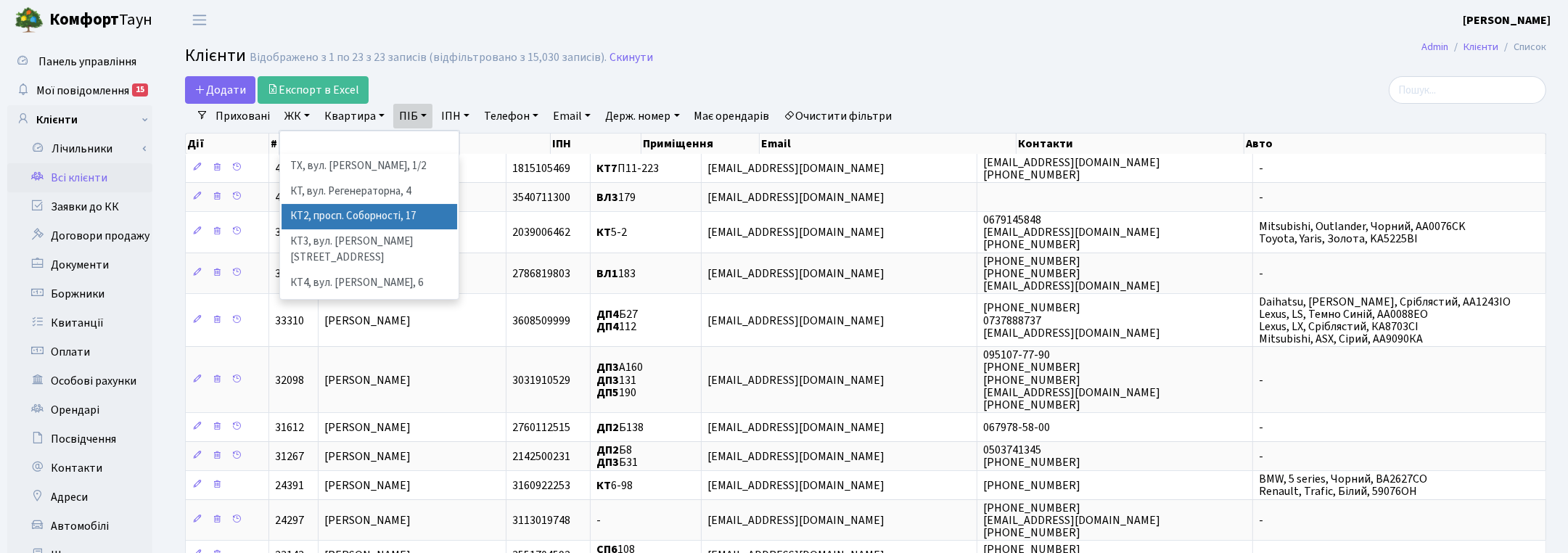
click at [316, 216] on li "КТ2, просп. Соборності, 17" at bounding box center [369, 216] width 176 height 25
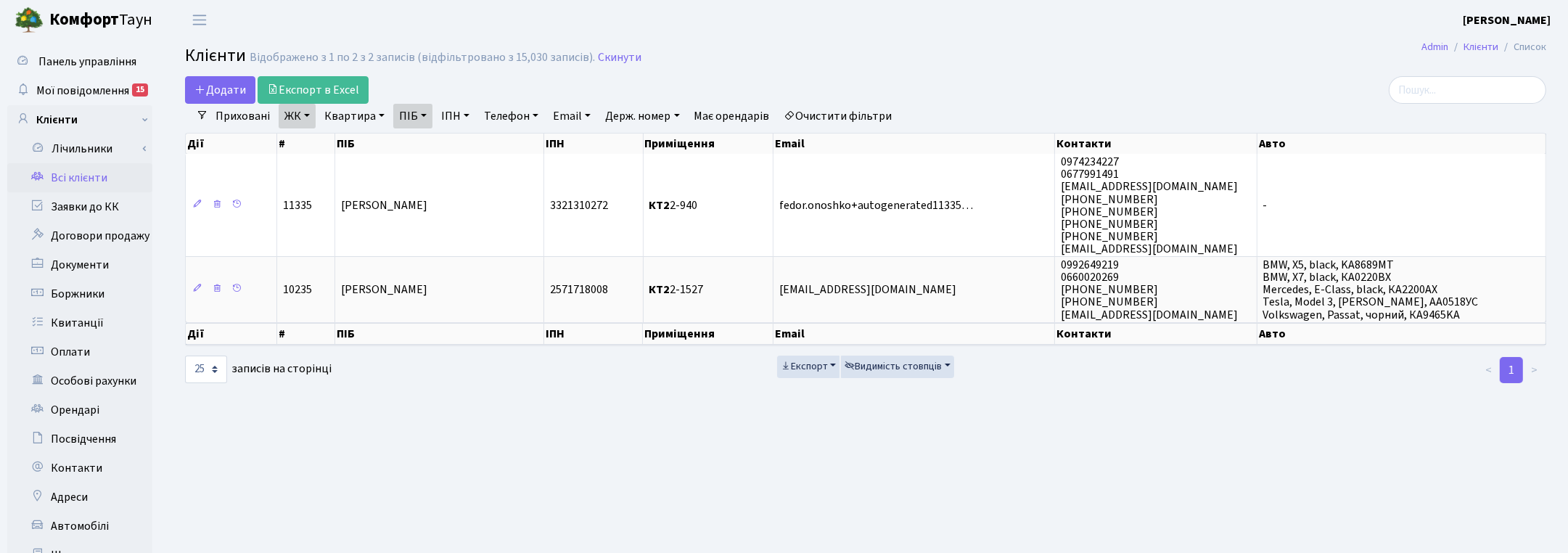
click at [417, 113] on link "ПІБ" at bounding box center [413, 116] width 39 height 25
click at [426, 138] on input "он" at bounding box center [436, 145] width 85 height 28
type input "о"
type input "антип"
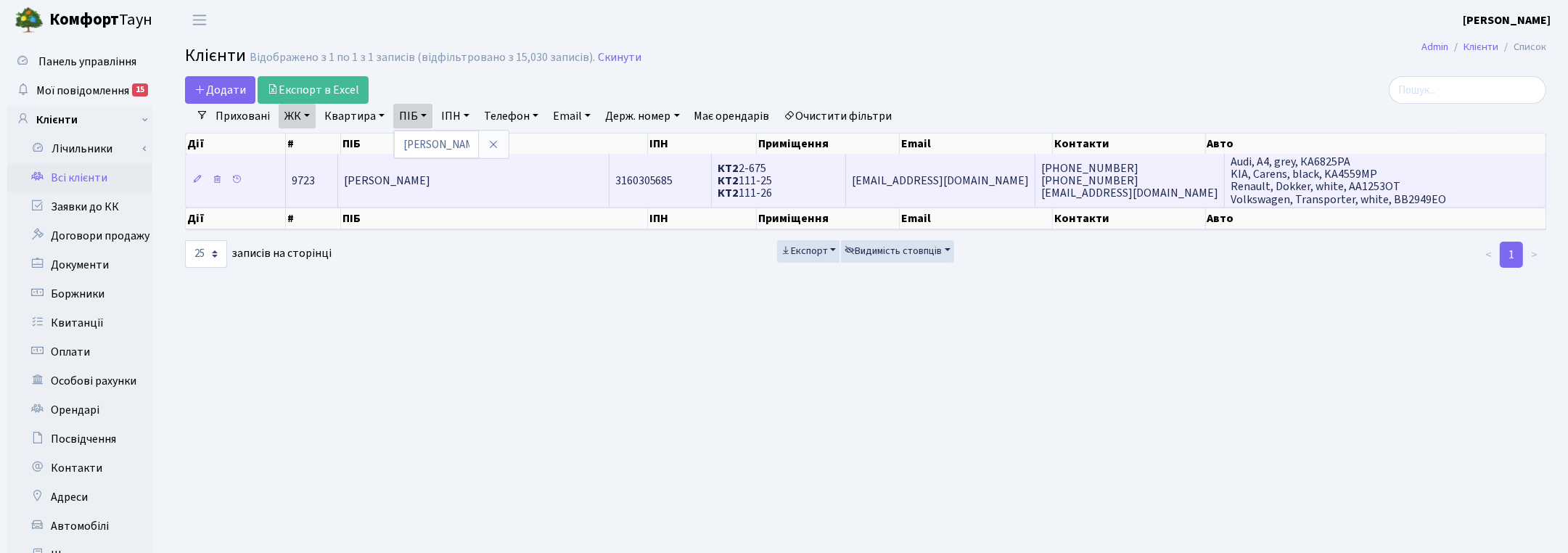
click at [450, 191] on td "Антипенко Катерина Олександрівна" at bounding box center [474, 180] width 272 height 52
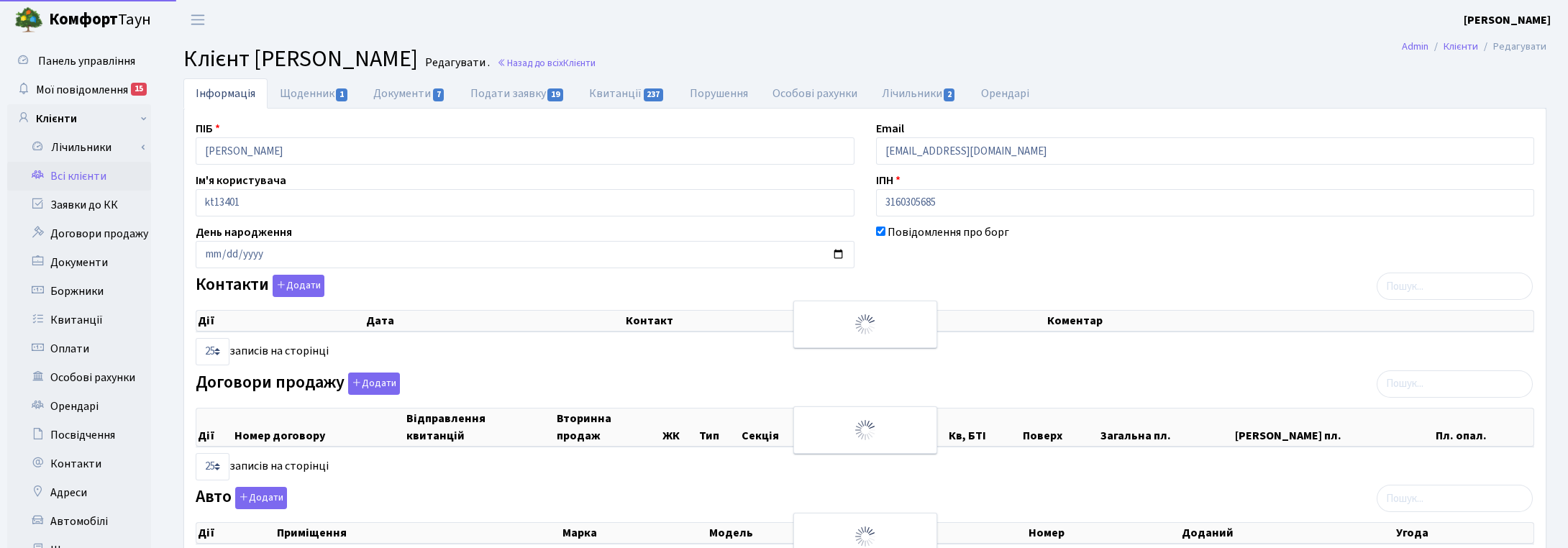
select select "25"
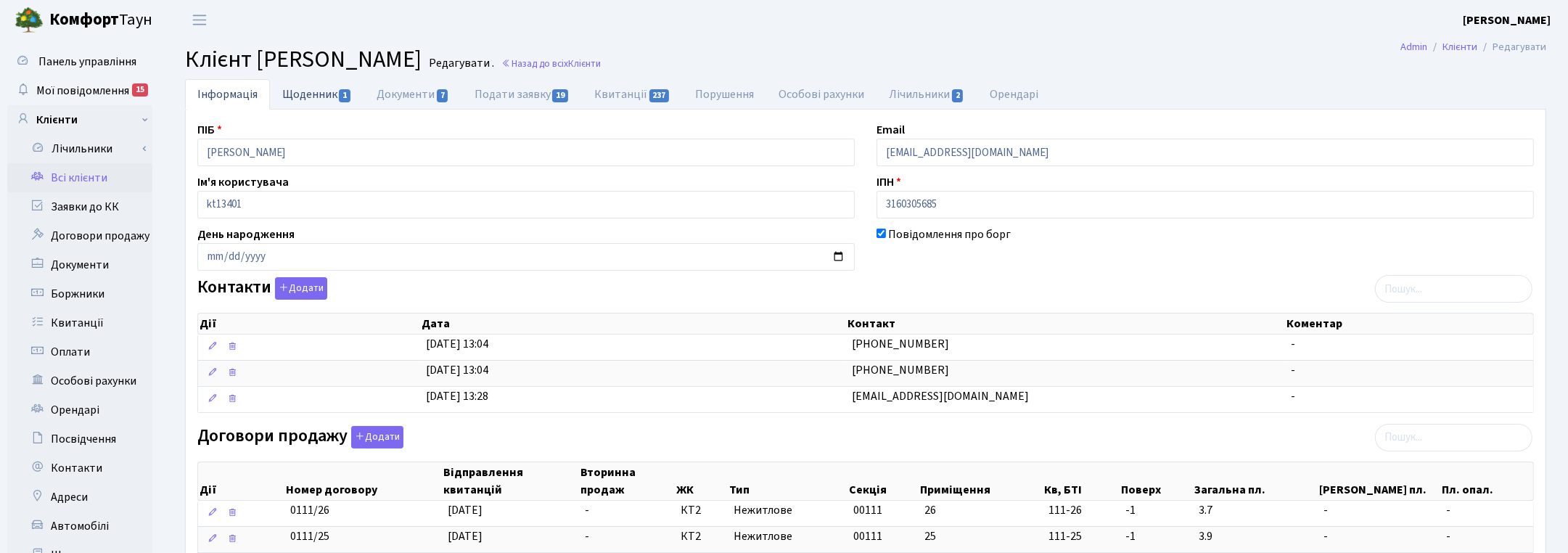
click at [318, 89] on link "Щоденник 1" at bounding box center [317, 93] width 94 height 29
select select "25"
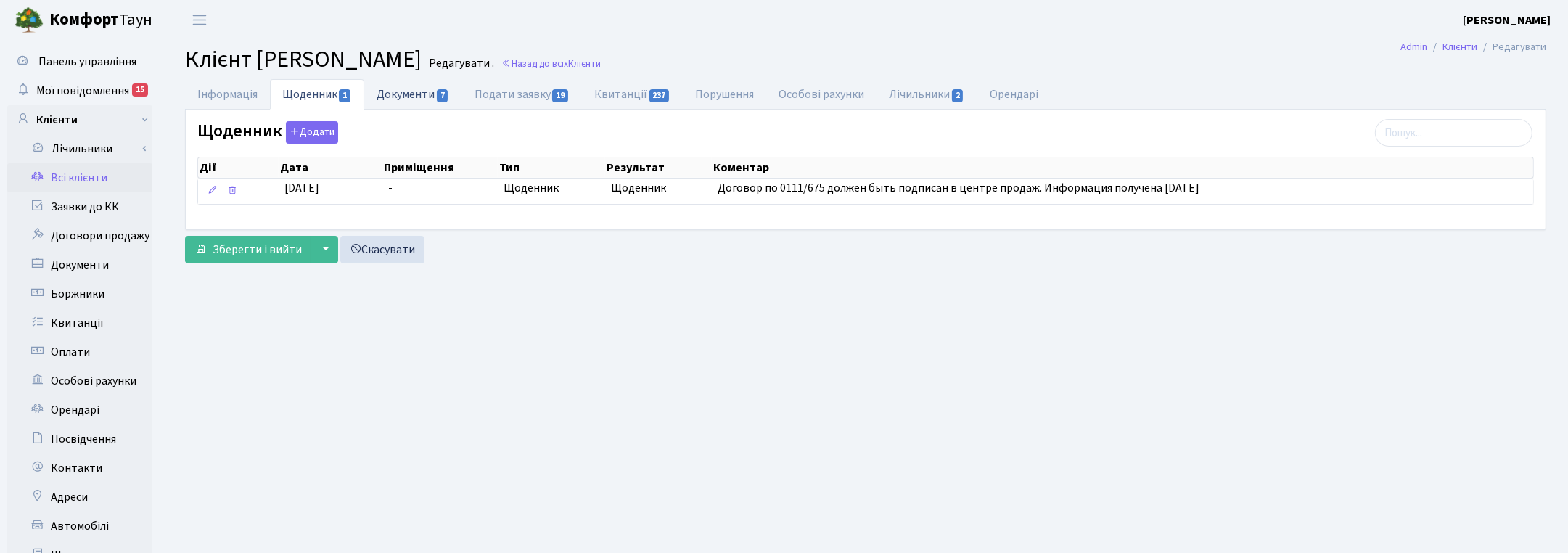
click at [385, 93] on link "Документи 7" at bounding box center [413, 93] width 97 height 29
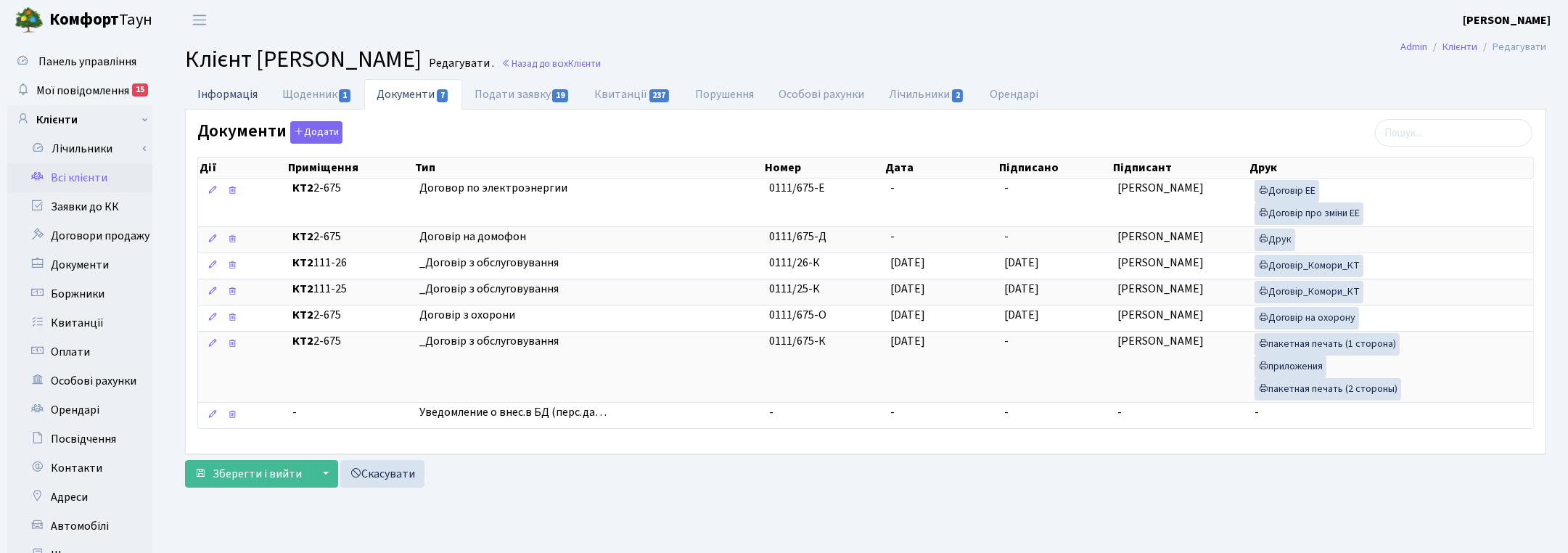
click at [223, 96] on link "Інформація" at bounding box center [228, 93] width 85 height 29
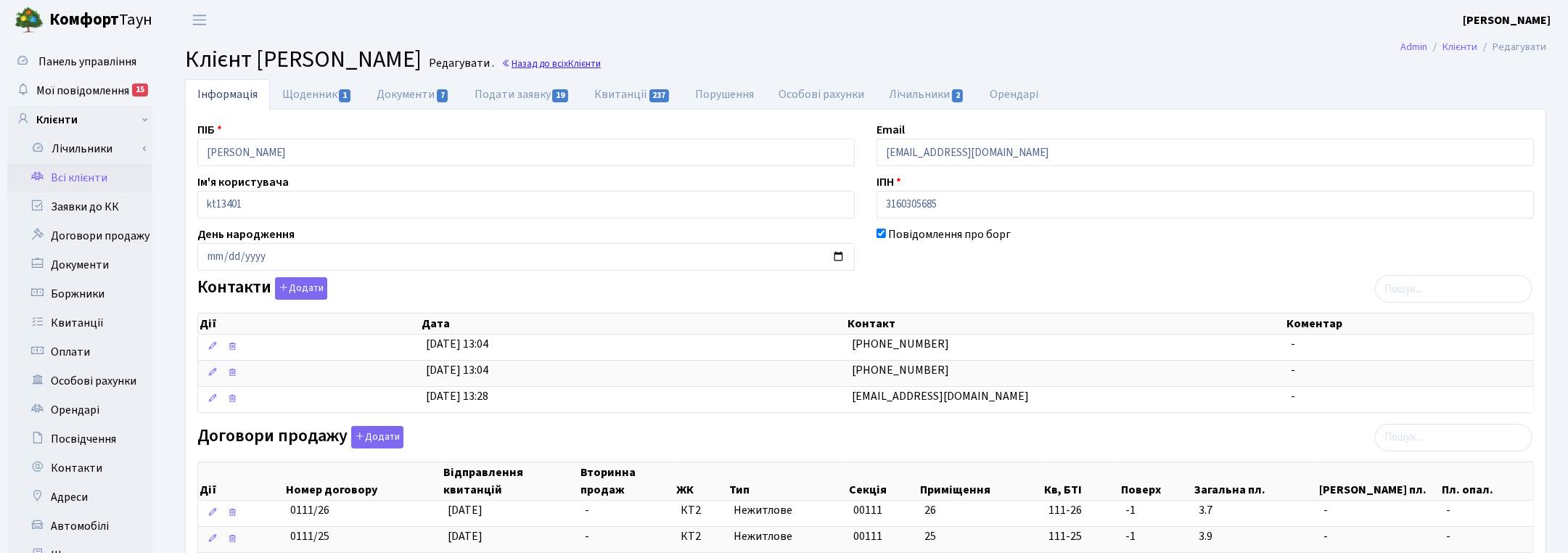
click at [601, 59] on span "Клієнти" at bounding box center [585, 63] width 33 height 14
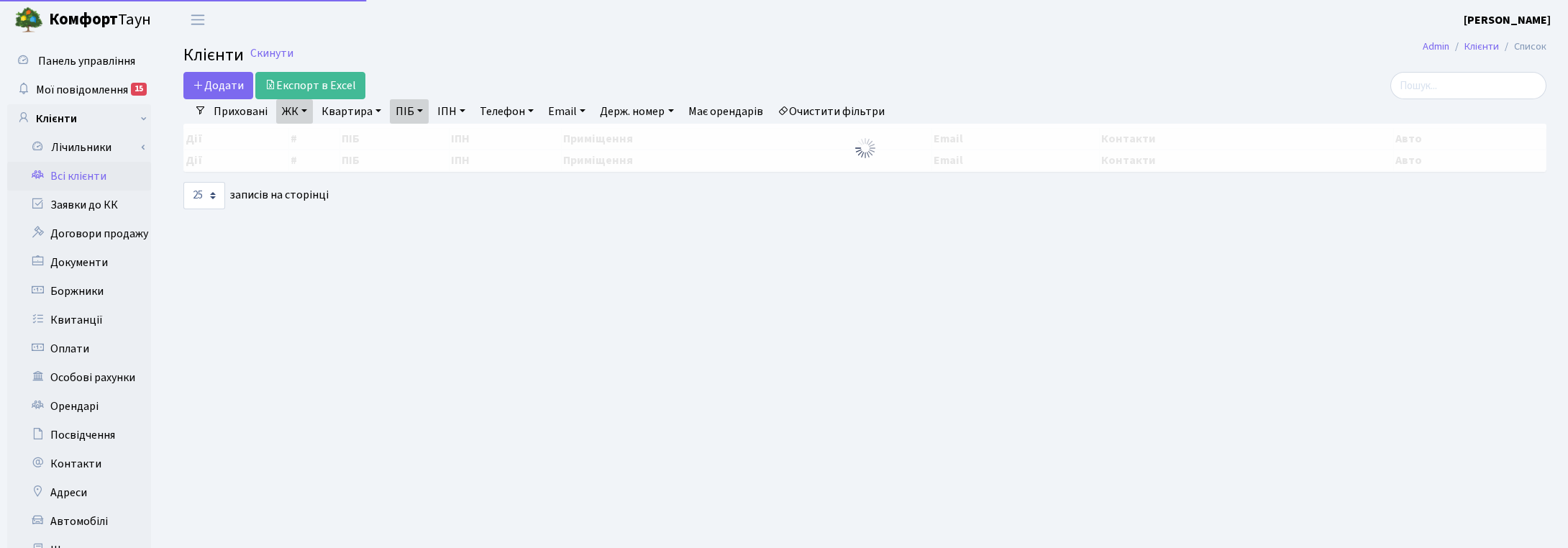
select select "25"
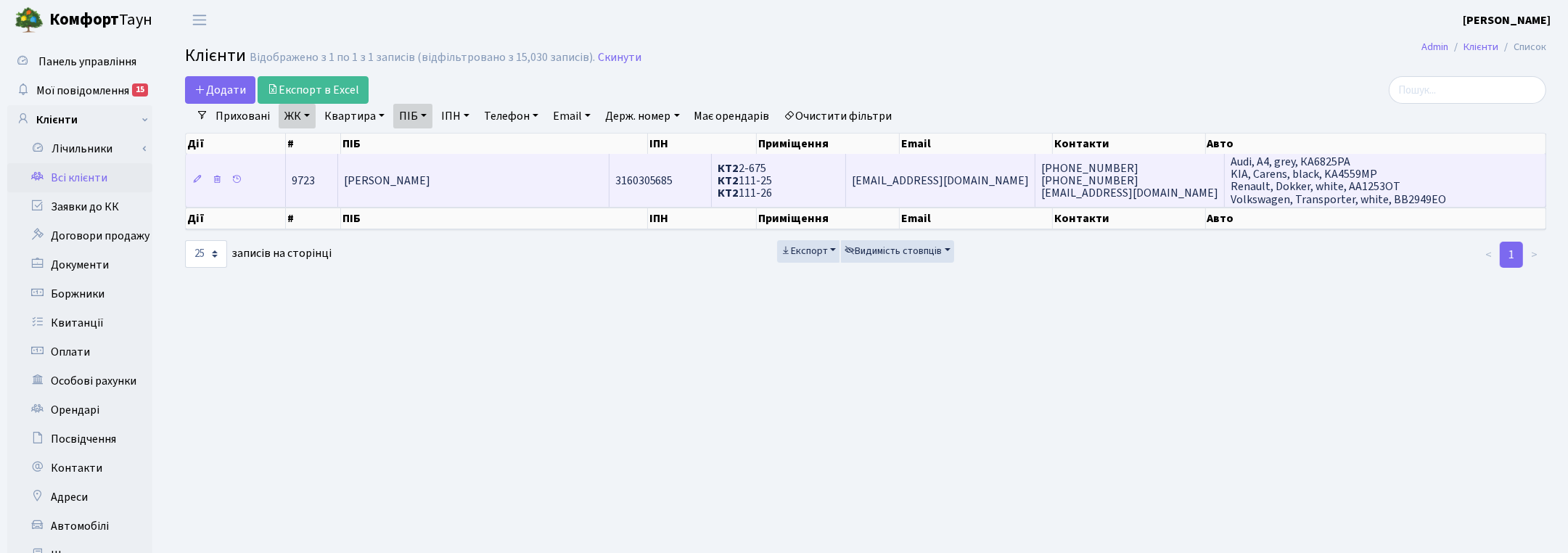
click at [492, 193] on td "[PERSON_NAME]" at bounding box center [474, 180] width 272 height 52
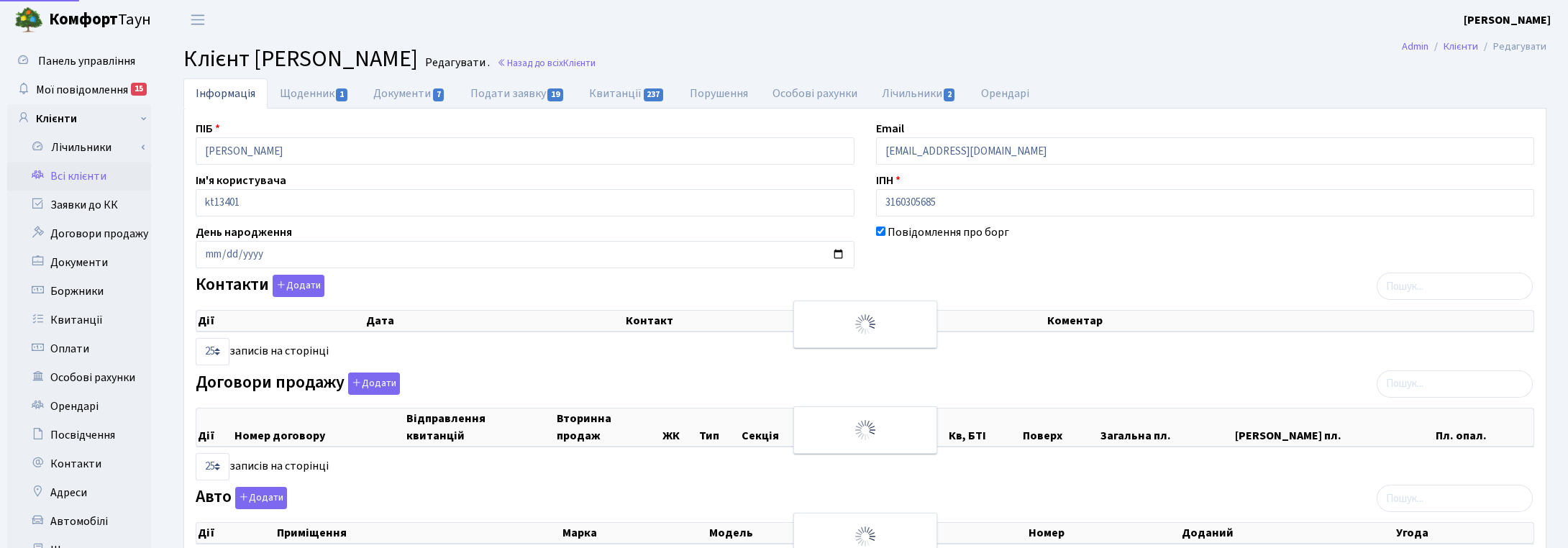
select select "25"
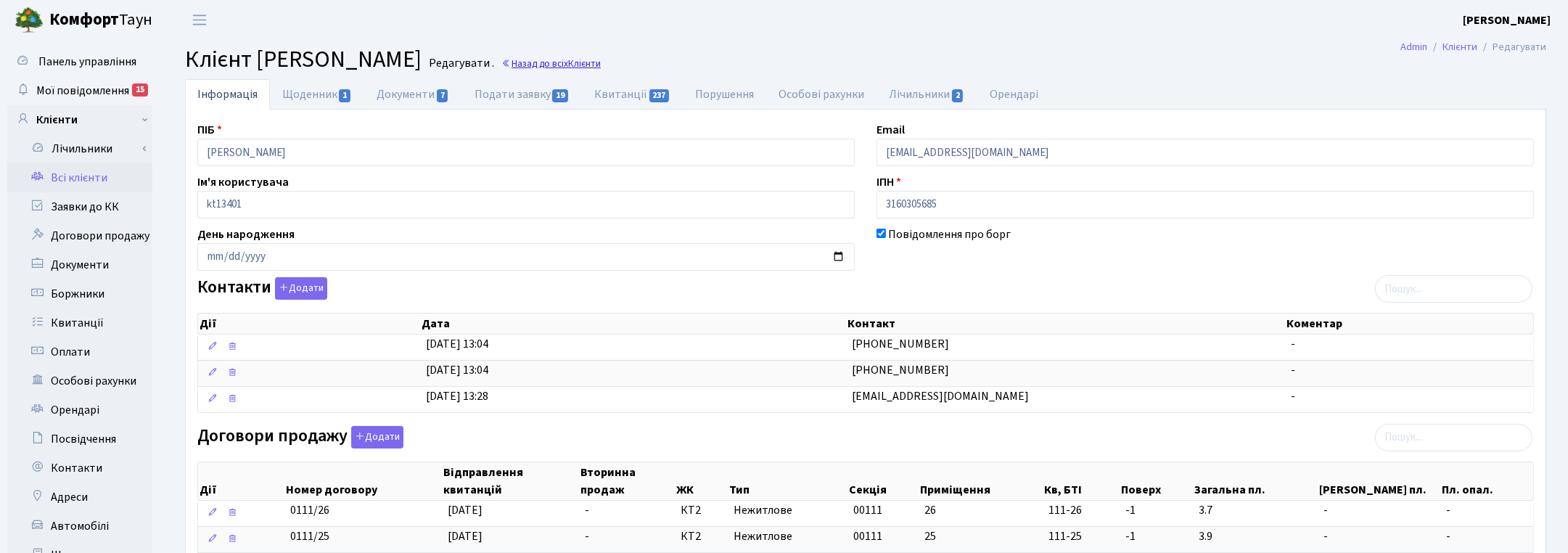
click at [601, 64] on span "Клієнти" at bounding box center [585, 63] width 33 height 14
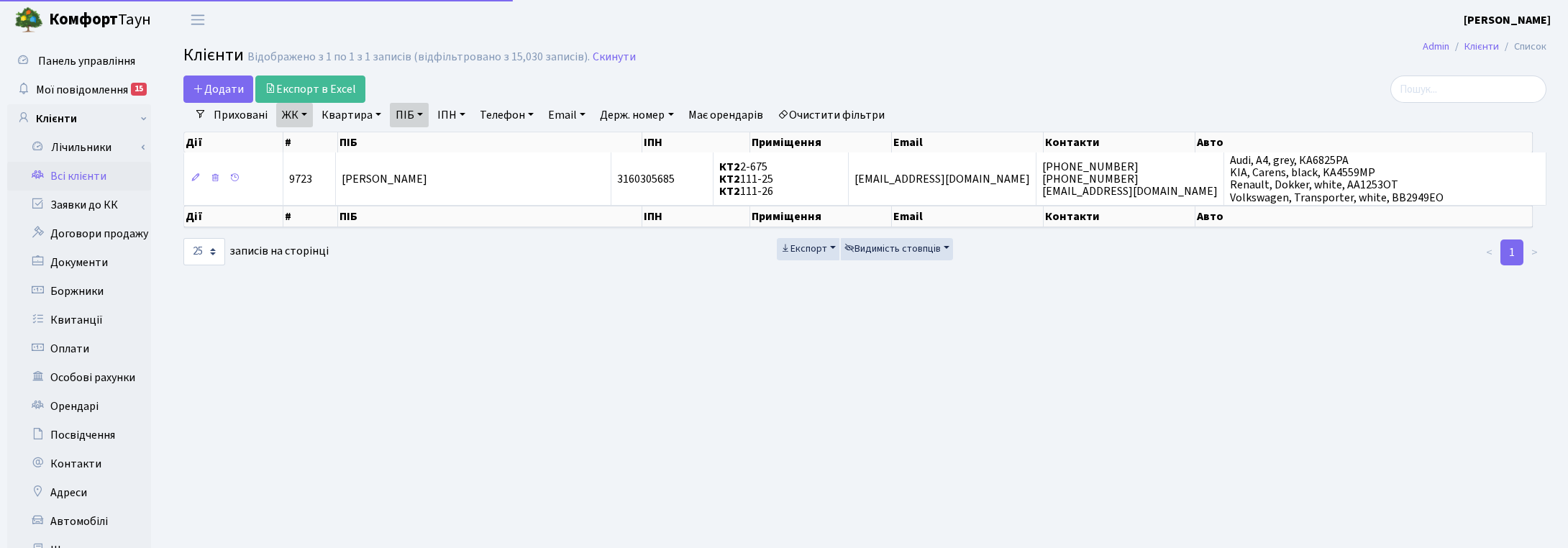
select select "25"
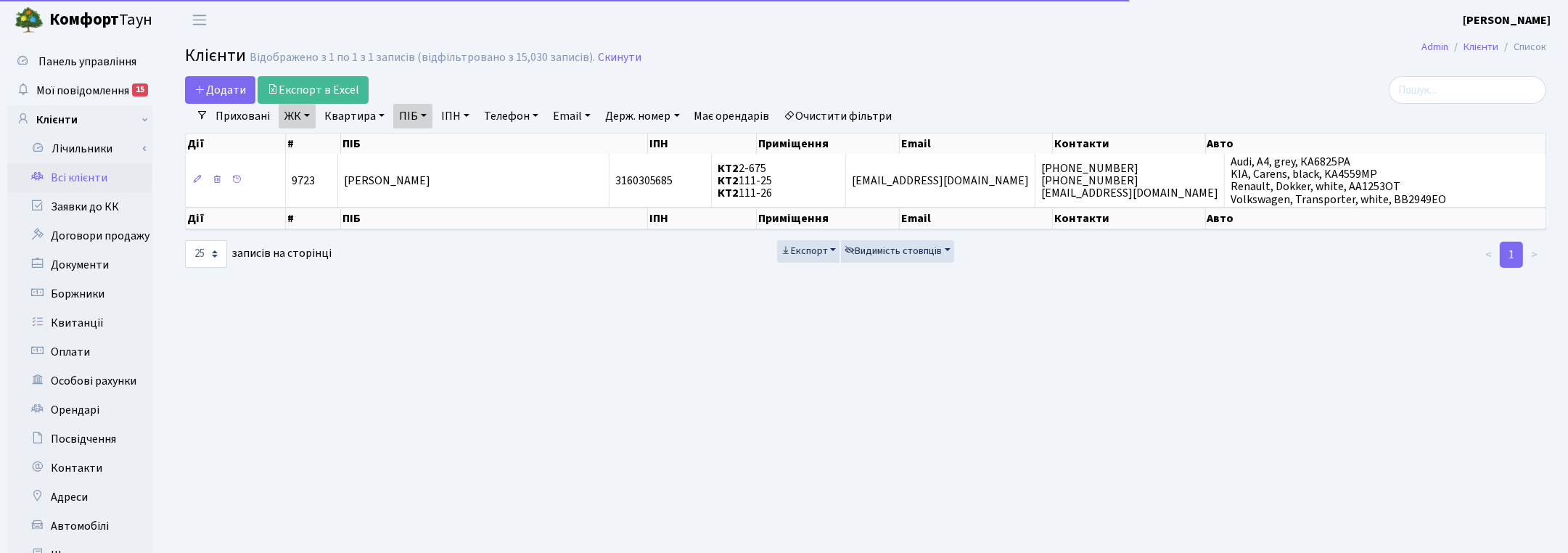
click at [425, 119] on link "ПІБ" at bounding box center [413, 116] width 39 height 25
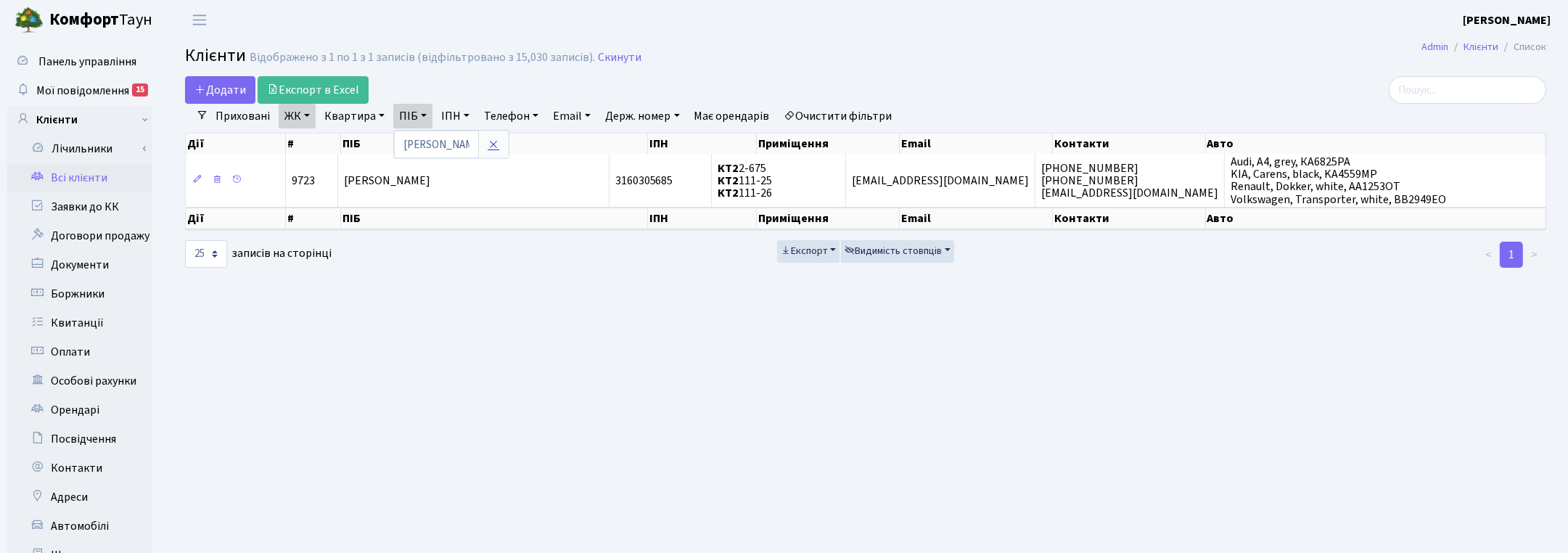
click at [498, 151] on icon at bounding box center [493, 144] width 11 height 11
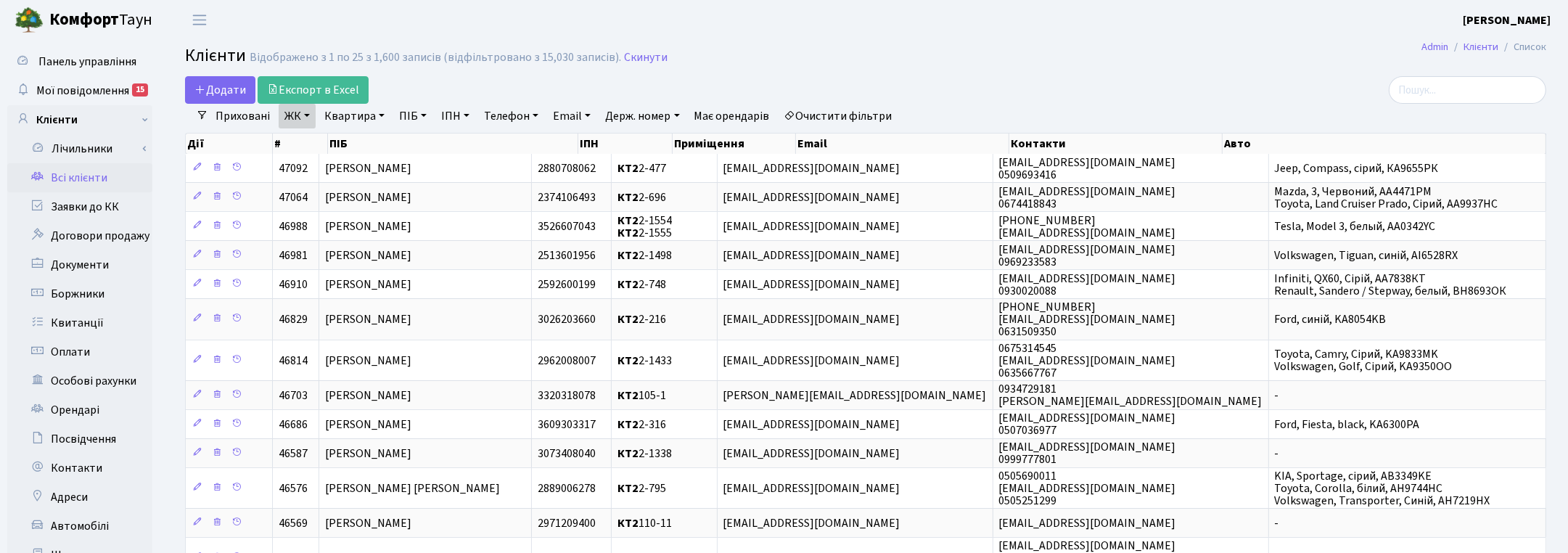
click at [357, 119] on link "Квартира" at bounding box center [354, 116] width 72 height 25
click at [359, 144] on input "text" at bounding box center [362, 145] width 85 height 28
type input "2-696"
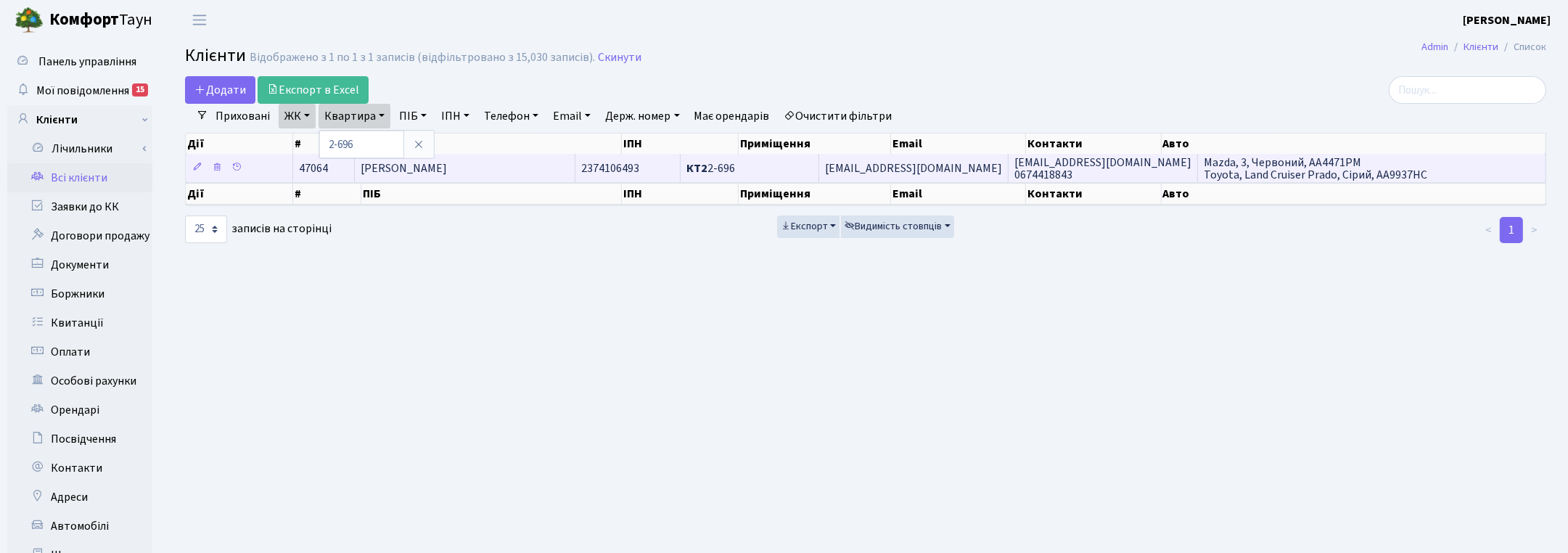
click at [421, 171] on span "[PERSON_NAME]" at bounding box center [404, 168] width 87 height 16
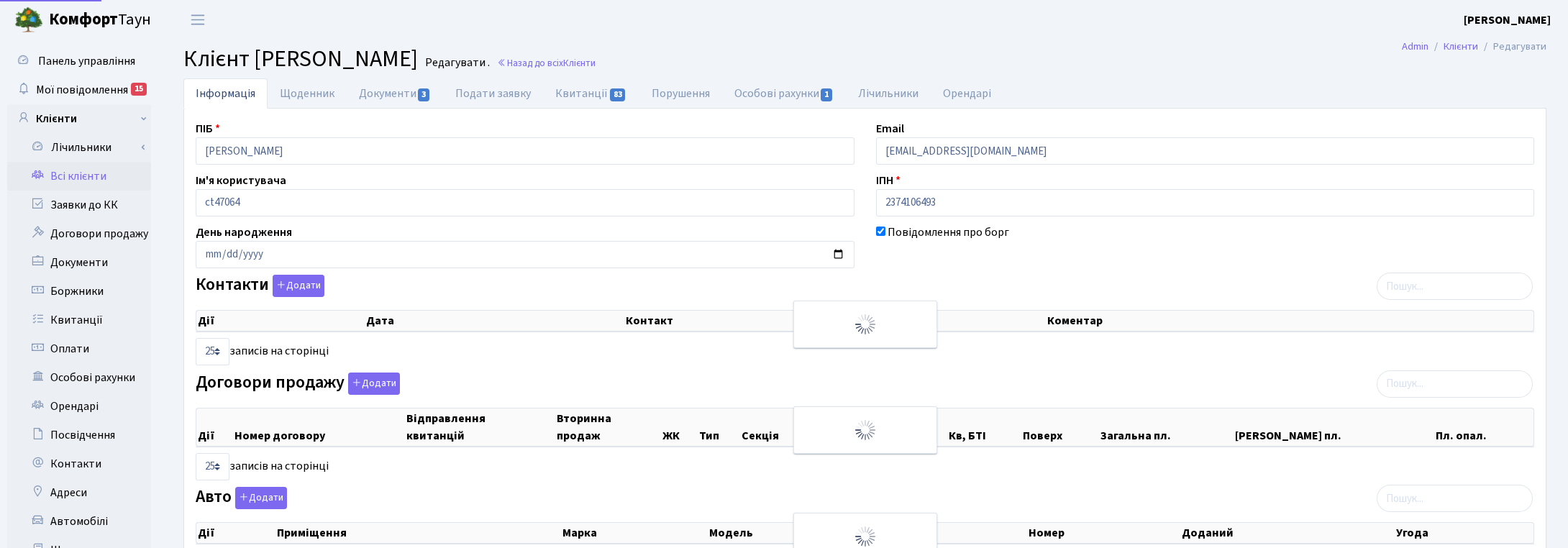
select select "25"
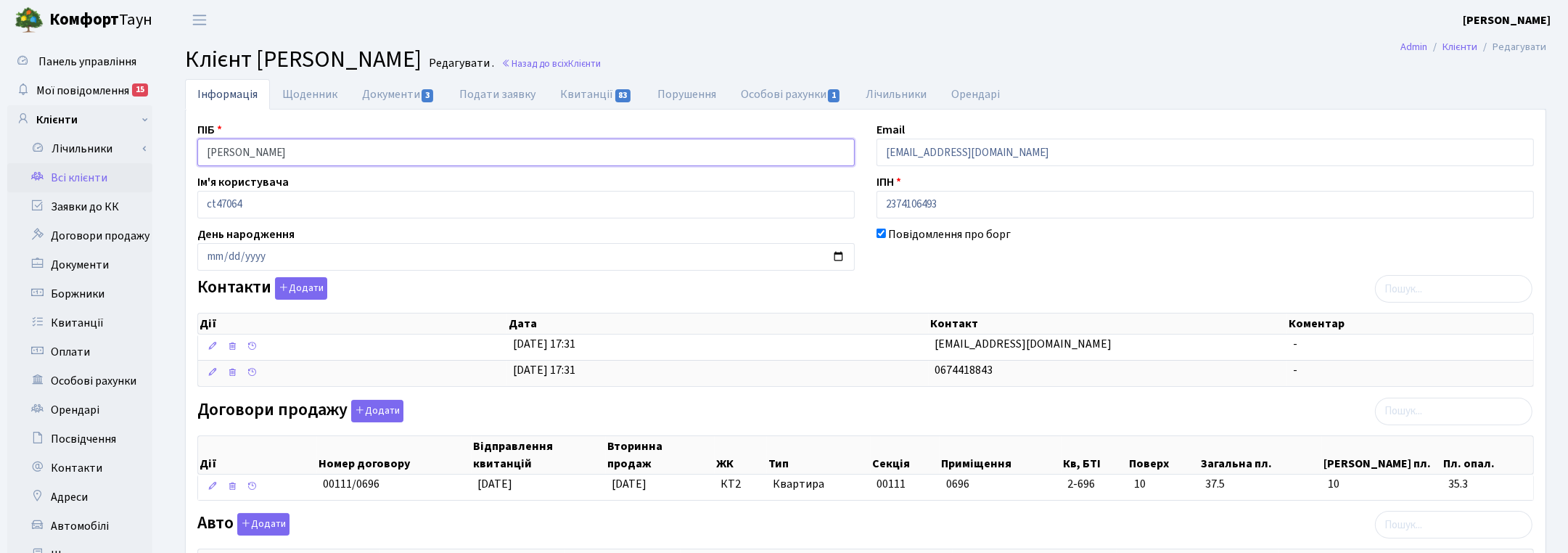
drag, startPoint x: 365, startPoint y: 151, endPoint x: 169, endPoint y: 146, distance: 196.1
click at [169, 146] on div "Інформація Щоденник Документи 3 Подати заявку Квитанції 83 Порушення Особові ра…" at bounding box center [866, 481] width 1405 height 805
click at [1541, 78] on main "Admin Клієнти Редагувати Клієнт [PERSON_NAME] . Назад до всіх Клієнти Інформаці…" at bounding box center [866, 461] width 1405 height 844
drag, startPoint x: 697, startPoint y: 64, endPoint x: 694, endPoint y: 76, distance: 12.4
click at [601, 64] on span "Клієнти" at bounding box center [585, 63] width 33 height 14
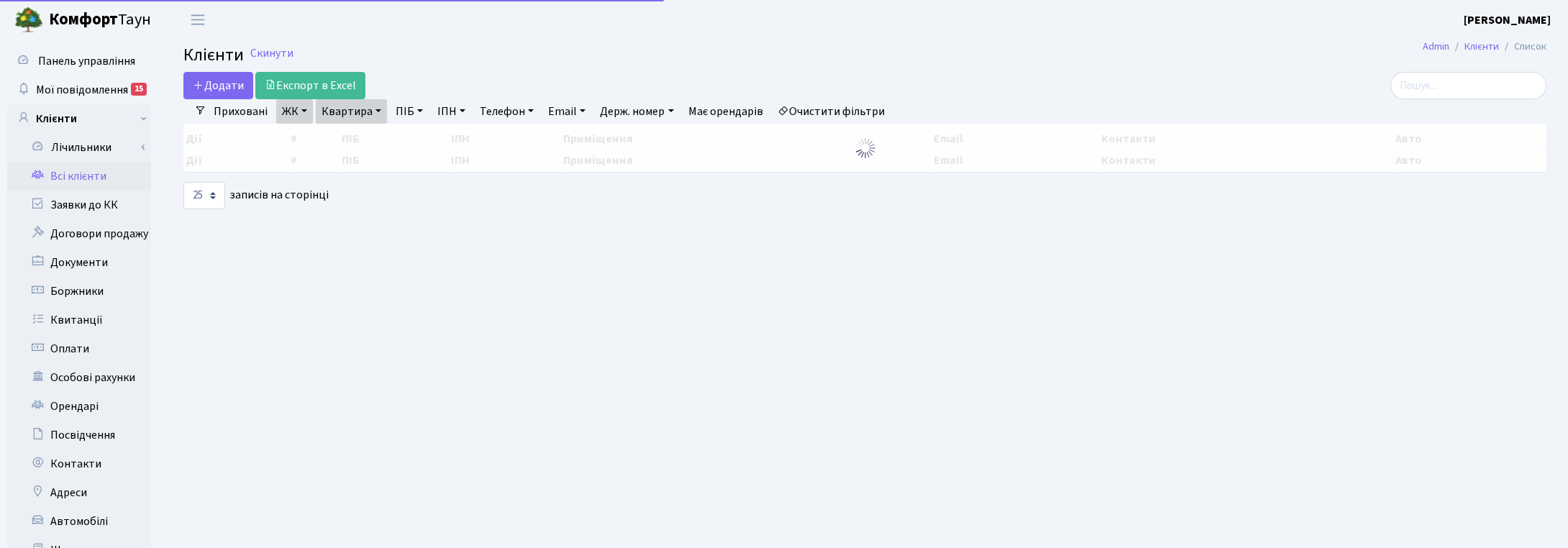
select select "25"
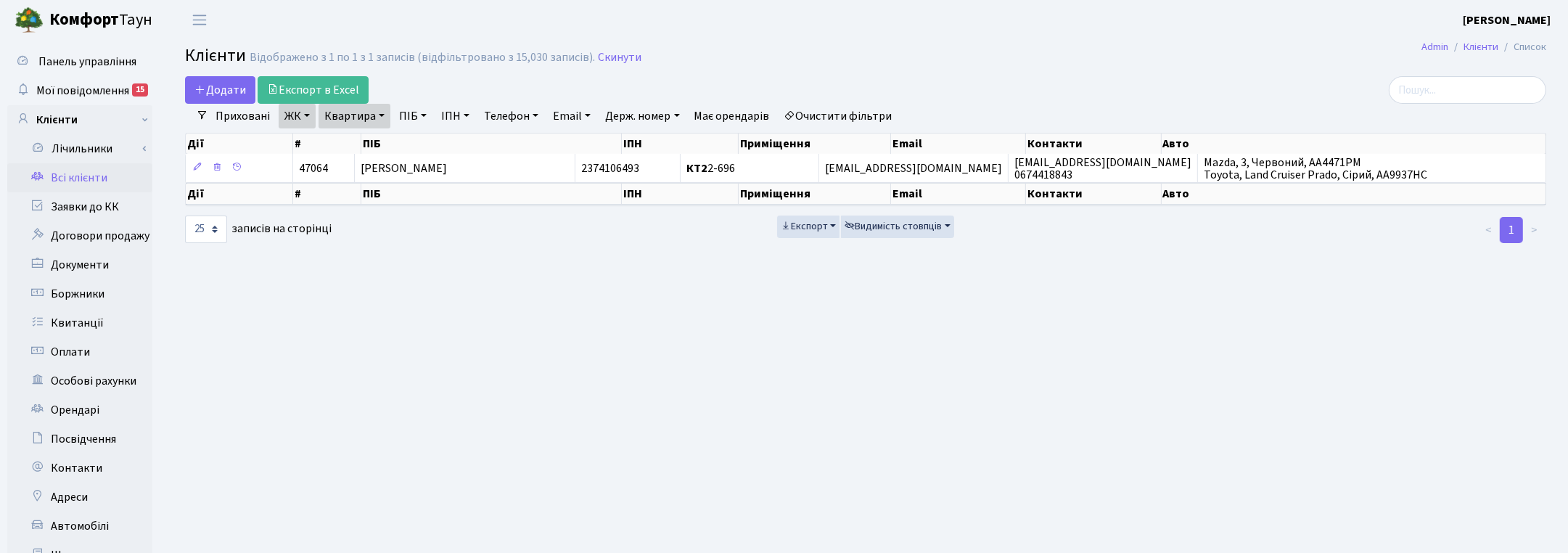
click at [364, 119] on link "Квартира" at bounding box center [354, 116] width 72 height 25
click at [353, 149] on input "2-696" at bounding box center [362, 145] width 85 height 28
type input "2-1555"
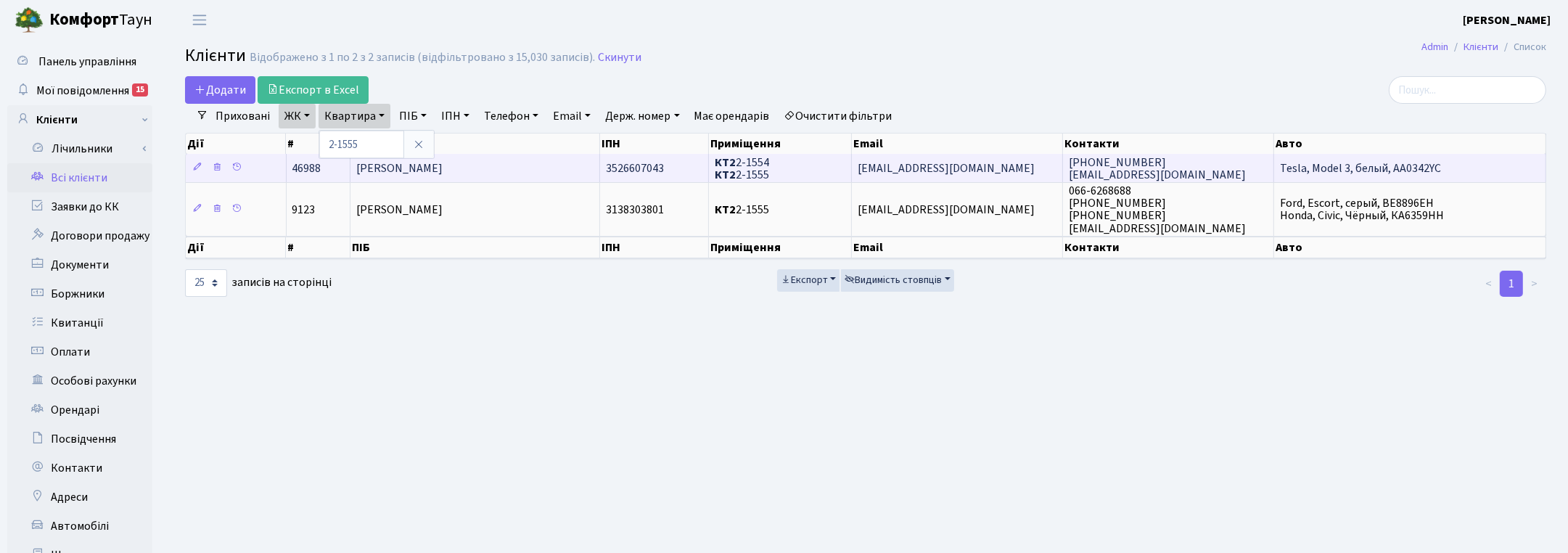
click at [466, 173] on td "Фаєр Віта Сергіївна" at bounding box center [475, 168] width 250 height 29
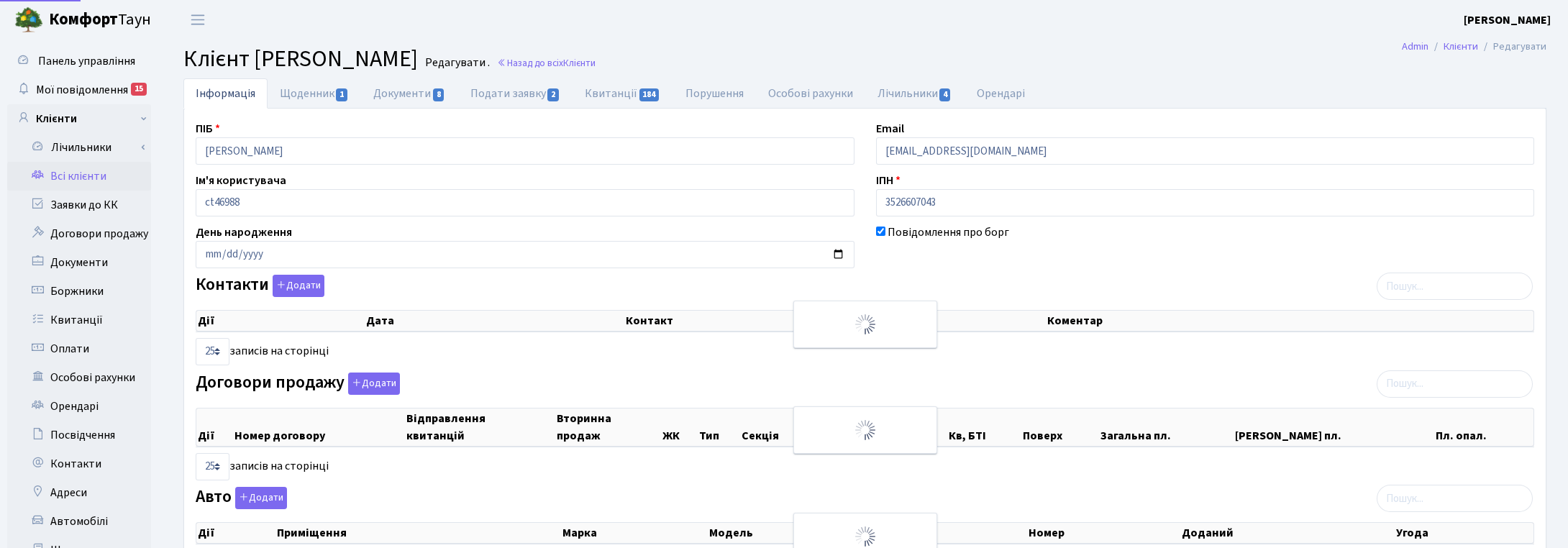
select select "25"
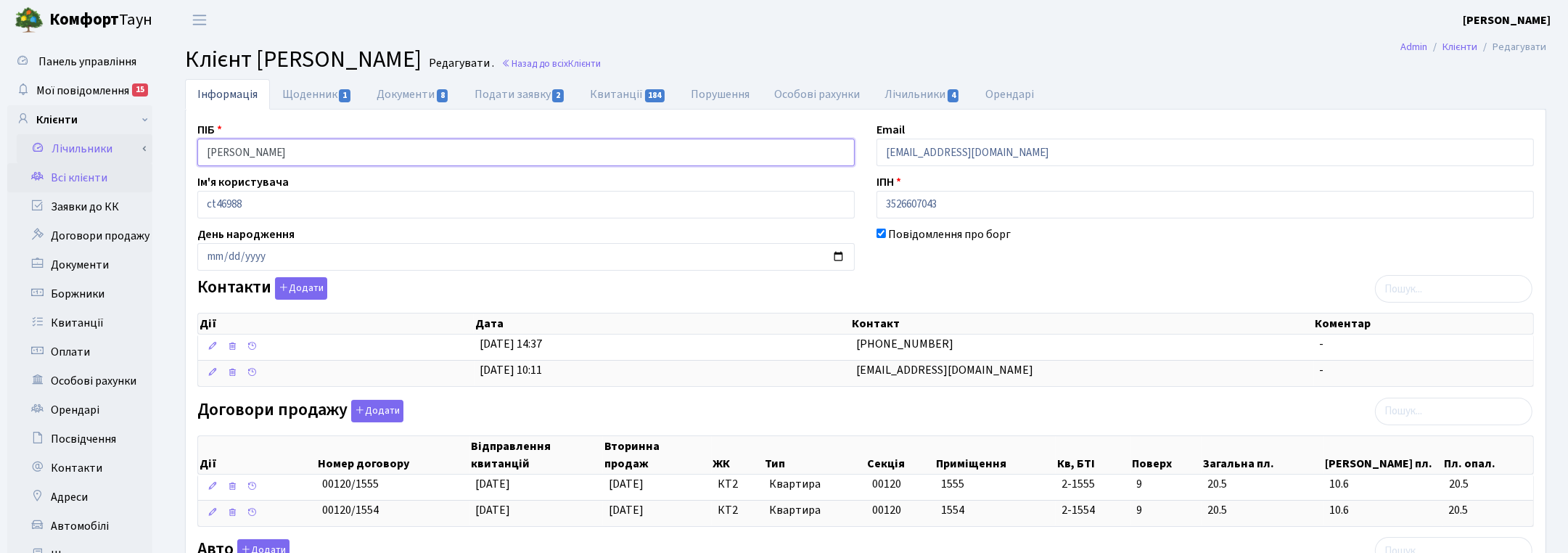
drag, startPoint x: 321, startPoint y: 156, endPoint x: 146, endPoint y: 151, distance: 175.1
click at [146, 151] on div "Панель управління Мої повідомлення 15 Клієнти Лічильники" at bounding box center [784, 461] width 1568 height 843
click at [549, 160] on input "Фаєр Віта Сергіївна" at bounding box center [526, 152] width 658 height 28
click at [552, 58] on link "Назад до всіх Клієнти" at bounding box center [551, 63] width 100 height 14
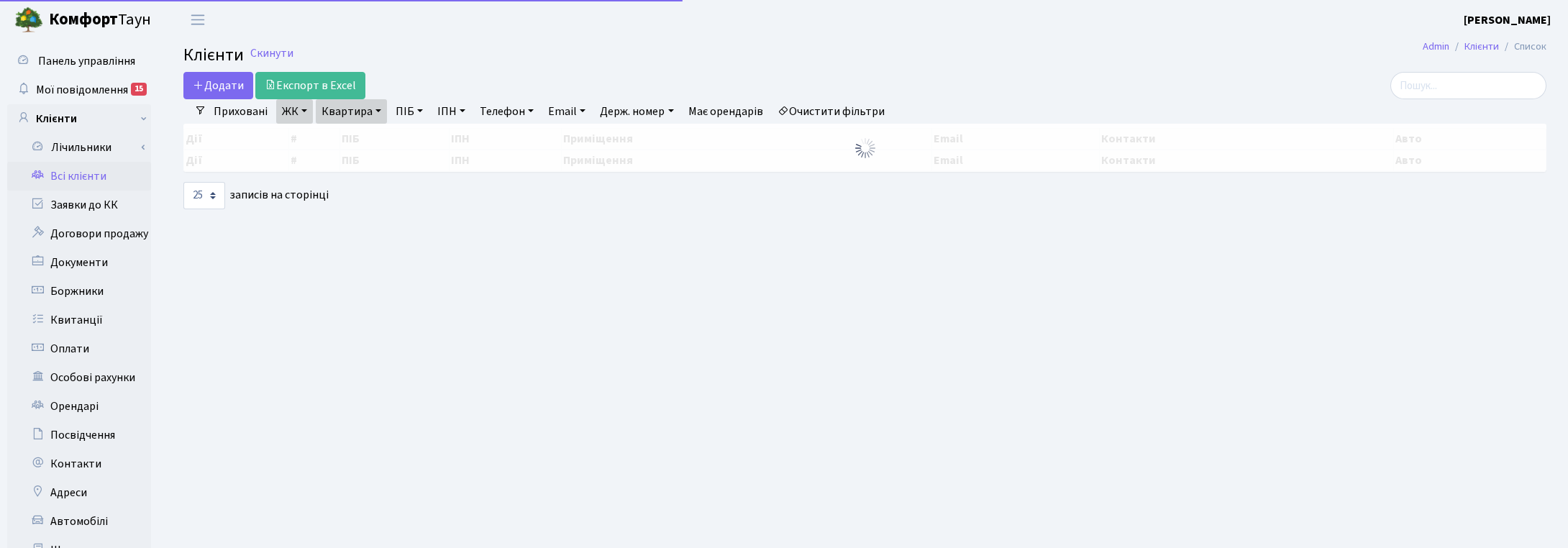
select select "25"
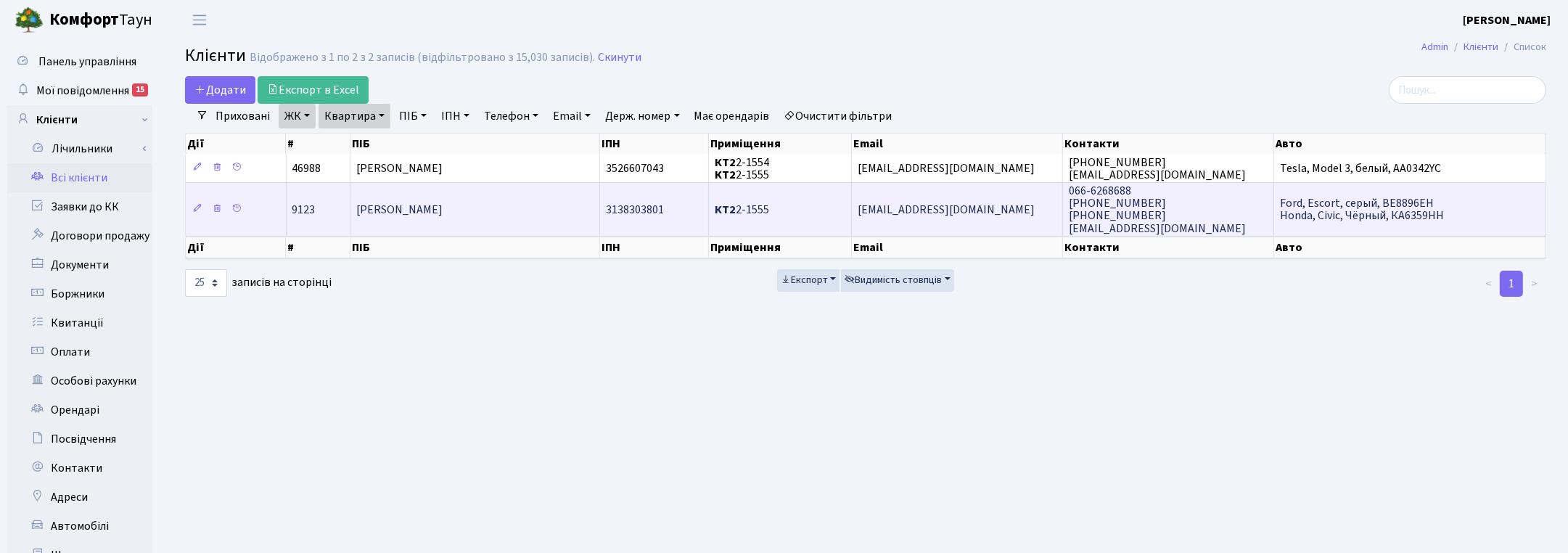
click at [367, 213] on span "[PERSON_NAME]" at bounding box center [400, 209] width 87 height 16
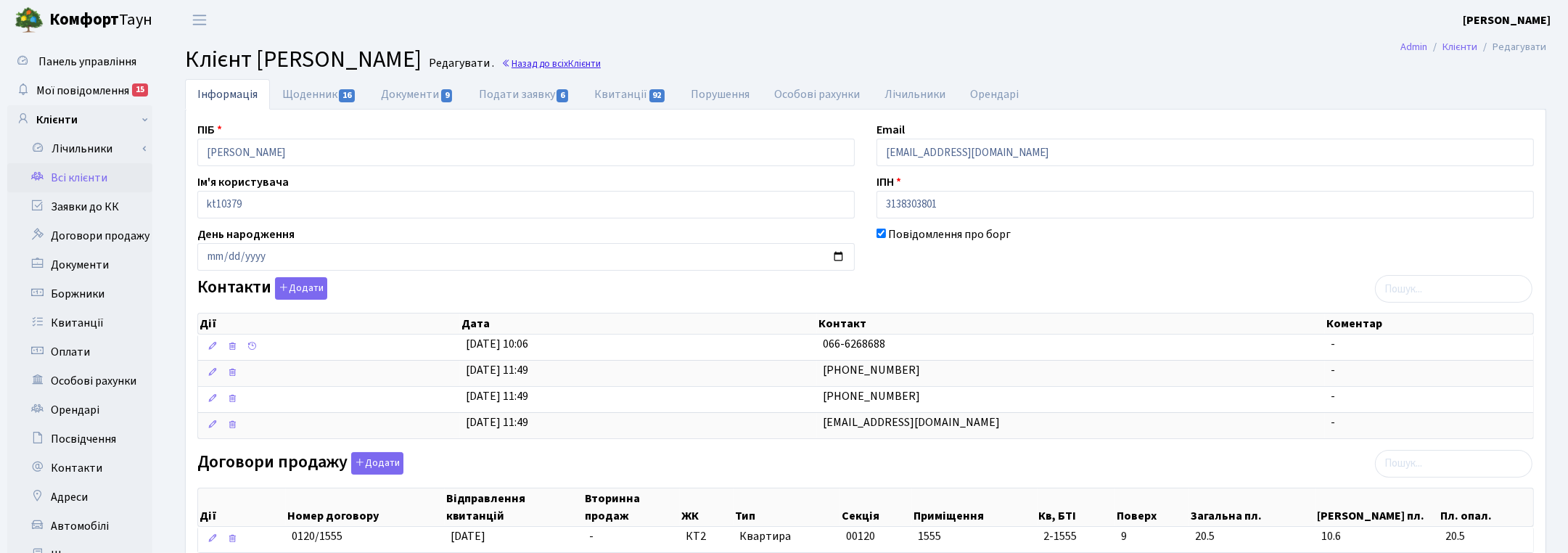
click at [601, 61] on link "Назад до всіх Клієнти" at bounding box center [551, 63] width 100 height 14
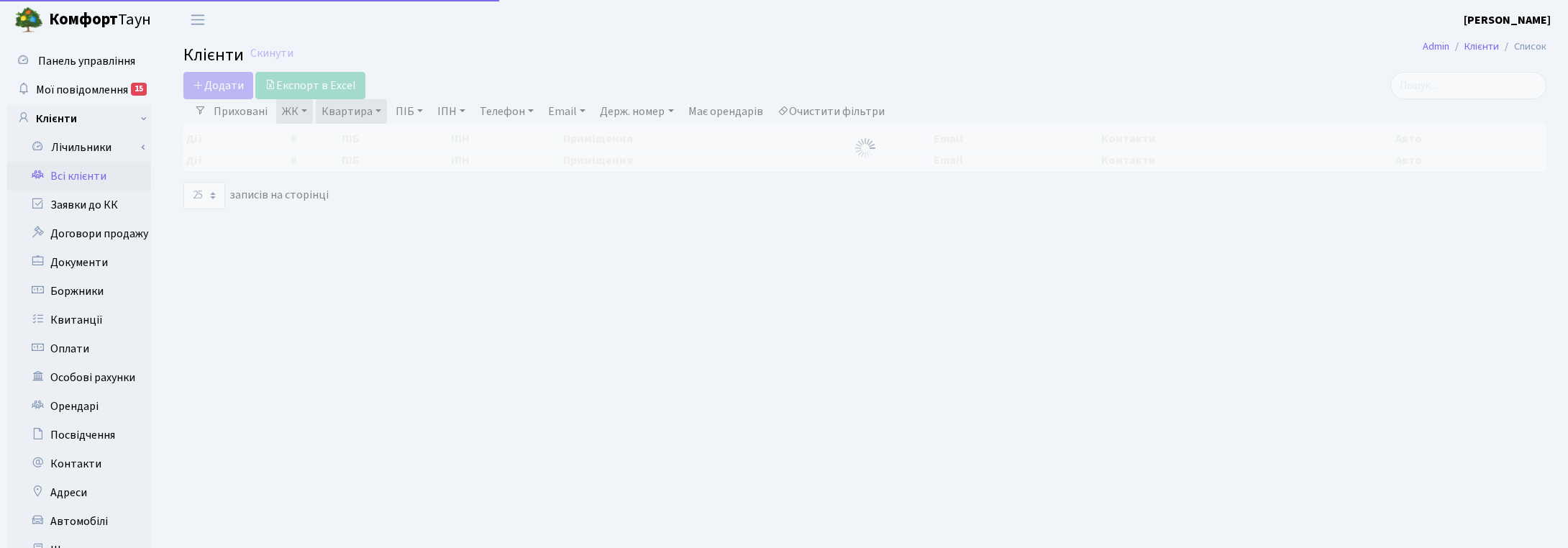
select select "25"
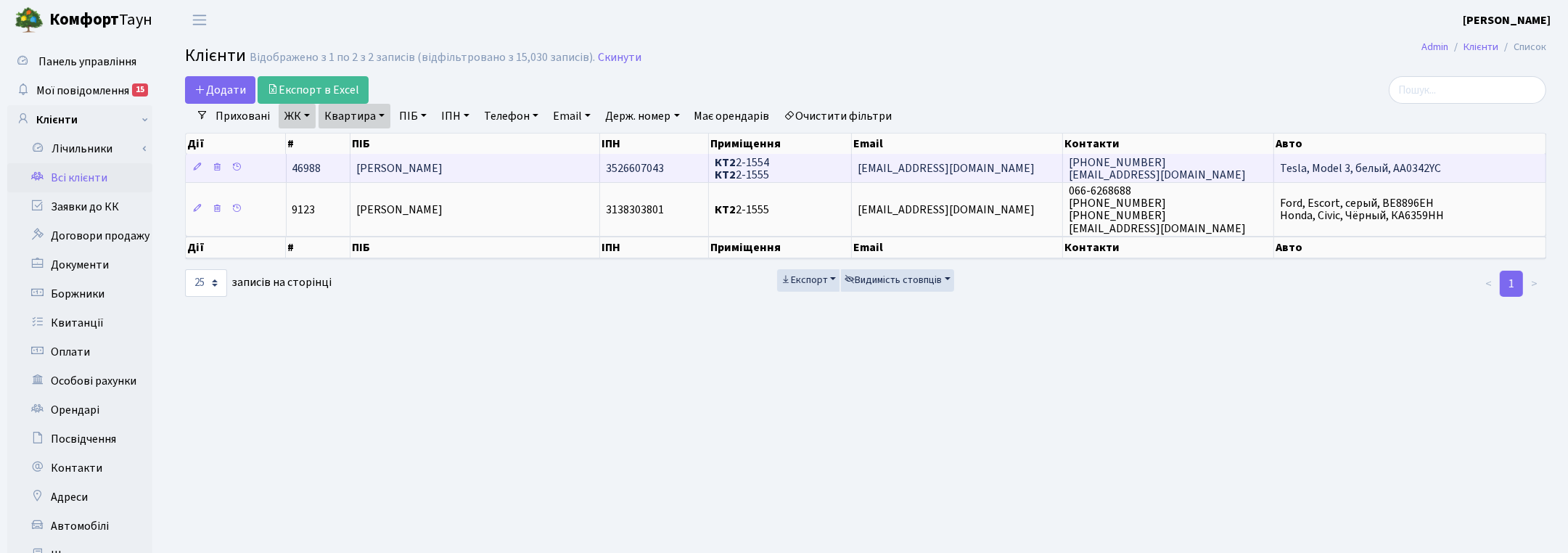
click at [410, 164] on span "[PERSON_NAME]" at bounding box center [400, 168] width 87 height 16
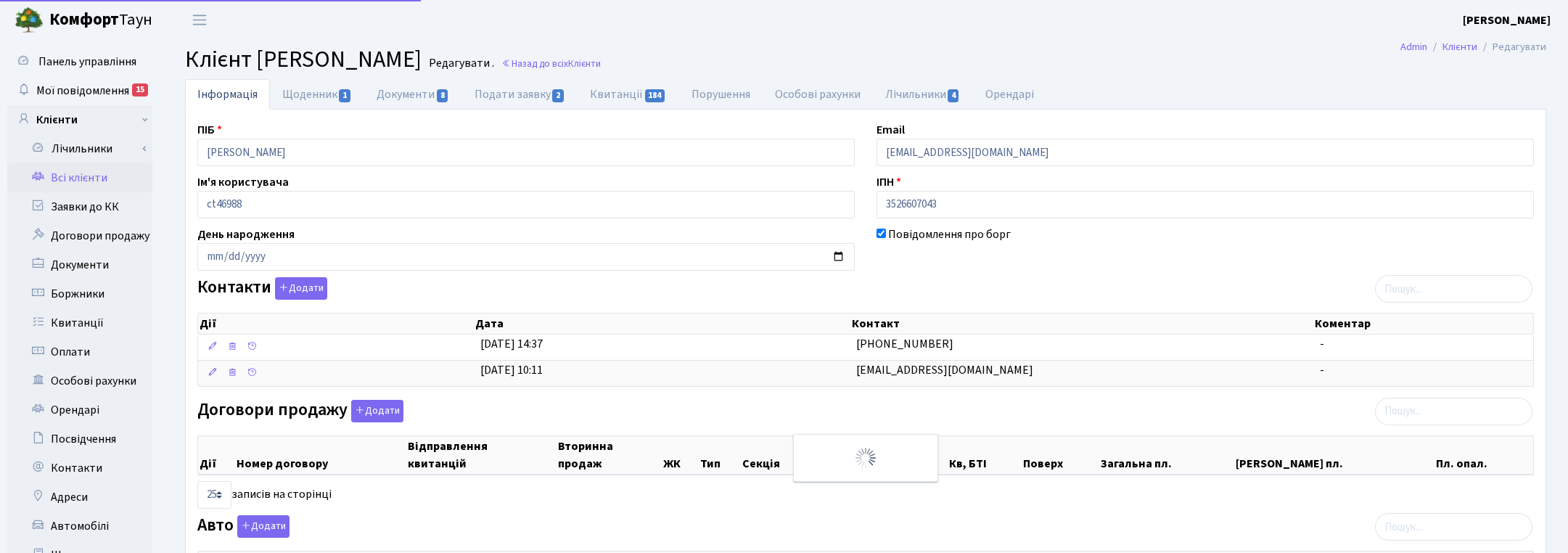
select select "25"
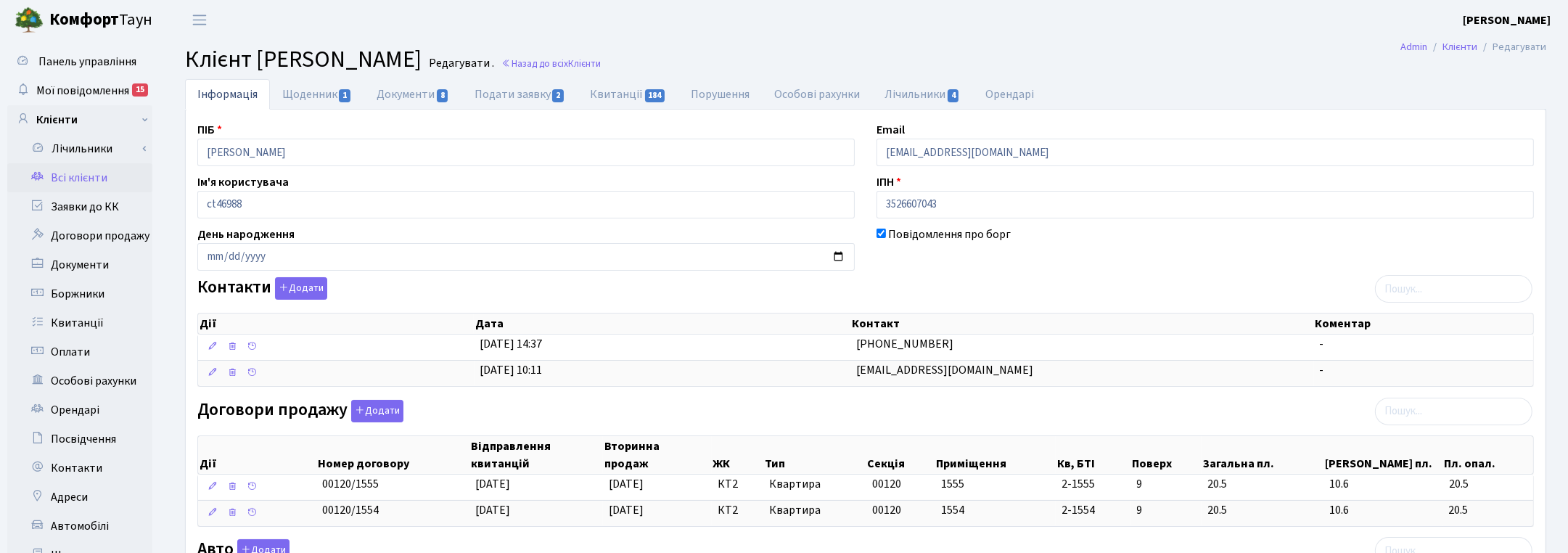
click at [1086, 296] on div "Контакти Додати Дії Дата Контакт Коментар Дії Дата Контакт Коментар" at bounding box center [866, 334] width 1359 height 115
click at [592, 62] on link "Назад до всіх Клієнти" at bounding box center [551, 63] width 100 height 14
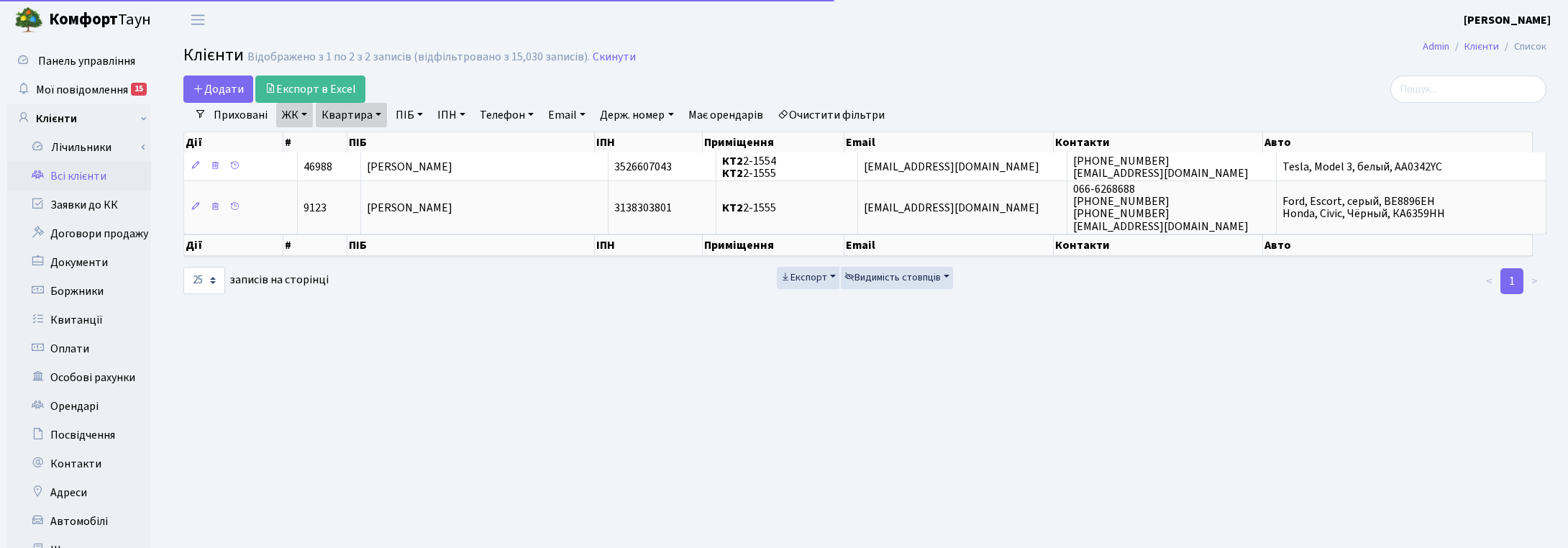
select select "25"
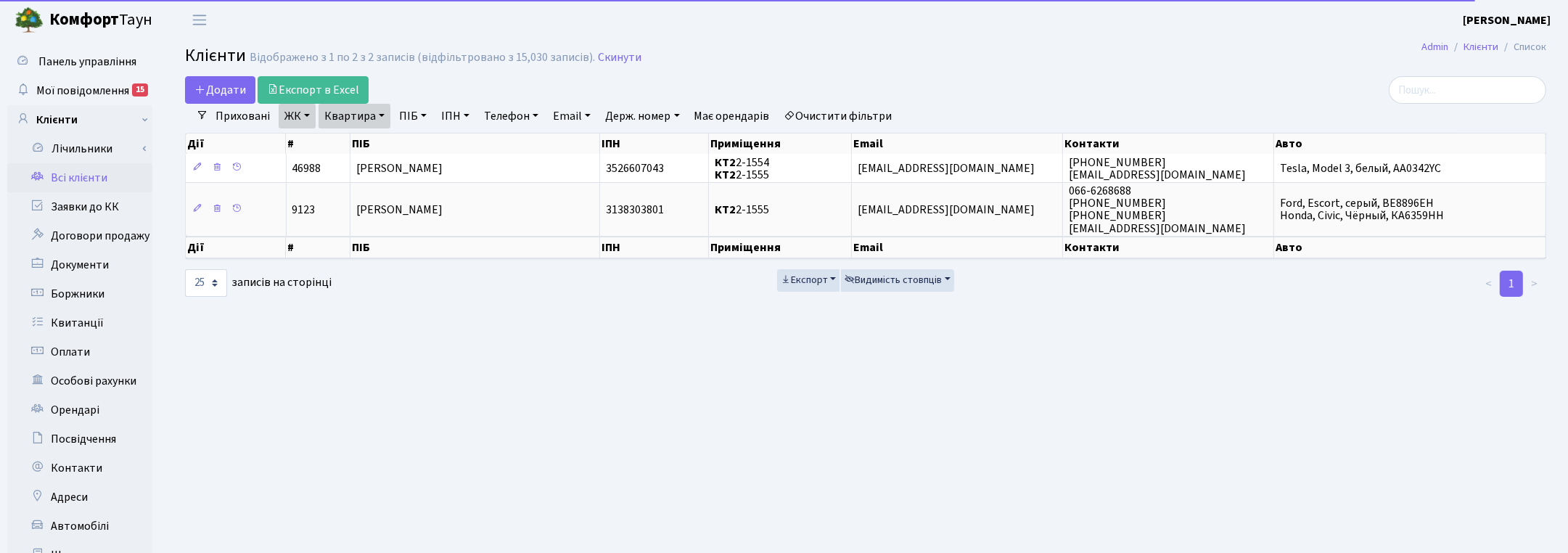
click at [382, 113] on link "Квартира" at bounding box center [354, 116] width 72 height 25
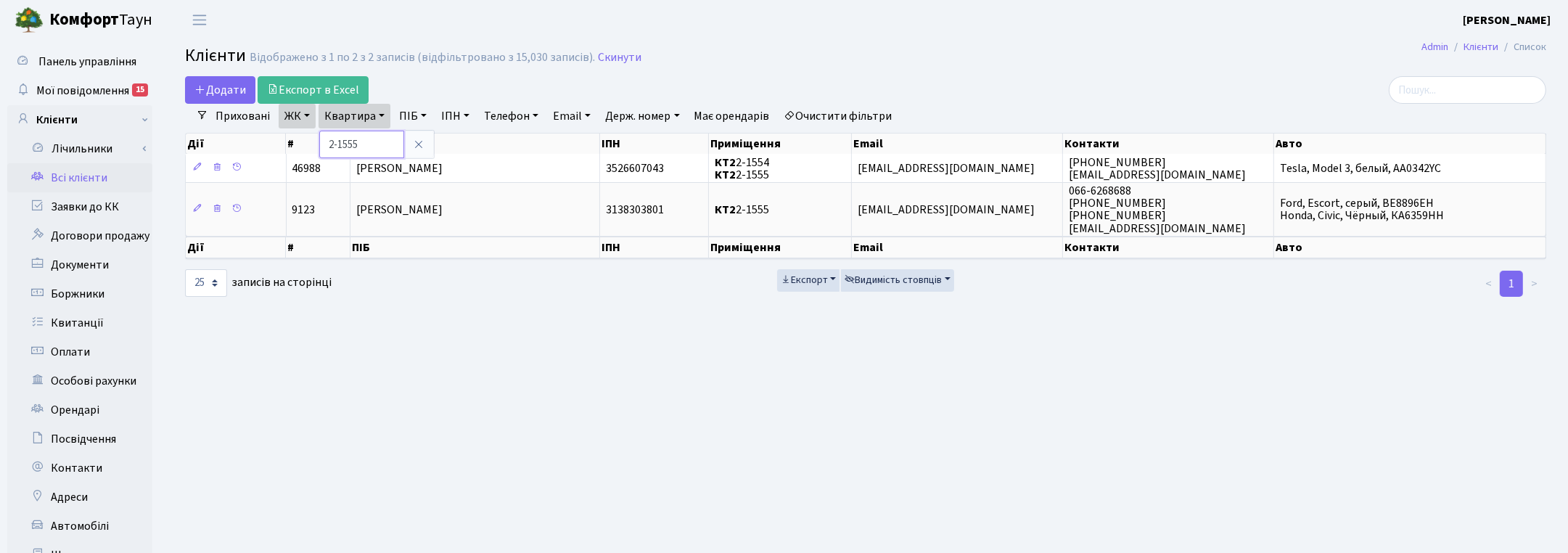
drag, startPoint x: 363, startPoint y: 146, endPoint x: 318, endPoint y: 137, distance: 45.9
click at [318, 137] on div "2-1555" at bounding box center [376, 145] width 116 height 29
click at [344, 118] on link "Квартира" at bounding box center [354, 116] width 72 height 25
type input "4-143"
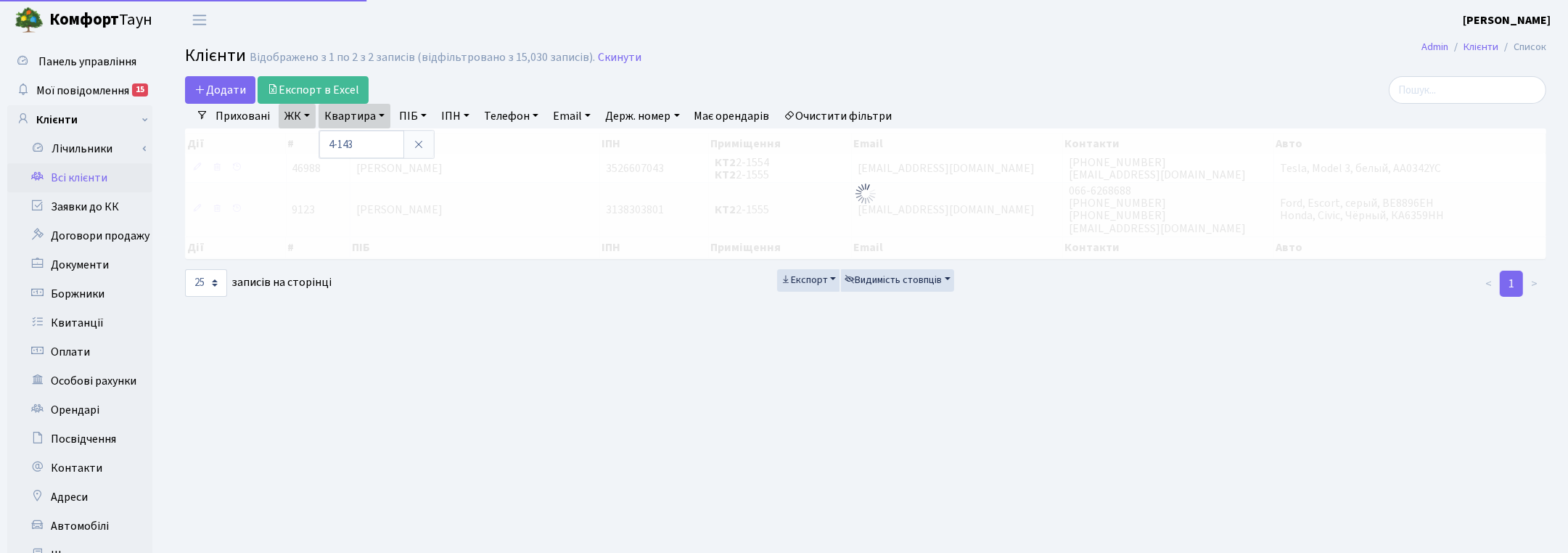
click at [303, 110] on link "ЖК" at bounding box center [297, 116] width 37 height 25
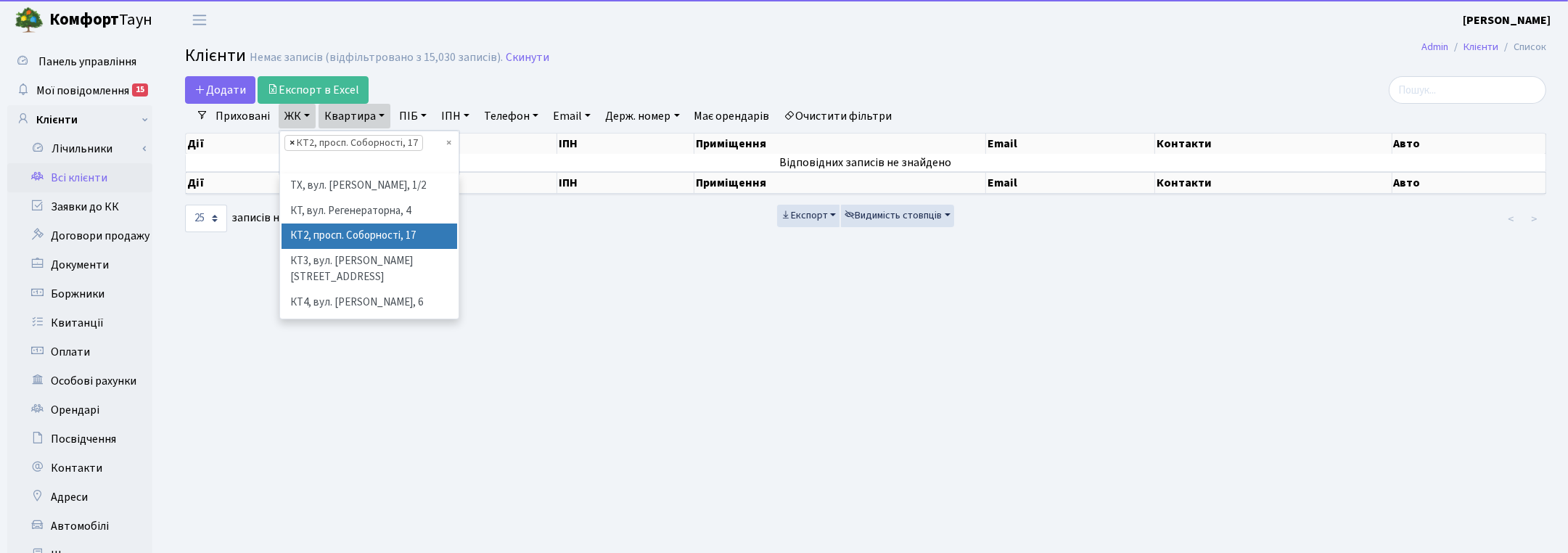
click at [292, 142] on span "×" at bounding box center [292, 143] width 5 height 15
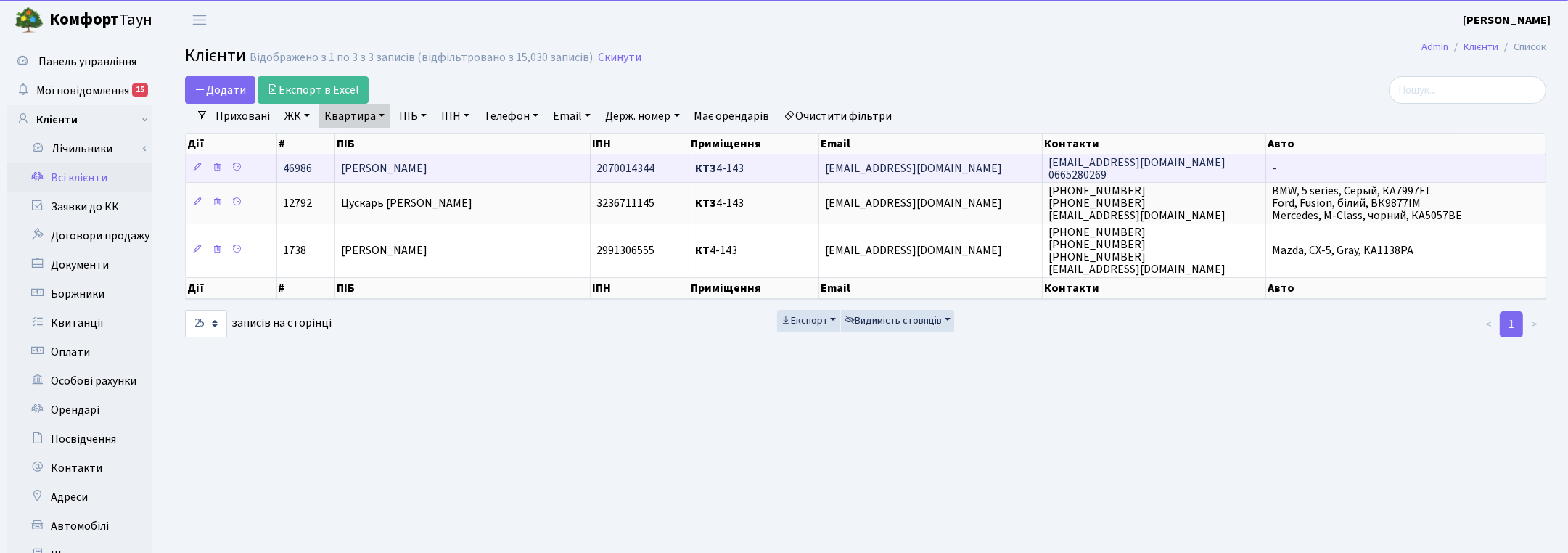
click at [417, 173] on span "[PERSON_NAME]" at bounding box center [384, 168] width 87 height 16
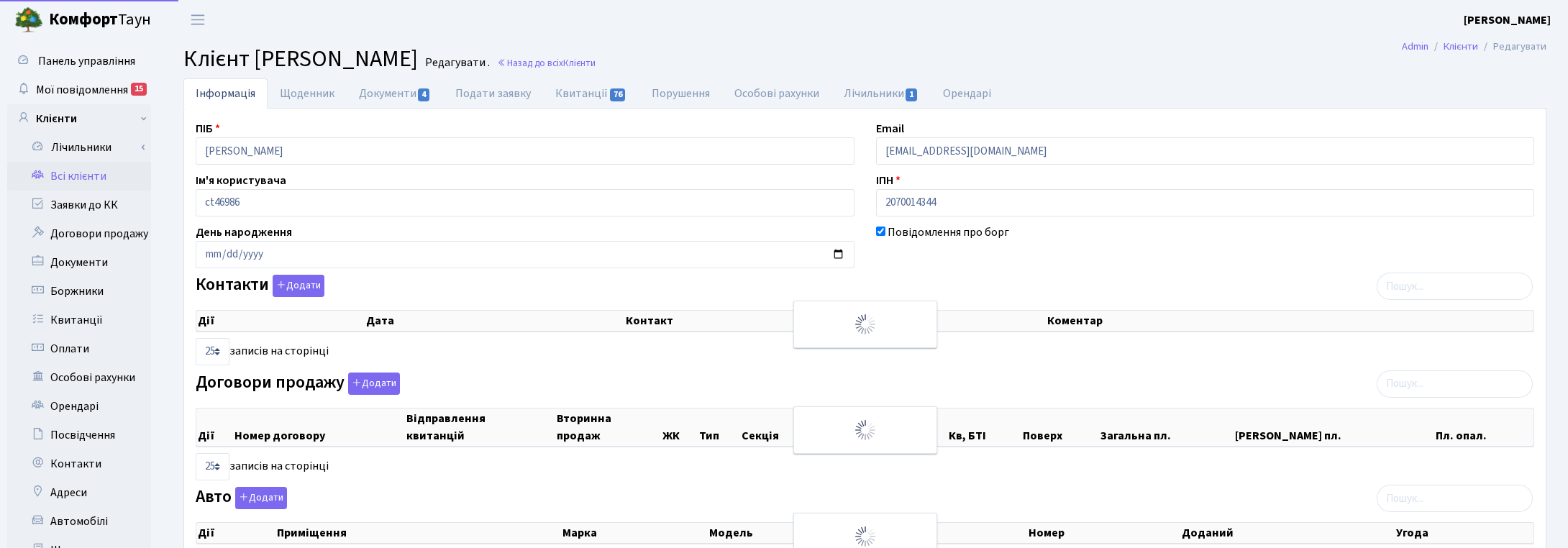
select select "25"
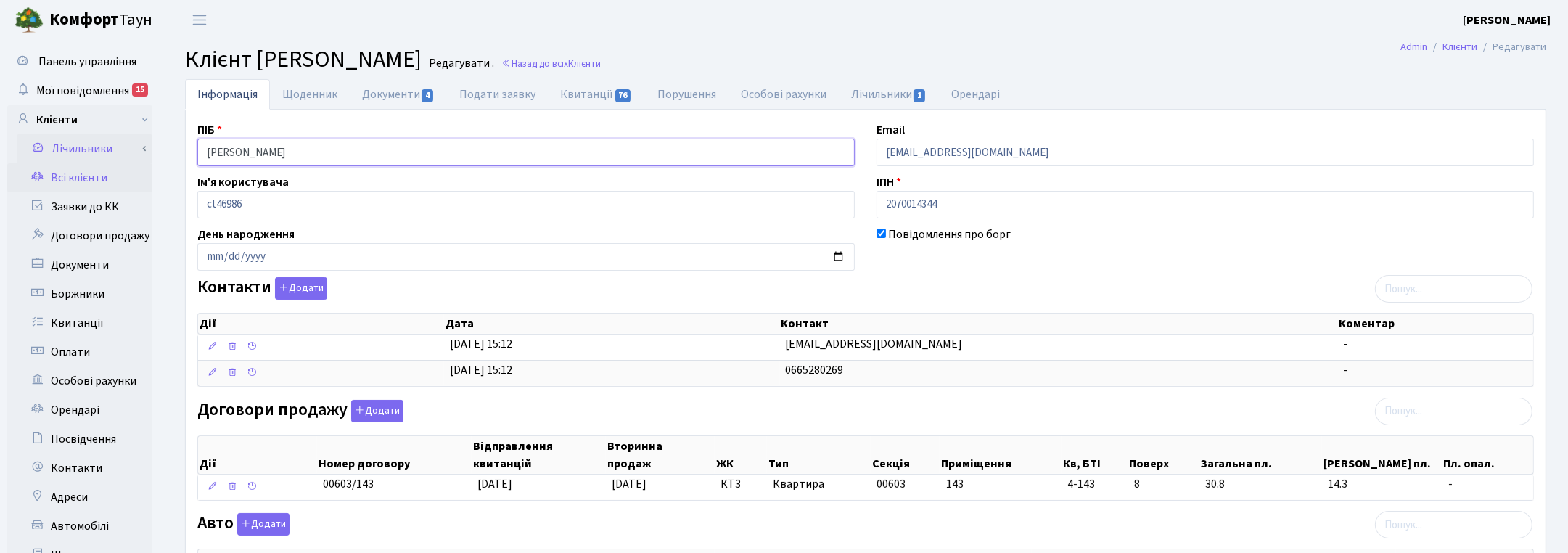
drag, startPoint x: 376, startPoint y: 153, endPoint x: 132, endPoint y: 134, distance: 244.7
click at [132, 134] on div "Панель управління Мої повідомлення 15 Клієнти Лічильники" at bounding box center [784, 444] width 1568 height 808
click at [601, 70] on small "Назад до всіх Клієнти" at bounding box center [549, 63] width 102 height 14
click at [601, 68] on link "Назад до всіх Клієнти" at bounding box center [551, 63] width 100 height 14
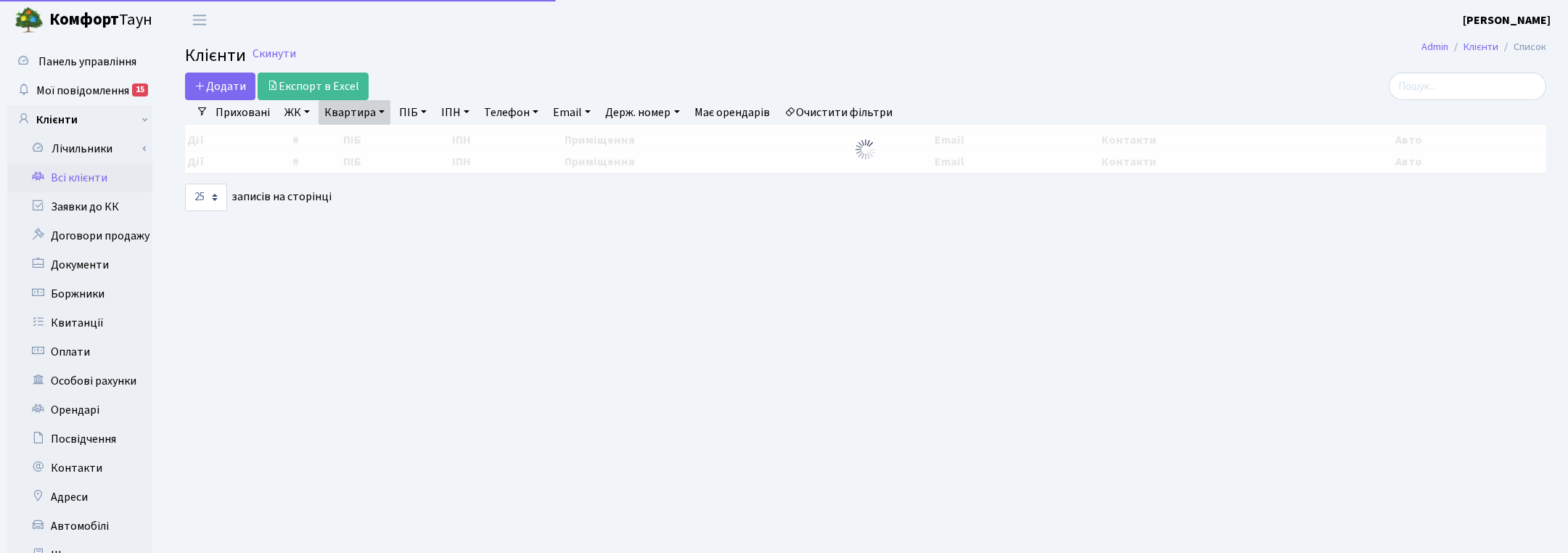
select select "25"
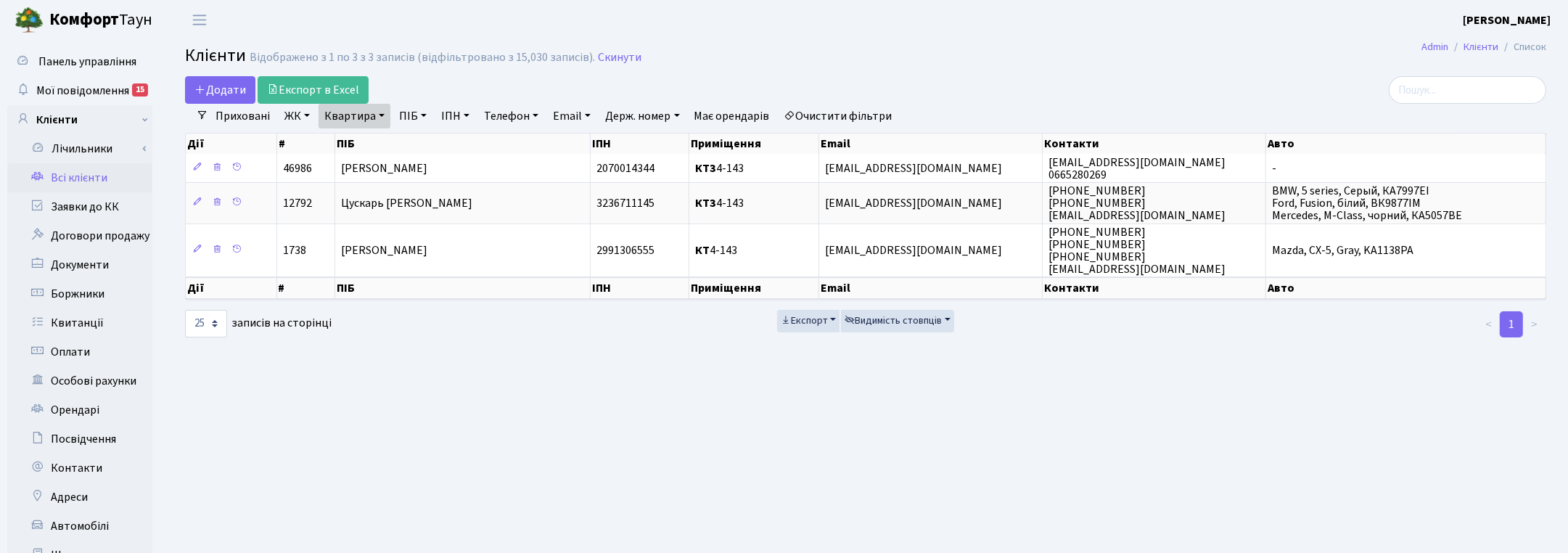
click at [1347, 109] on div "Приховані ЖК ТХ, вул. [PERSON_NAME], 1/2 КТ, вул. Регенераторна, 4 КТ2, просп. …" at bounding box center [871, 116] width 1327 height 25
click at [375, 113] on link "Квартира" at bounding box center [354, 116] width 72 height 25
drag, startPoint x: 364, startPoint y: 139, endPoint x: 325, endPoint y: 138, distance: 39.0
click at [325, 138] on input "4-143" at bounding box center [362, 145] width 85 height 28
type input "36"
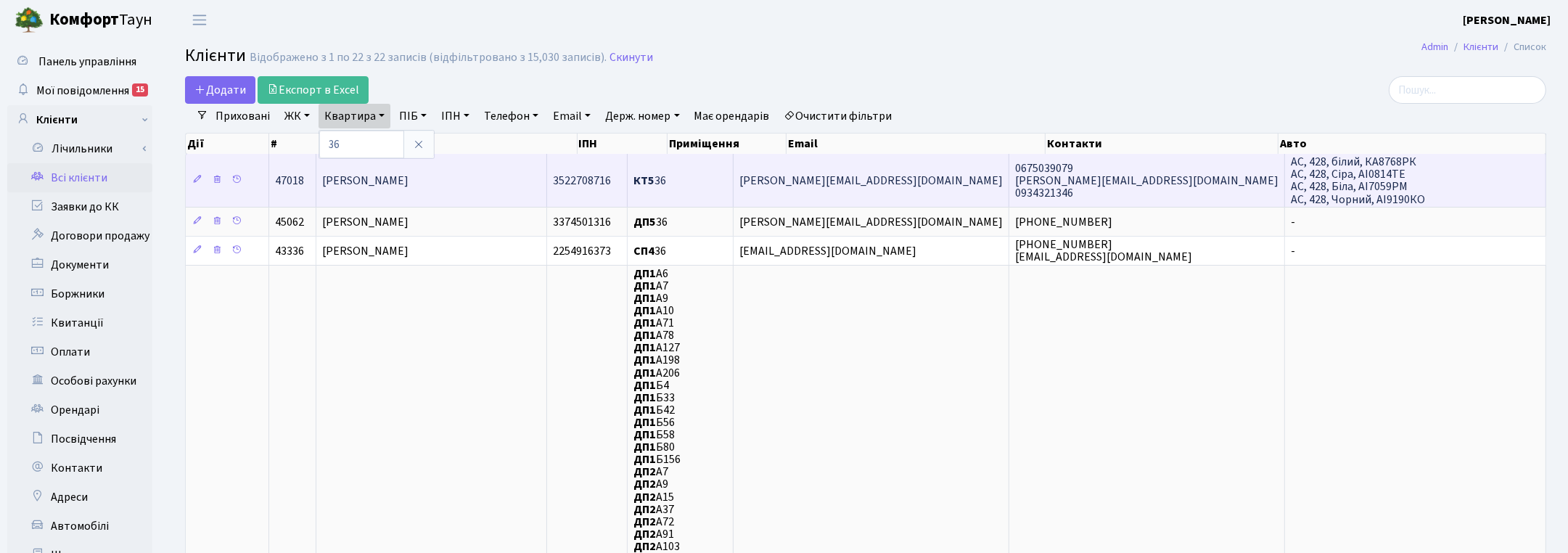
click at [402, 177] on span "Кравченко Владислав Олегович" at bounding box center [365, 181] width 87 height 16
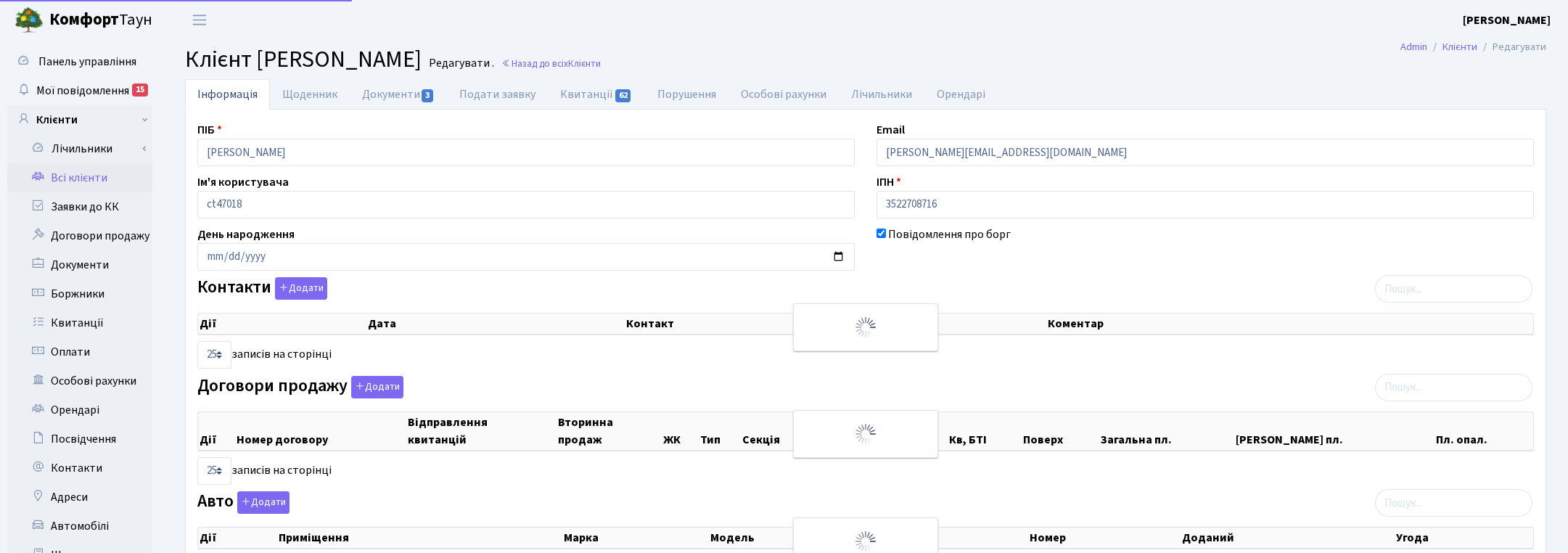
select select "25"
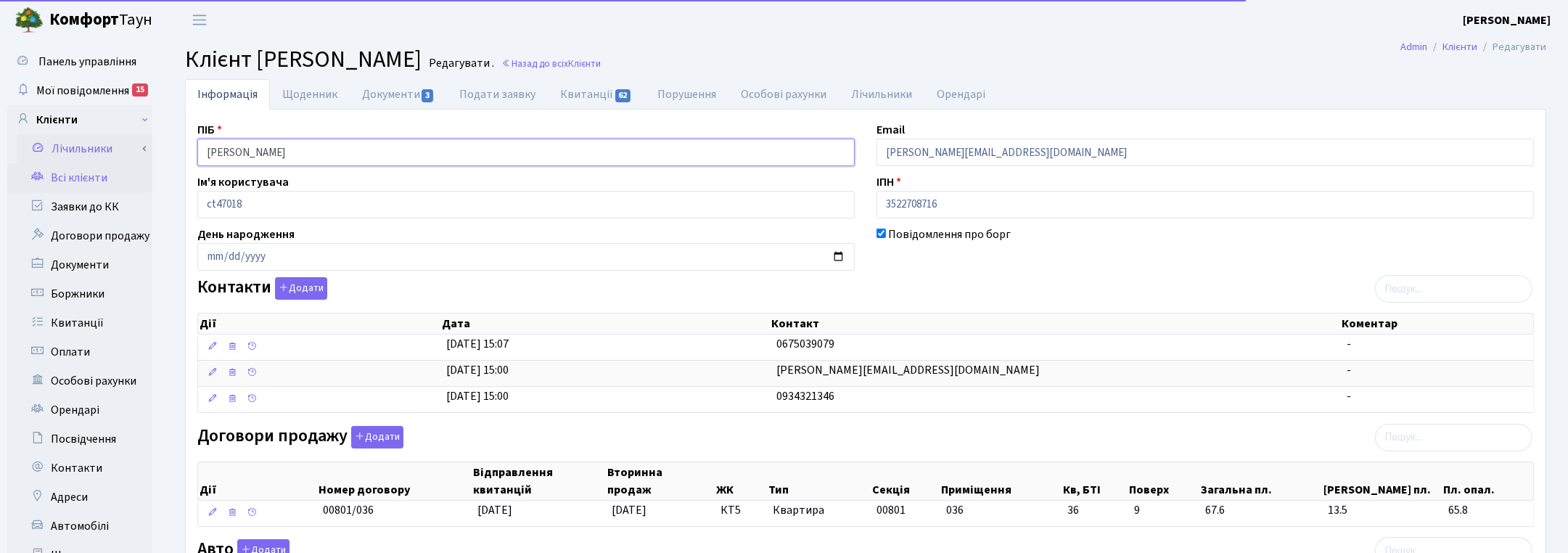
drag, startPoint x: 280, startPoint y: 151, endPoint x: 131, endPoint y: 142, distance: 149.3
click at [131, 142] on div "Панель управління Мої повідомлення 15 Клієнти Лічильники" at bounding box center [784, 499] width 1568 height 920
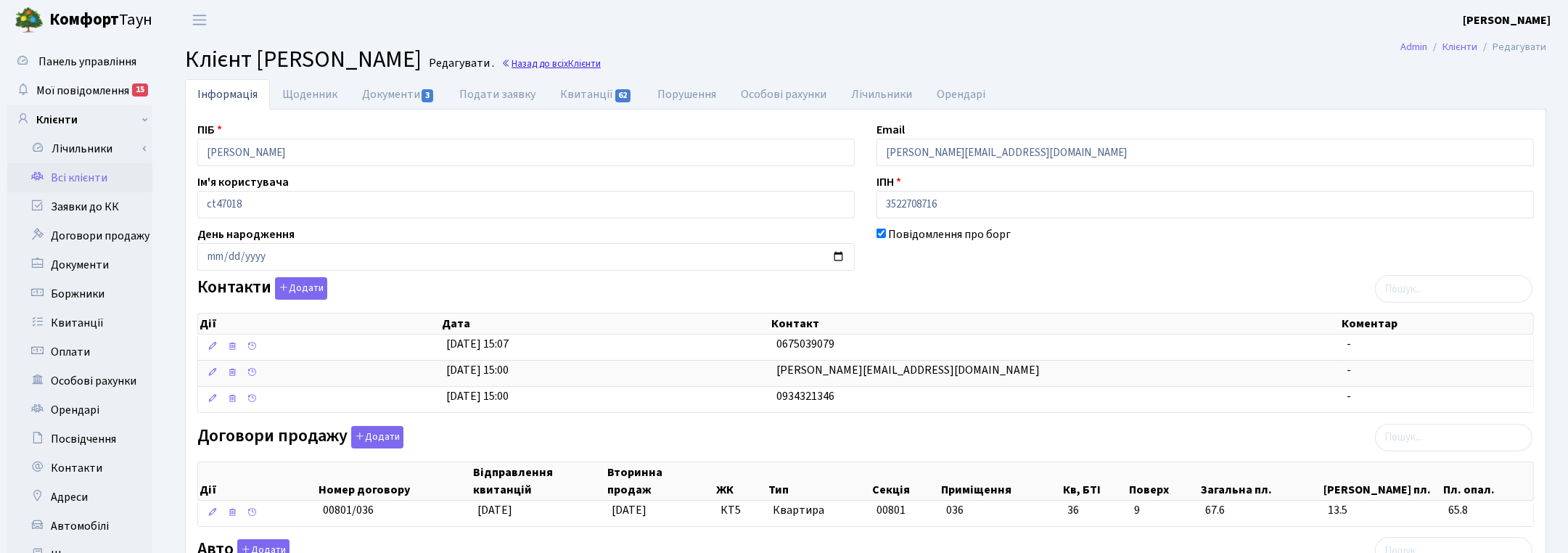
click at [601, 61] on span "Клієнти" at bounding box center [585, 63] width 33 height 14
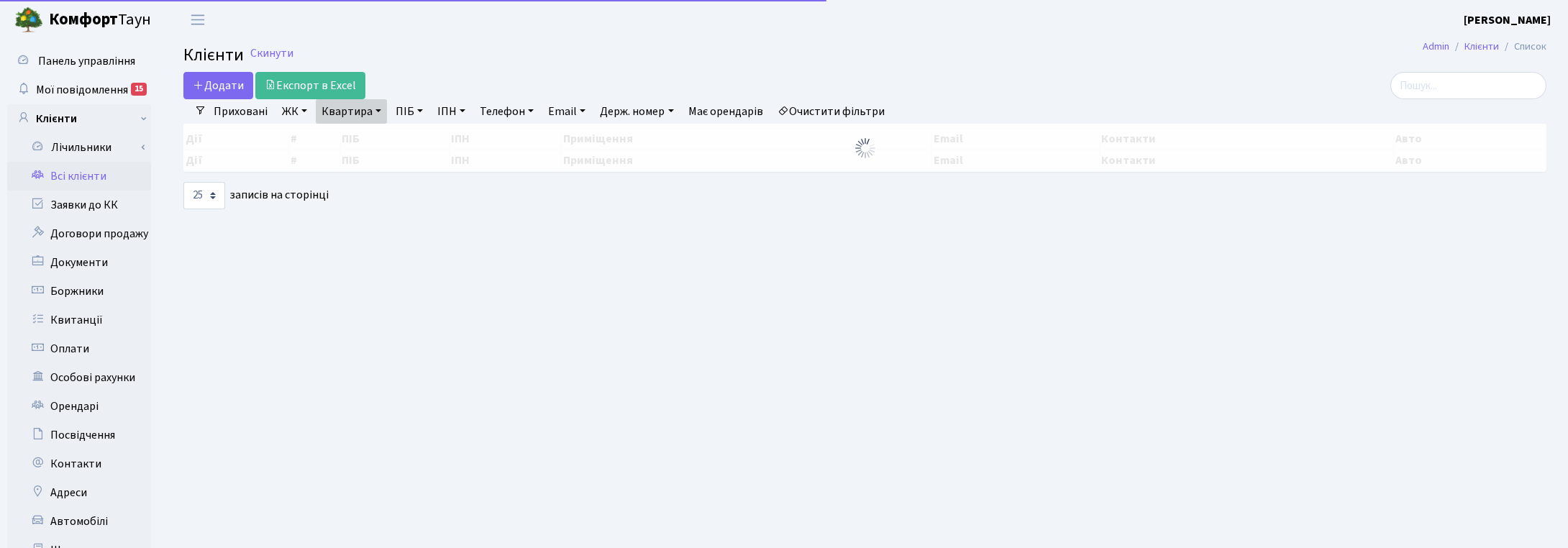
select select "25"
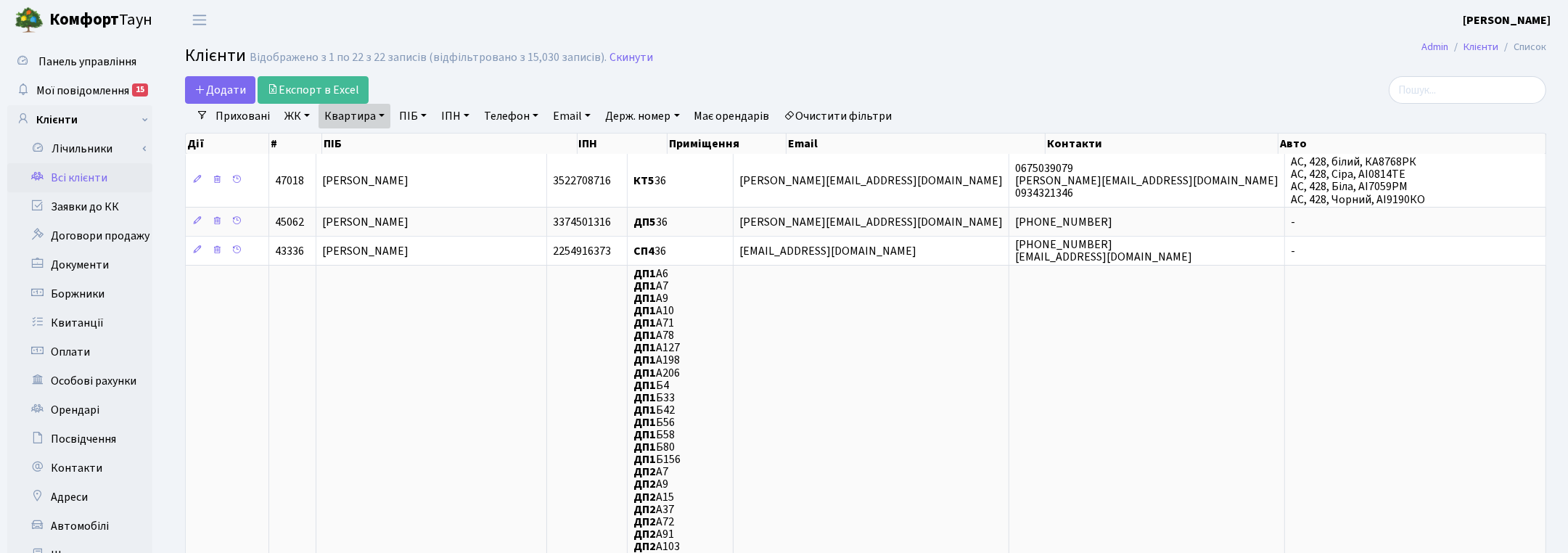
drag, startPoint x: 1366, startPoint y: 116, endPoint x: 1329, endPoint y: 115, distance: 37.0
click at [1366, 116] on div "Приховані ЖК ТХ, вул. [PERSON_NAME], 1/2 КТ, вул. Регенераторна, 4 КТ2, просп. …" at bounding box center [871, 116] width 1327 height 25
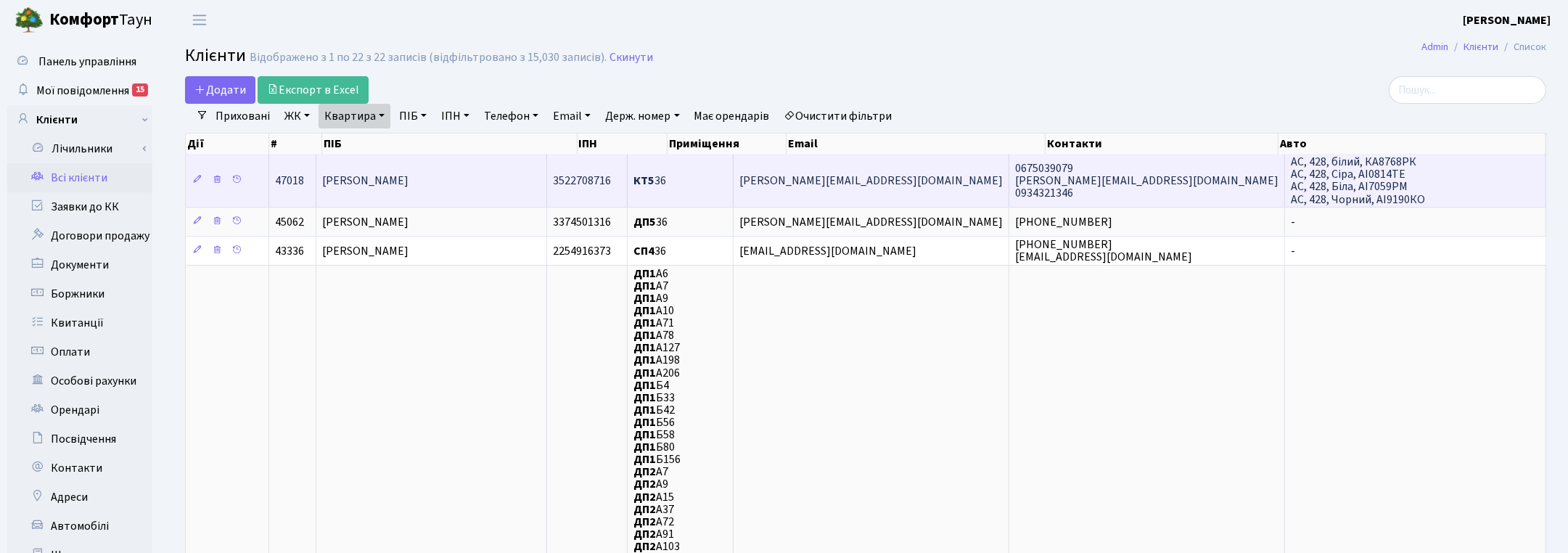
click at [408, 173] on span "[PERSON_NAME]" at bounding box center [365, 181] width 87 height 16
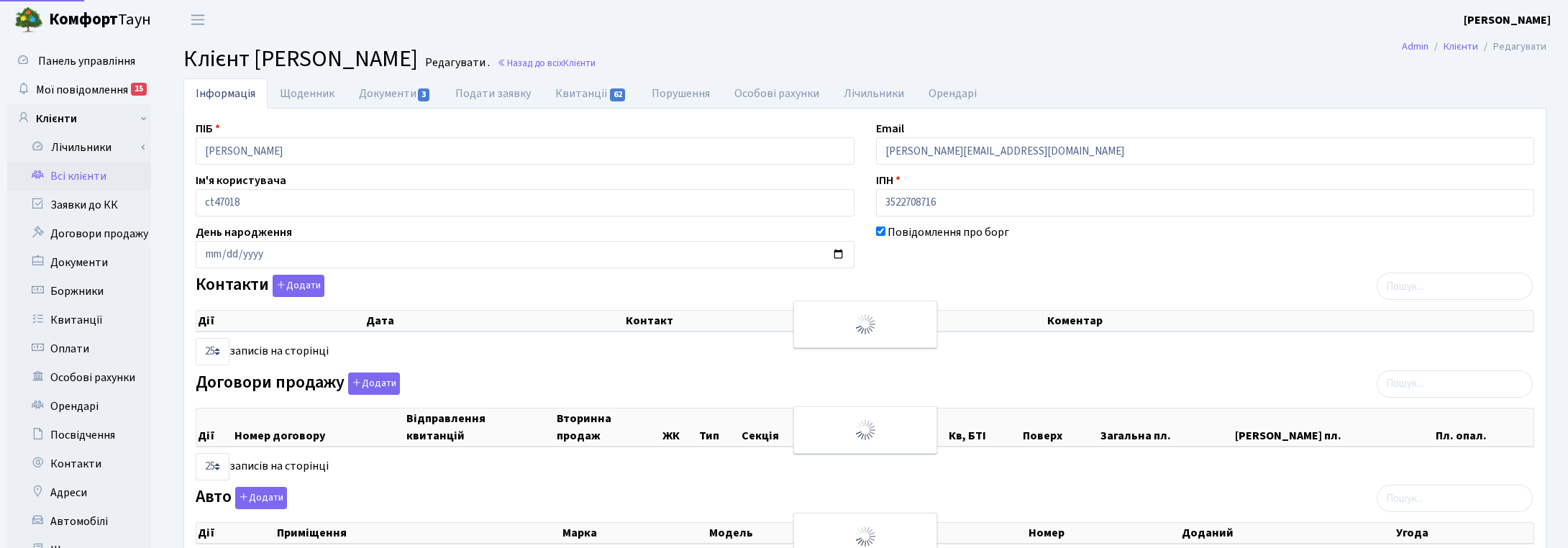
select select "25"
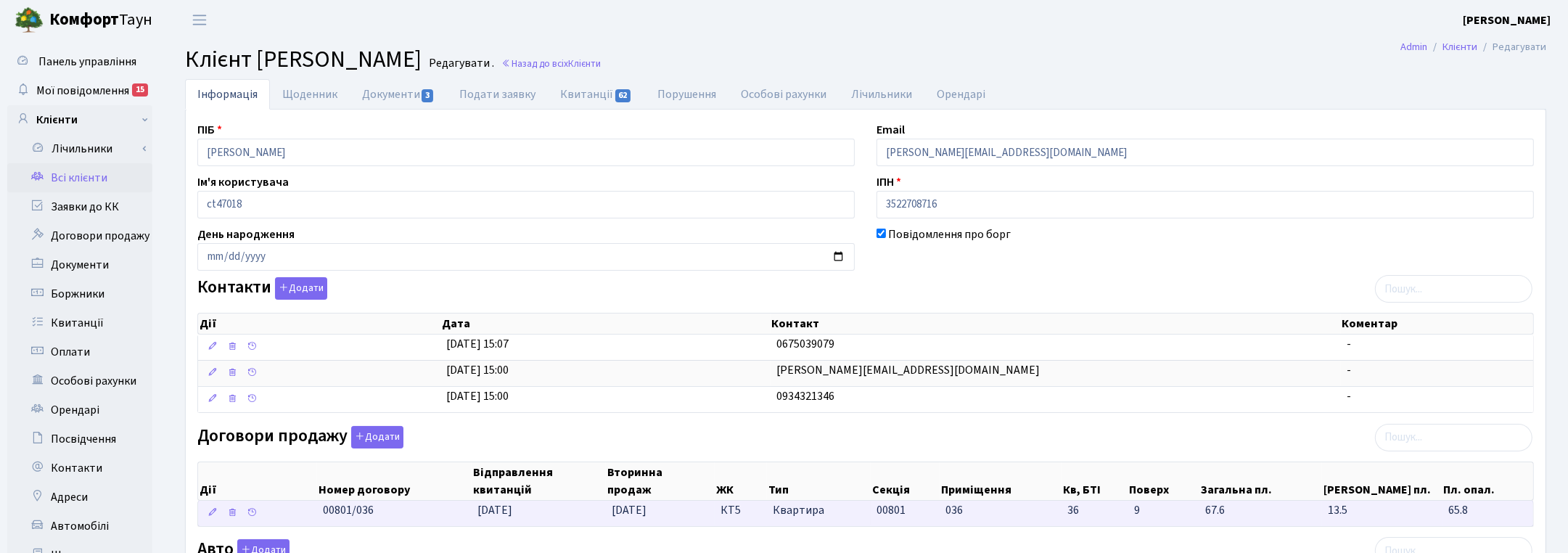
click at [395, 524] on td "00801/036" at bounding box center [395, 513] width 154 height 25
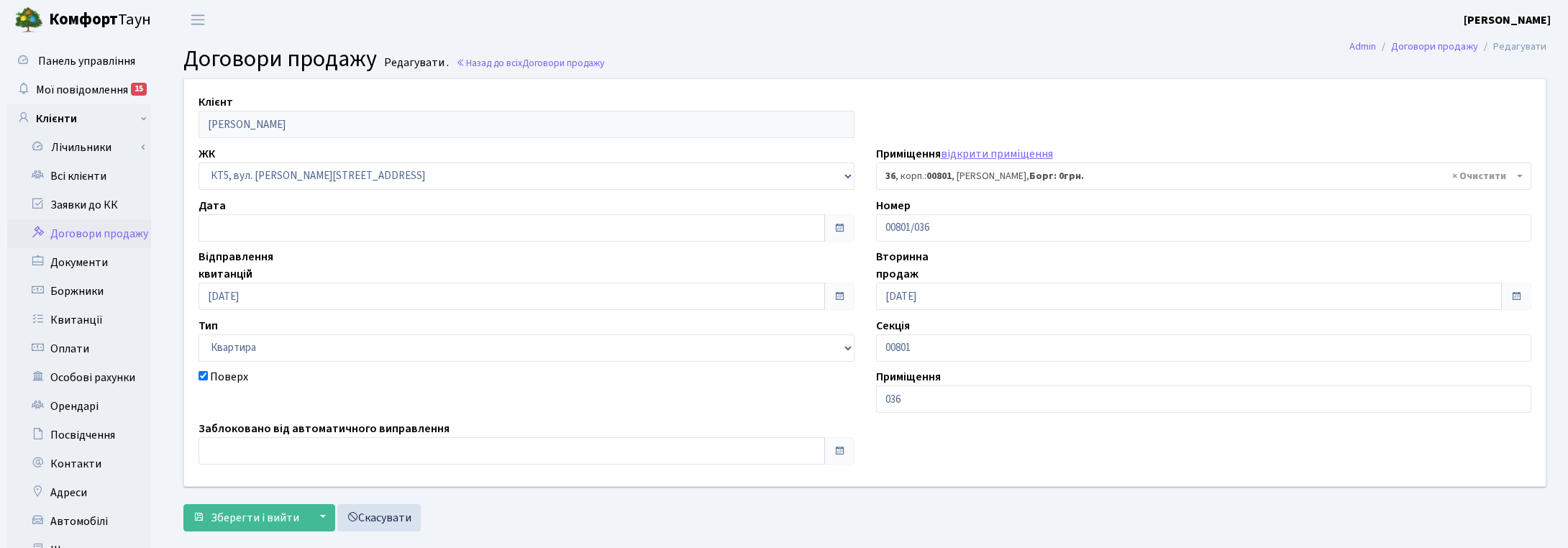
select select "17566"
drag, startPoint x: 1469, startPoint y: 138, endPoint x: 1465, endPoint y: 128, distance: 10.8
click at [1469, 137] on div "Клієнт [PERSON_NAME] ЖК - ТХ, вул. [STREET_ADDRESS] Регенераторна, 4 КТ2, просп…" at bounding box center [858, 282] width 1370 height 406
click at [570, 59] on span "Договори продажу" at bounding box center [564, 63] width 82 height 14
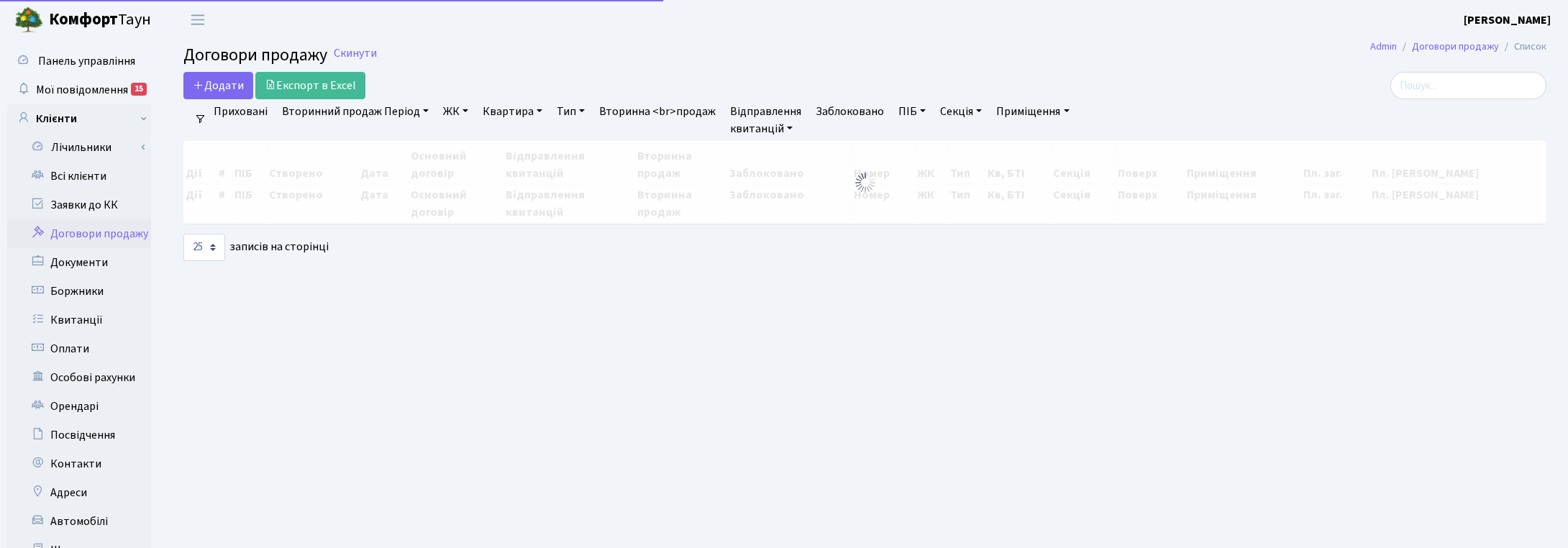
select select "25"
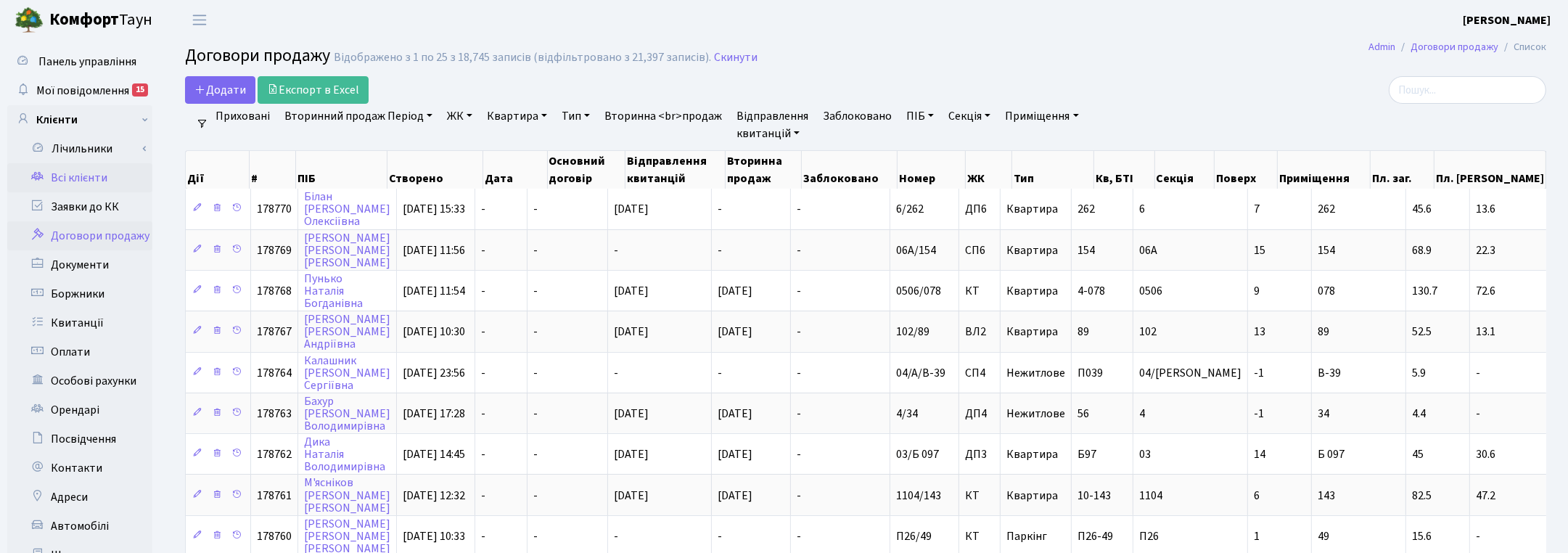
click at [74, 177] on link "Всі клієнти" at bounding box center [80, 178] width 145 height 29
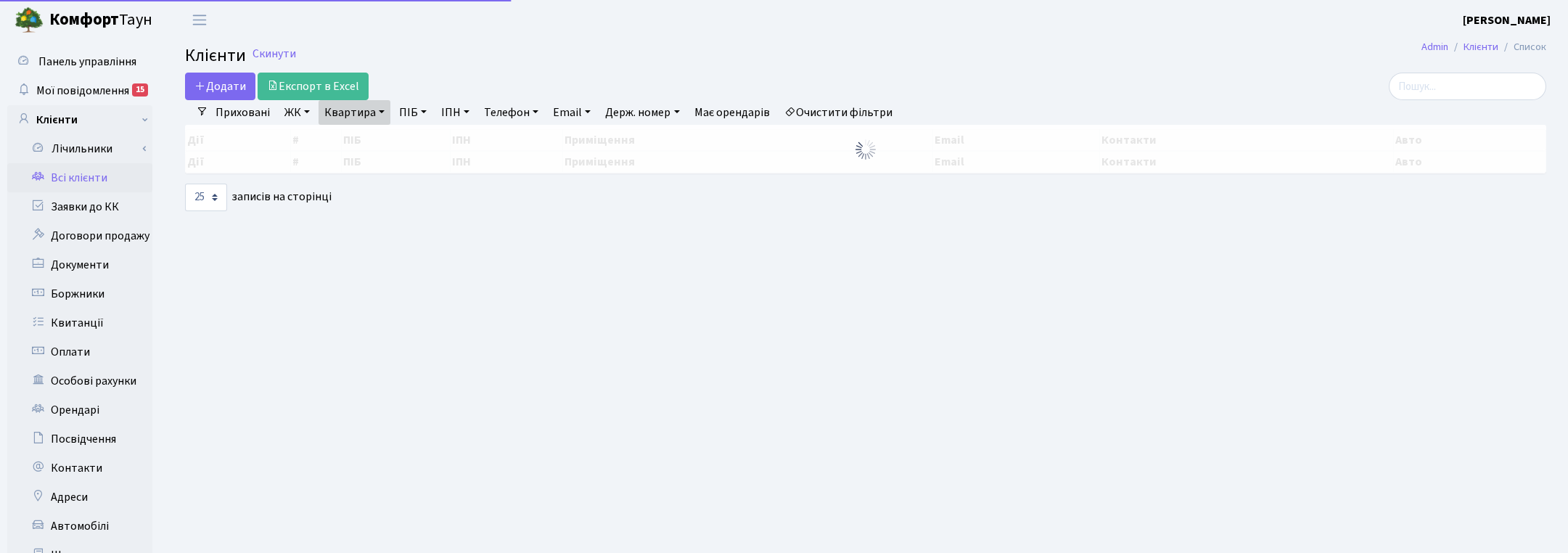
select select "25"
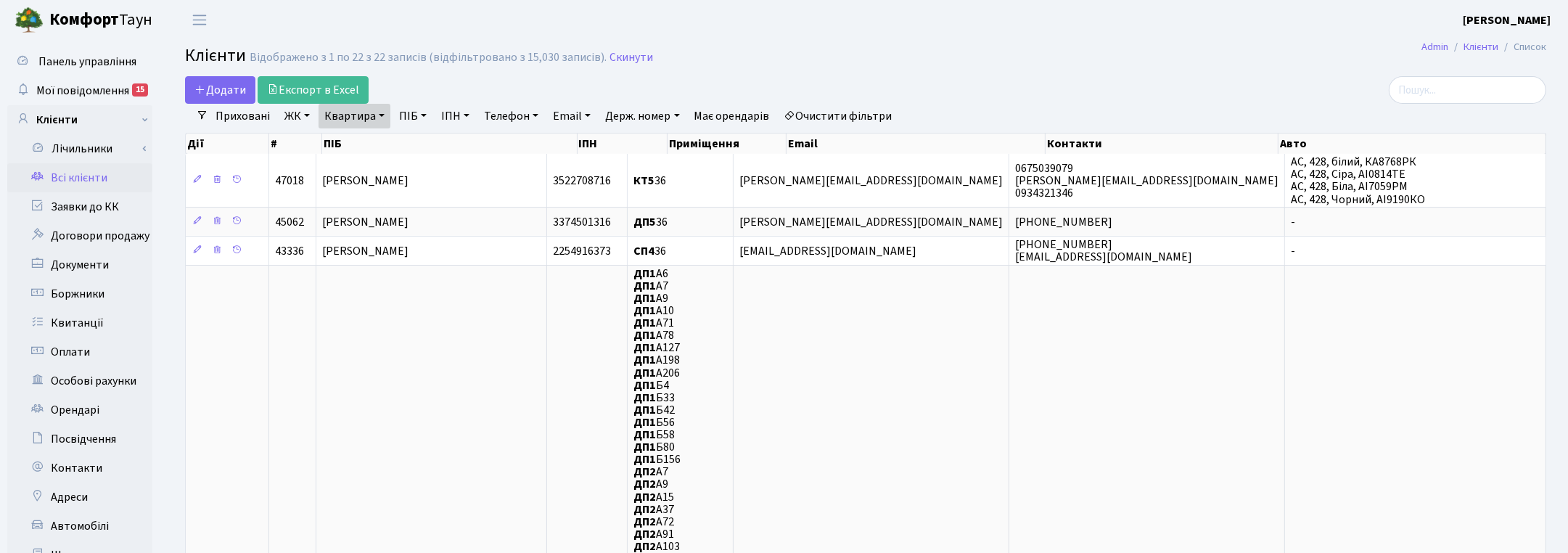
click at [382, 113] on link "Квартира" at bounding box center [354, 116] width 72 height 25
drag, startPoint x: 344, startPoint y: 143, endPoint x: 323, endPoint y: 138, distance: 21.6
click at [324, 138] on input "36" at bounding box center [362, 145] width 85 height 28
type input "24"
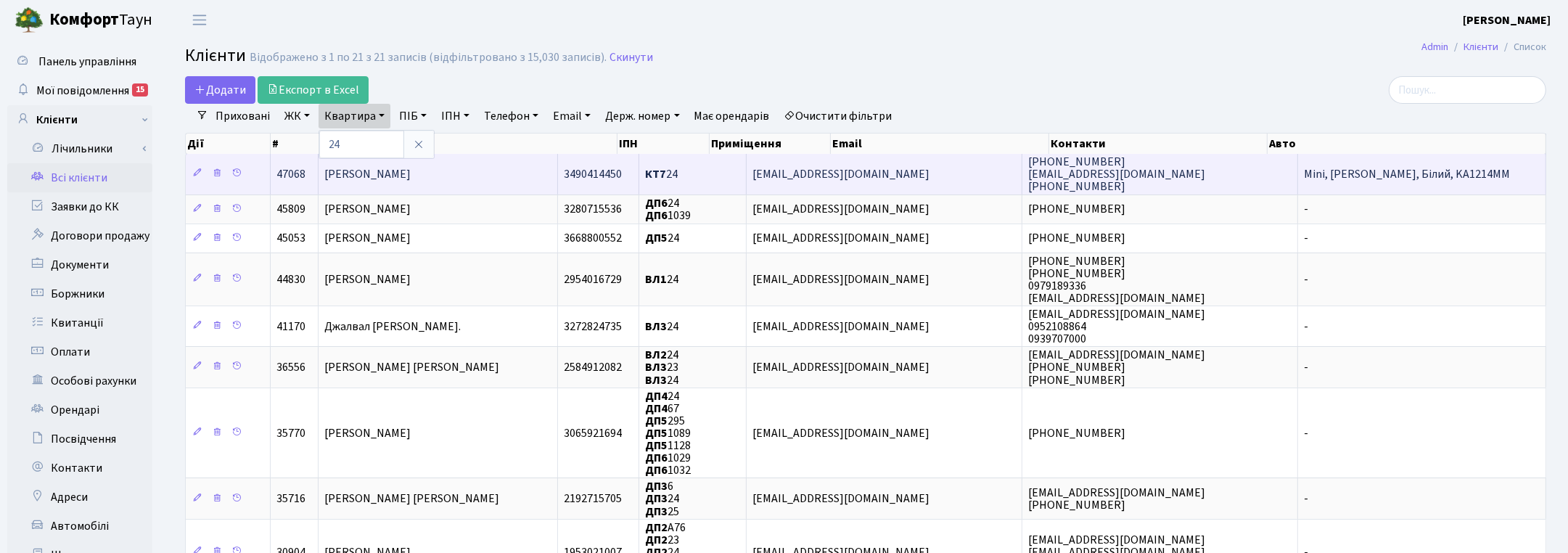
click at [393, 177] on span "[PERSON_NAME]" at bounding box center [368, 174] width 87 height 16
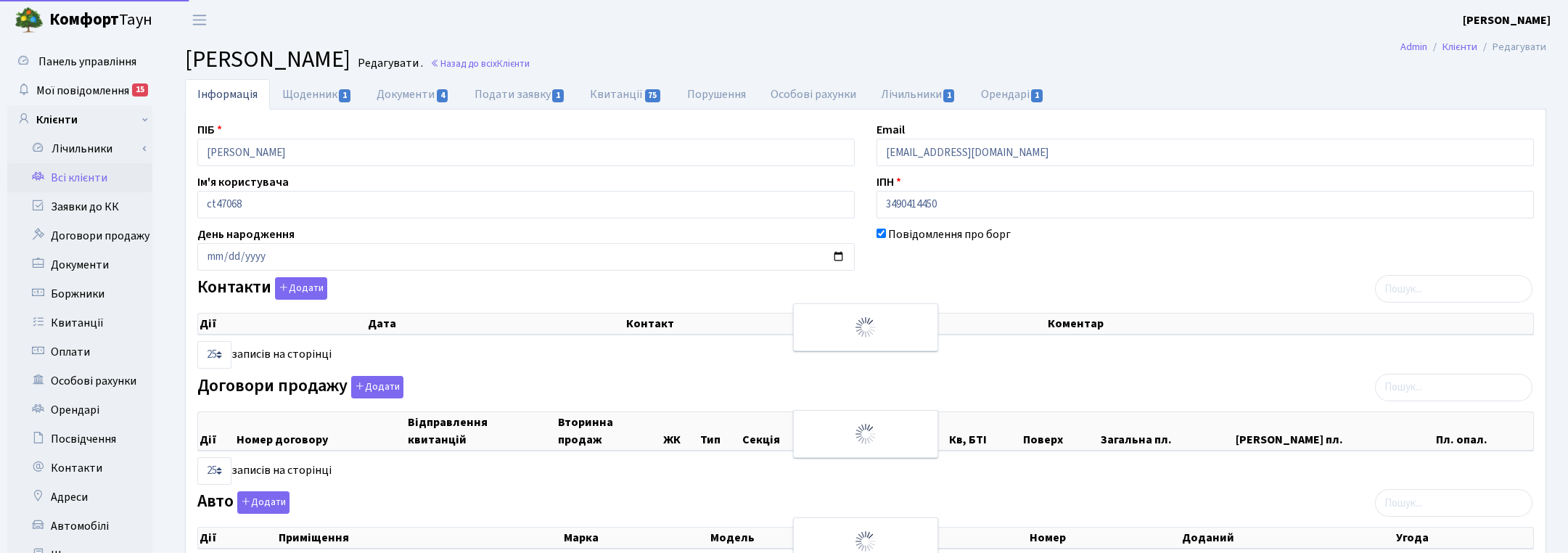
select select "25"
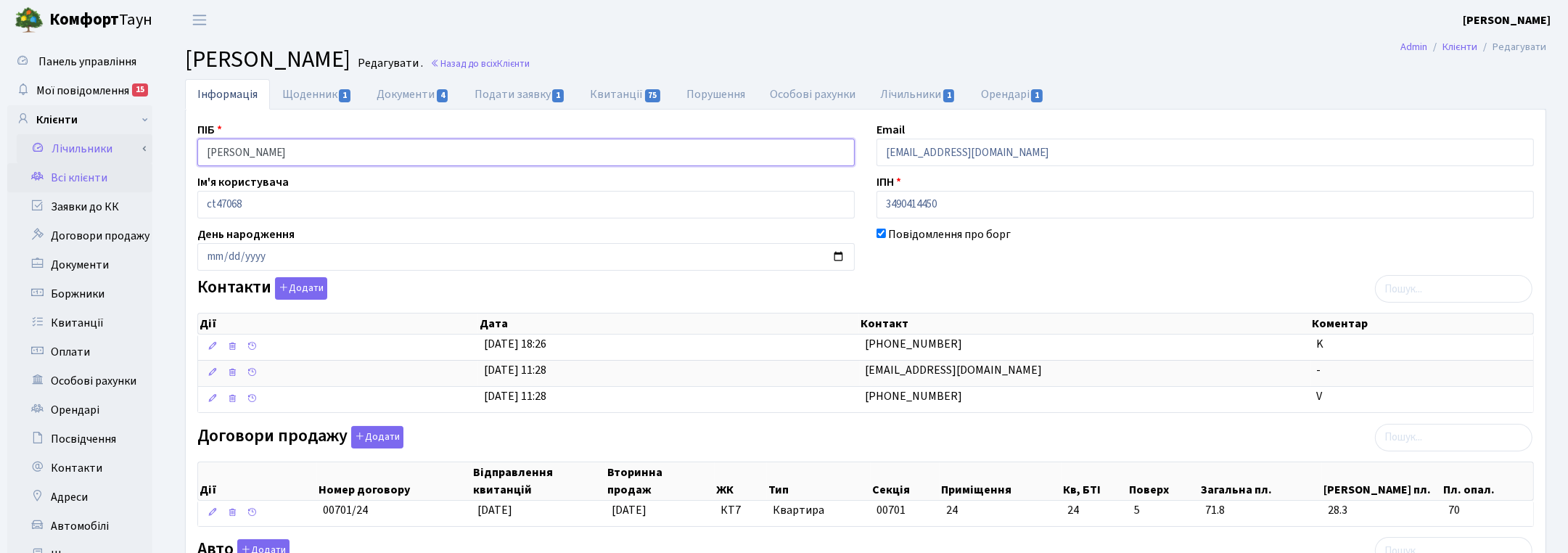
drag, startPoint x: 253, startPoint y: 152, endPoint x: 119, endPoint y: 142, distance: 134.4
click at [119, 142] on div "Панель управління Мої повідомлення 15 Клієнти Лічильники" at bounding box center [784, 461] width 1568 height 843
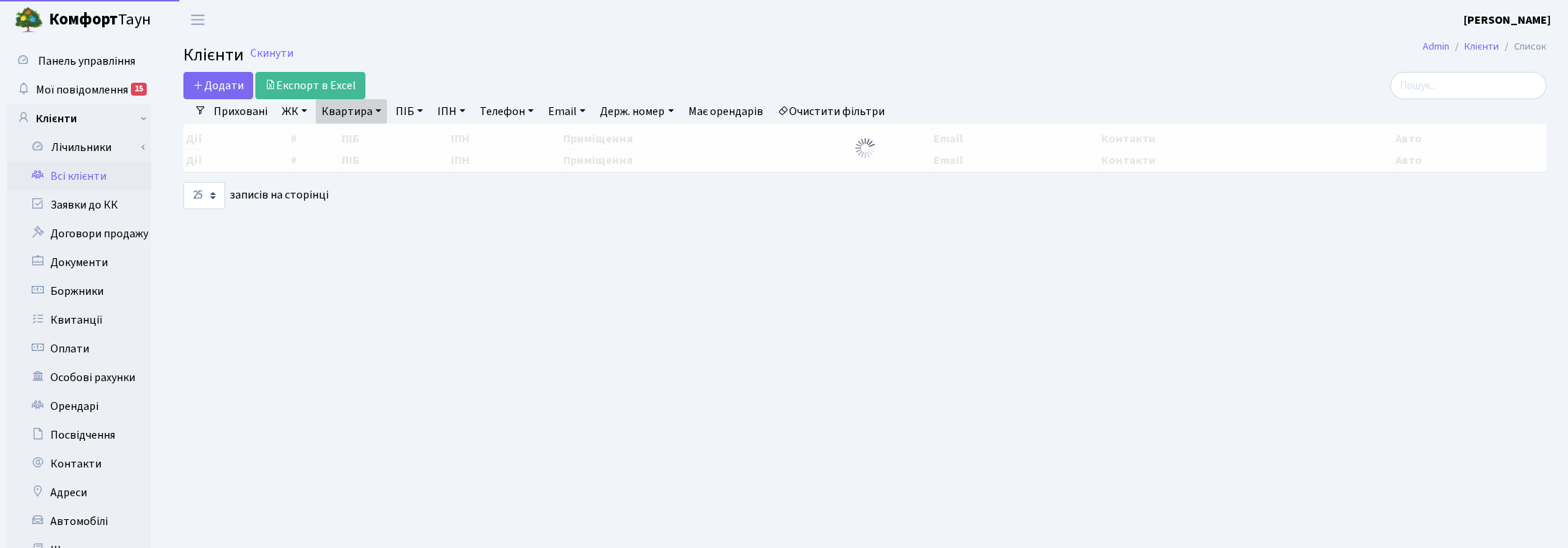
select select "25"
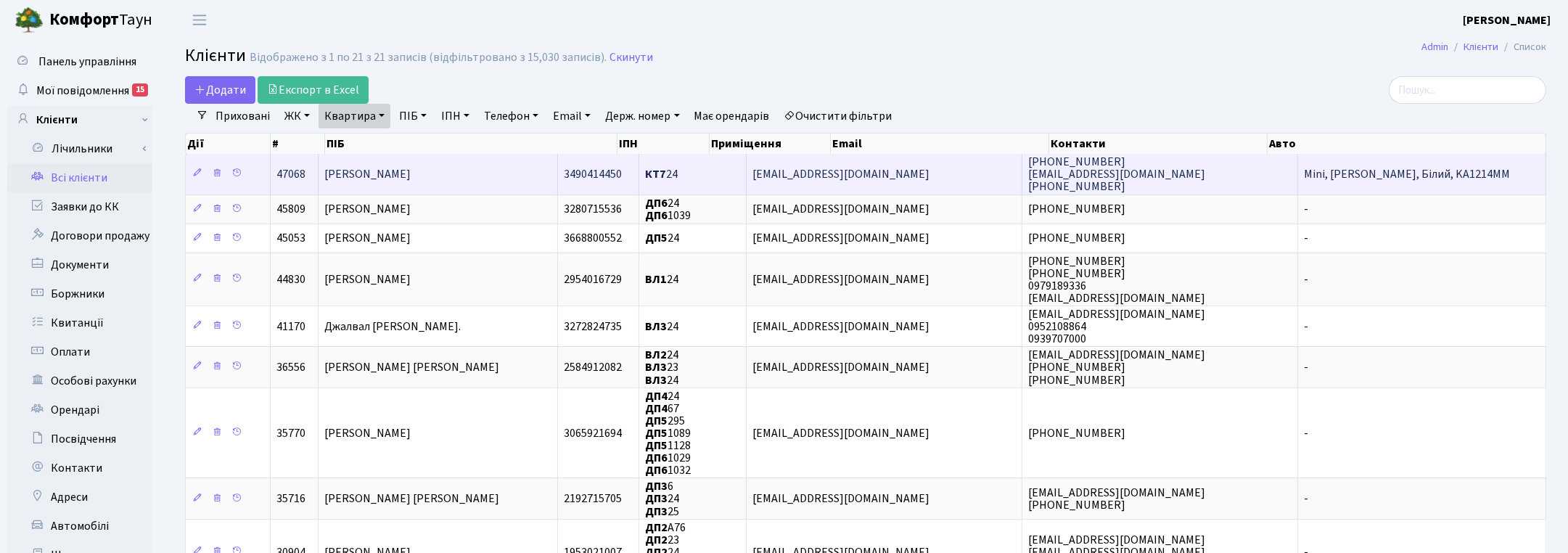
click at [462, 164] on td "[PERSON_NAME]" at bounding box center [438, 174] width 240 height 40
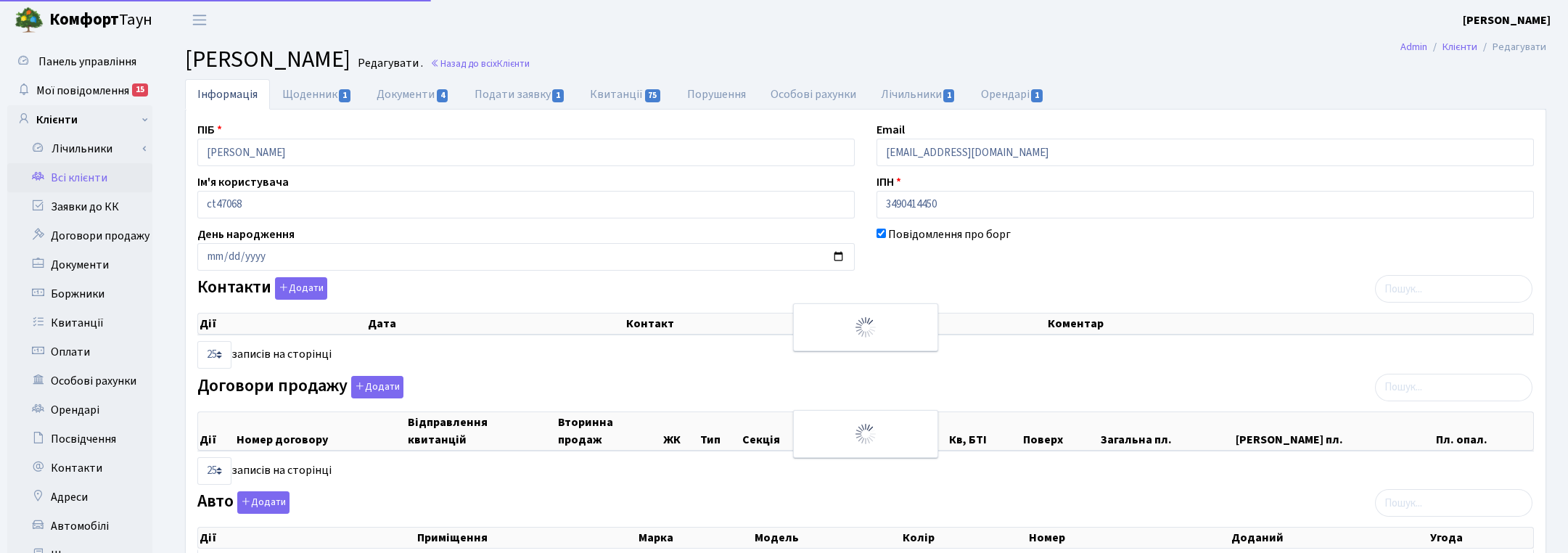
select select "25"
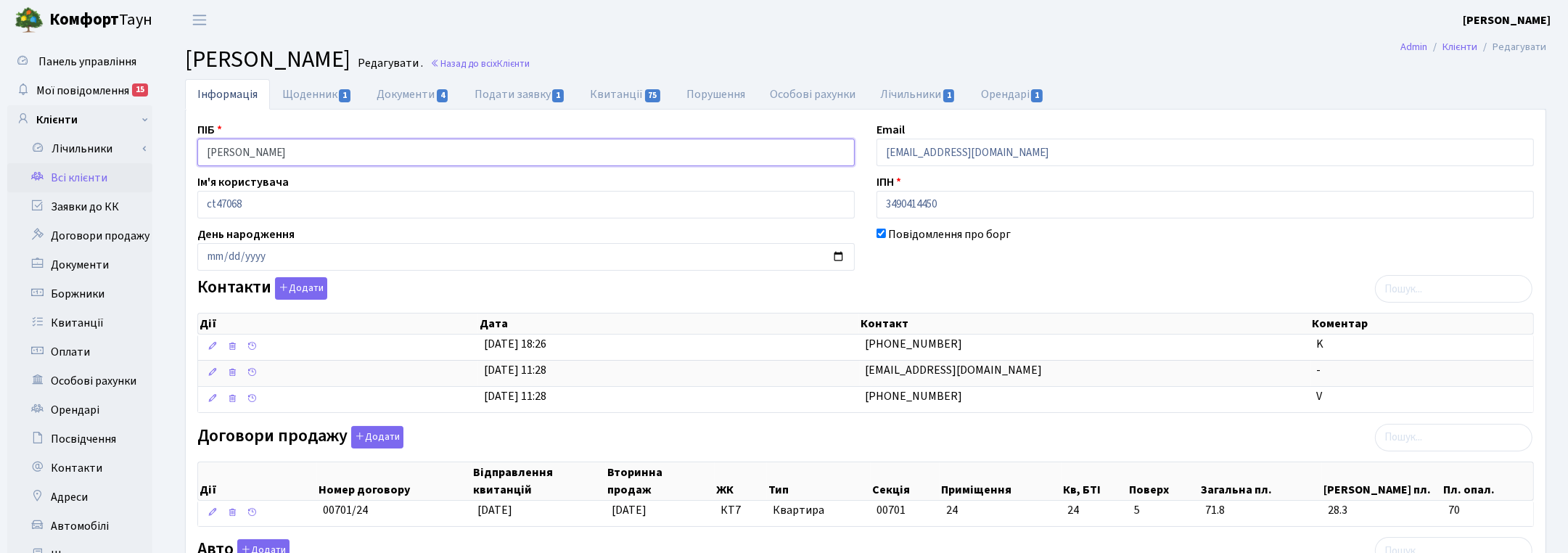
drag, startPoint x: 317, startPoint y: 150, endPoint x: 183, endPoint y: 146, distance: 134.1
click at [183, 146] on div "Інформація Щоденник 1 Документи 4 Подати заявку 1 Квитанції 75 Порушення Особов…" at bounding box center [865, 480] width 1384 height 803
click at [832, 121] on div "ПІБ [PERSON_NAME]" at bounding box center [526, 144] width 679 height 45
click at [530, 64] on span "Клієнти" at bounding box center [514, 63] width 33 height 14
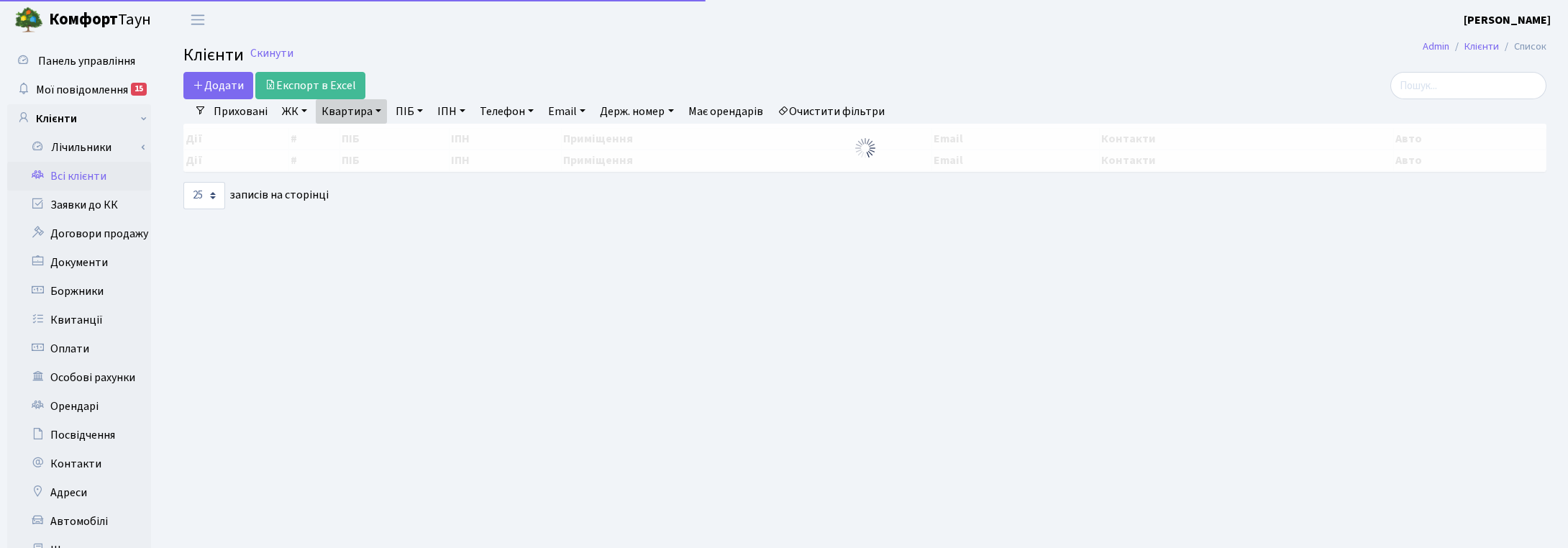
select select "25"
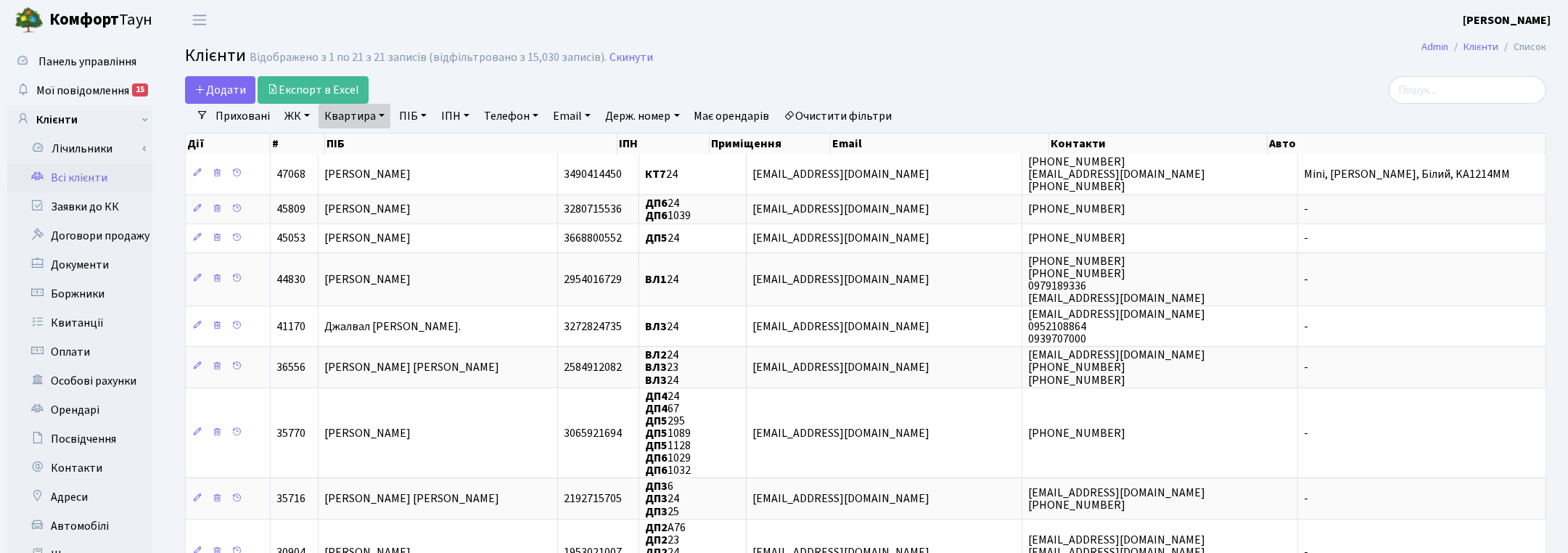
click at [372, 117] on link "Квартира" at bounding box center [354, 116] width 72 height 25
click at [354, 146] on input "24" at bounding box center [362, 145] width 85 height 28
type input "2"
type input "364"
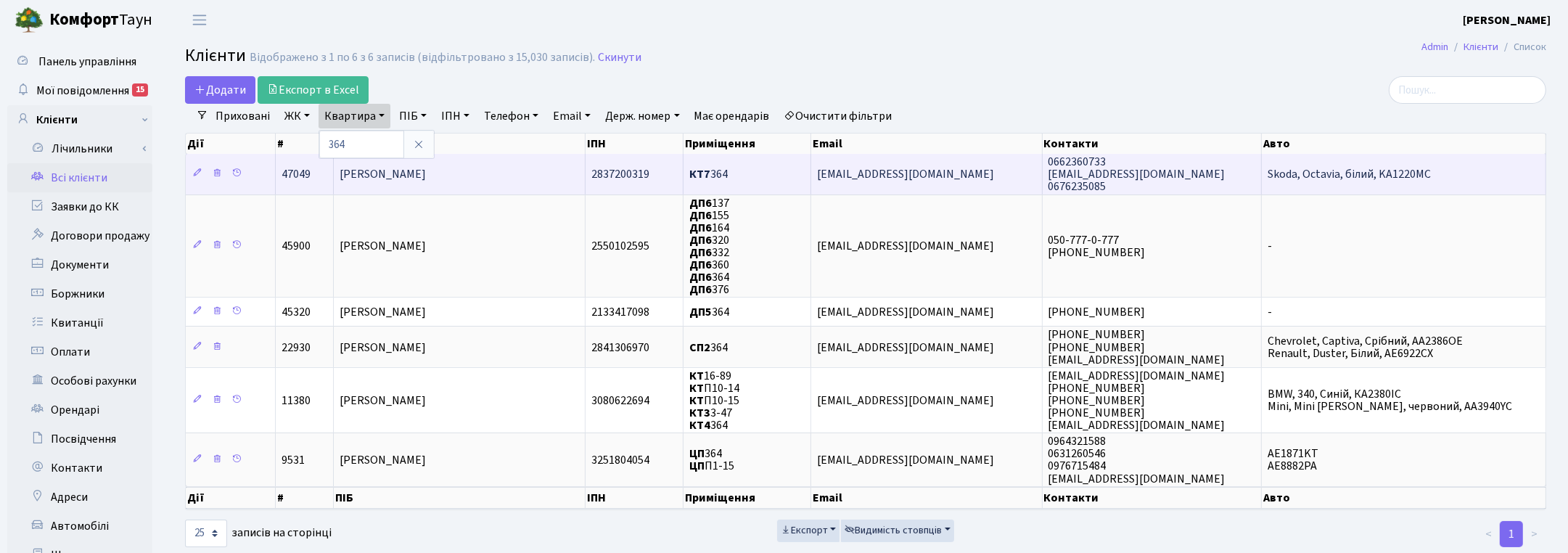
click at [379, 180] on span "Курило Денис Юрійович" at bounding box center [383, 174] width 87 height 16
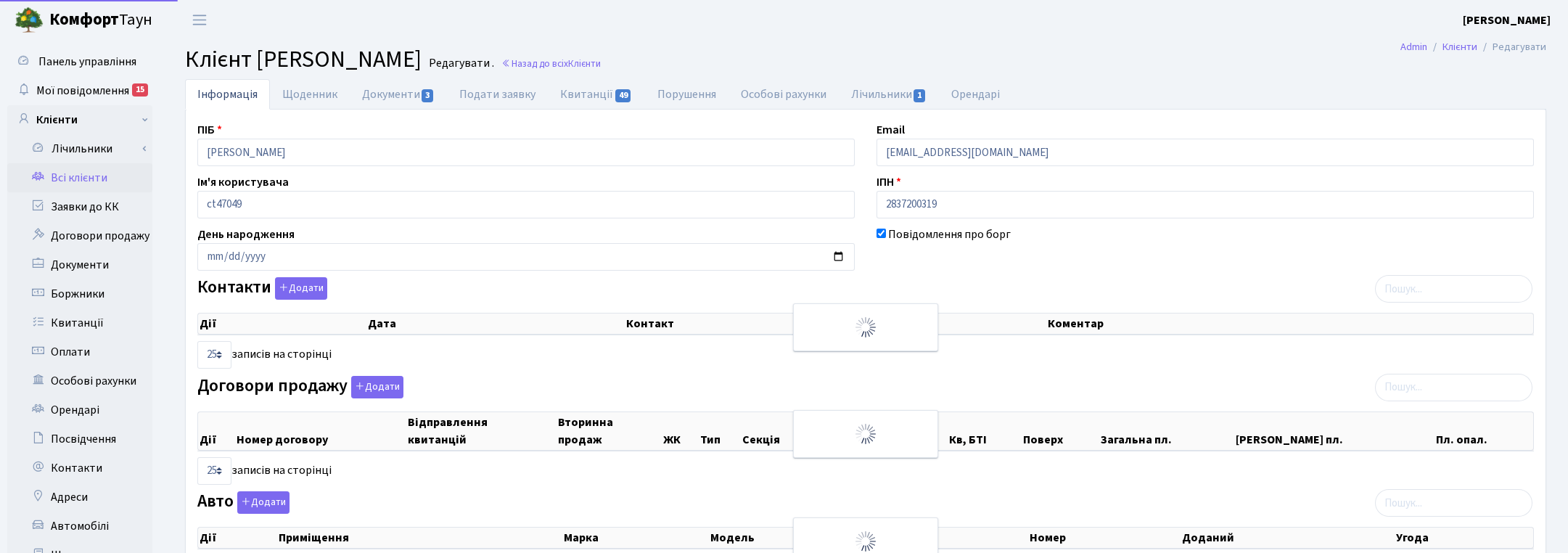
select select "25"
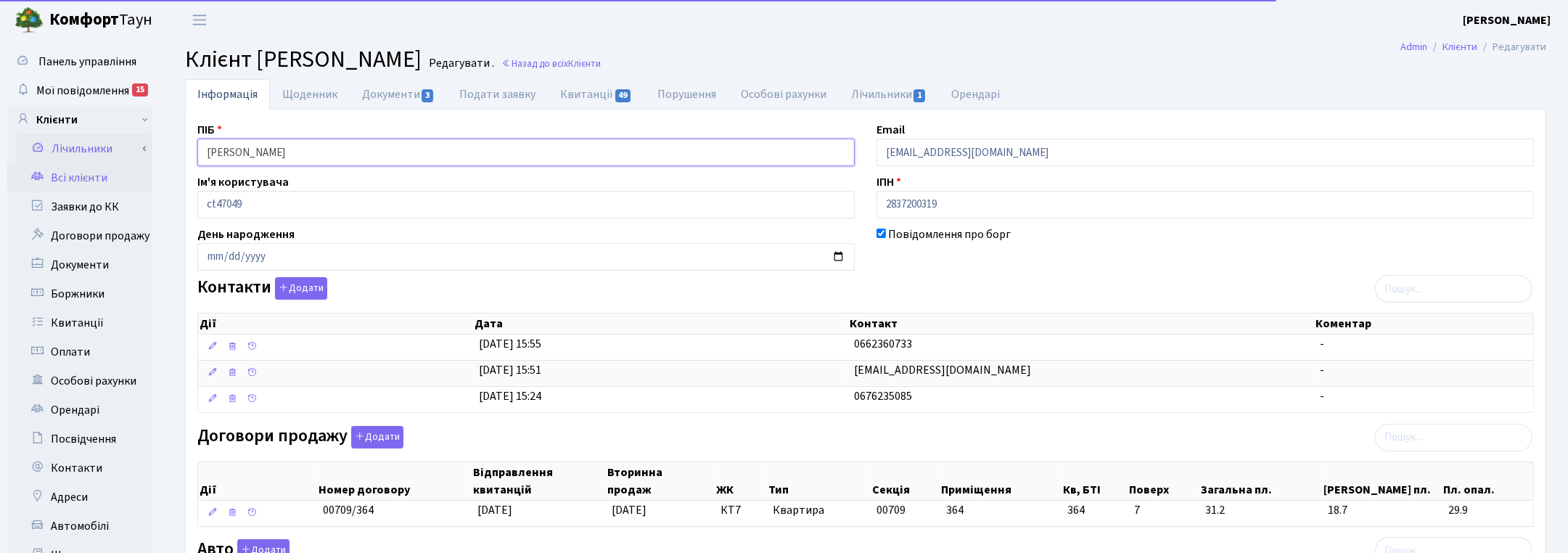
drag, startPoint x: 280, startPoint y: 156, endPoint x: 125, endPoint y: 151, distance: 155.1
click at [125, 151] on div "Панель управління Мої повідомлення 15 Клієнти Лічильники" at bounding box center [784, 461] width 1568 height 843
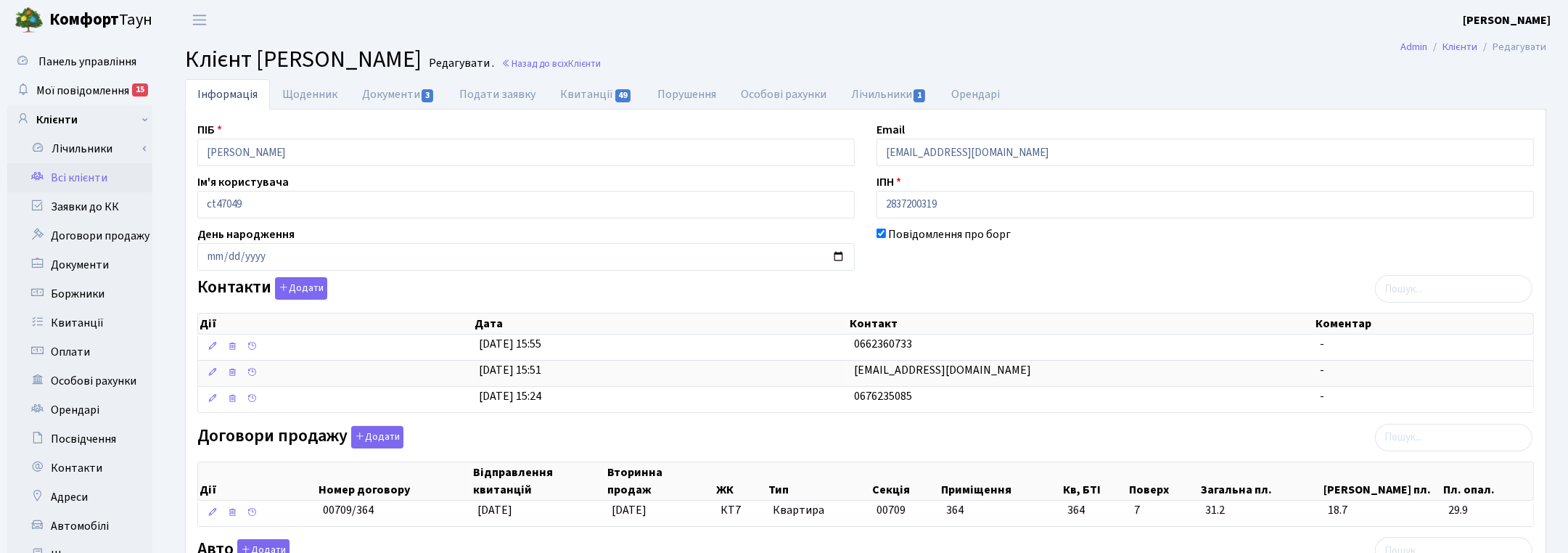
drag, startPoint x: 1446, startPoint y: 244, endPoint x: 1344, endPoint y: 209, distance: 107.8
click at [1443, 241] on div "Повідомлення про борг" at bounding box center [1205, 248] width 679 height 45
click at [601, 65] on span "Клієнти" at bounding box center [585, 63] width 33 height 14
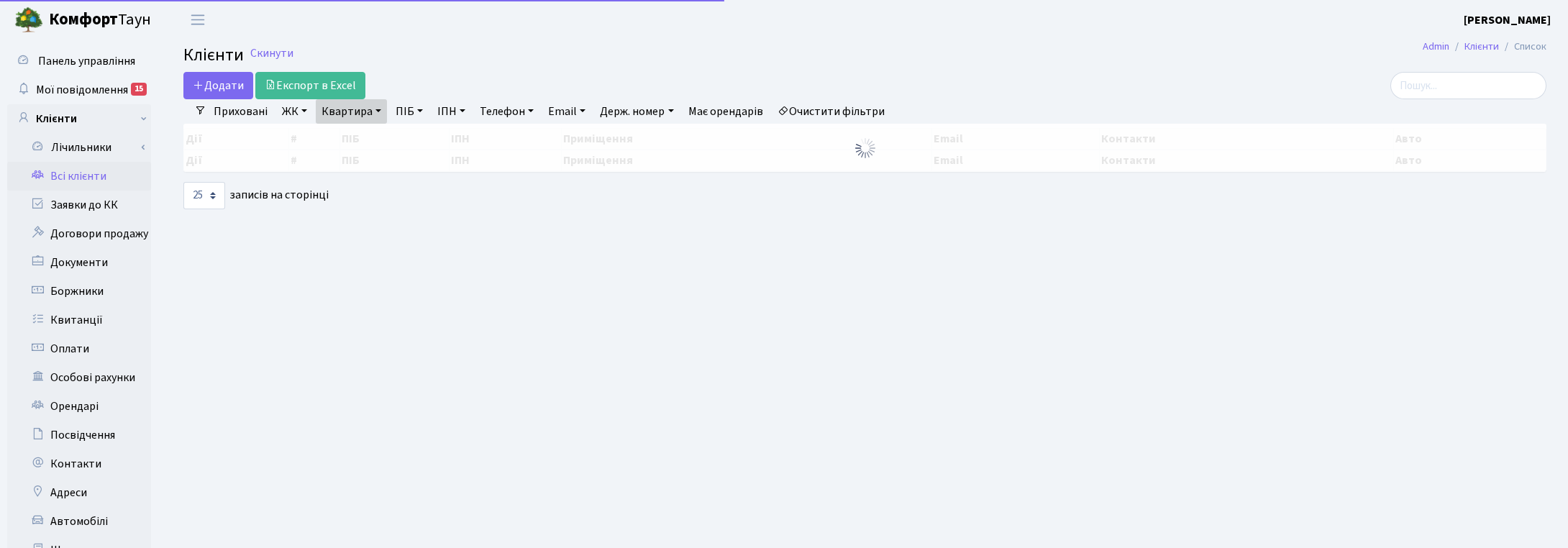
select select "25"
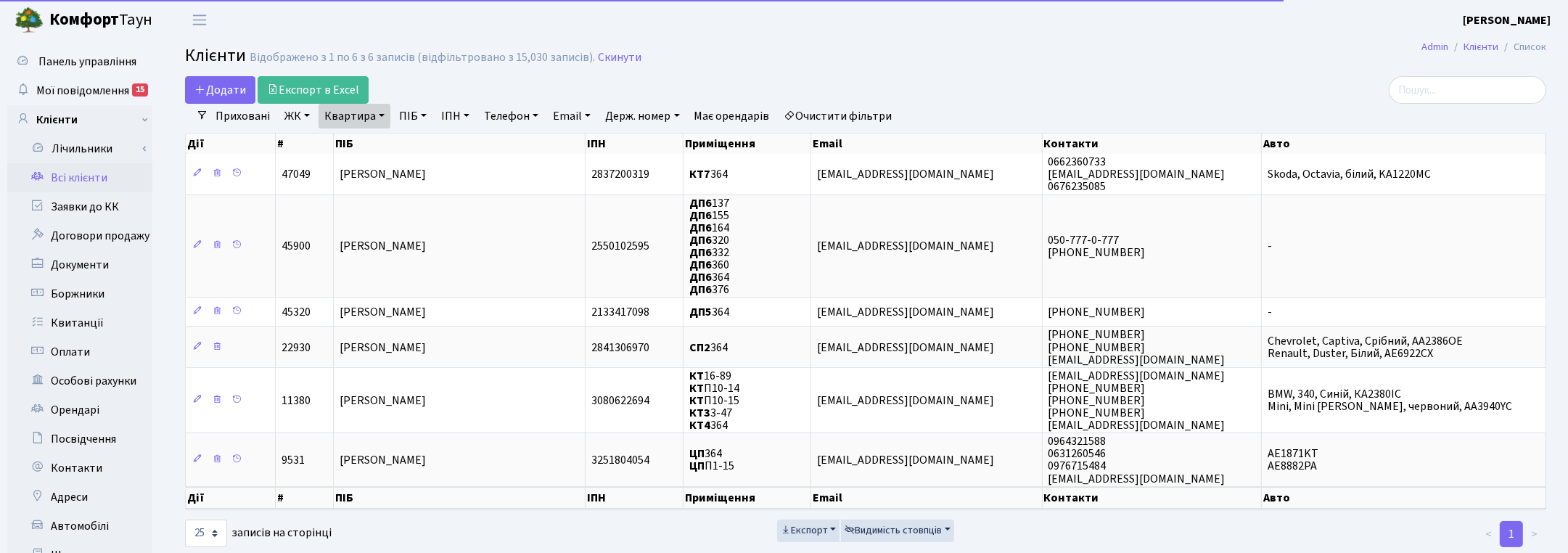
click at [369, 109] on link "Квартира" at bounding box center [354, 116] width 72 height 25
click at [357, 138] on input "364" at bounding box center [362, 145] width 85 height 28
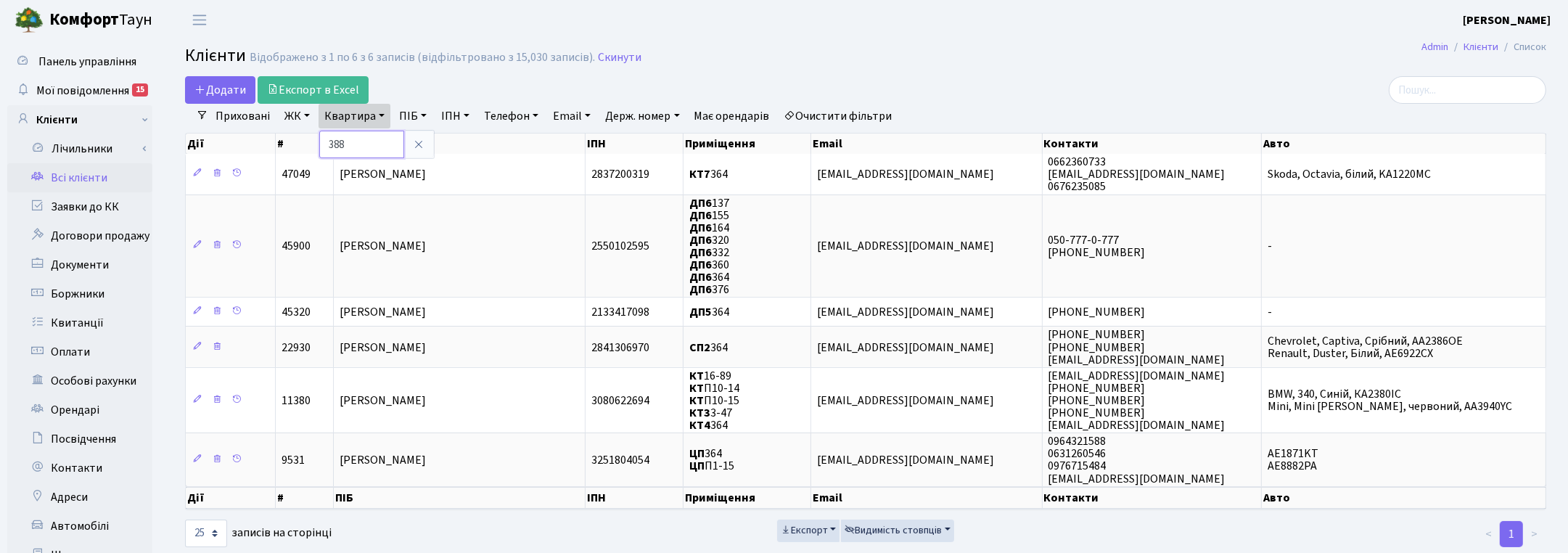
type input "388"
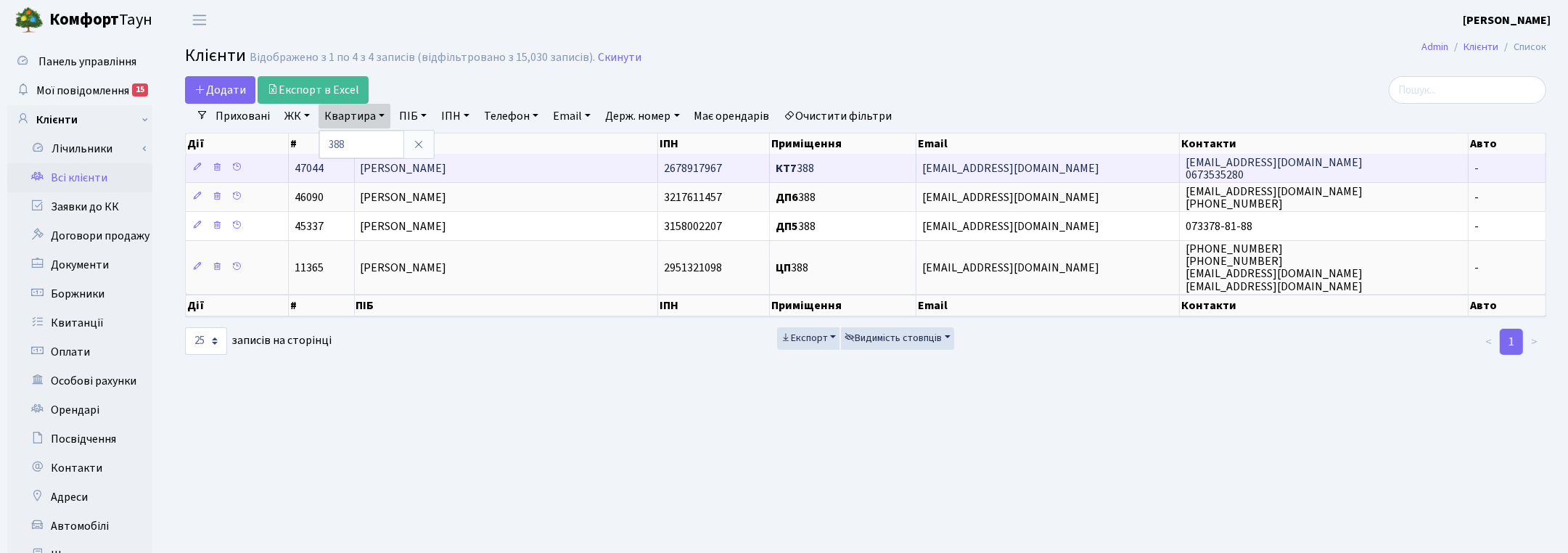
click at [447, 165] on span "[PERSON_NAME]" at bounding box center [404, 168] width 87 height 16
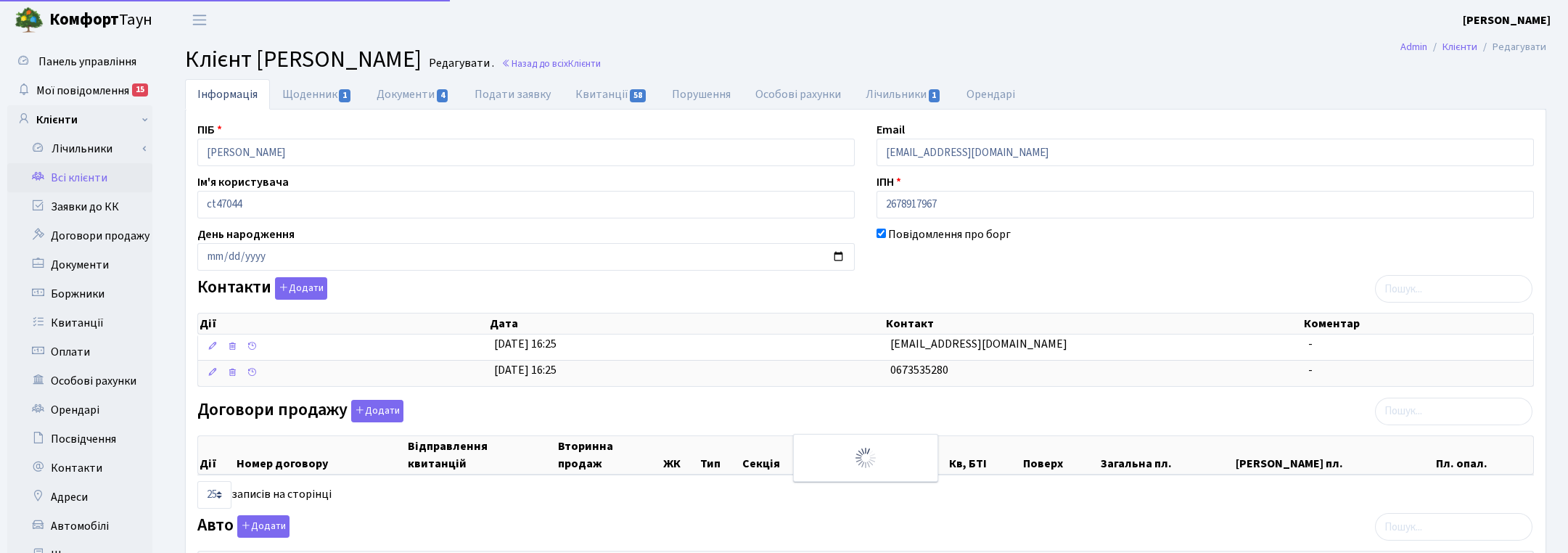
select select "25"
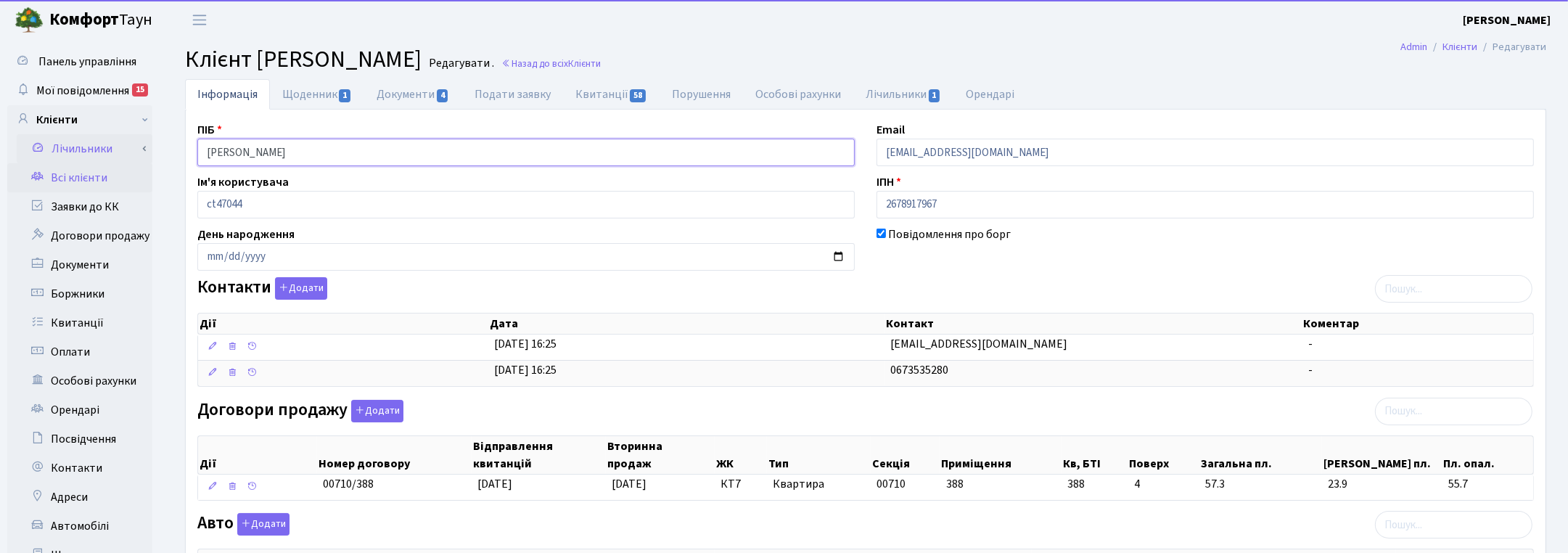
drag, startPoint x: 252, startPoint y: 153, endPoint x: 137, endPoint y: 150, distance: 115.0
click at [138, 150] on div "Панель управління Мої повідомлення 15 Клієнти Лічильники" at bounding box center [784, 444] width 1568 height 808
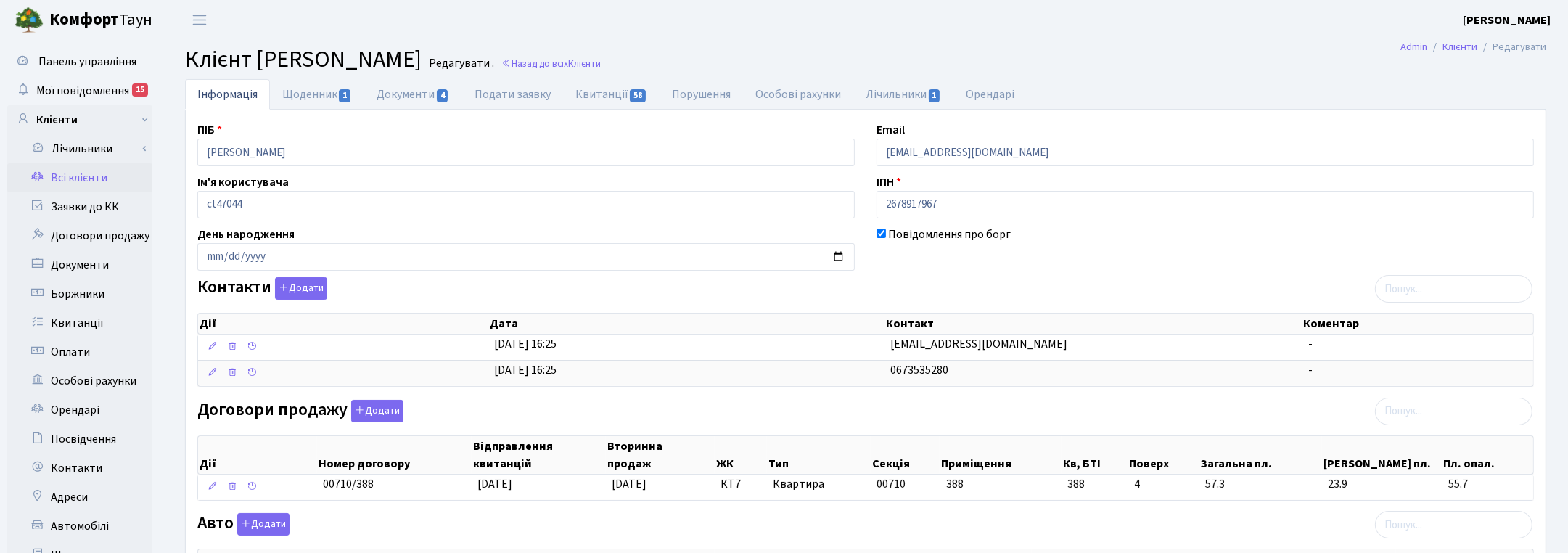
click at [1368, 101] on ul "Інформація Щоденник 1 Документи 4 Подати заявку Квитанції 58 Порушення Особові …" at bounding box center [865, 93] width 1361 height 30
click at [601, 64] on link "Назад до всіх Клієнти" at bounding box center [551, 63] width 100 height 14
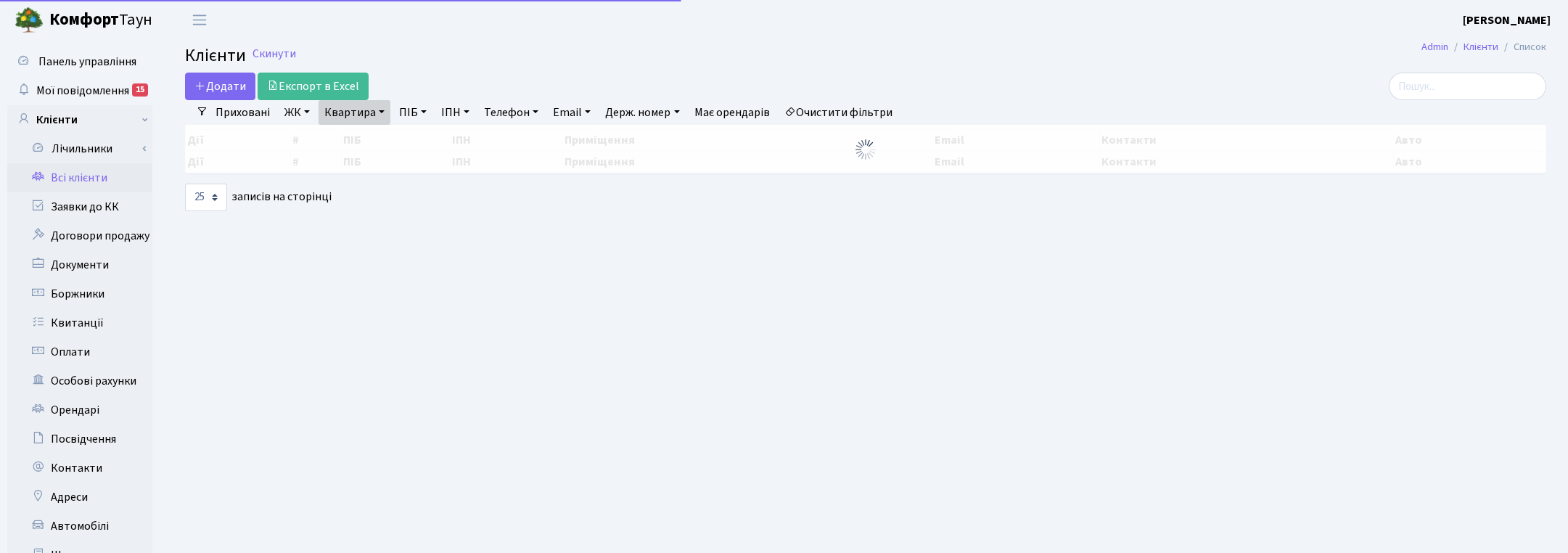
select select "25"
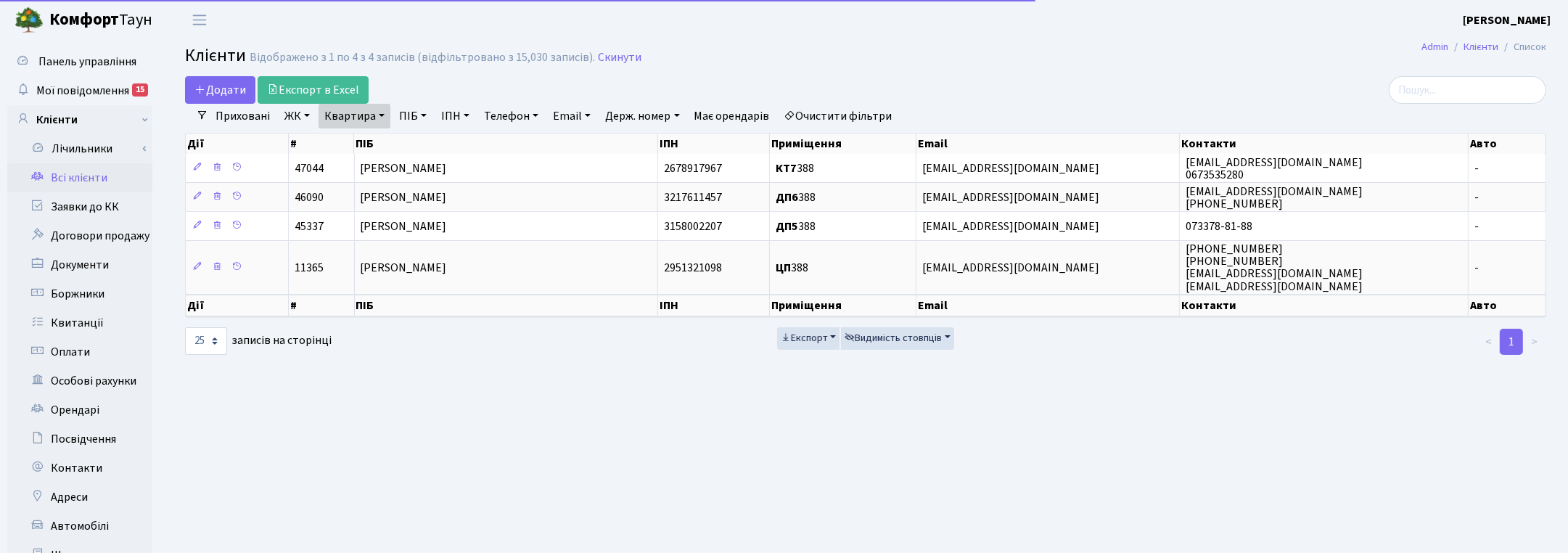
drag, startPoint x: 386, startPoint y: 114, endPoint x: 383, endPoint y: 127, distance: 13.3
click at [386, 114] on link "Квартира" at bounding box center [354, 116] width 72 height 25
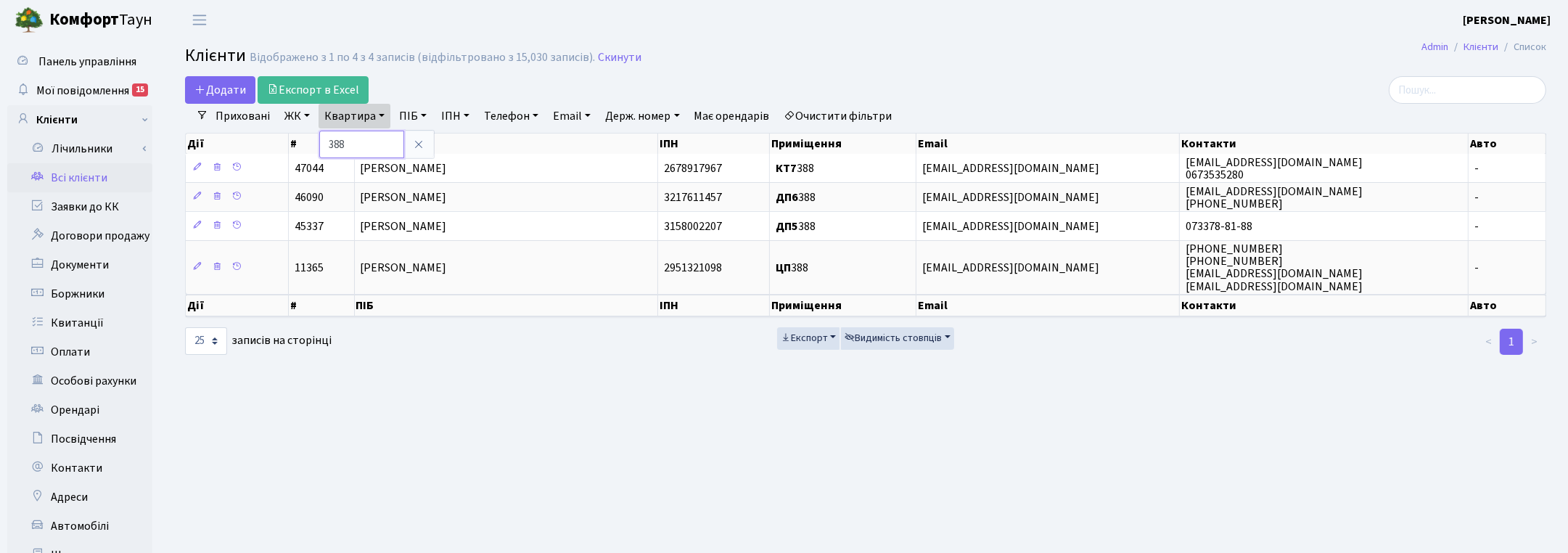
click at [371, 143] on input "388" at bounding box center [362, 145] width 85 height 28
type input "3"
type input "102"
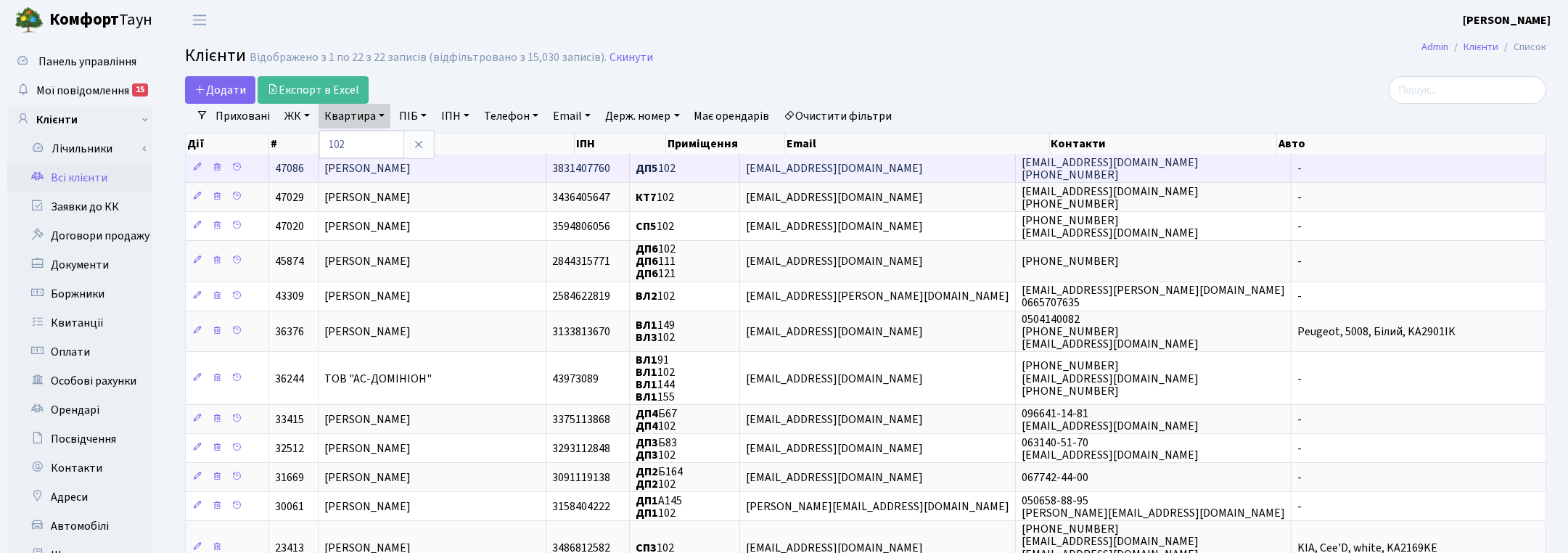
click at [408, 168] on span "[PERSON_NAME]" at bounding box center [368, 168] width 87 height 16
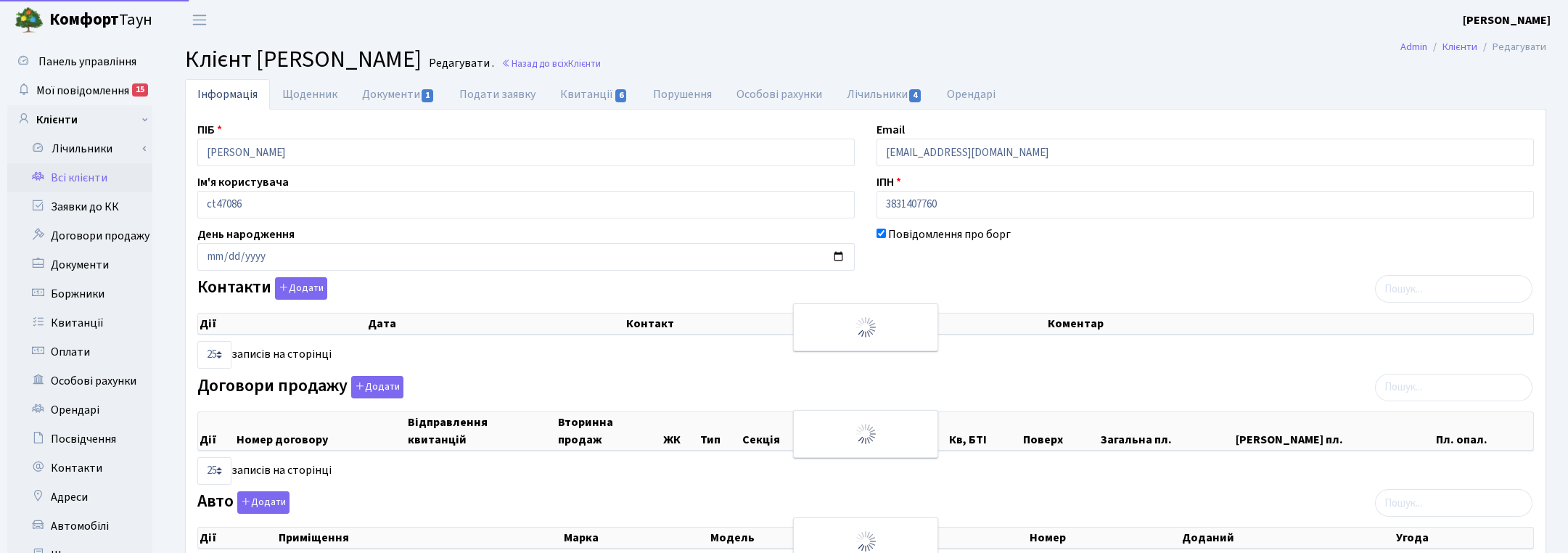
select select "25"
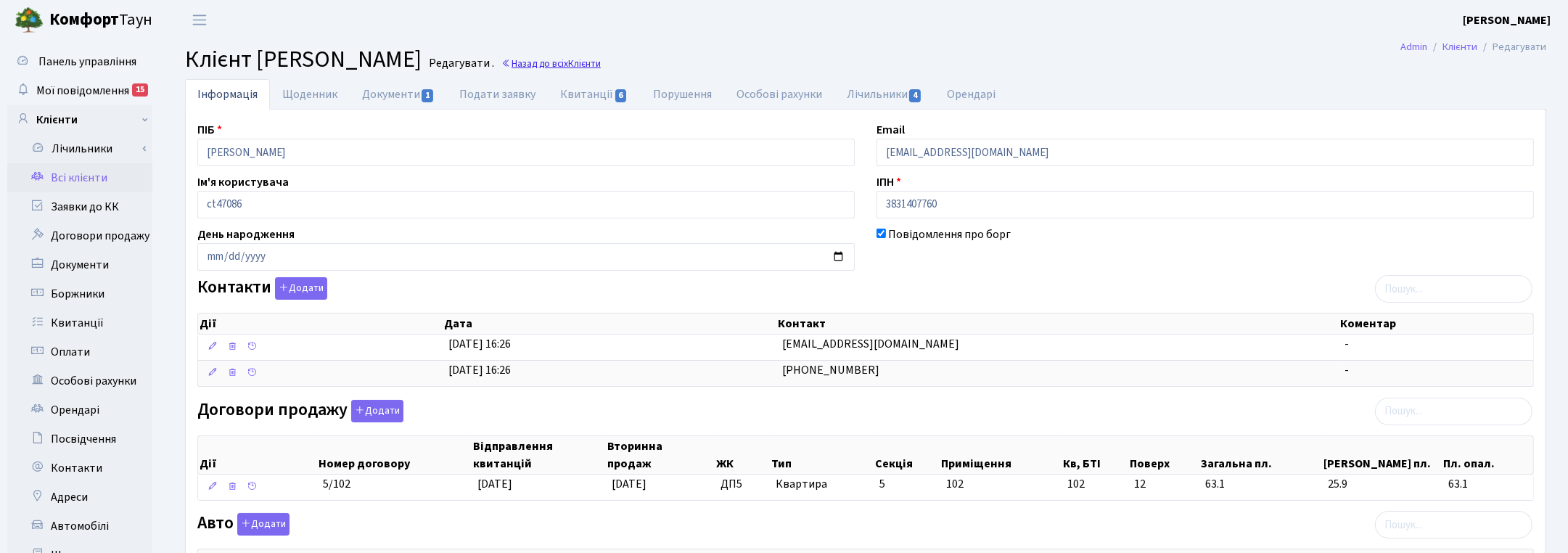
click at [601, 68] on link "Назад до всіх Клієнти" at bounding box center [551, 63] width 100 height 14
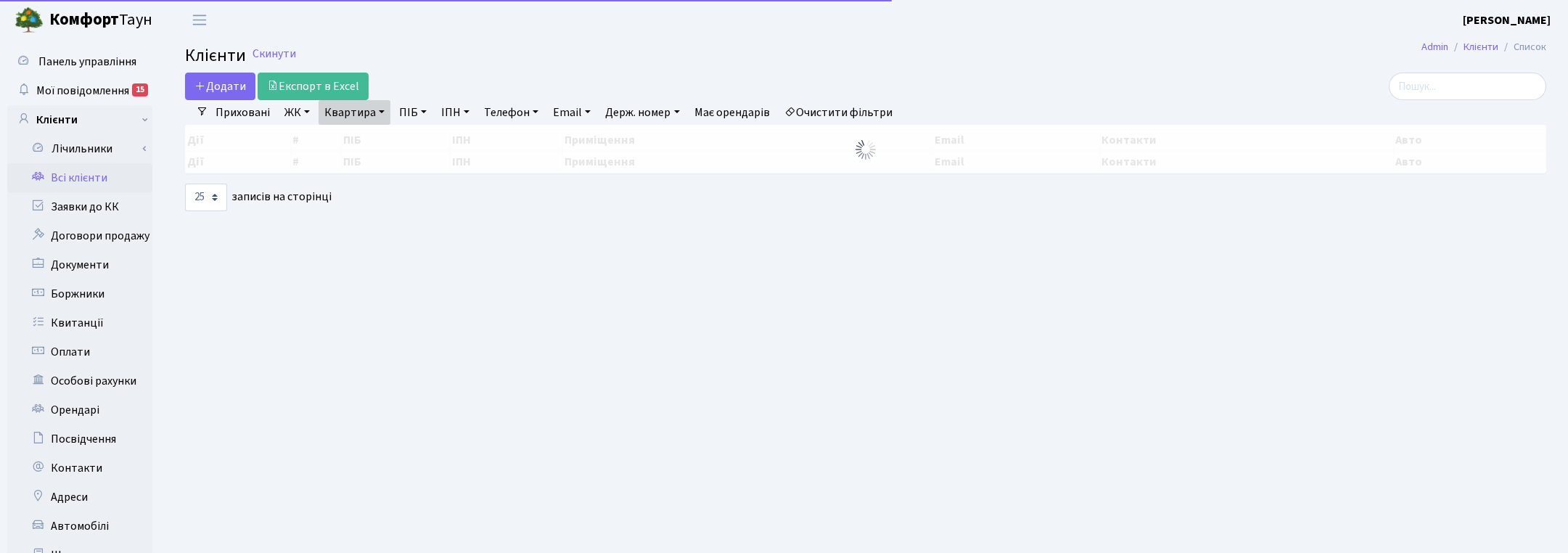
select select "25"
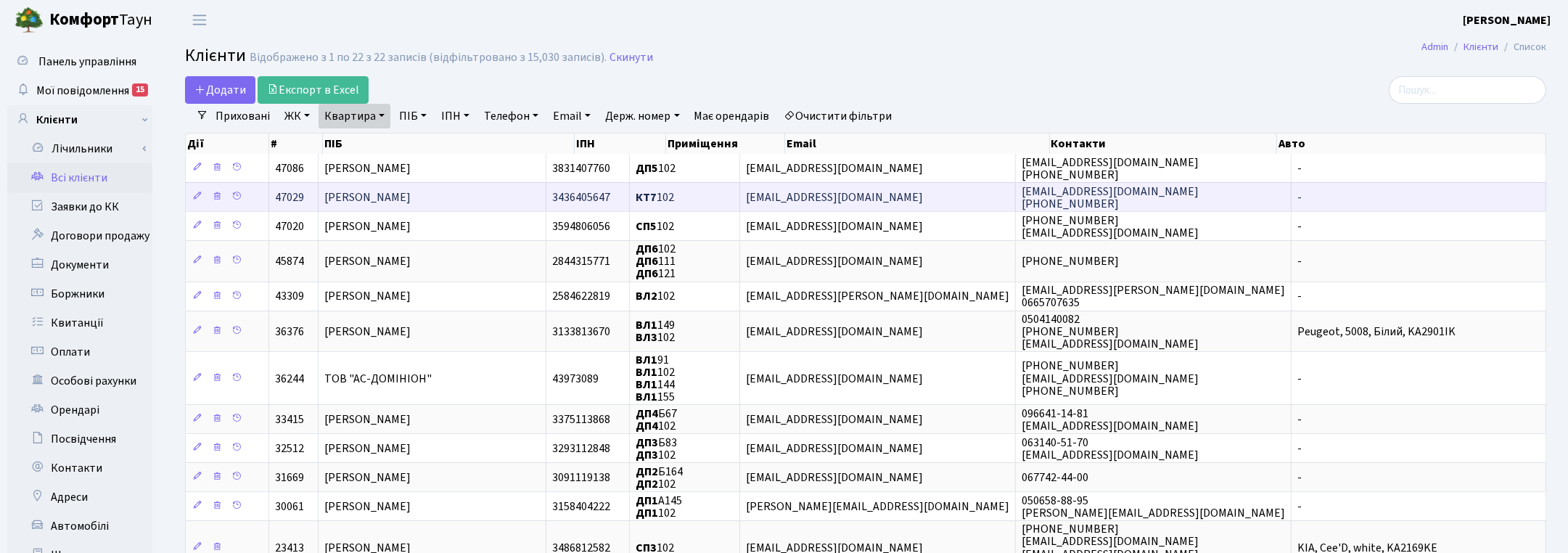
click at [393, 195] on span "[PERSON_NAME]" at bounding box center [368, 197] width 87 height 16
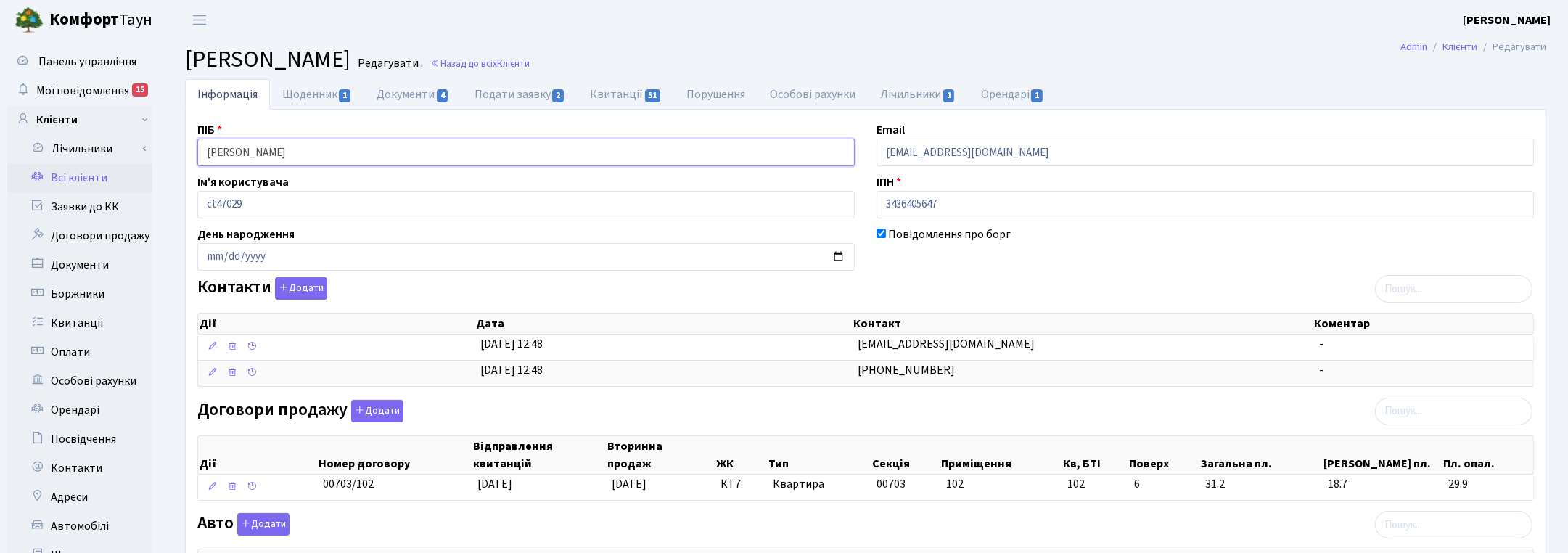
drag, startPoint x: 385, startPoint y: 155, endPoint x: 167, endPoint y: 139, distance: 218.6
click at [168, 139] on div "Інформація Щоденник 1 Документи 4 Подати заявку 2 Квитанції 51 Порушення Особов…" at bounding box center [866, 463] width 1405 height 769
click at [1439, 101] on ul "Інформація Щоденник 1 Документи 4 Подати заявку 2 Квитанції 51 Порушення Особов…" at bounding box center [865, 93] width 1361 height 30
click at [530, 56] on link "Назад до всіх Клієнти" at bounding box center [479, 63] width 100 height 14
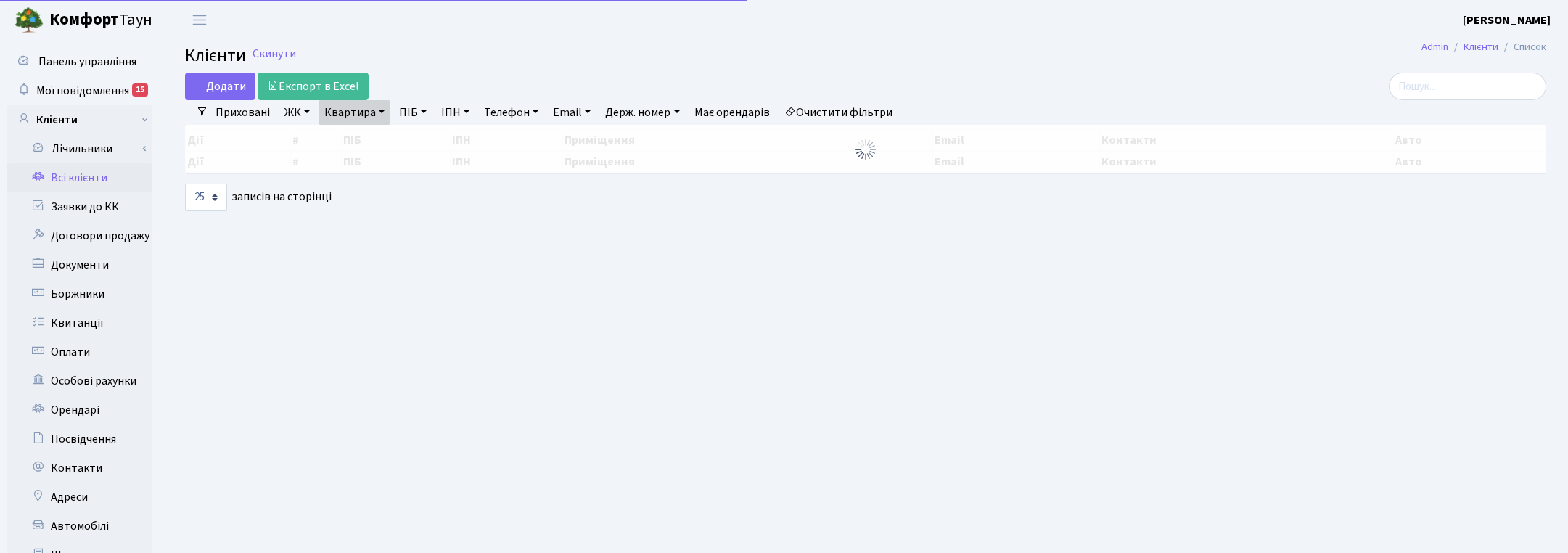
select select "25"
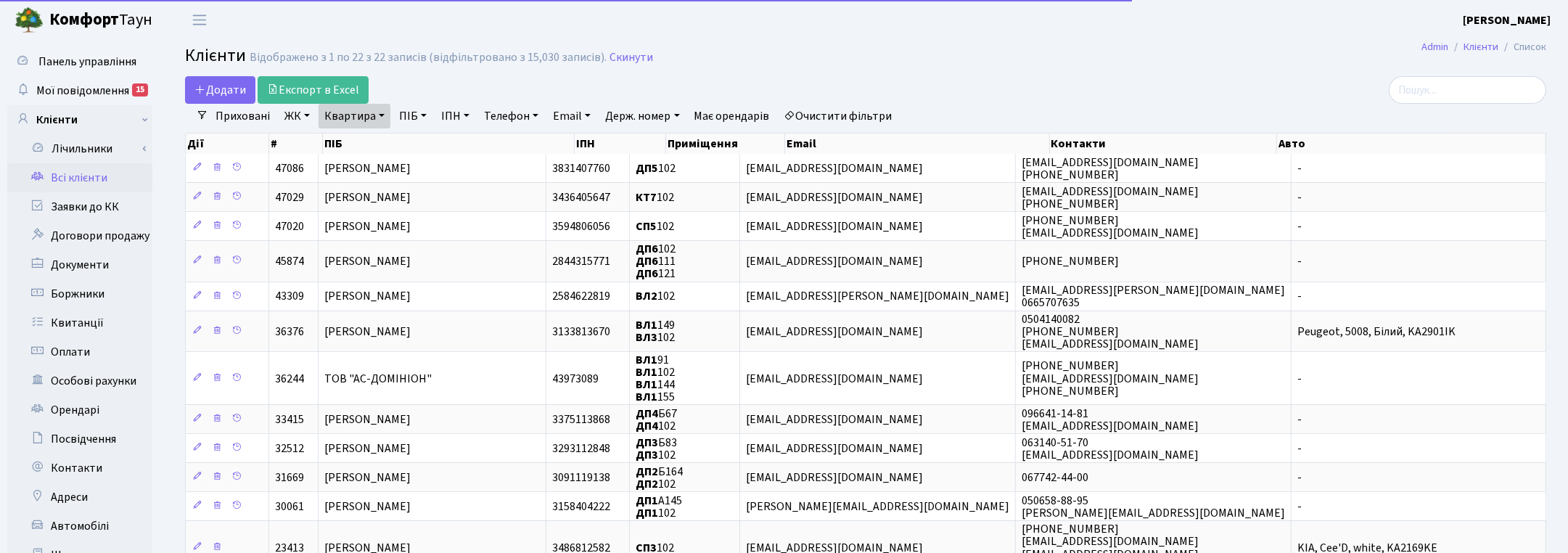
click at [382, 114] on link "Квартира" at bounding box center [354, 116] width 72 height 25
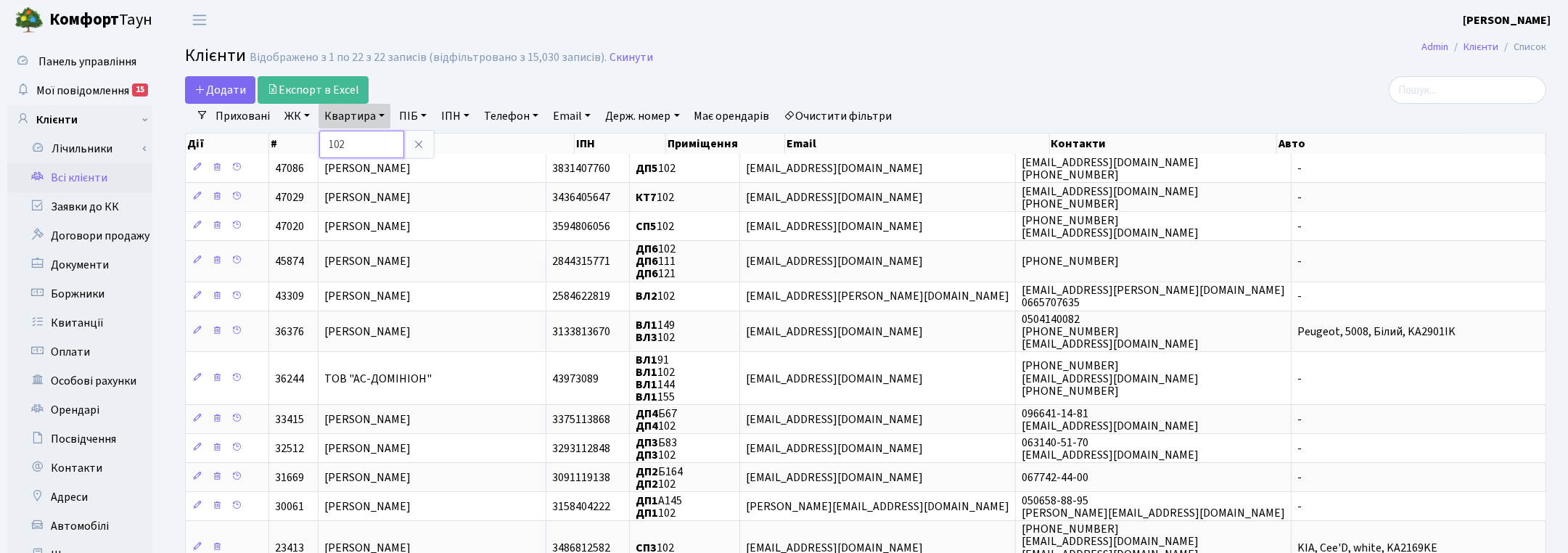
drag, startPoint x: 356, startPoint y: 149, endPoint x: 339, endPoint y: 142, distance: 18.4
click at [339, 142] on input "102" at bounding box center [362, 145] width 85 height 28
type input "125"
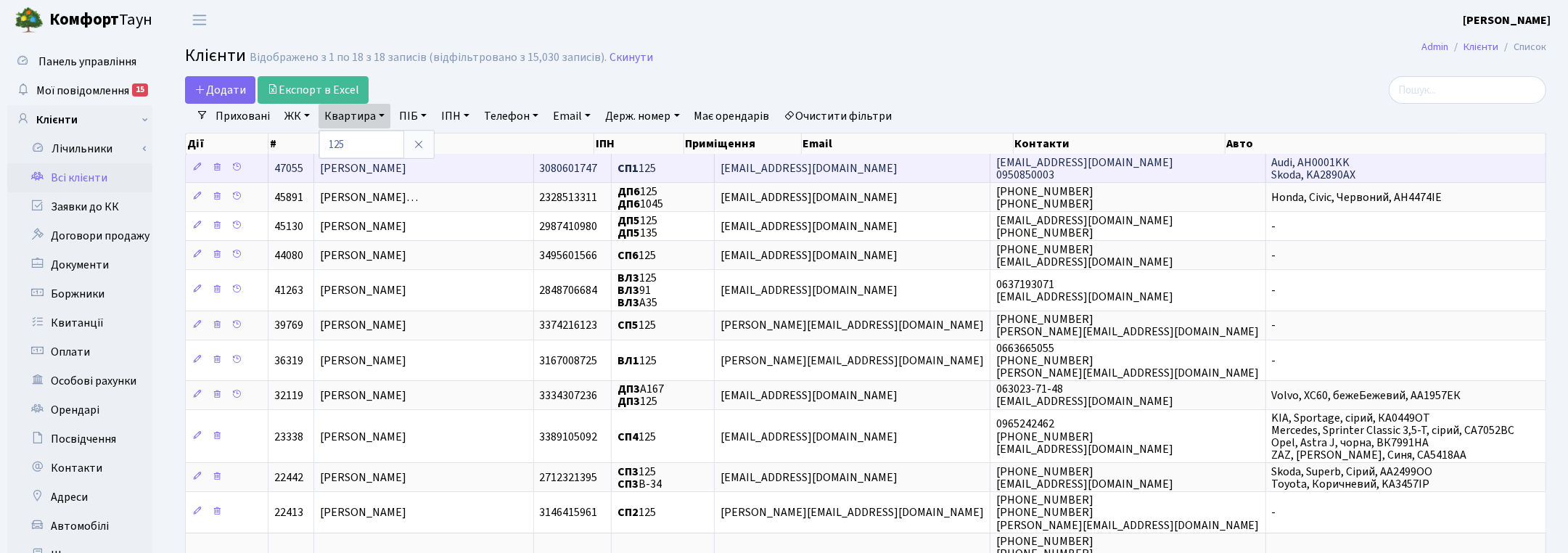
click at [407, 172] on span "Ткаченко Ірина Володимирівна" at bounding box center [363, 168] width 87 height 16
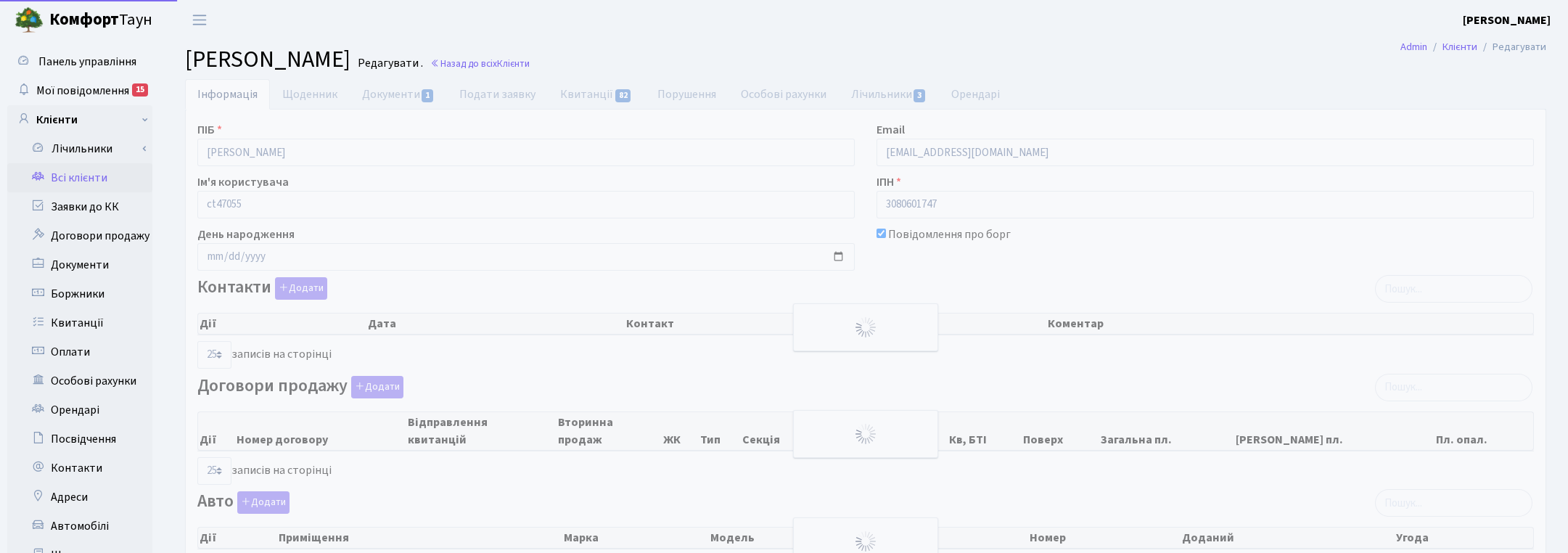
select select "25"
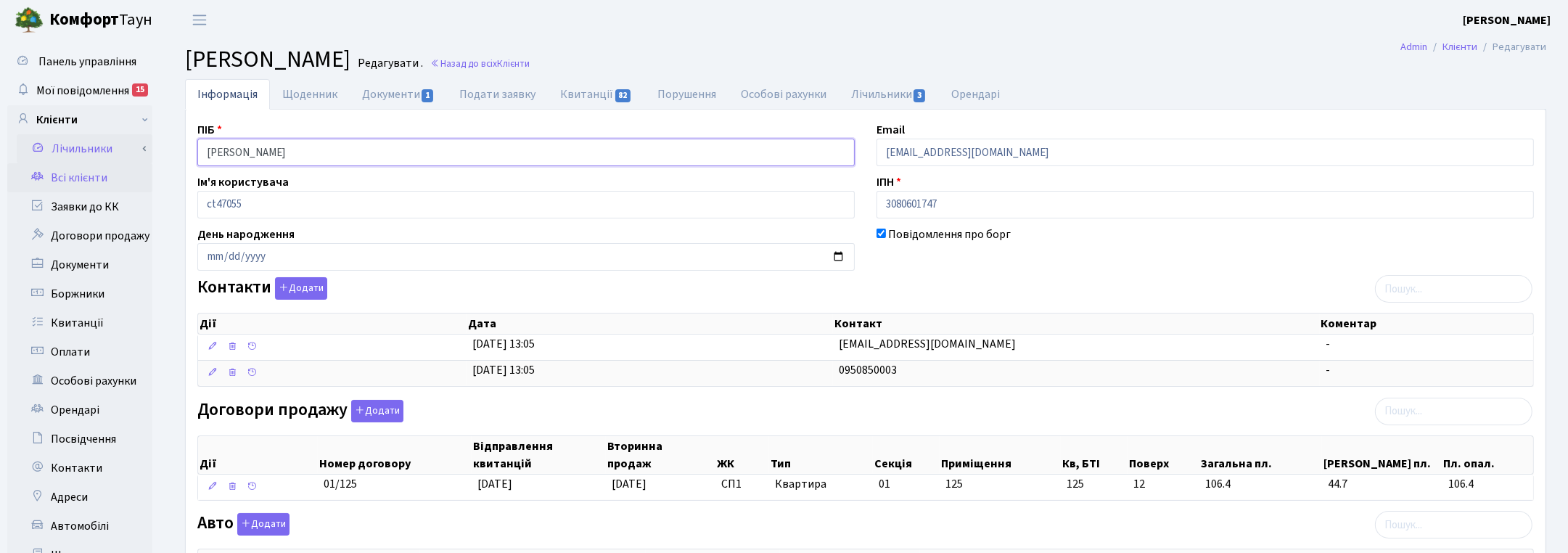
drag, startPoint x: 291, startPoint y: 151, endPoint x: 143, endPoint y: 157, distance: 148.1
click at [143, 157] on div "Панель управління Мої повідомлення 15 Клієнти Лічильники" at bounding box center [784, 461] width 1568 height 844
click at [1095, 113] on div "ПІБ Ткаченко Ірина Володимирівна Email irena05055@gmail.com Ім'я користувача ct…" at bounding box center [866, 476] width 1360 height 733
click at [530, 68] on link "Назад до всіх Клієнти" at bounding box center [479, 63] width 100 height 14
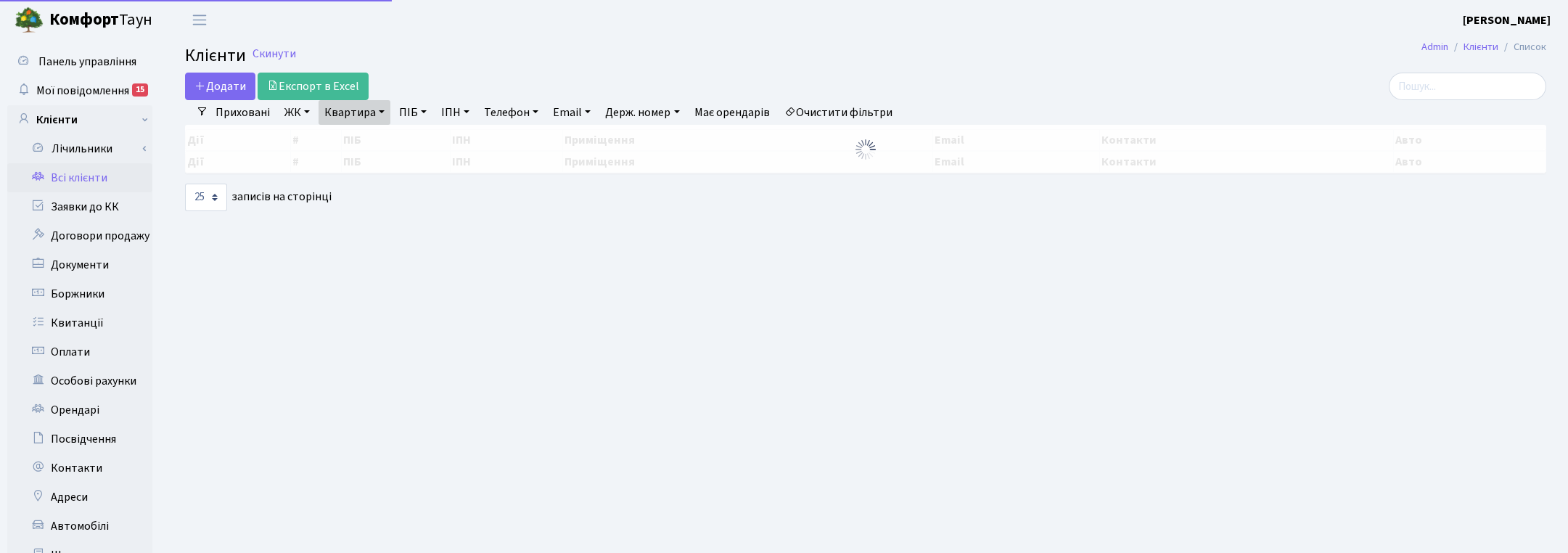
select select "25"
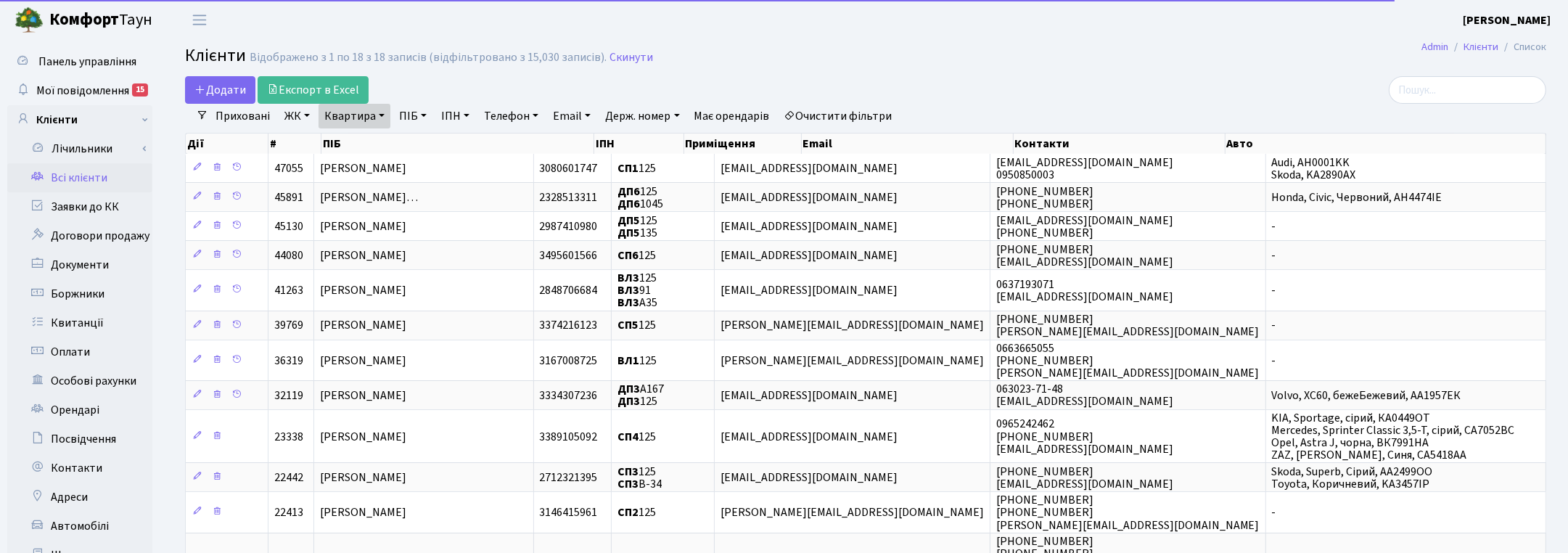
click at [376, 110] on link "Квартира" at bounding box center [354, 116] width 72 height 25
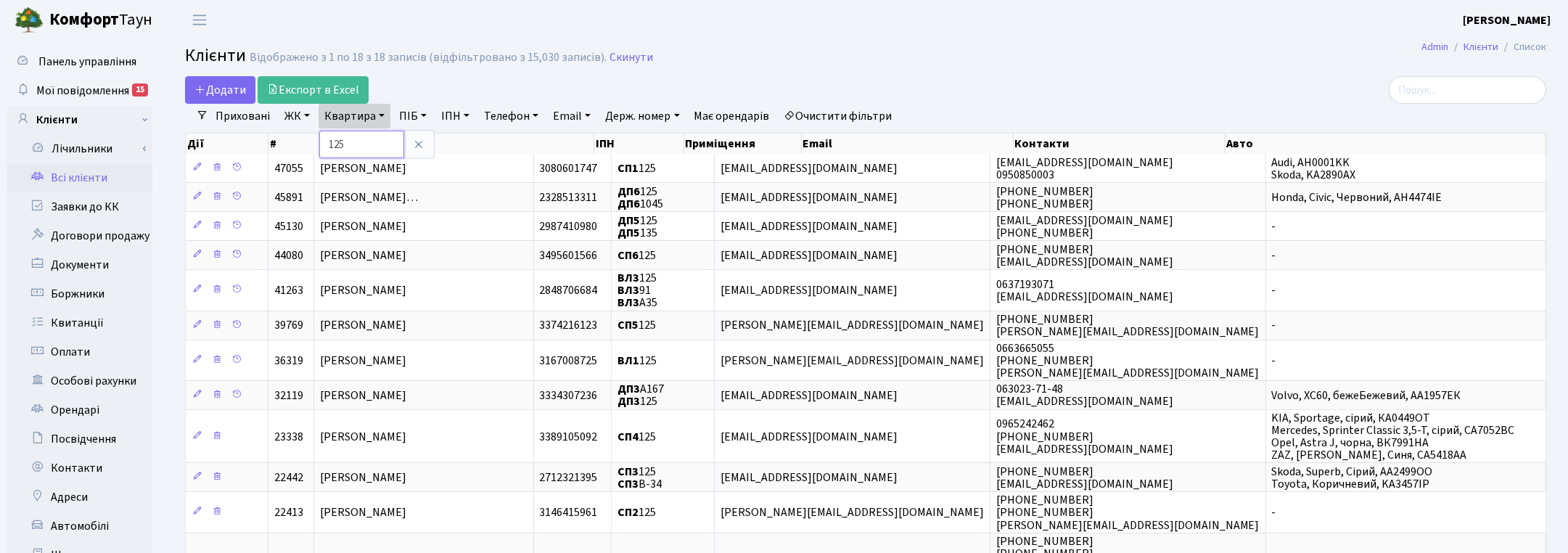
click at [357, 138] on input "125" at bounding box center [362, 145] width 85 height 28
type input "1"
type input "215"
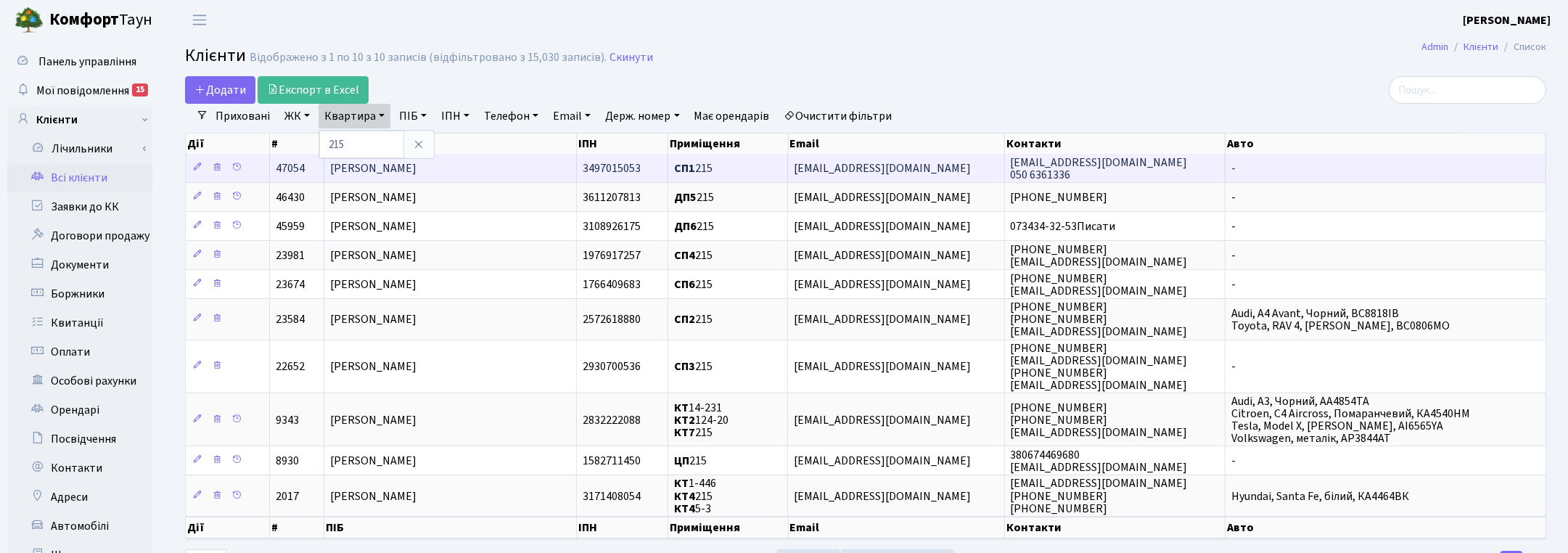
click at [400, 168] on span "Нестеренко Владислав Ігорович" at bounding box center [374, 168] width 87 height 16
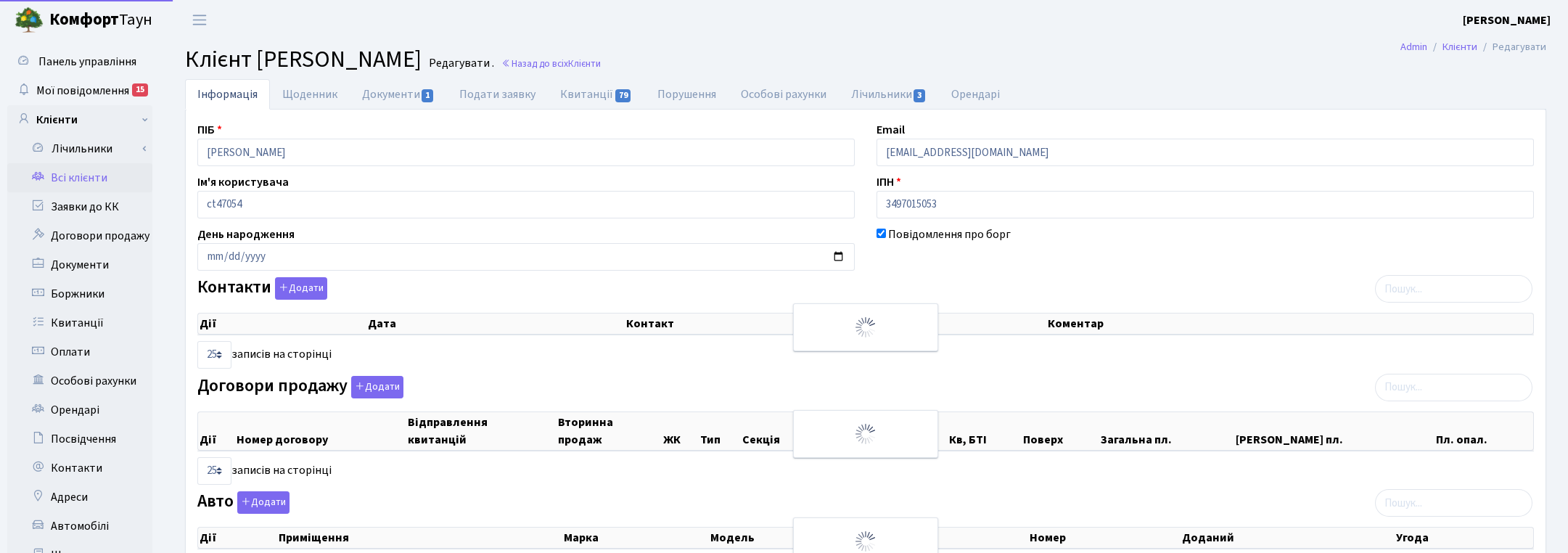
select select "25"
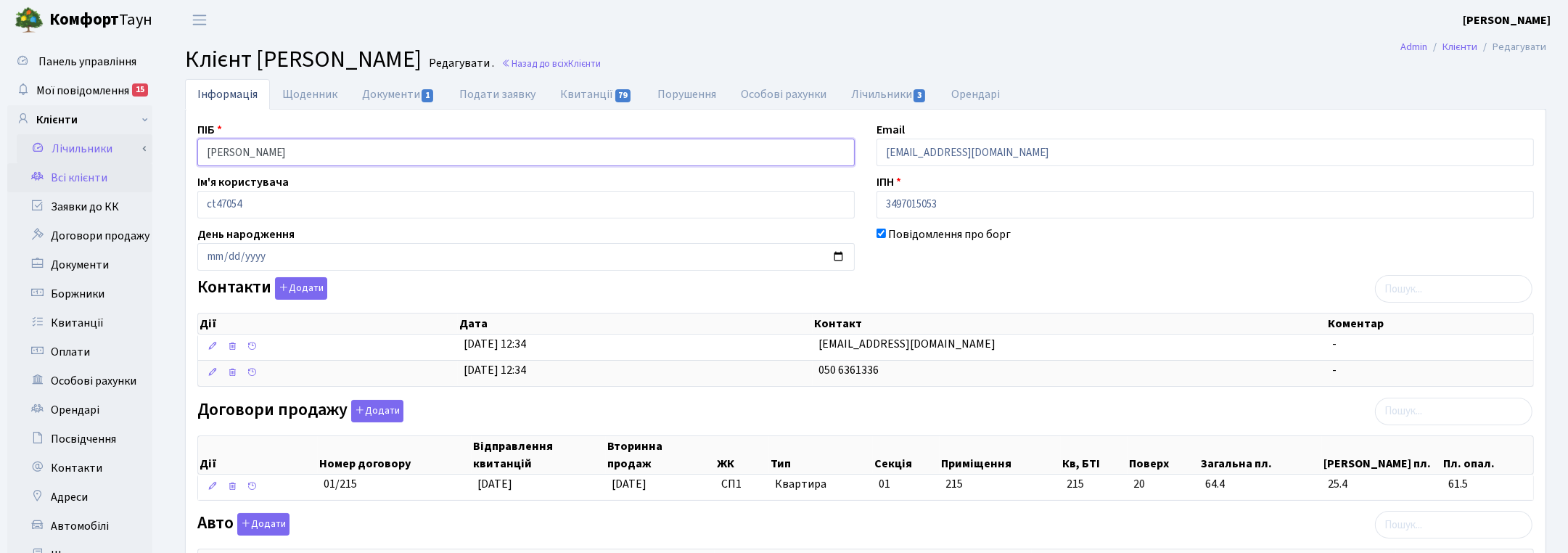
drag, startPoint x: 372, startPoint y: 147, endPoint x: 128, endPoint y: 146, distance: 244.0
click at [128, 146] on div "Панель управління Мої повідомлення 15 Клієнти Лічильники" at bounding box center [784, 444] width 1568 height 808
drag, startPoint x: 1495, startPoint y: 84, endPoint x: 1412, endPoint y: 77, distance: 83.3
click at [1495, 83] on ul "Інформація Щоденник Документи 1 Подати заявку Квитанції 79 Порушення Особові ра…" at bounding box center [865, 93] width 1361 height 30
click at [694, 71] on h2 "Клієнт Нестеренко Владислав Ігорович Редагувати . Назад до всіх Клієнти" at bounding box center [865, 60] width 1361 height 28
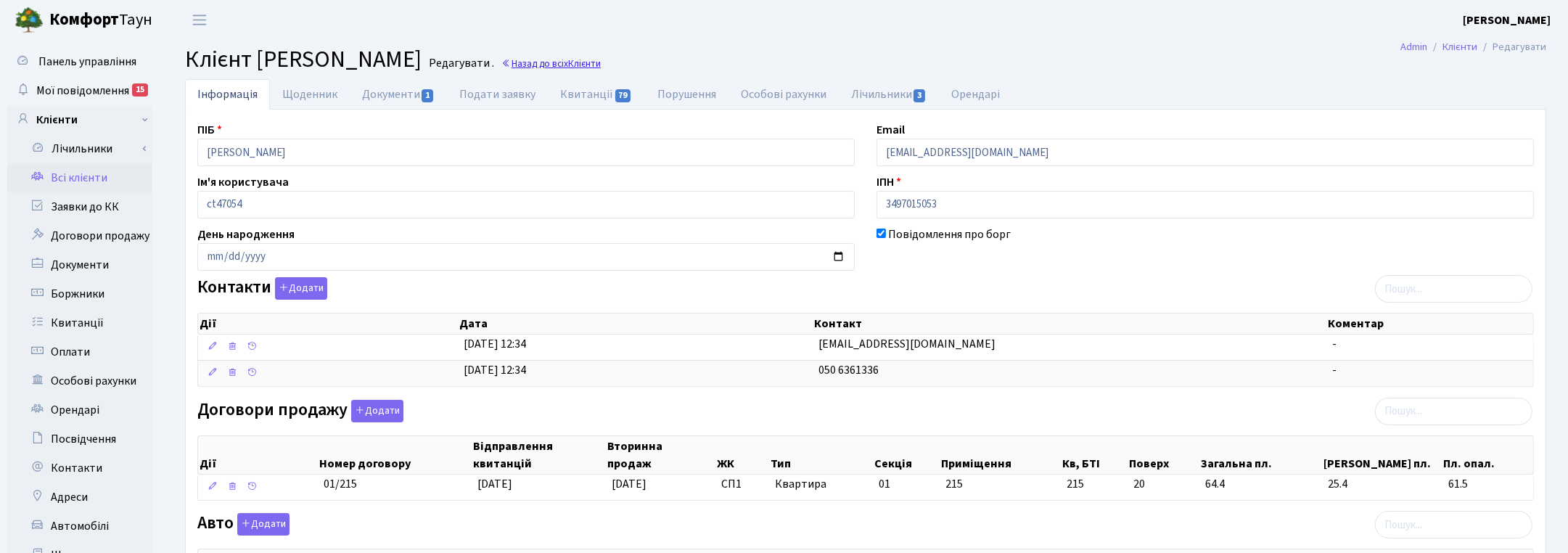
click at [601, 67] on link "Назад до всіх Клієнти" at bounding box center [551, 63] width 100 height 14
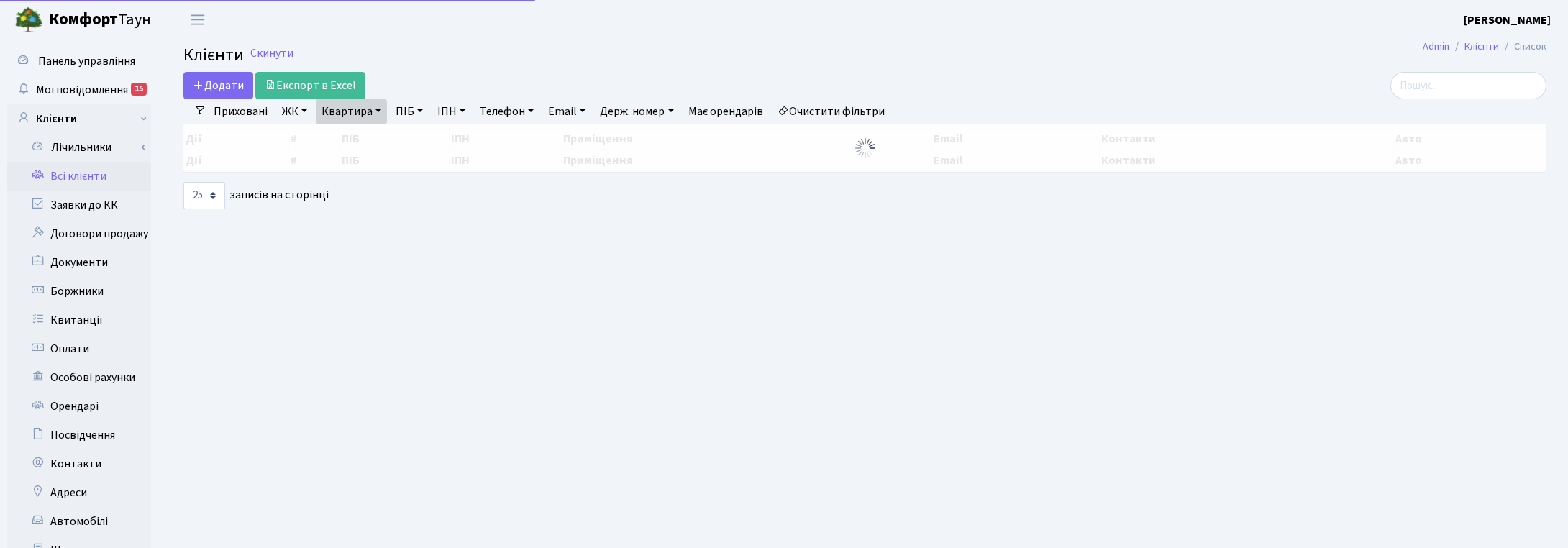
select select "25"
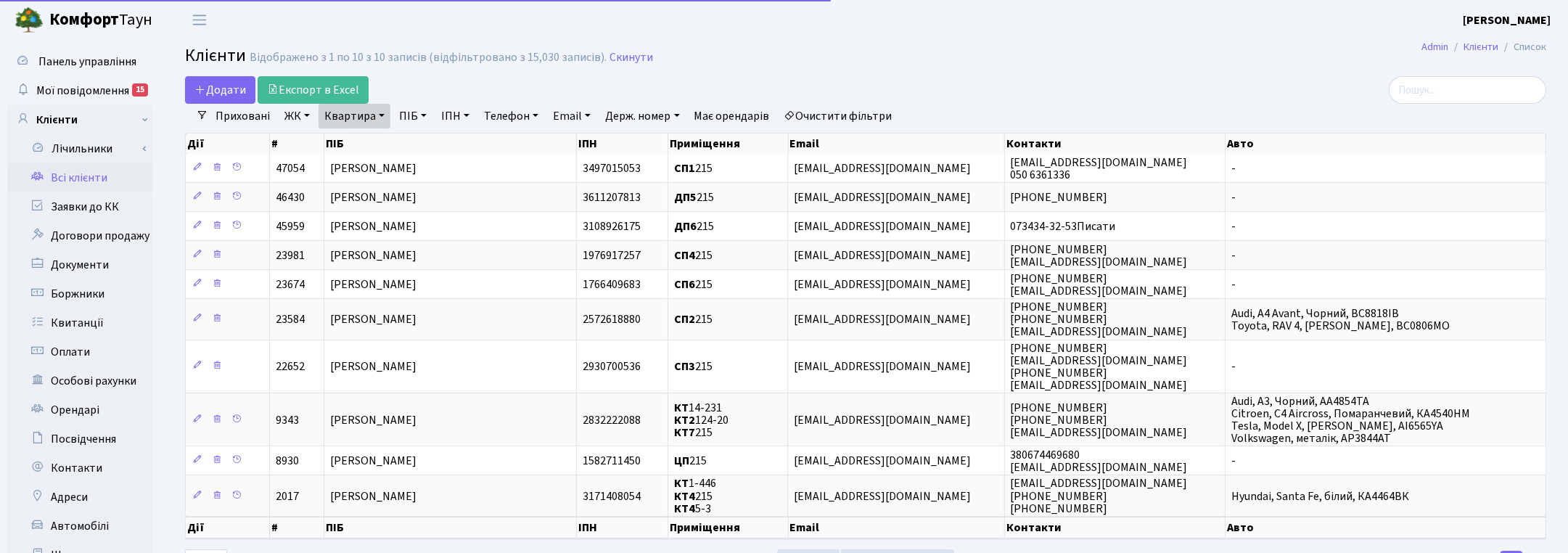
drag, startPoint x: 371, startPoint y: 110, endPoint x: 371, endPoint y: 127, distance: 17.0
click at [371, 111] on link "Квартира" at bounding box center [354, 116] width 72 height 25
click at [369, 136] on input "215" at bounding box center [362, 145] width 85 height 28
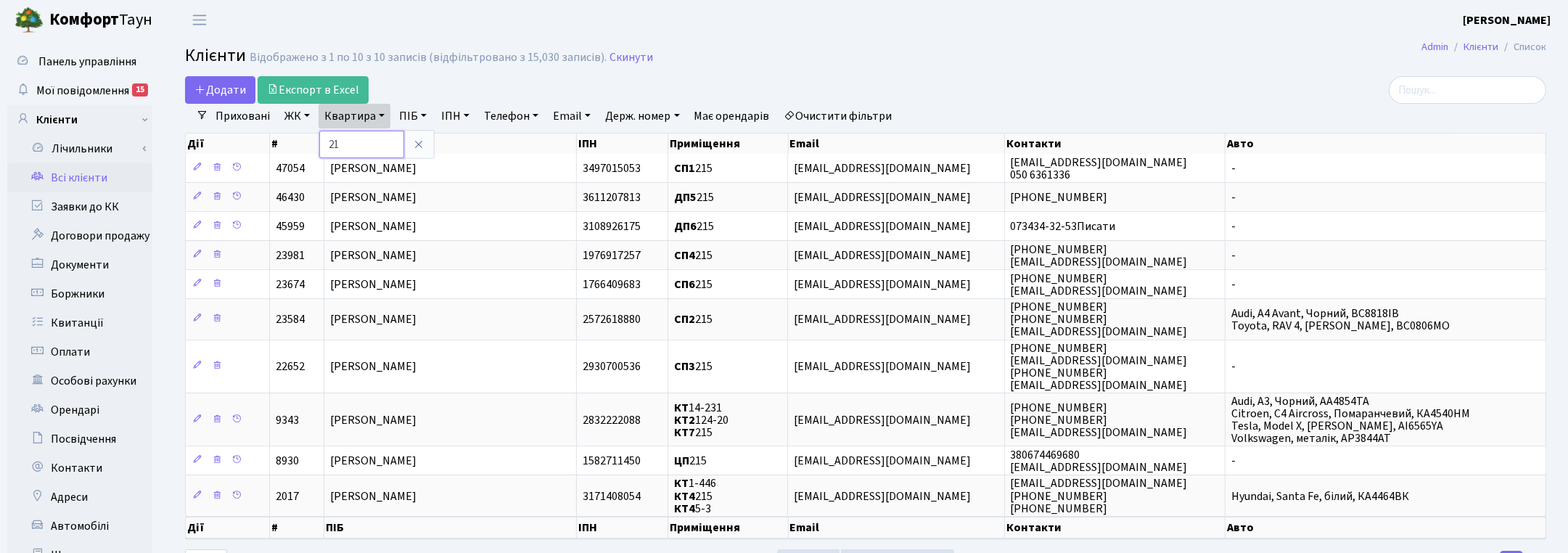
type input "2"
type input "81"
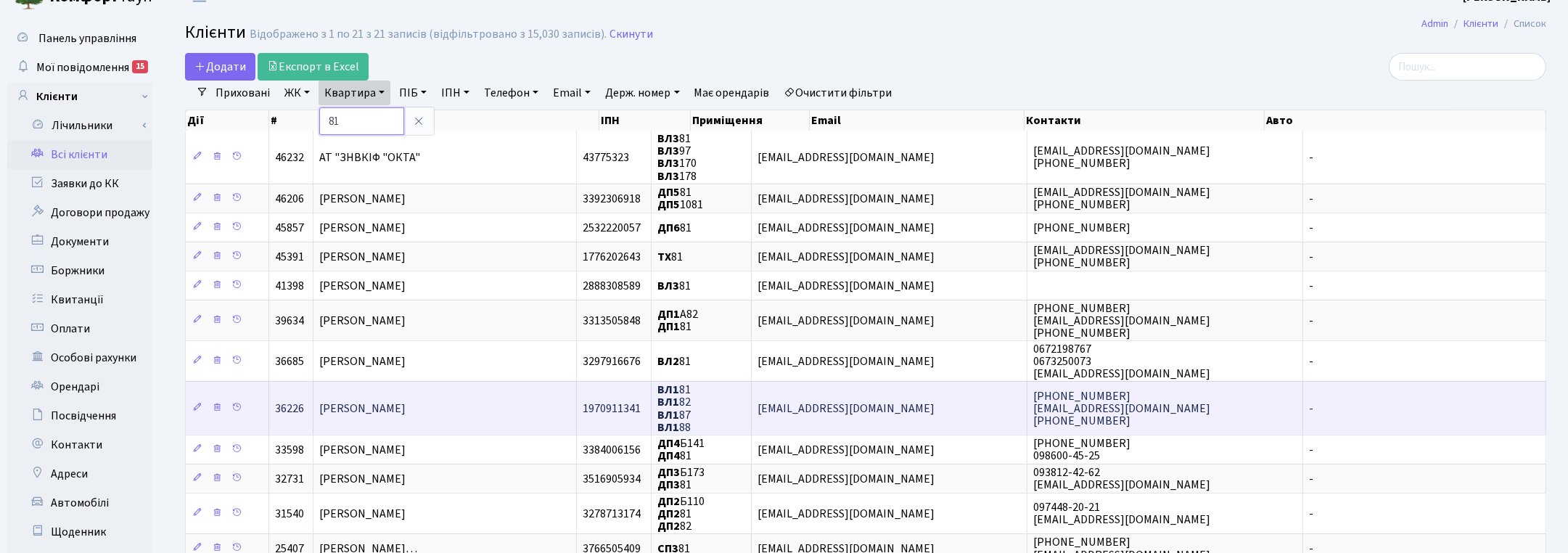
scroll to position [91, 0]
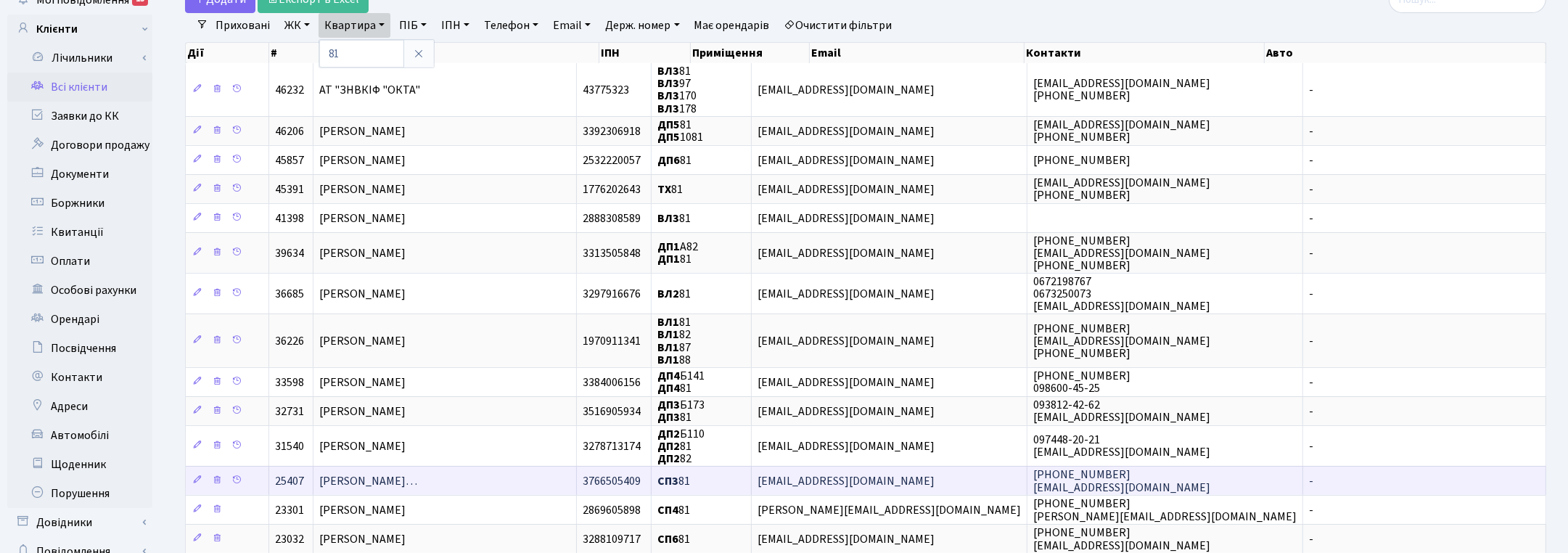
click at [405, 479] on span "Барич-Тіновська Єва Олександрівн…" at bounding box center [368, 481] width 98 height 16
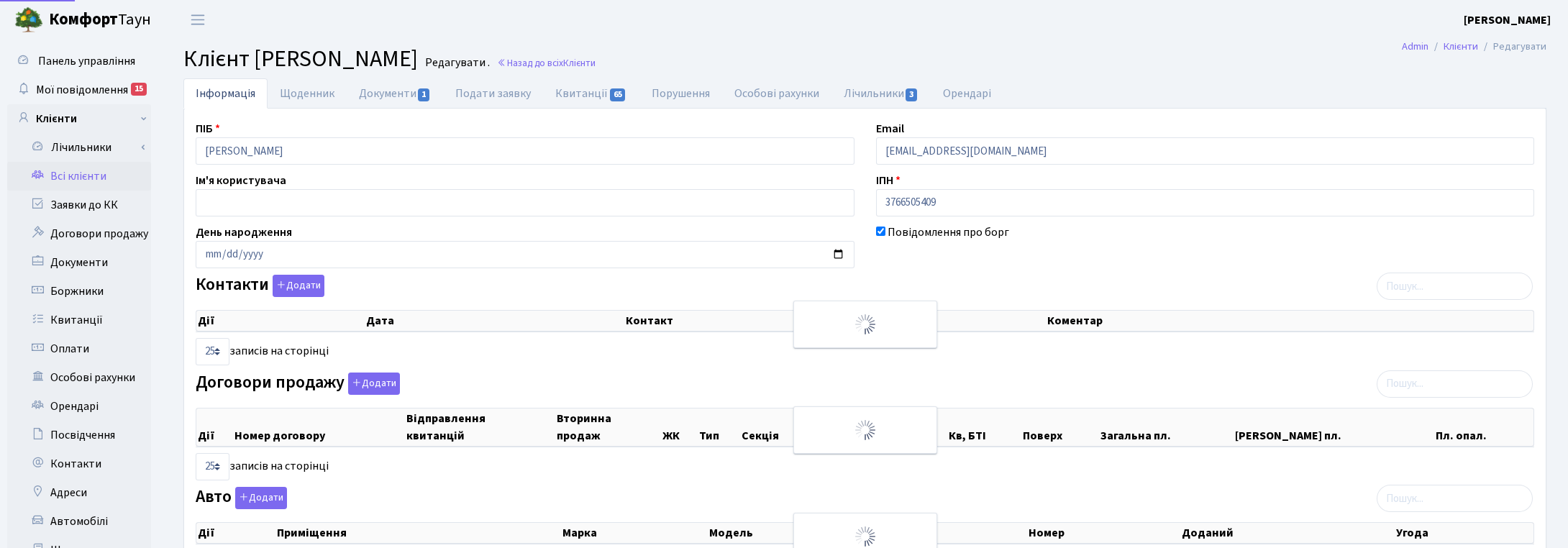
select select "25"
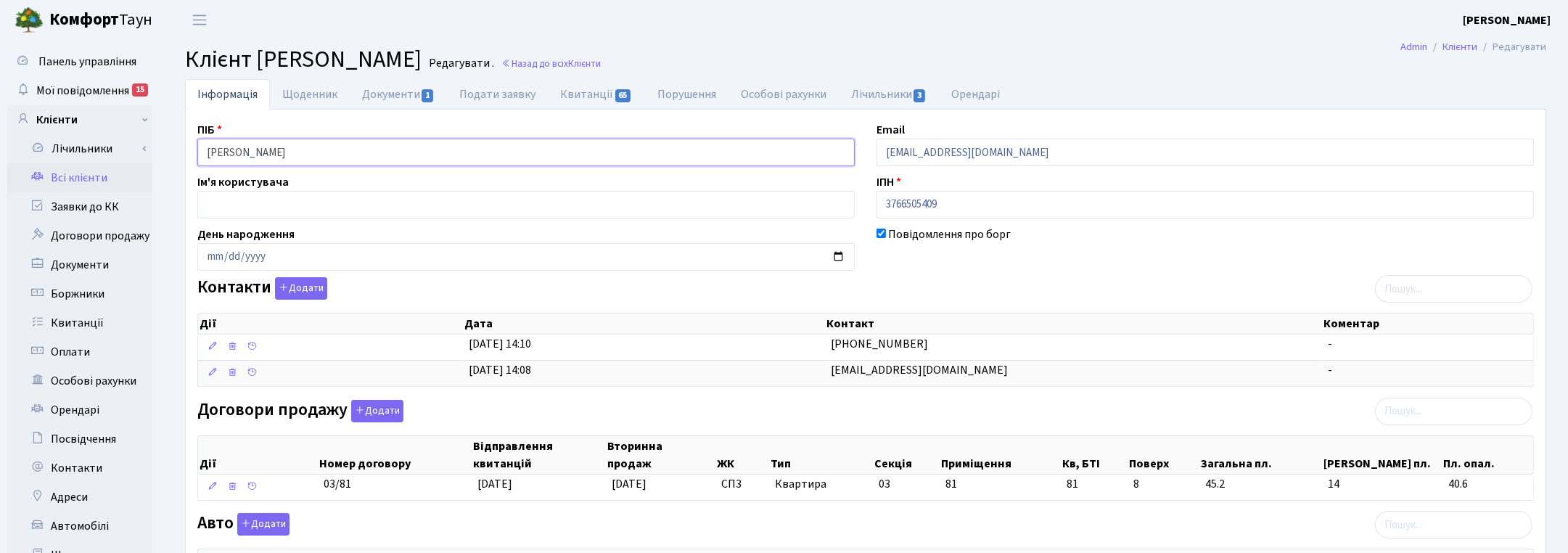
drag, startPoint x: 403, startPoint y: 146, endPoint x: 153, endPoint y: 151, distance: 250.0
click at [153, 151] on div "Панель управління Мої повідомлення 15 Клієнти Лічильники" at bounding box center [784, 496] width 1568 height 913
click at [1064, 240] on div "Повідомлення про борг" at bounding box center [1205, 248] width 679 height 45
click at [601, 66] on link "Назад до всіх Клієнти" at bounding box center [551, 63] width 100 height 14
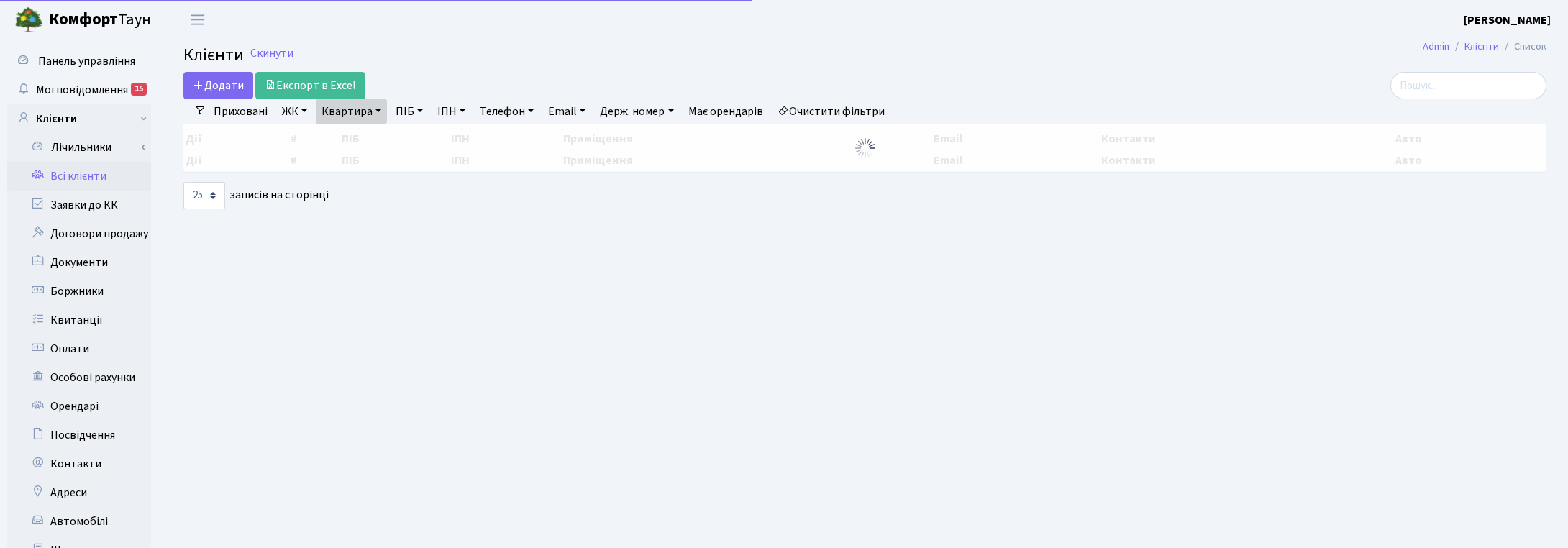
select select "25"
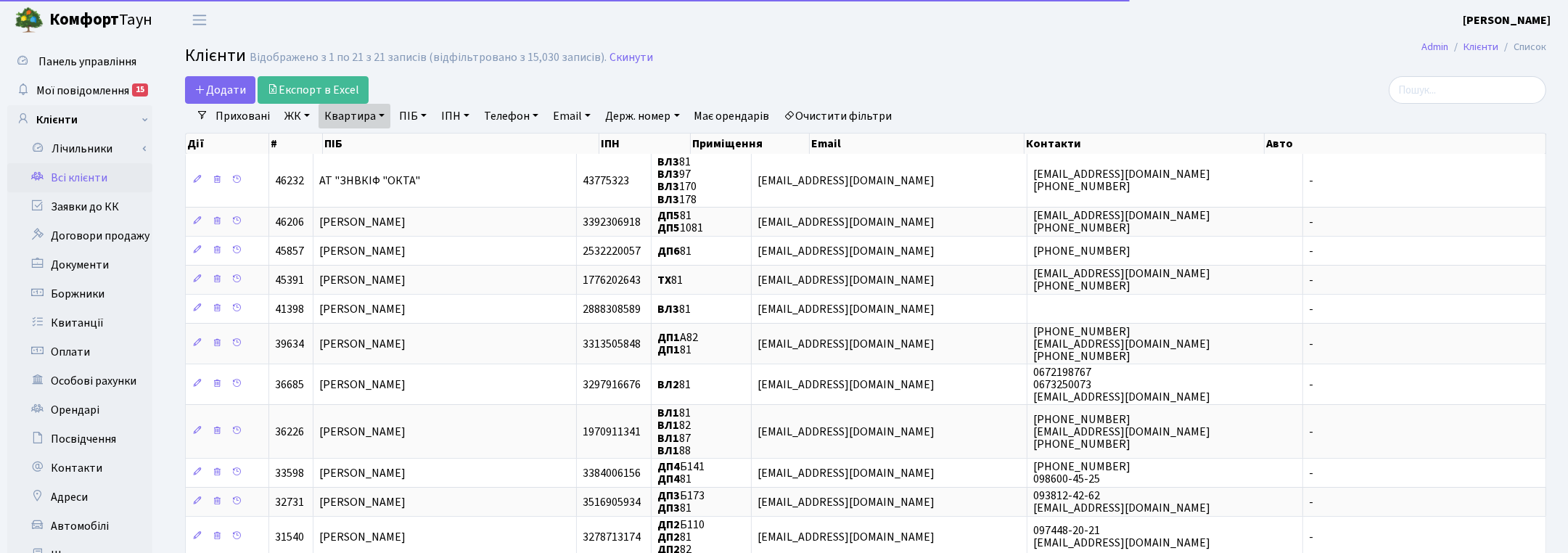
drag, startPoint x: 378, startPoint y: 110, endPoint x: 380, endPoint y: 128, distance: 18.1
click at [378, 113] on link "Квартира" at bounding box center [354, 116] width 72 height 25
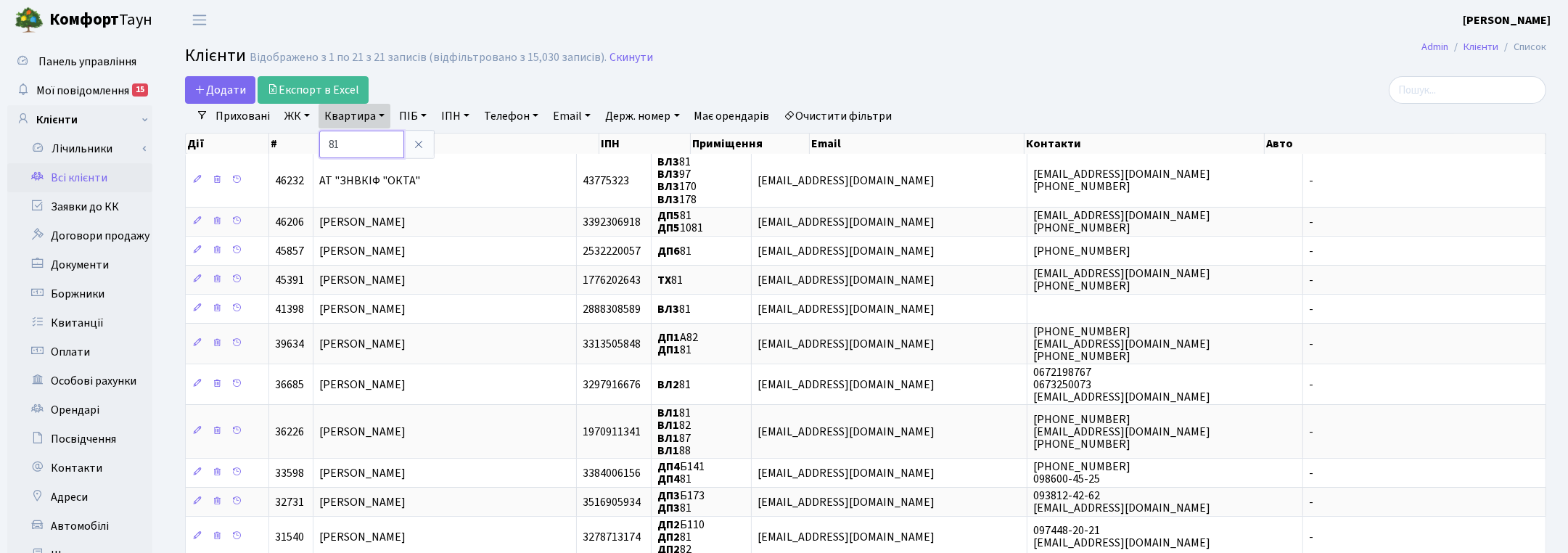
click at [350, 147] on input "81" at bounding box center [362, 145] width 85 height 28
type input "8"
type input "136"
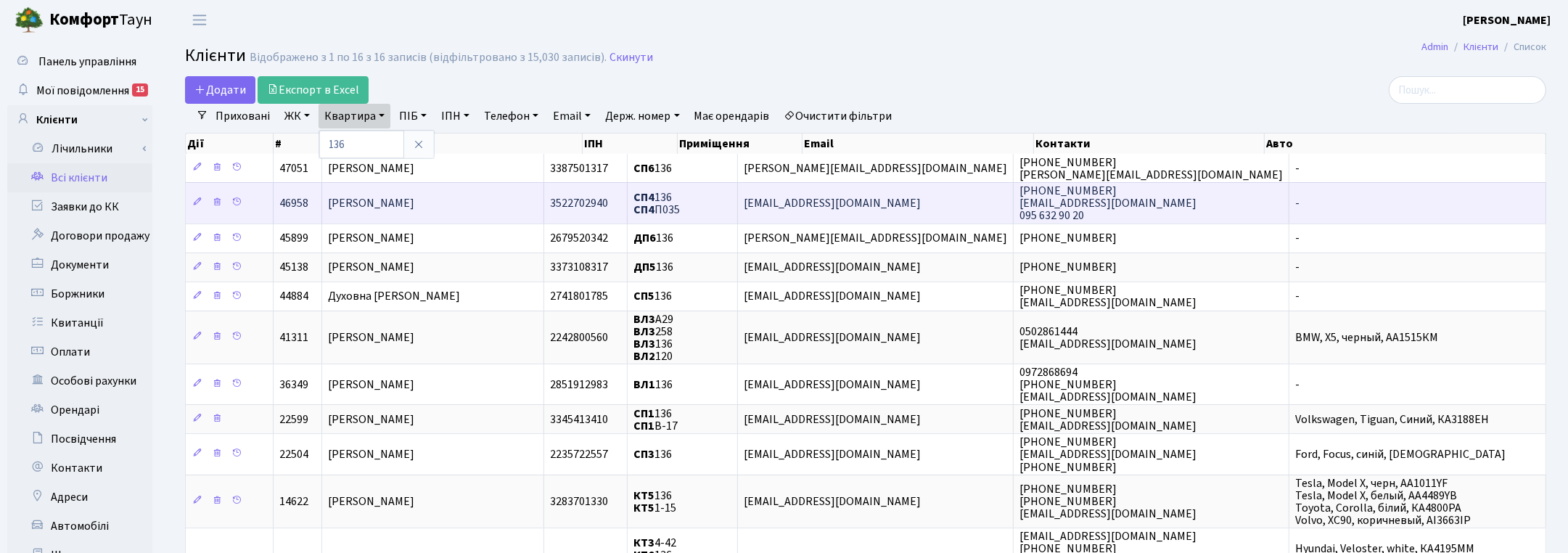
click at [399, 200] on span "Соломон Ірина Ігорівна" at bounding box center [371, 203] width 87 height 16
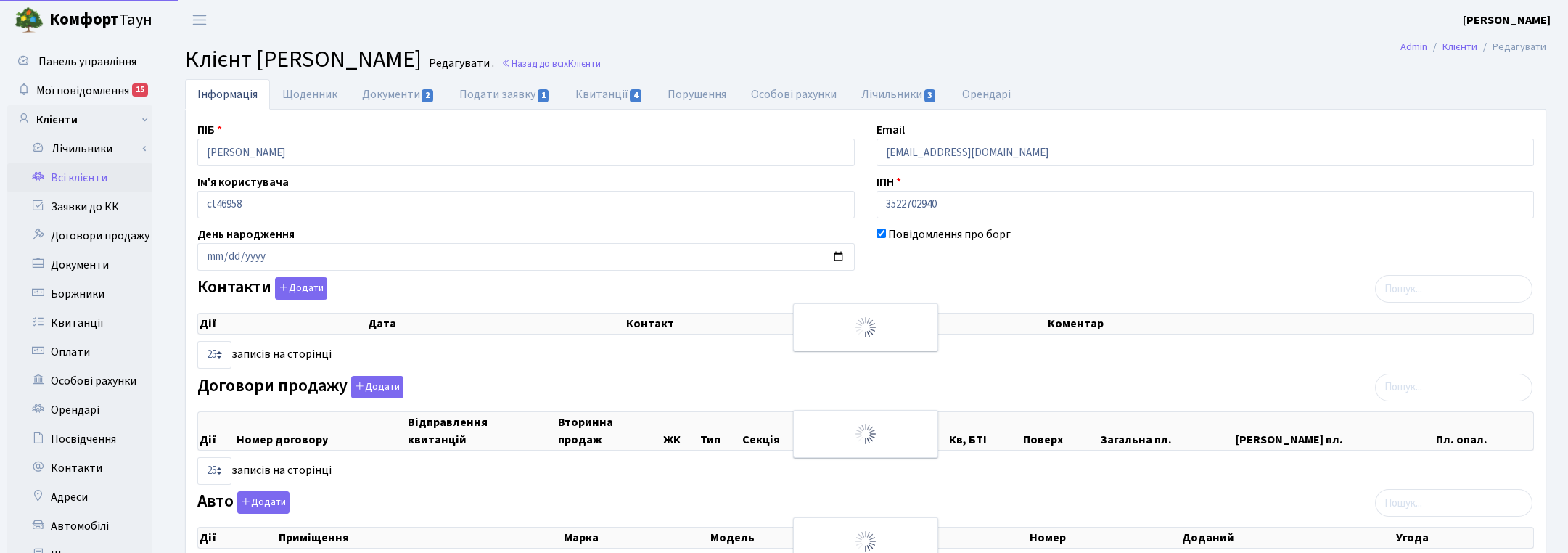
select select "25"
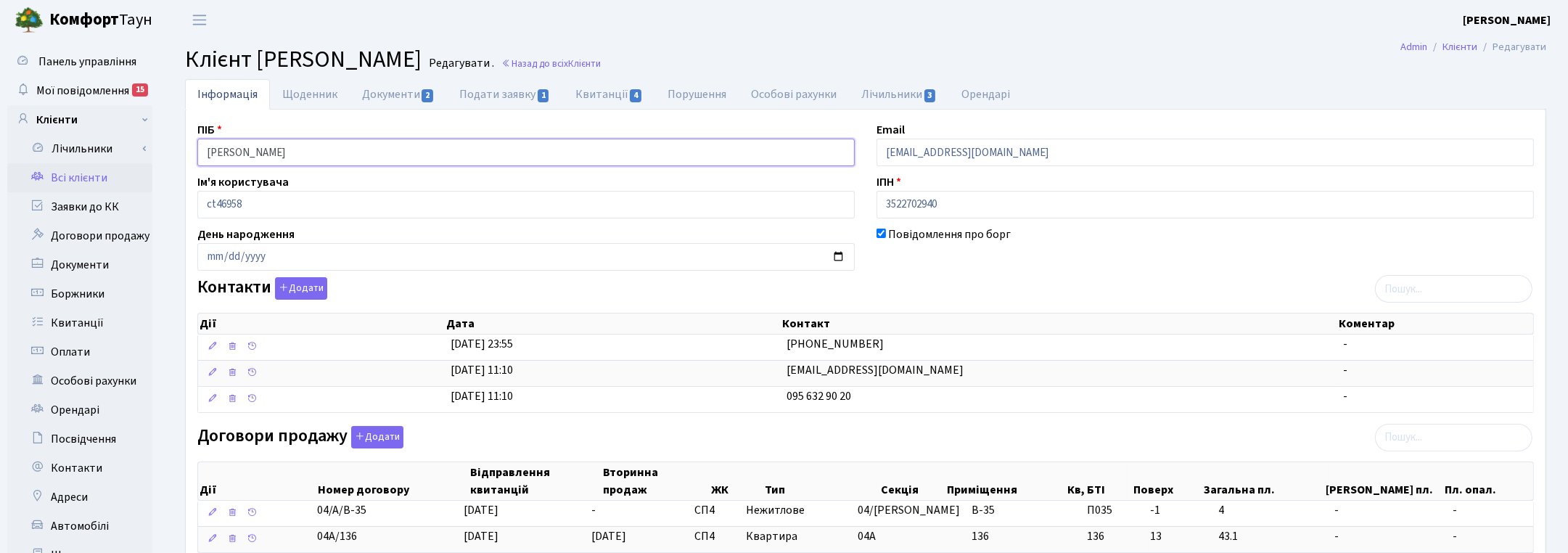
drag, startPoint x: 338, startPoint y: 152, endPoint x: 178, endPoint y: 145, distance: 160.2
click at [178, 145] on div "Інформація Щоденник Документи 2 Подати заявку 1 Квитанції 4 Порушення Особові р…" at bounding box center [865, 529] width 1384 height 900
click at [601, 68] on link "Назад до всіх Клієнти" at bounding box center [551, 63] width 100 height 14
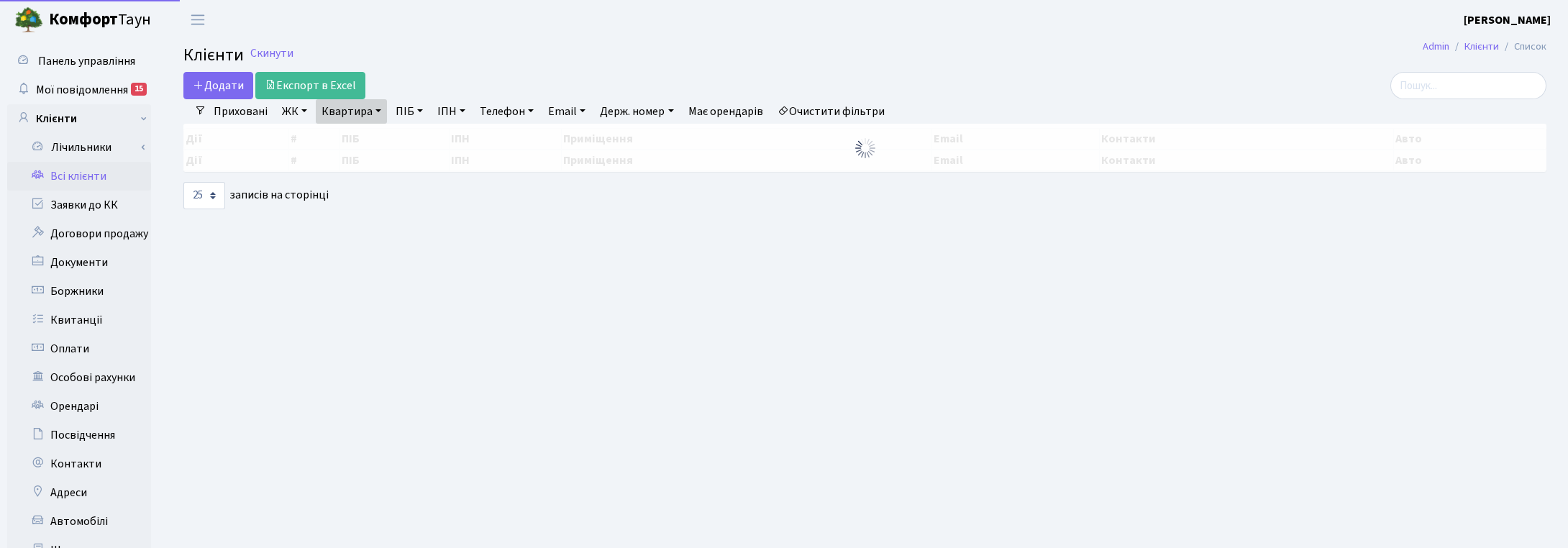
select select "25"
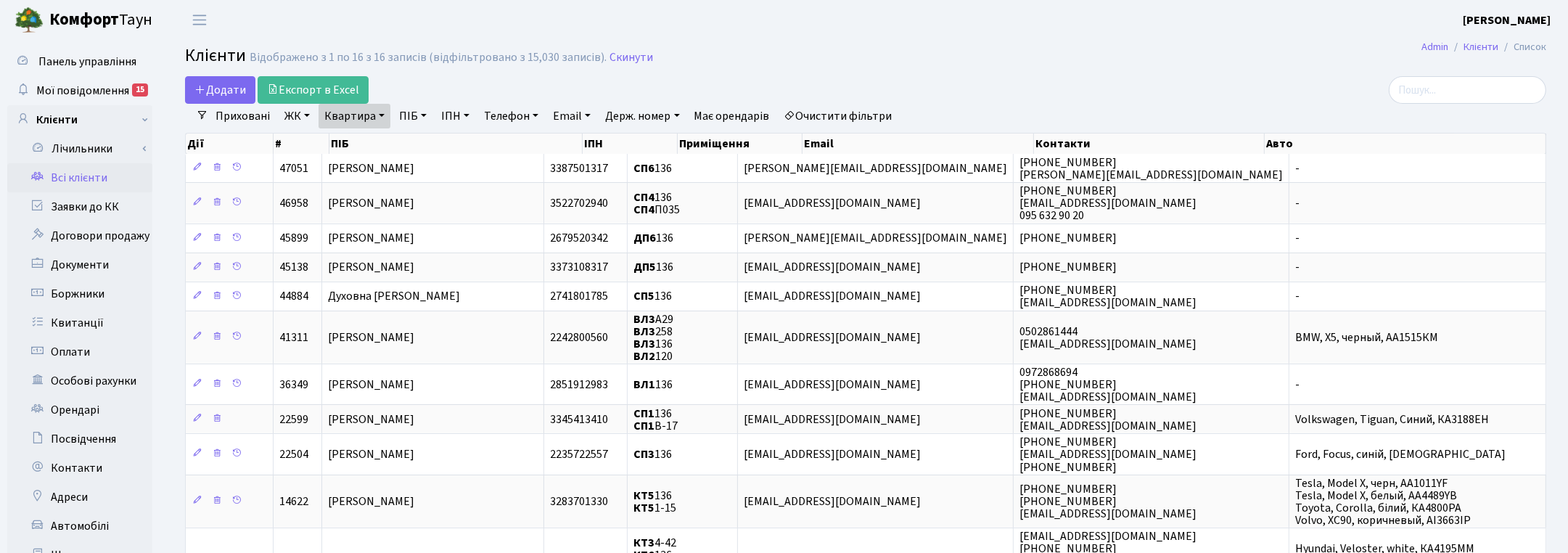
click at [1493, 117] on div "Приховані ЖК ТХ, вул. [PERSON_NAME], 1/2 КТ, вул. Регенераторна, 4 КТ2, просп. …" at bounding box center [871, 116] width 1327 height 25
click at [620, 56] on link "Скинути" at bounding box center [632, 58] width 43 height 14
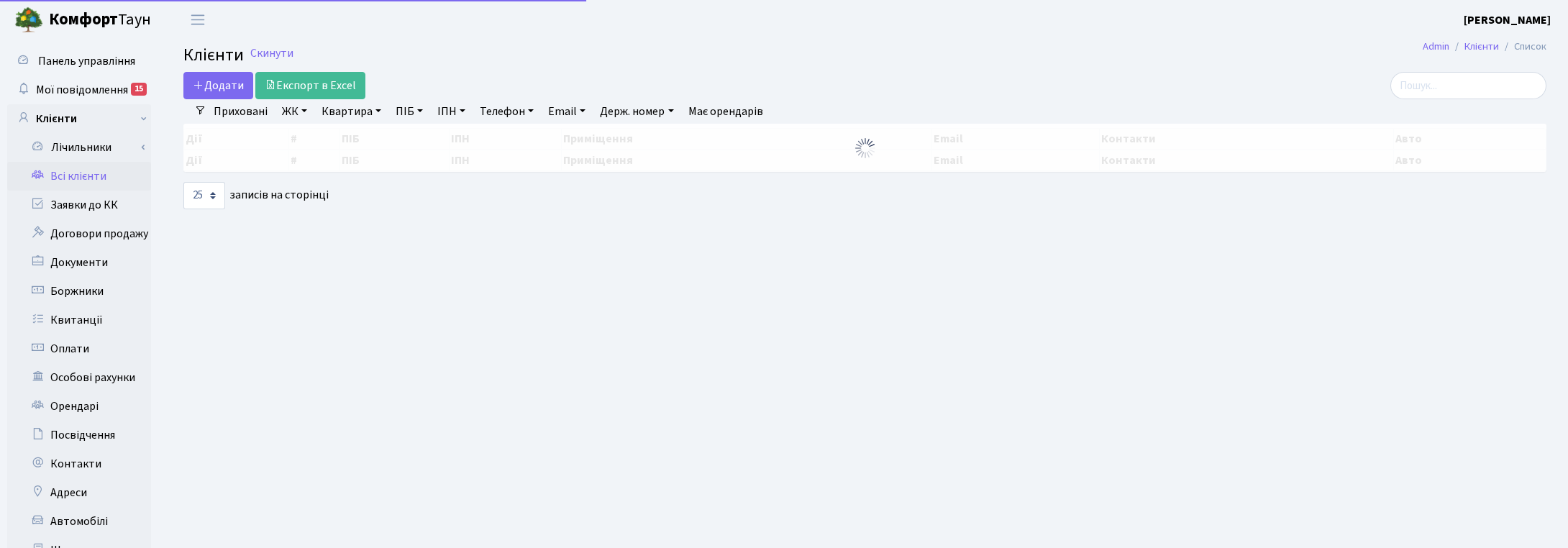
select select "25"
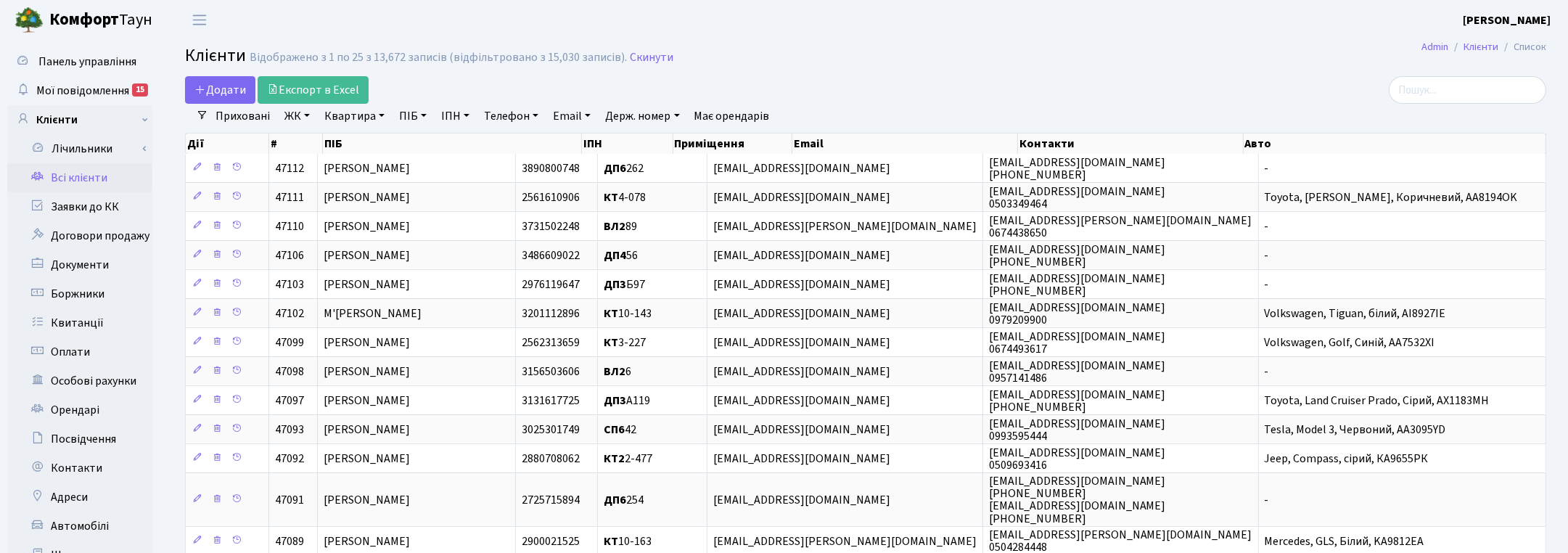
click at [369, 110] on link "Квартира" at bounding box center [354, 116] width 72 height 25
click at [349, 142] on input "text" at bounding box center [362, 145] width 85 height 28
type input "140"
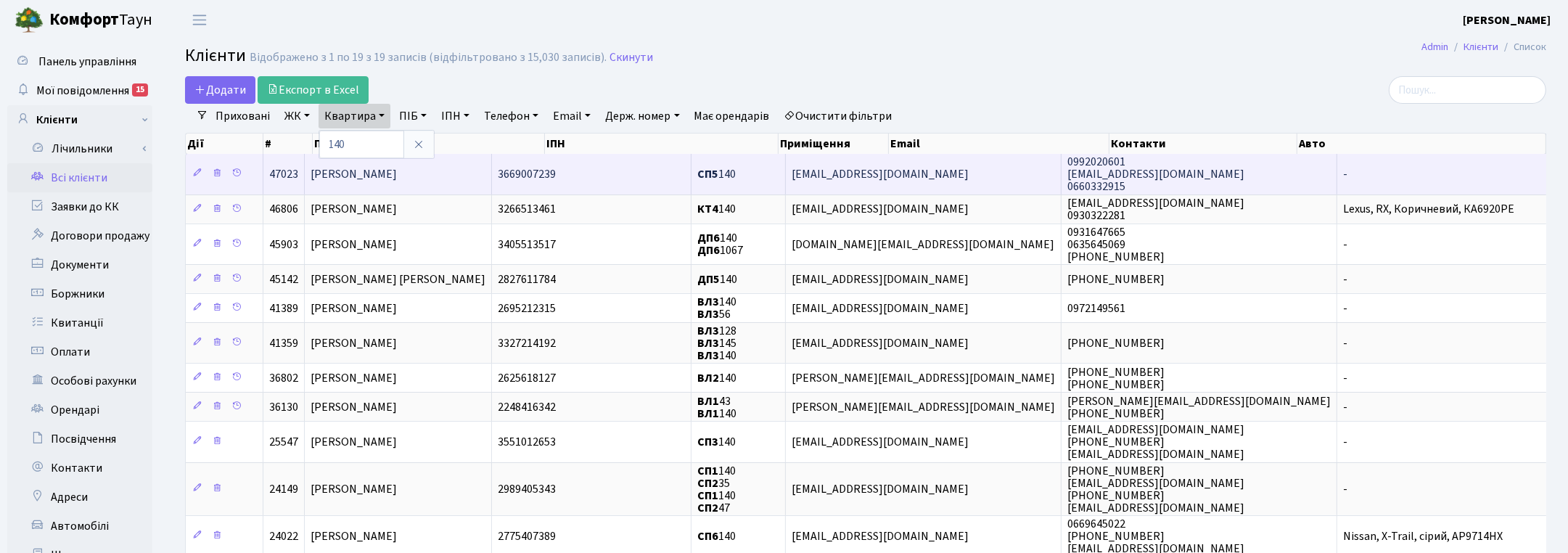
click at [382, 179] on span "[PERSON_NAME]" at bounding box center [354, 174] width 87 height 16
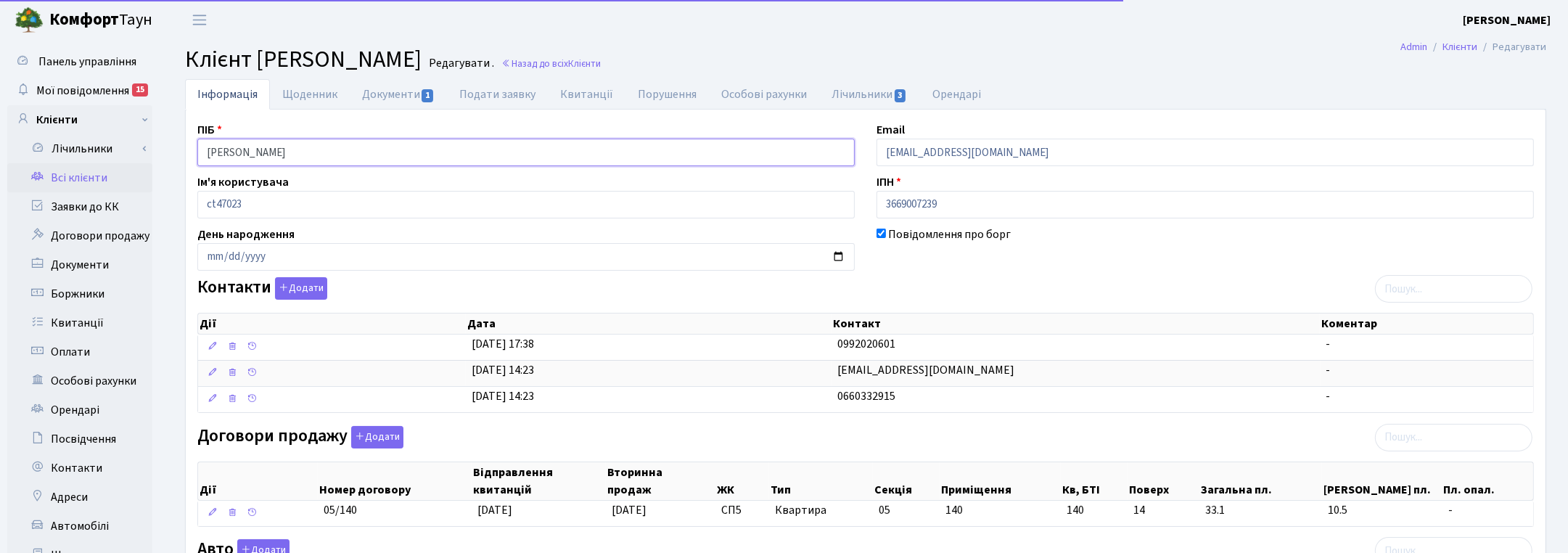
drag, startPoint x: 387, startPoint y: 151, endPoint x: 164, endPoint y: 146, distance: 223.1
click at [164, 146] on div "Інформація Щоденник Документи 1 Подати заявку Квитанції Порушення Особові рахун…" at bounding box center [866, 476] width 1405 height 795
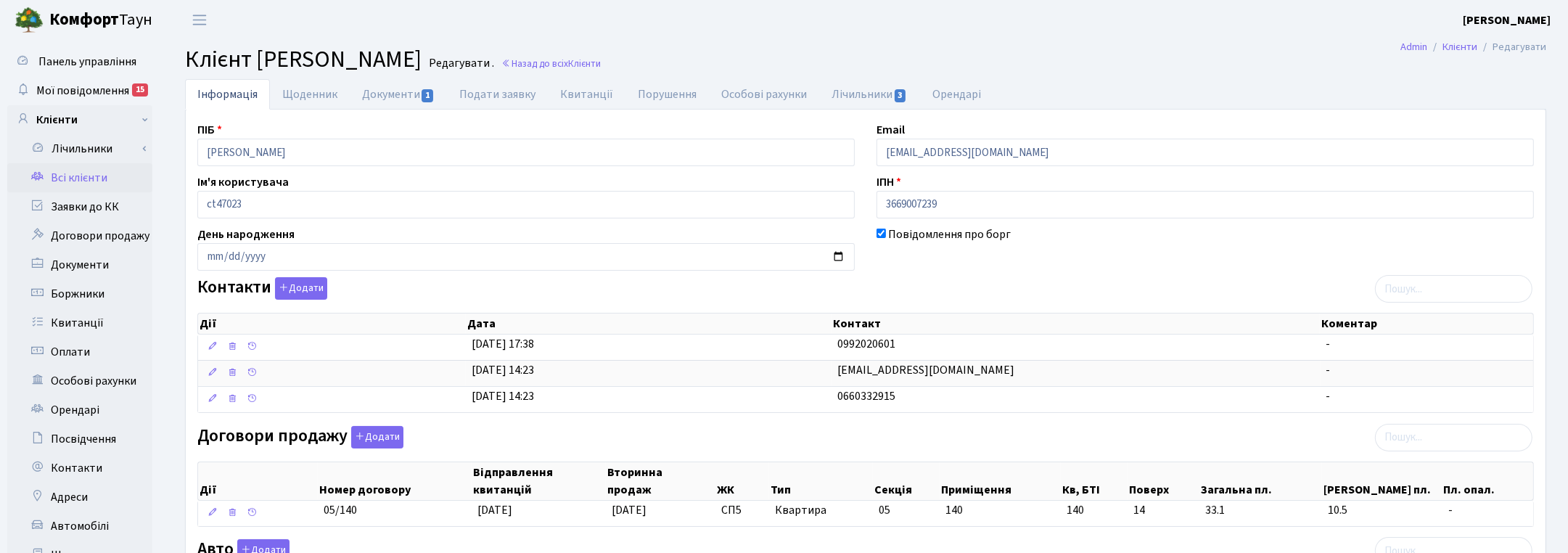
click at [1502, 84] on ul "Інформація Щоденник Документи 1 Подати заявку Квитанції Порушення Особові рахун…" at bounding box center [865, 93] width 1361 height 30
click at [601, 63] on link "Назад до всіх Клієнти" at bounding box center [551, 63] width 100 height 14
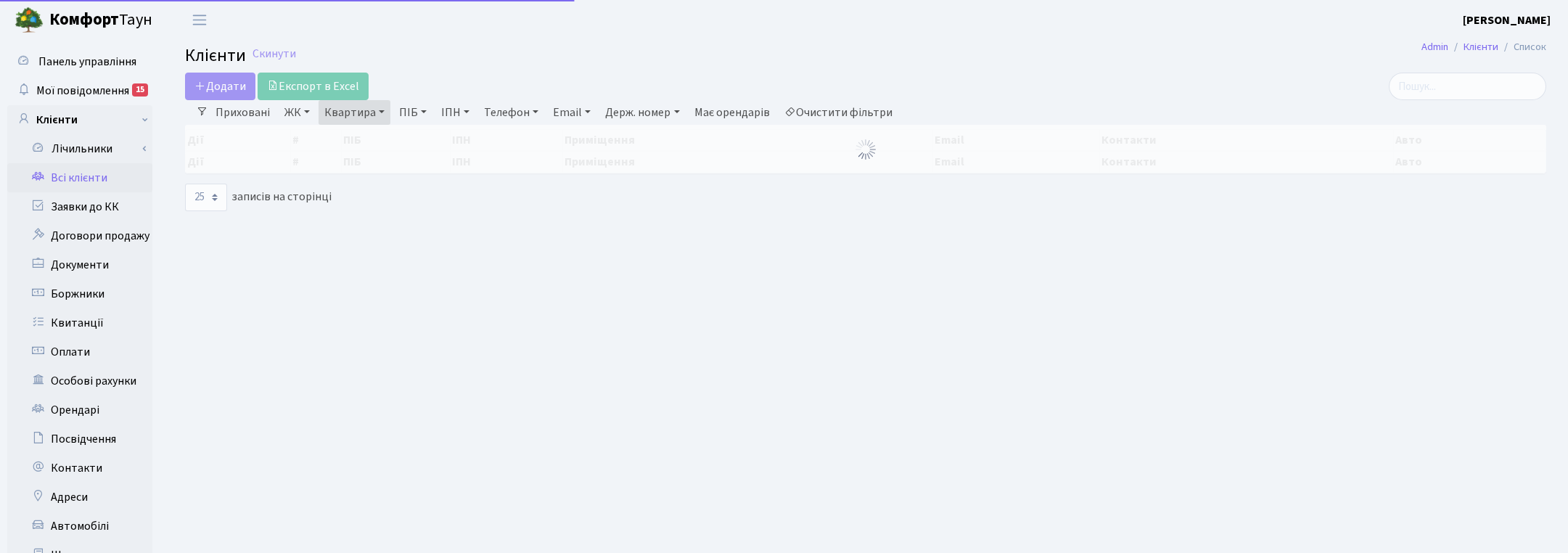
select select "25"
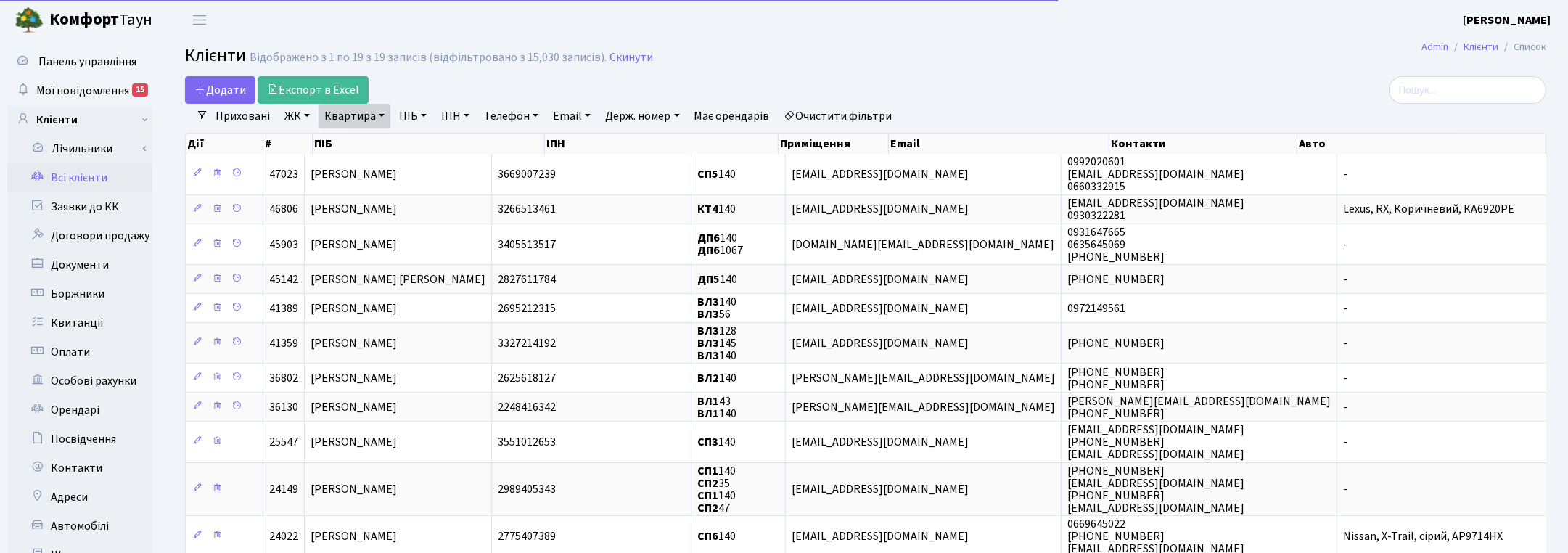
click at [377, 107] on link "Квартира" at bounding box center [354, 116] width 72 height 25
click at [352, 152] on input "140" at bounding box center [362, 145] width 85 height 28
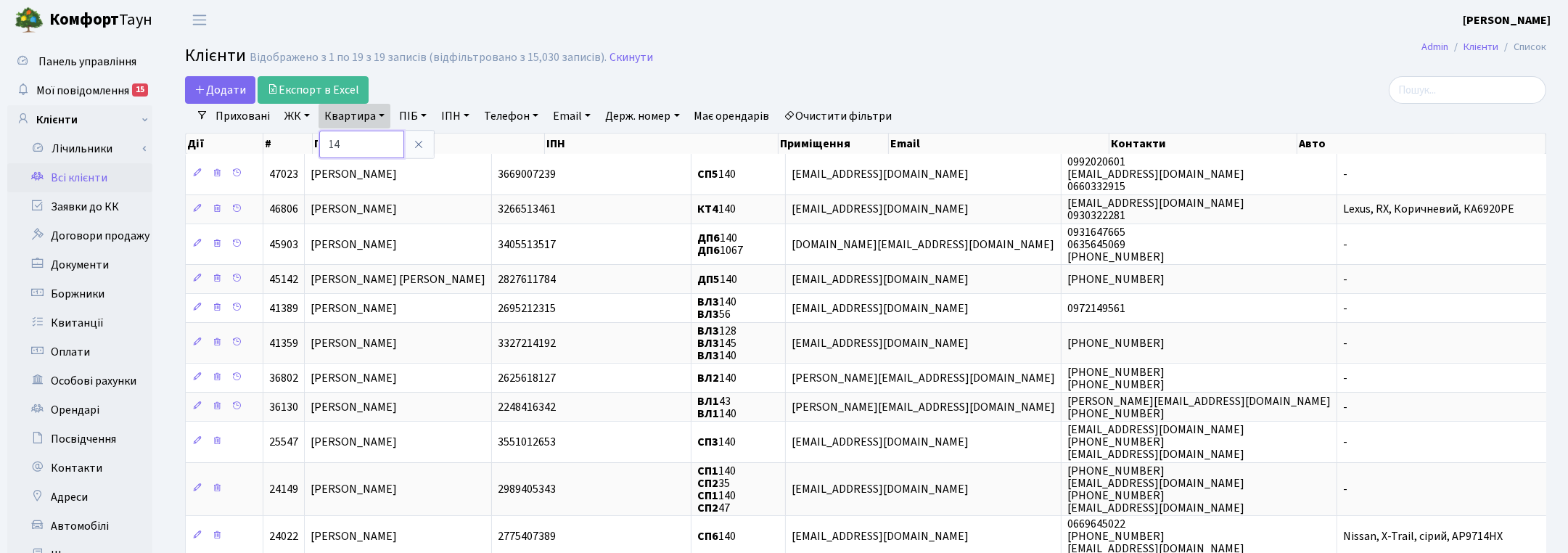
type input "1"
type input "42"
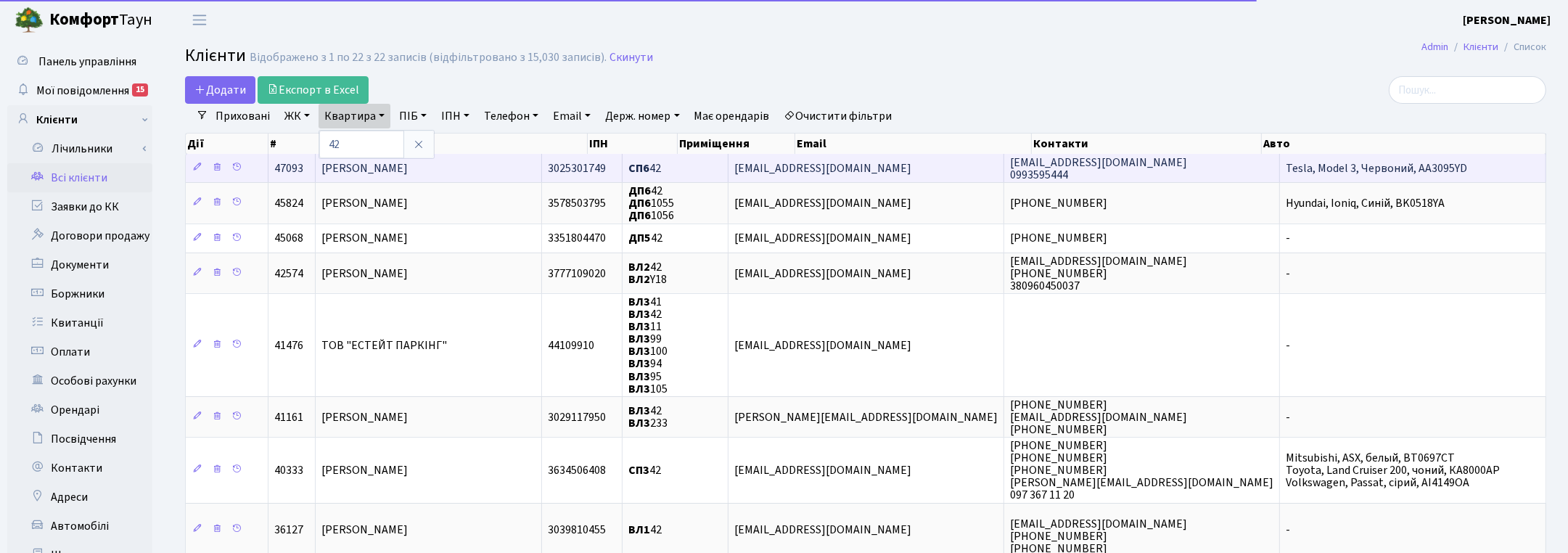
click at [389, 175] on span "[PERSON_NAME]" at bounding box center [365, 168] width 87 height 16
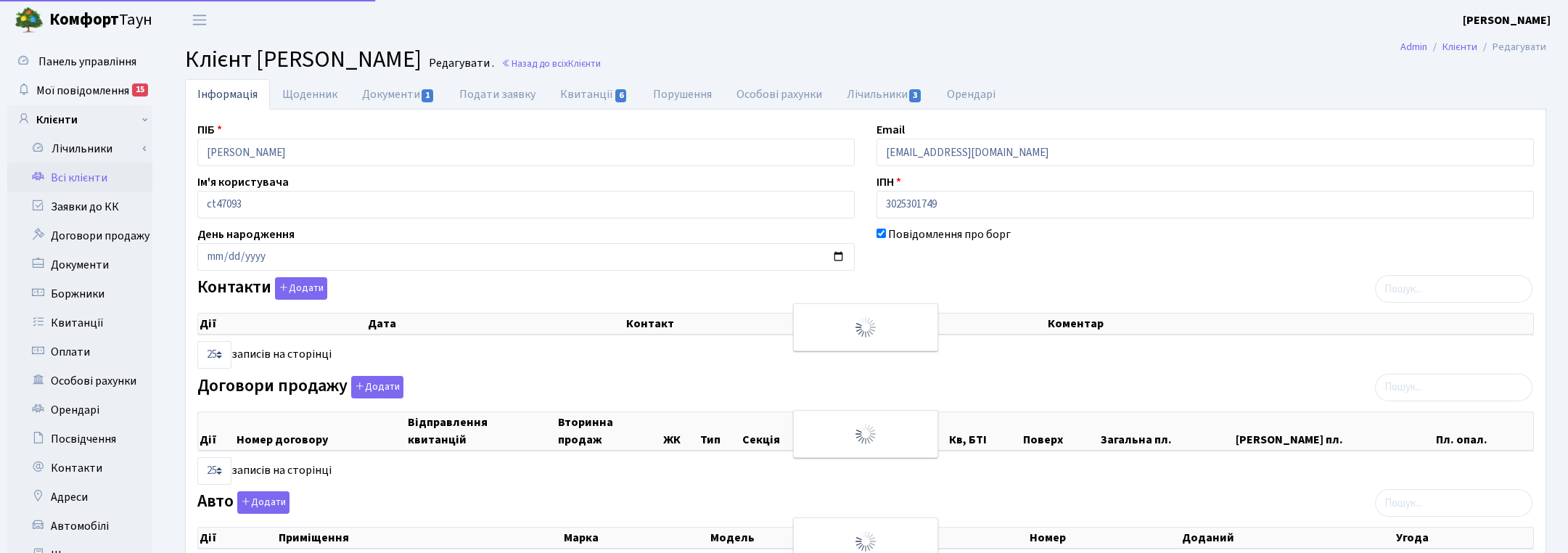
select select "25"
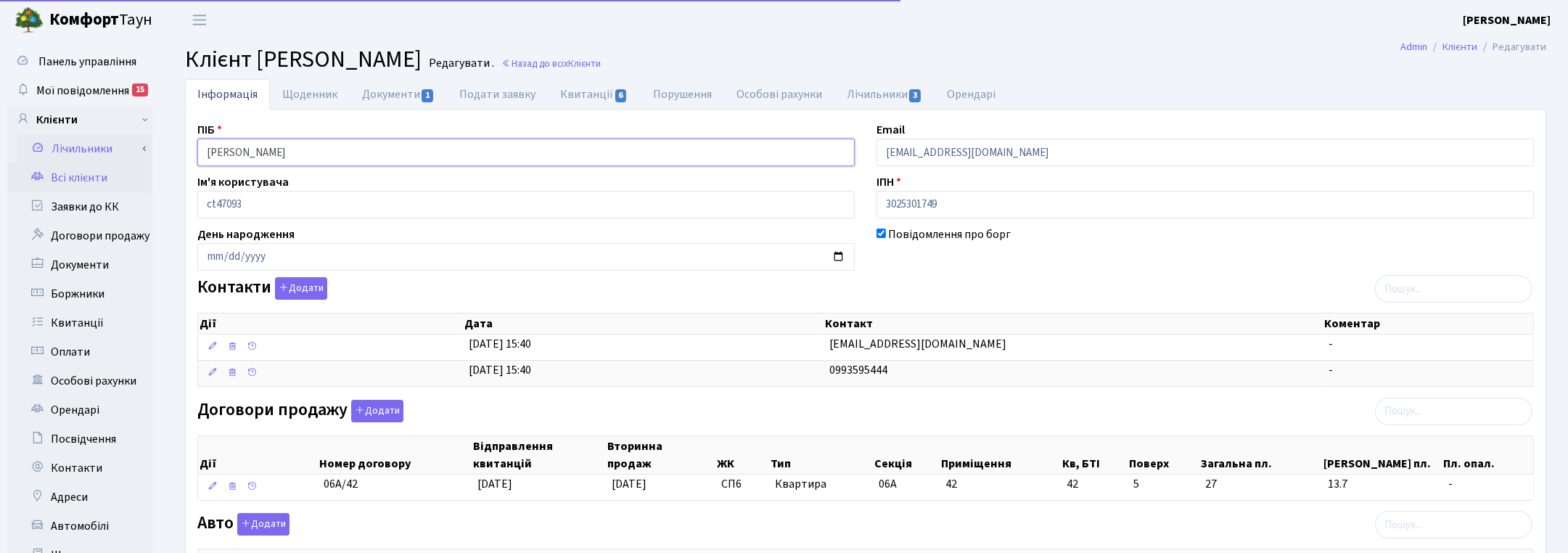
drag, startPoint x: 402, startPoint y: 154, endPoint x: 99, endPoint y: 144, distance: 303.2
click at [100, 144] on div "Панель управління Мої повідомлення 15 Клієнти Лічильники" at bounding box center [784, 448] width 1568 height 817
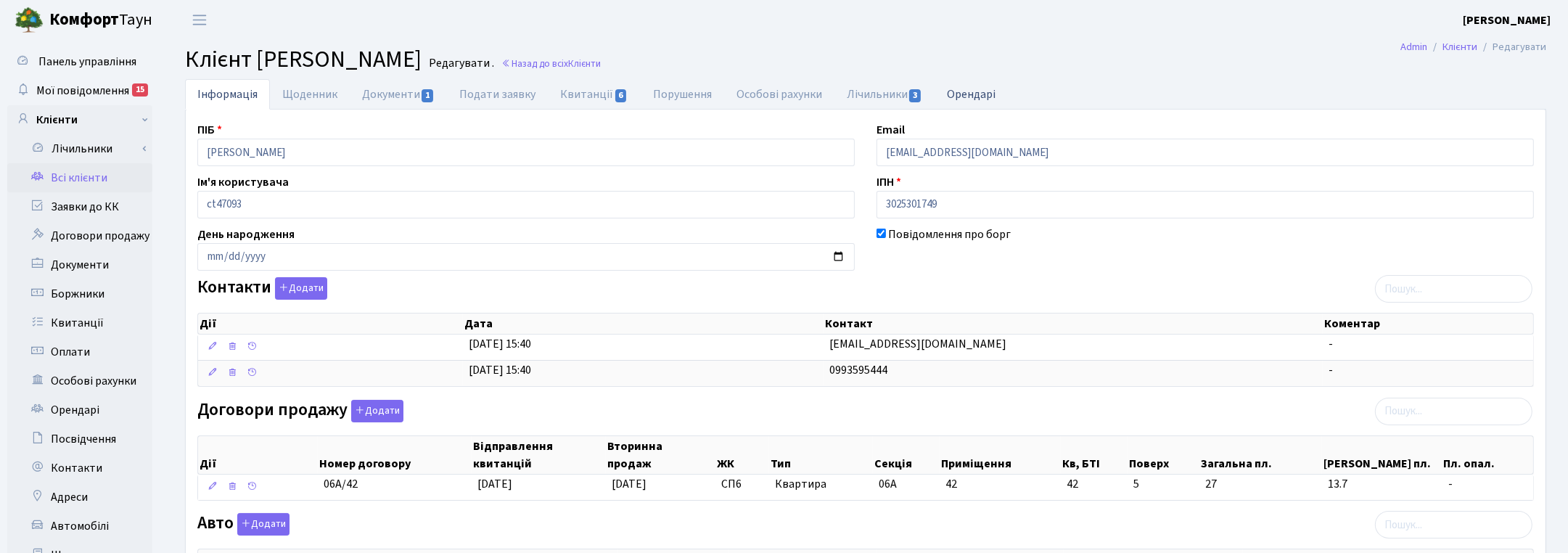
click at [1011, 95] on ul "Інформація Щоденник Документи 1 Подати заявку Квитанції 6 Порушення Особові рах…" at bounding box center [865, 93] width 1361 height 30
click at [601, 59] on span "Клієнти" at bounding box center [585, 63] width 33 height 14
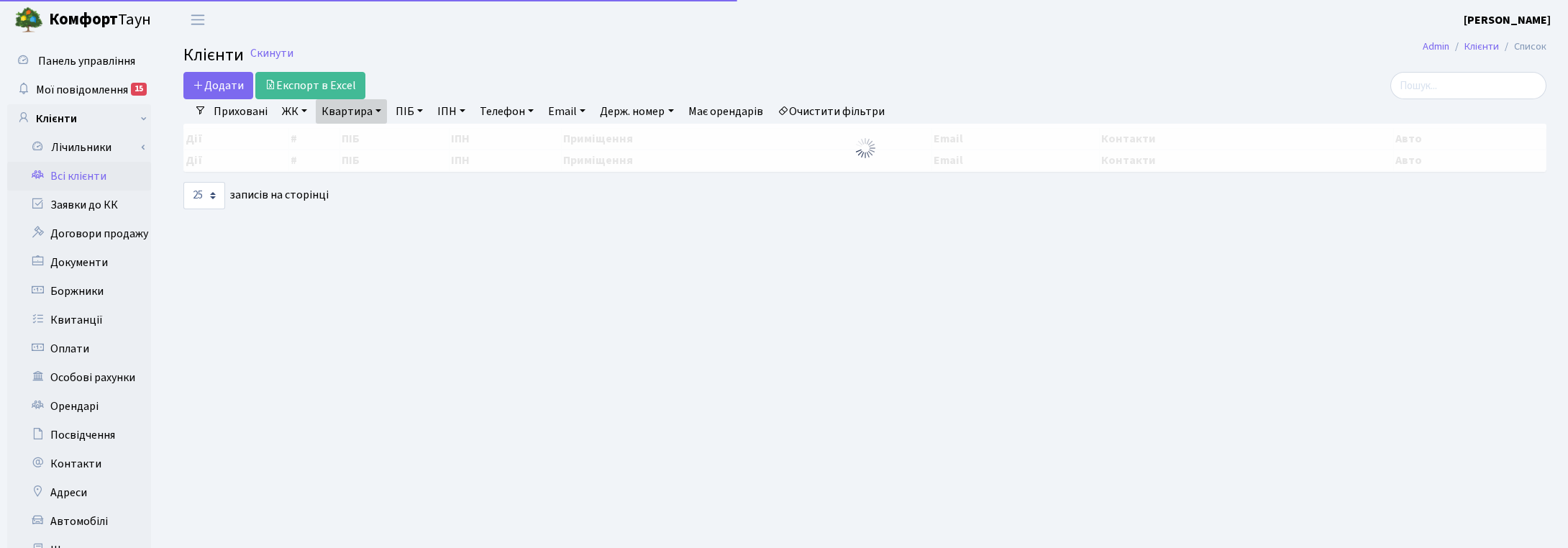
select select "25"
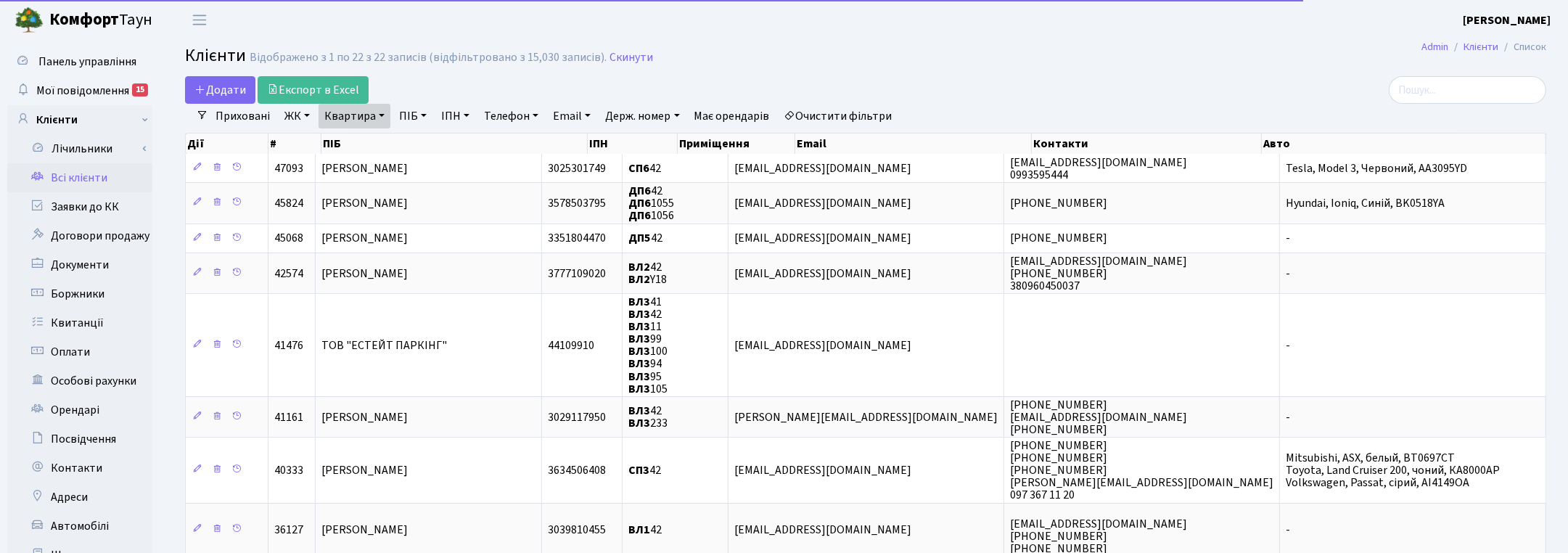
click at [371, 119] on link "Квартира" at bounding box center [354, 116] width 72 height 25
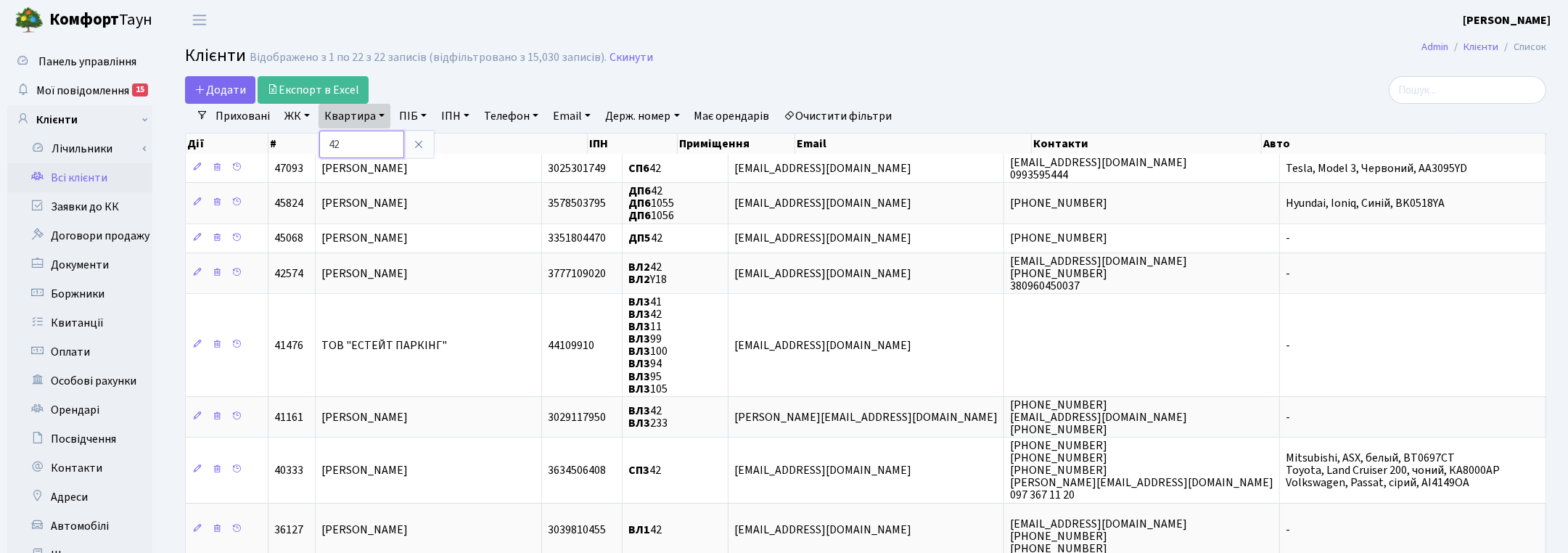
click at [369, 146] on input "42" at bounding box center [362, 145] width 85 height 28
type input "4"
type input "103"
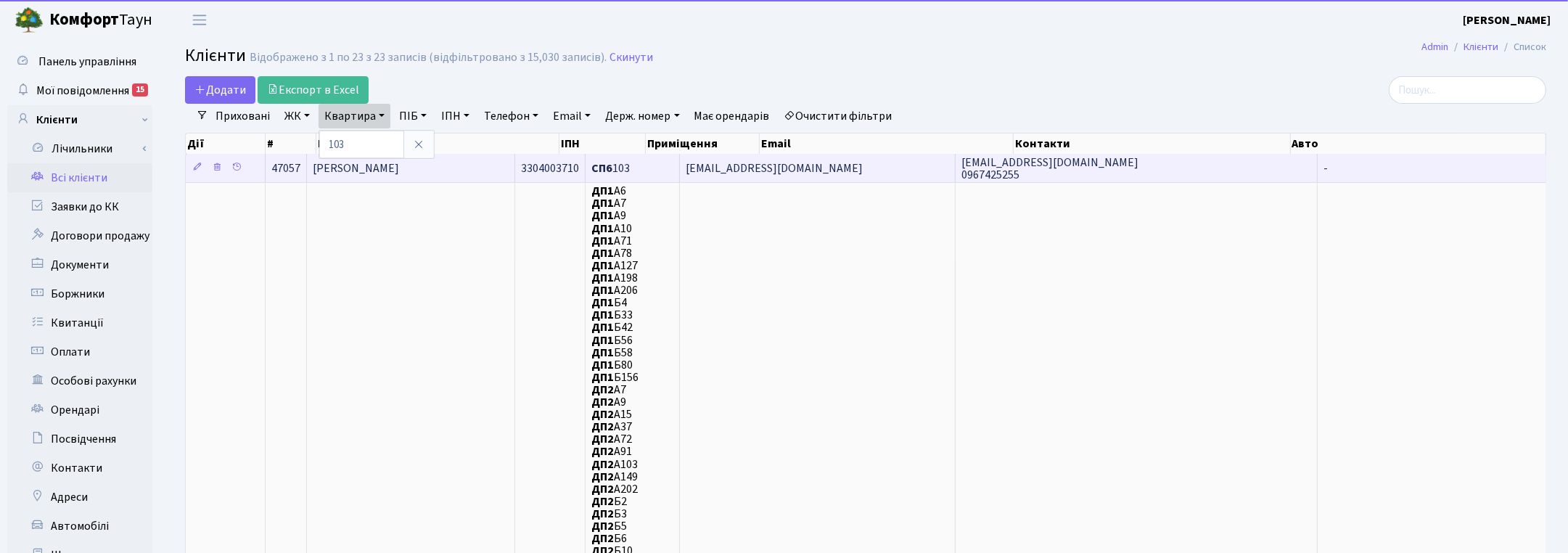
click at [399, 177] on span "Цястун Роман Петрович" at bounding box center [356, 168] width 87 height 16
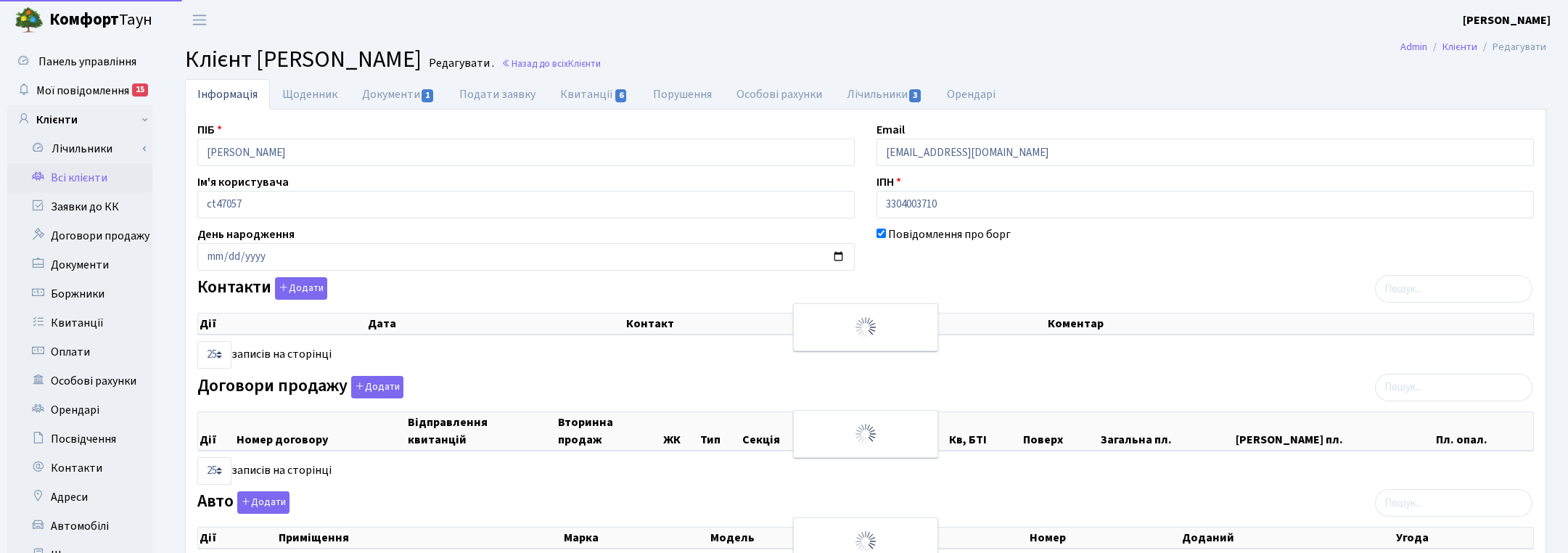
select select "25"
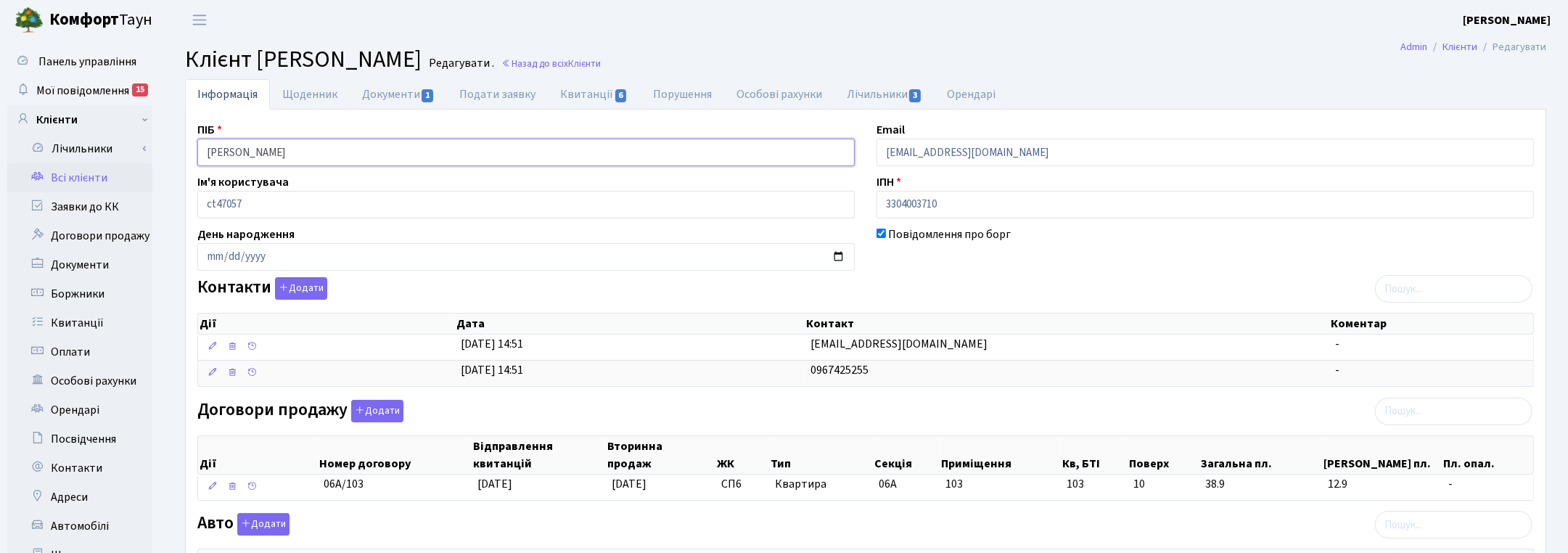
drag, startPoint x: 331, startPoint y: 157, endPoint x: 160, endPoint y: 151, distance: 171.1
click at [162, 152] on div "Панель управління Мої повідомлення 15 Клієнти Лічильники" at bounding box center [784, 444] width 1568 height 808
click at [1501, 86] on ul "Інформація Щоденник Документи 1 Подати заявку Квитанції 6 Порушення Особові рах…" at bounding box center [865, 93] width 1361 height 30
click at [601, 61] on link "Назад до всіх Клієнти" at bounding box center [551, 63] width 100 height 14
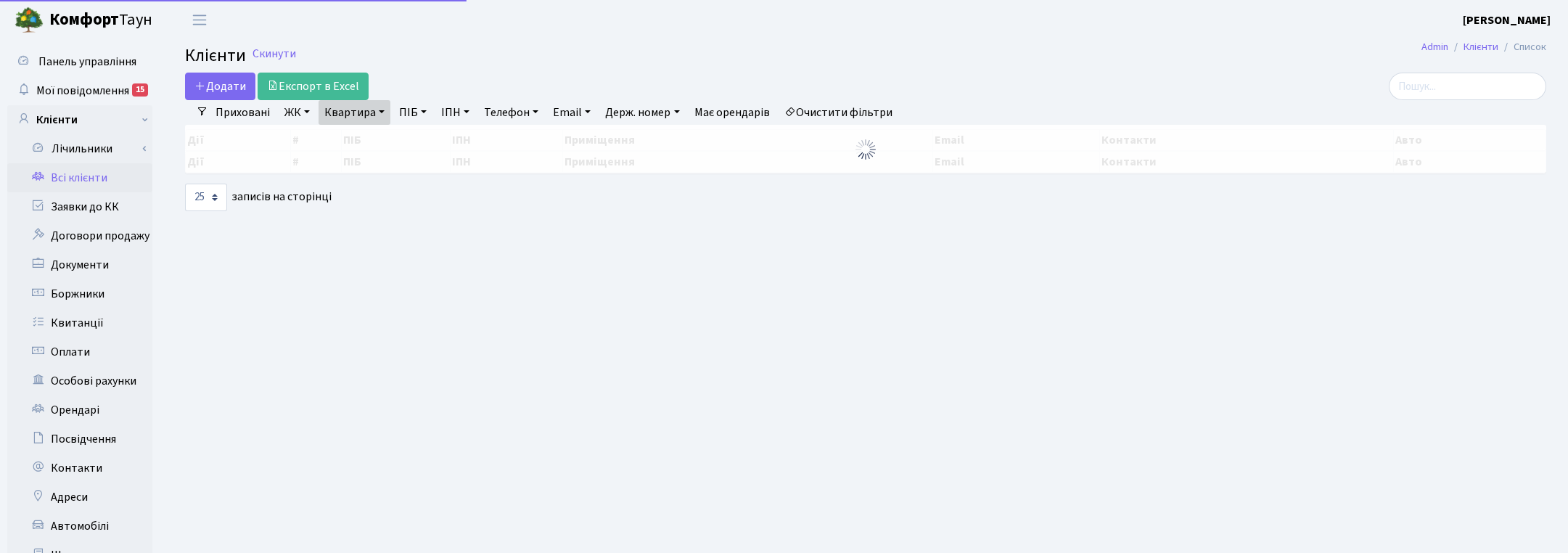
select select "25"
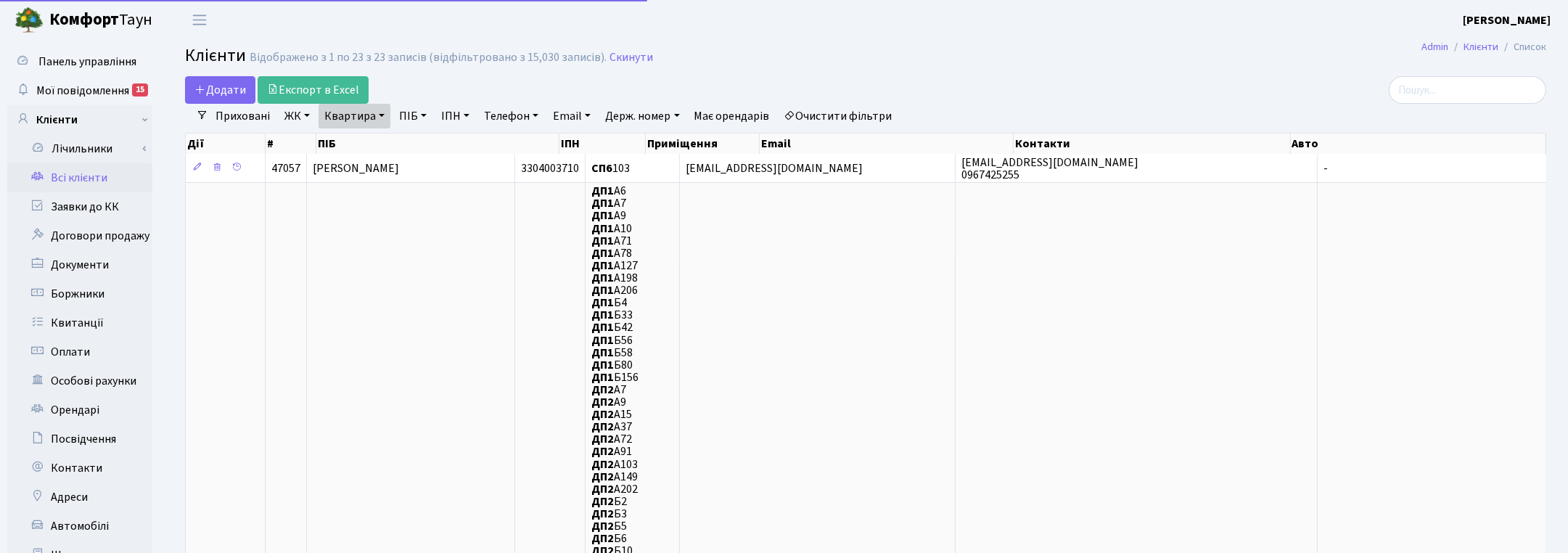
click at [382, 110] on link "Квартира" at bounding box center [354, 116] width 72 height 25
drag, startPoint x: 357, startPoint y: 145, endPoint x: 331, endPoint y: 142, distance: 26.2
click at [331, 142] on input "103" at bounding box center [362, 145] width 85 height 28
type input "360"
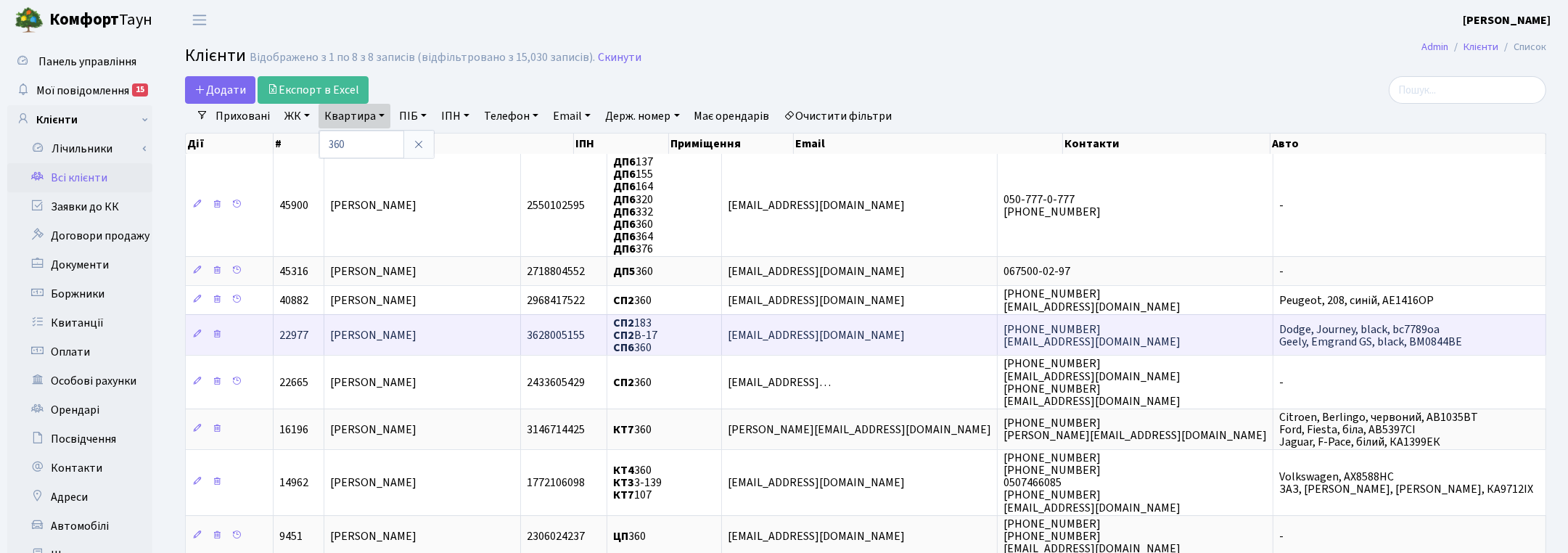
click at [386, 335] on span "[PERSON_NAME]" at bounding box center [374, 335] width 87 height 16
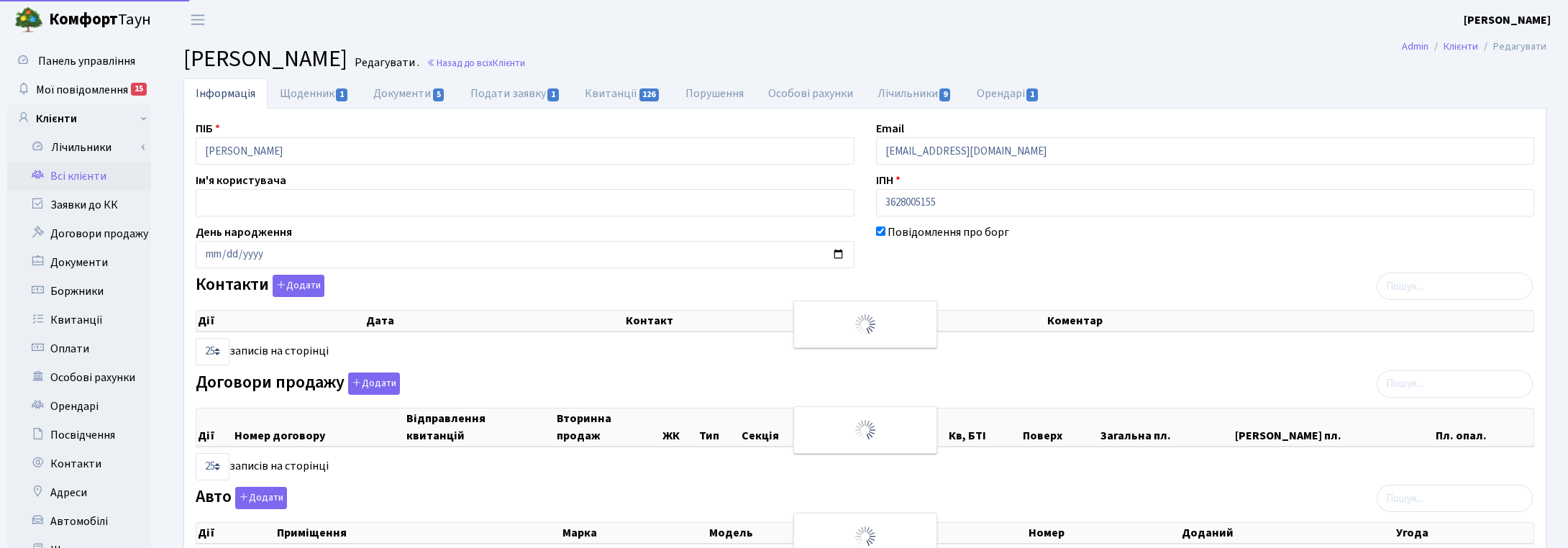
select select "25"
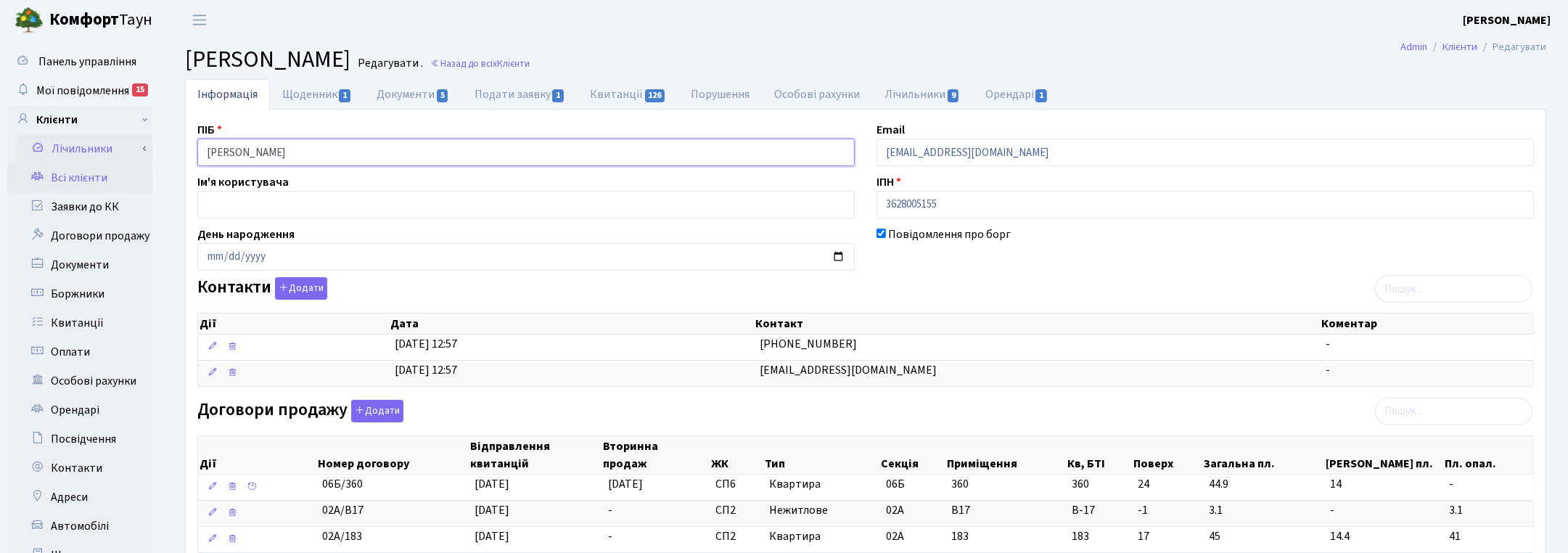
drag, startPoint x: 307, startPoint y: 165, endPoint x: 129, endPoint y: 158, distance: 178.1
click at [132, 158] on div "Панель управління Мої повідомлення 15 Клієнти Лічильники" at bounding box center [784, 514] width 1568 height 948
click at [1511, 91] on ul "Інформація Щоденник 1 Документи 5 Подати заявку 1 Квитанції 126 Порушення Особо…" at bounding box center [865, 93] width 1361 height 30
click at [530, 62] on link "Назад до всіх Клієнти" at bounding box center [479, 63] width 100 height 14
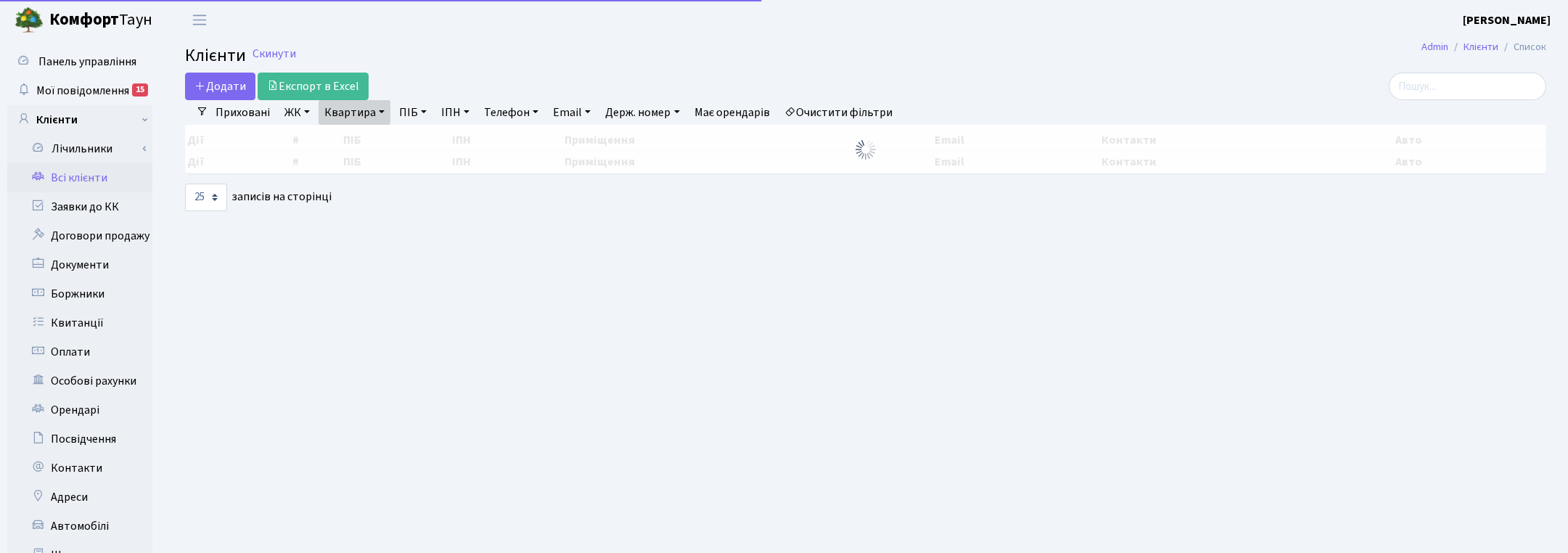
select select "25"
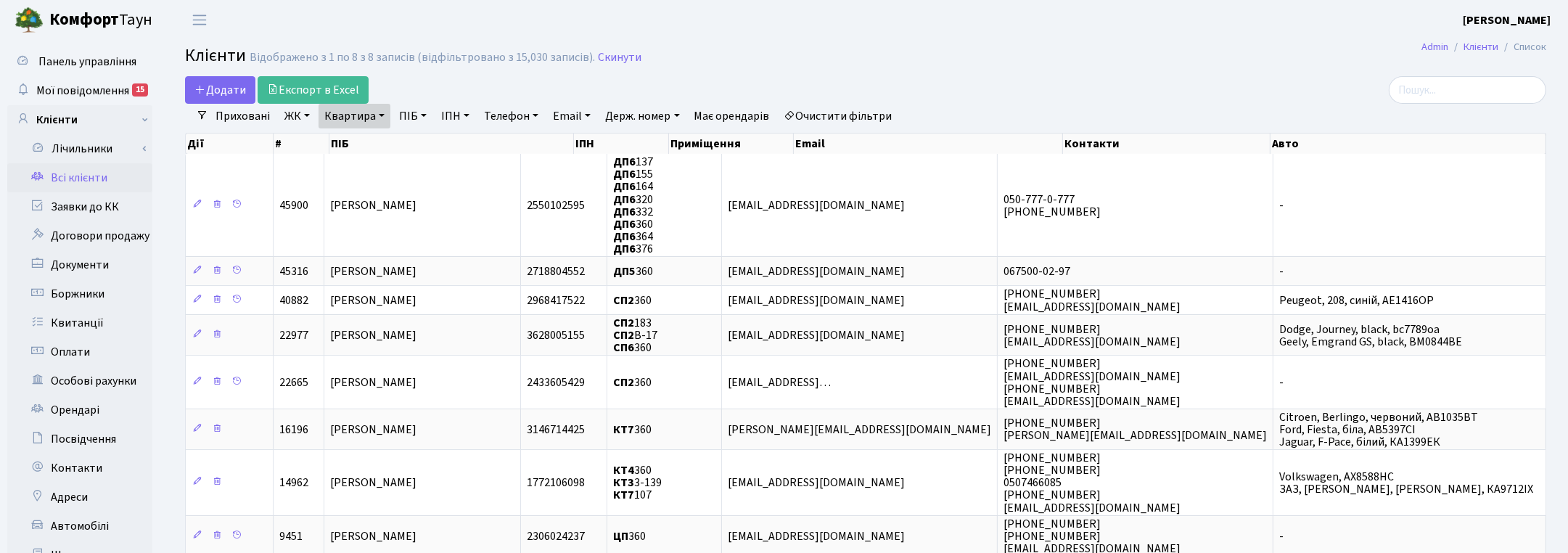
drag, startPoint x: 357, startPoint y: 113, endPoint x: 353, endPoint y: 140, distance: 27.3
click at [356, 113] on link "Квартира" at bounding box center [354, 116] width 72 height 25
click at [350, 150] on input "360" at bounding box center [362, 145] width 85 height 28
type input "3"
type input "182"
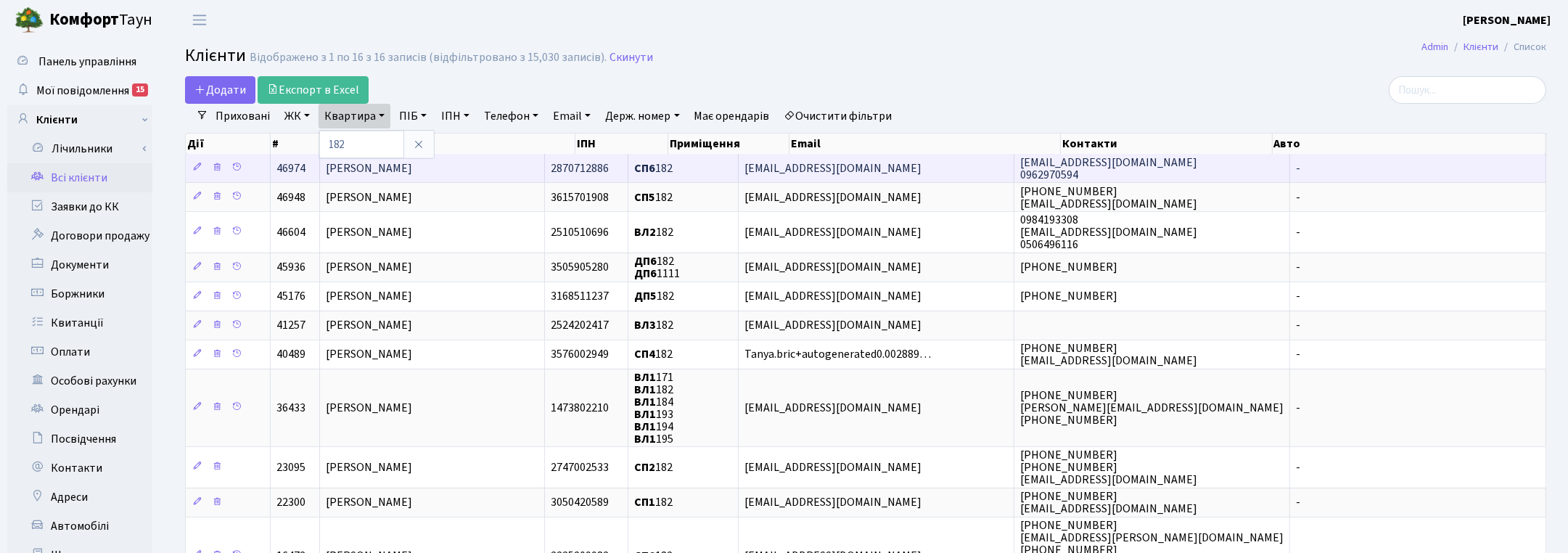
click at [412, 171] on span "[PERSON_NAME]" at bounding box center [370, 168] width 87 height 16
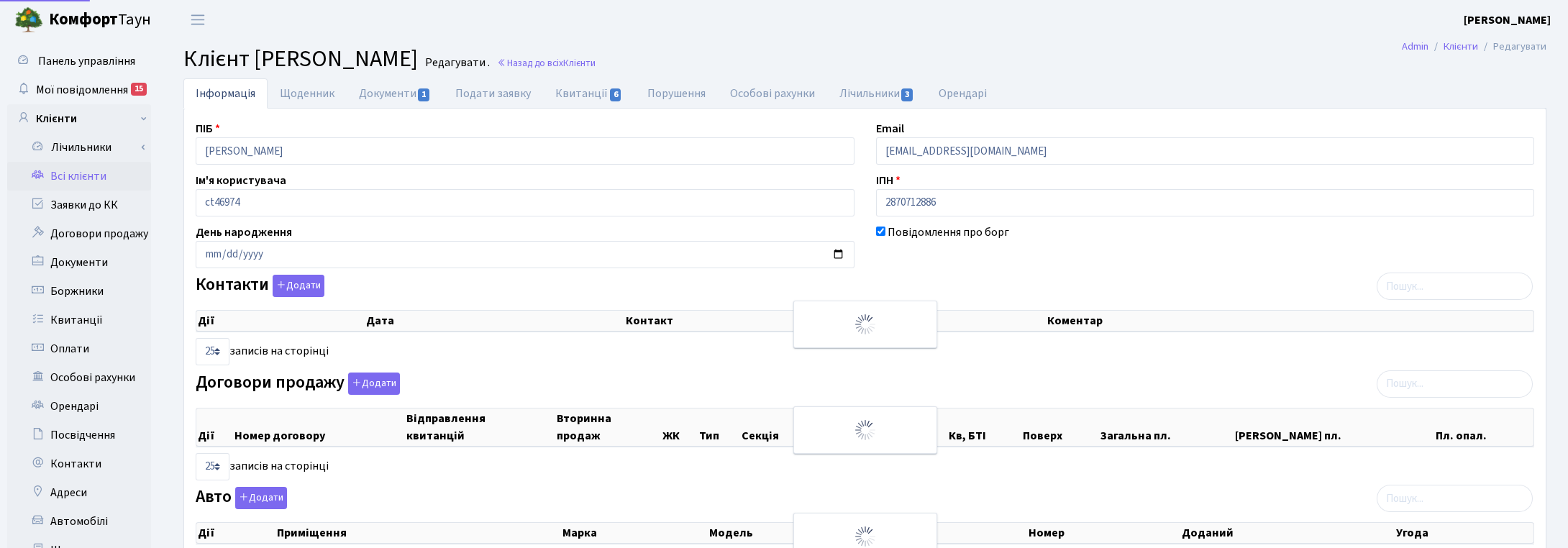
select select "25"
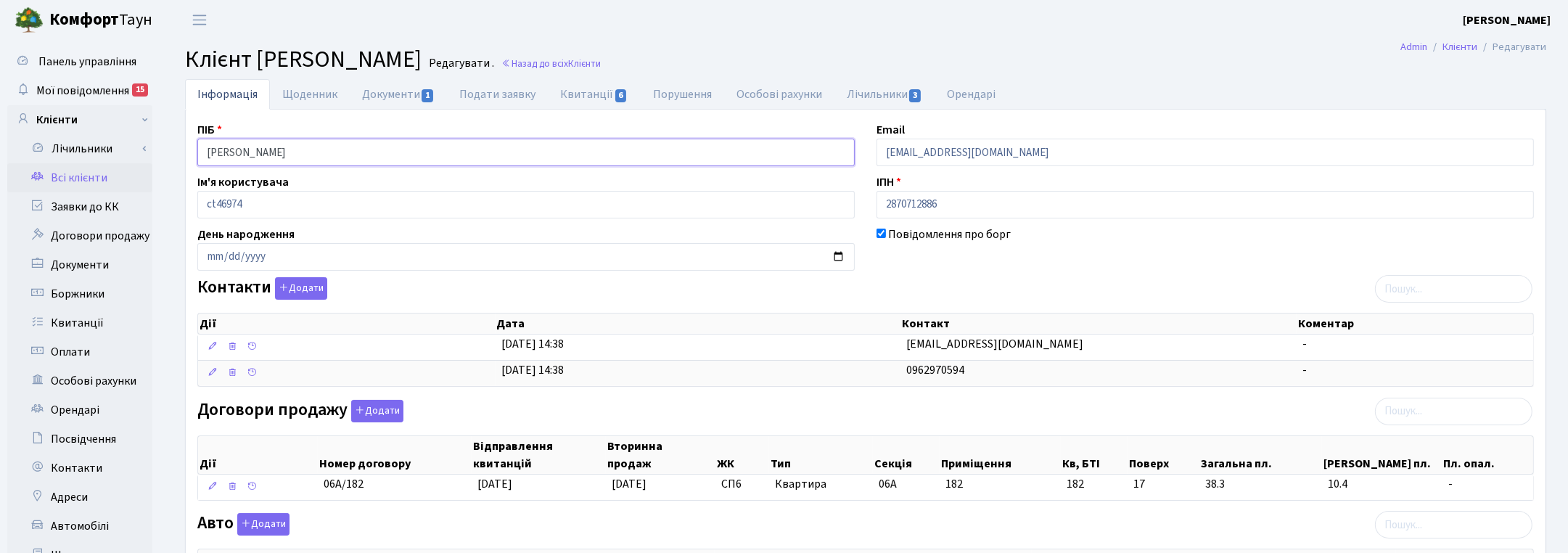
drag, startPoint x: 367, startPoint y: 150, endPoint x: 160, endPoint y: 158, distance: 207.2
click at [160, 158] on div "Панель управління Мої повідомлення 15 Клієнти Лічильники" at bounding box center [784, 444] width 1568 height 808
